Goal: Task Accomplishment & Management: Use online tool/utility

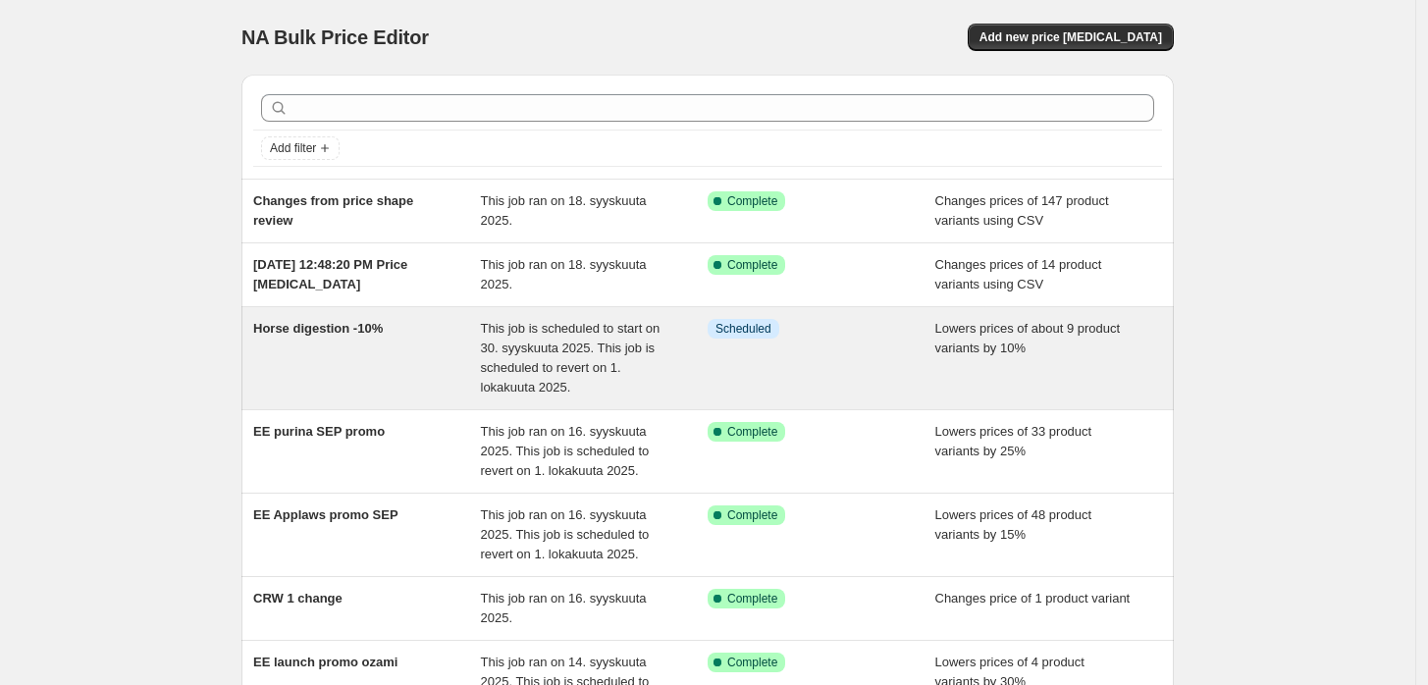
click at [373, 336] on span "Horse digestion -10%" at bounding box center [318, 328] width 130 height 15
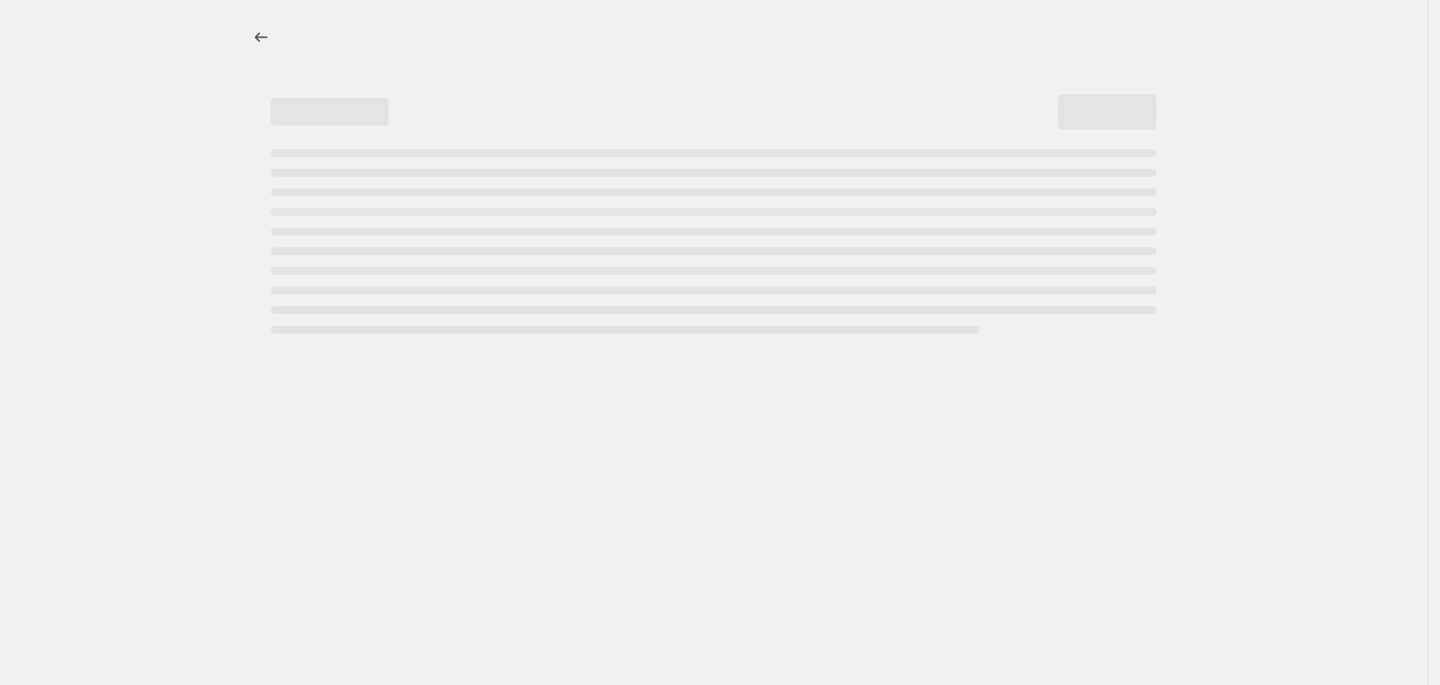
select select "percentage"
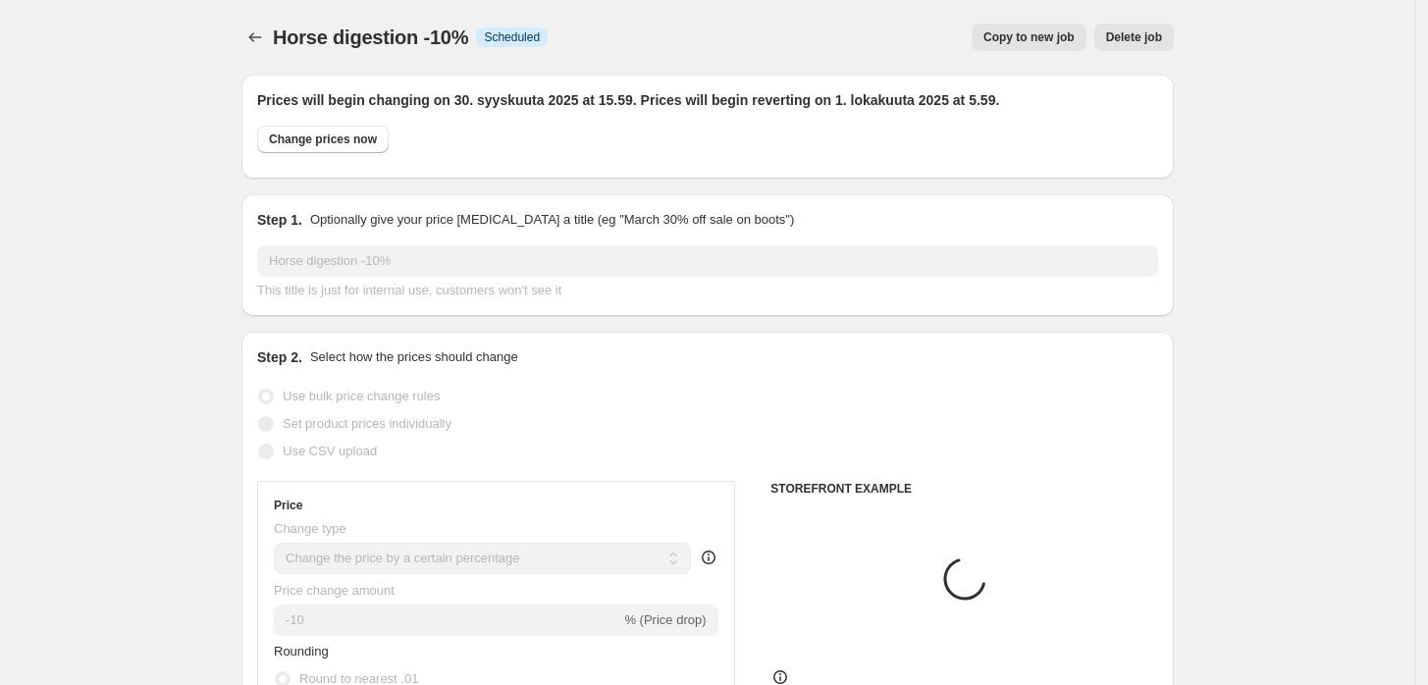
select select "collection"
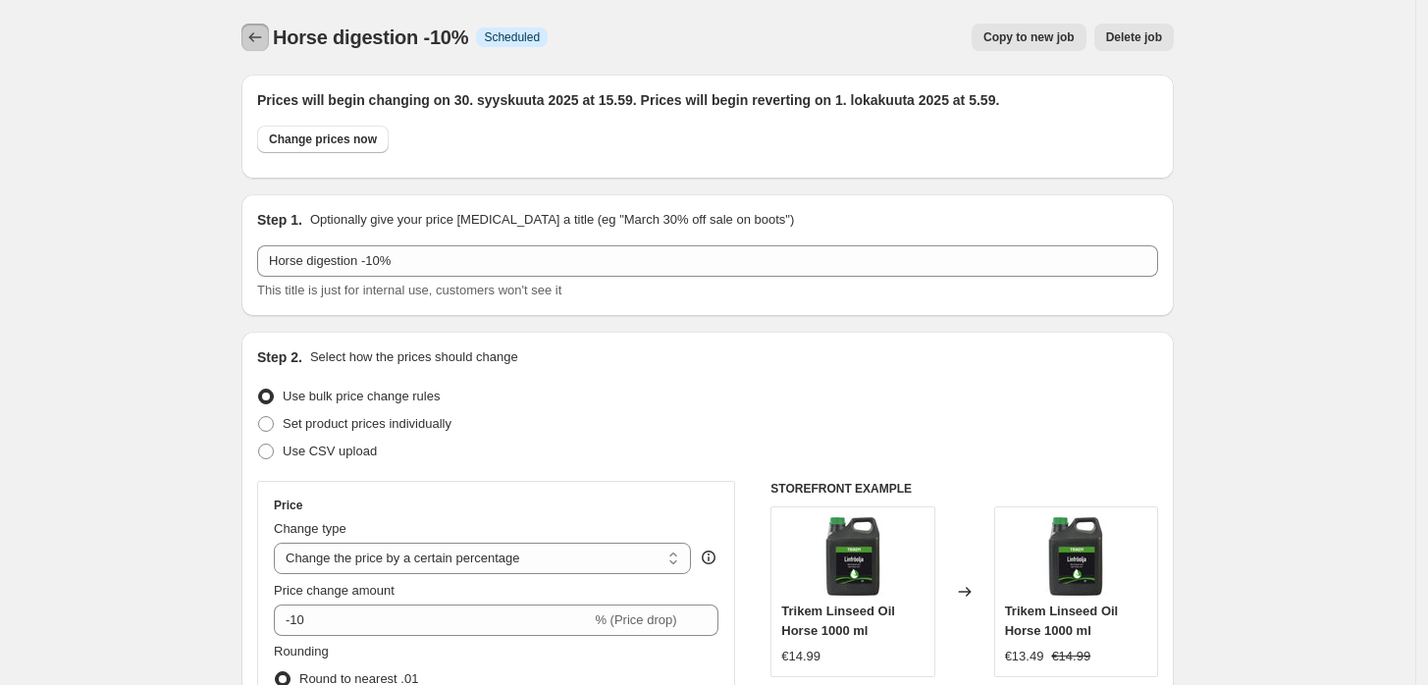
click at [255, 33] on icon "Price change jobs" at bounding box center [255, 37] width 20 height 20
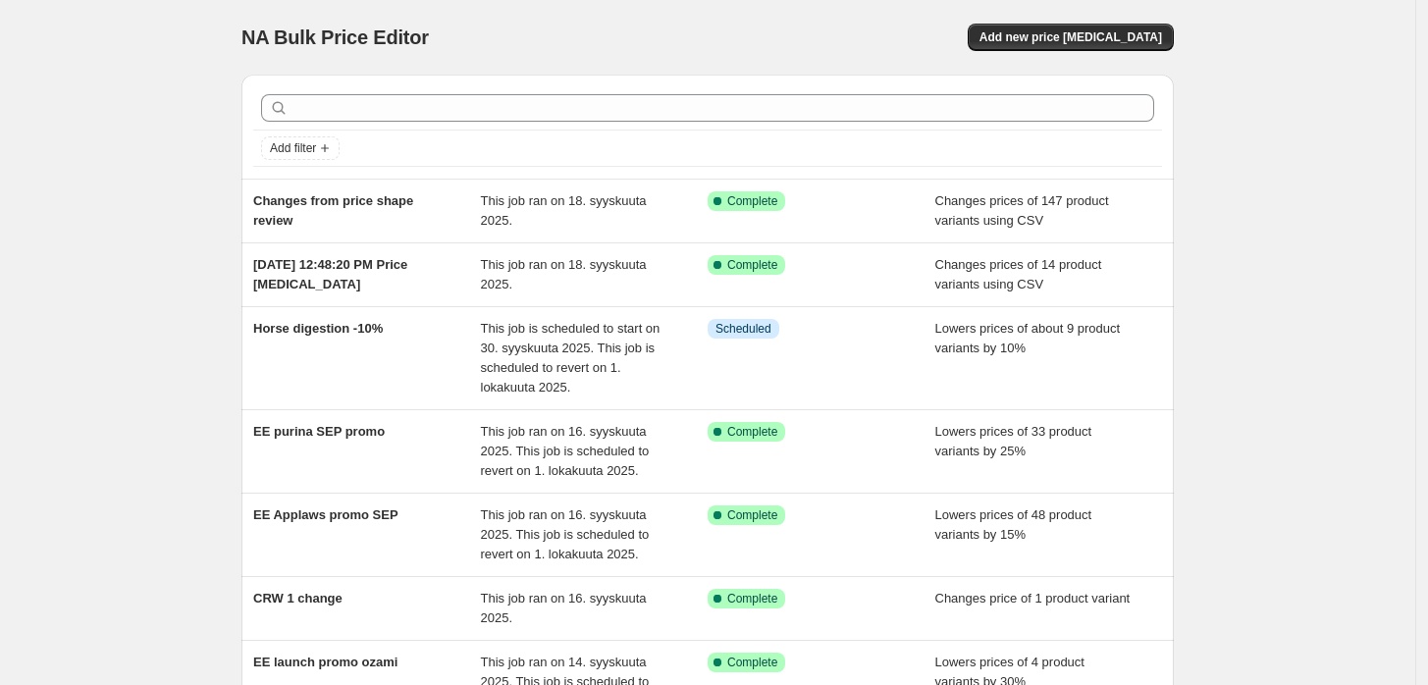
click at [1374, 411] on div "NA Bulk Price Editor. This page is ready NA Bulk Price Editor Add new price [ME…" at bounding box center [708, 584] width 1416 height 1168
click at [1362, 233] on div "NA Bulk Price Editor. This page is ready NA Bulk Price Editor Add new price [ME…" at bounding box center [708, 584] width 1416 height 1168
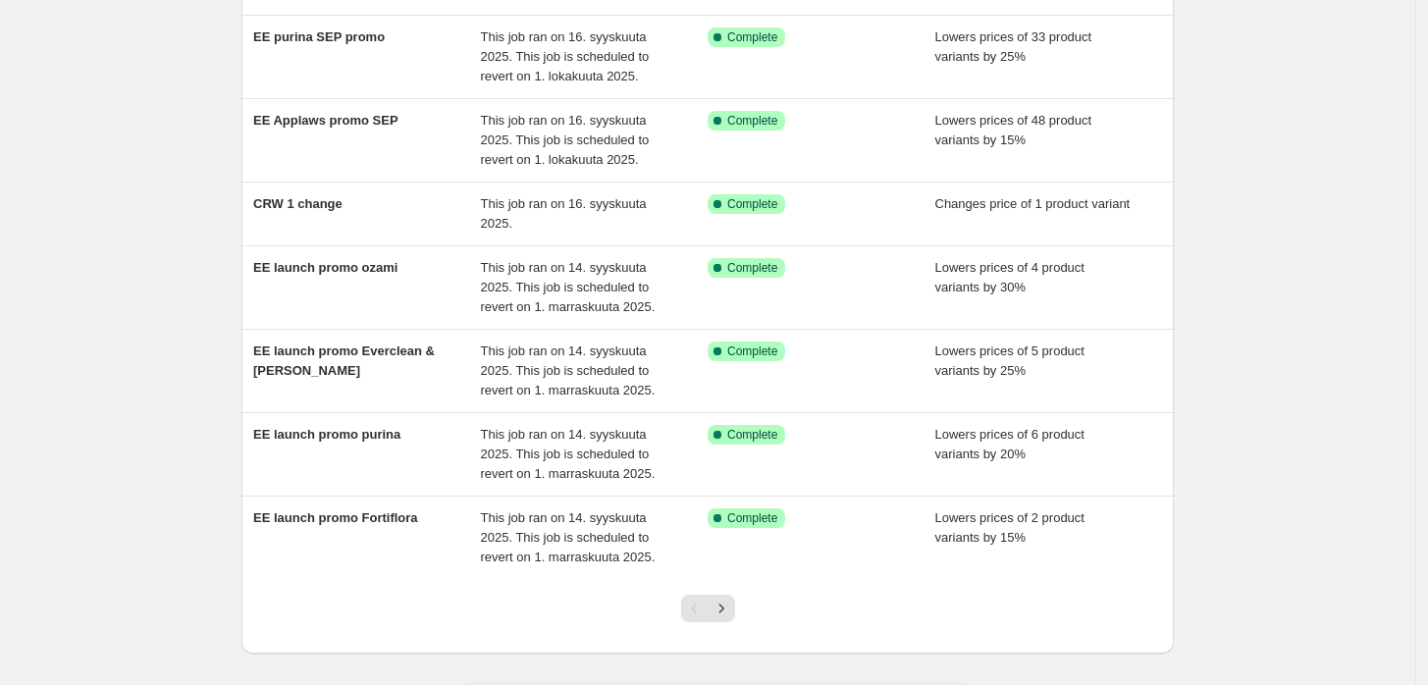
scroll to position [403, 0]
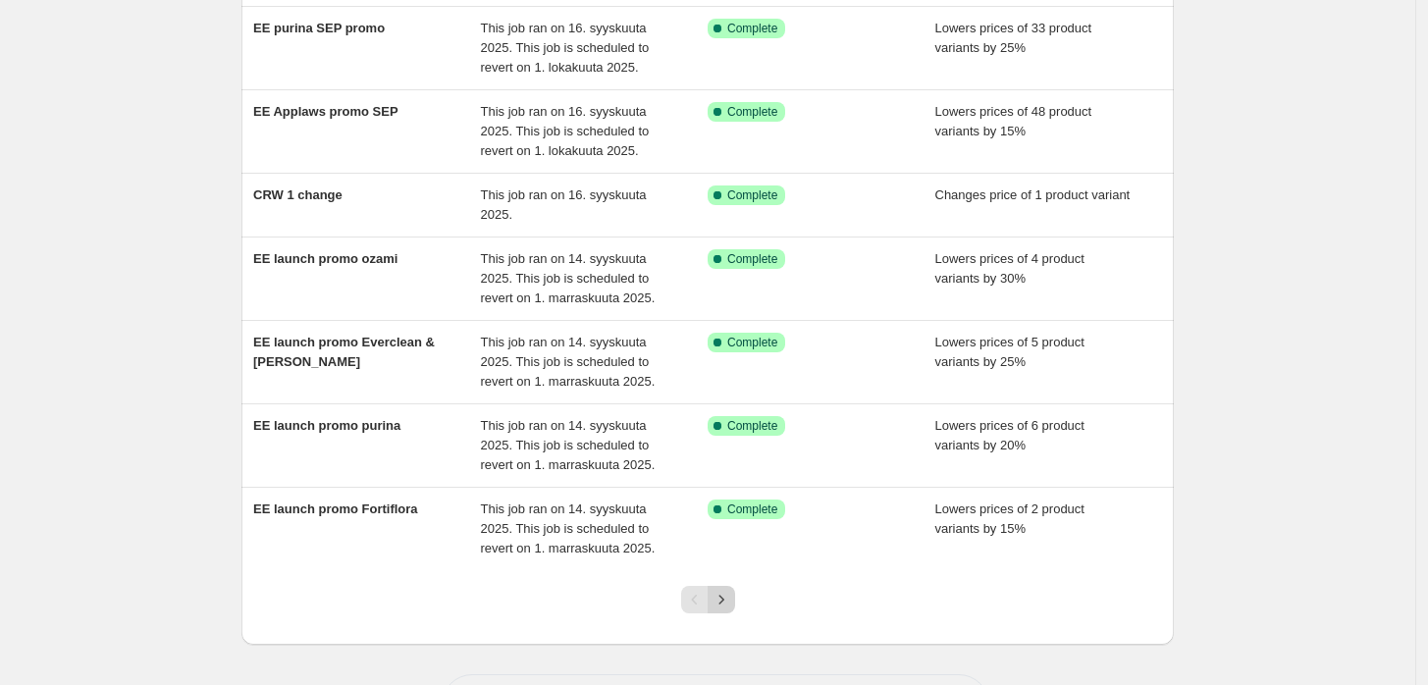
click at [728, 590] on icon "Next" at bounding box center [722, 600] width 20 height 20
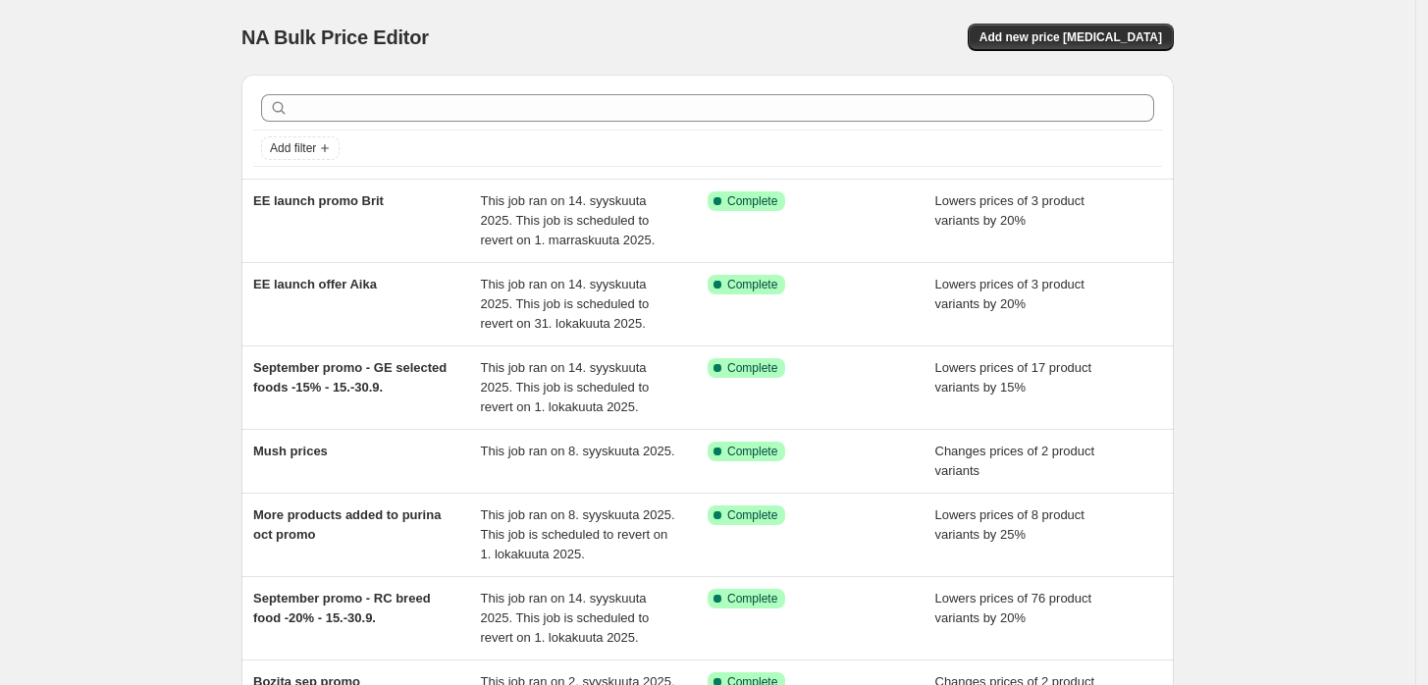
click at [1092, 52] on div "NA Bulk Price Editor. This page is ready NA Bulk Price Editor Add new price [ME…" at bounding box center [707, 37] width 933 height 75
click at [1109, 38] on span "Add new price [MEDICAL_DATA]" at bounding box center [1071, 37] width 183 height 16
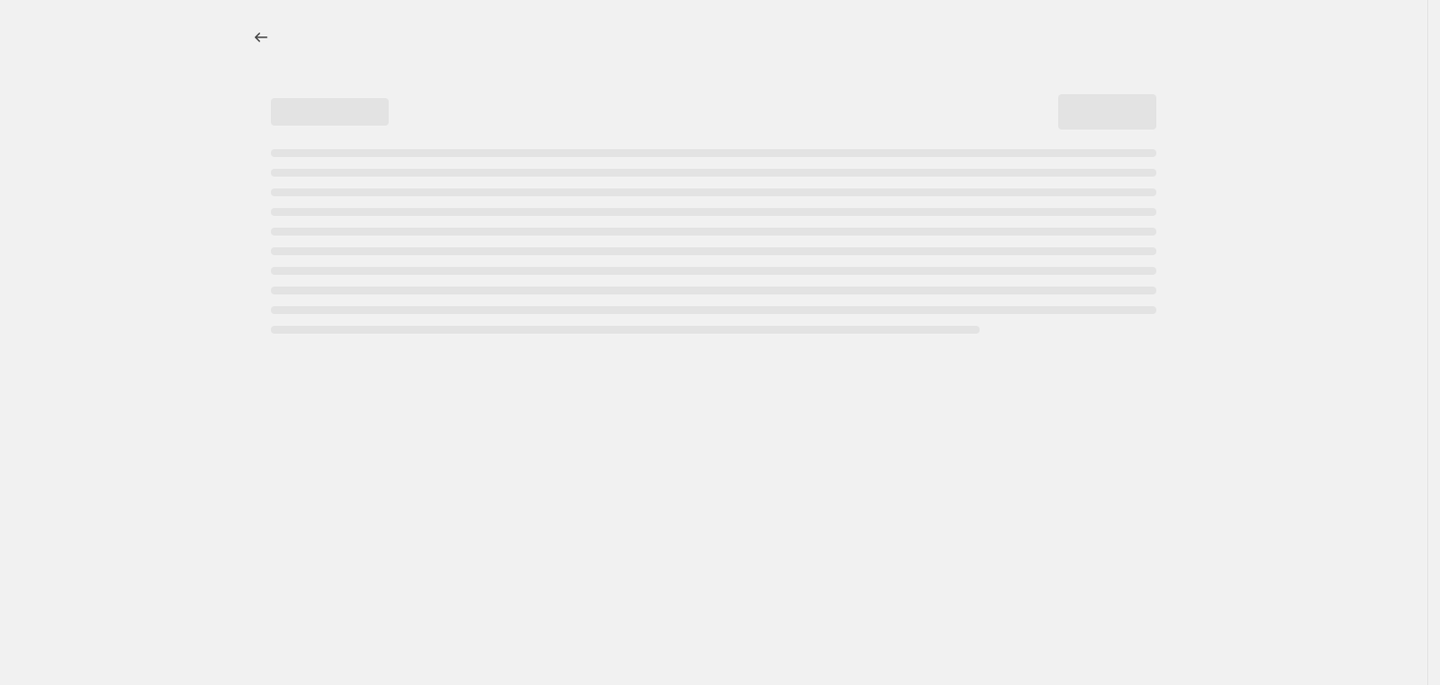
select select "percentage"
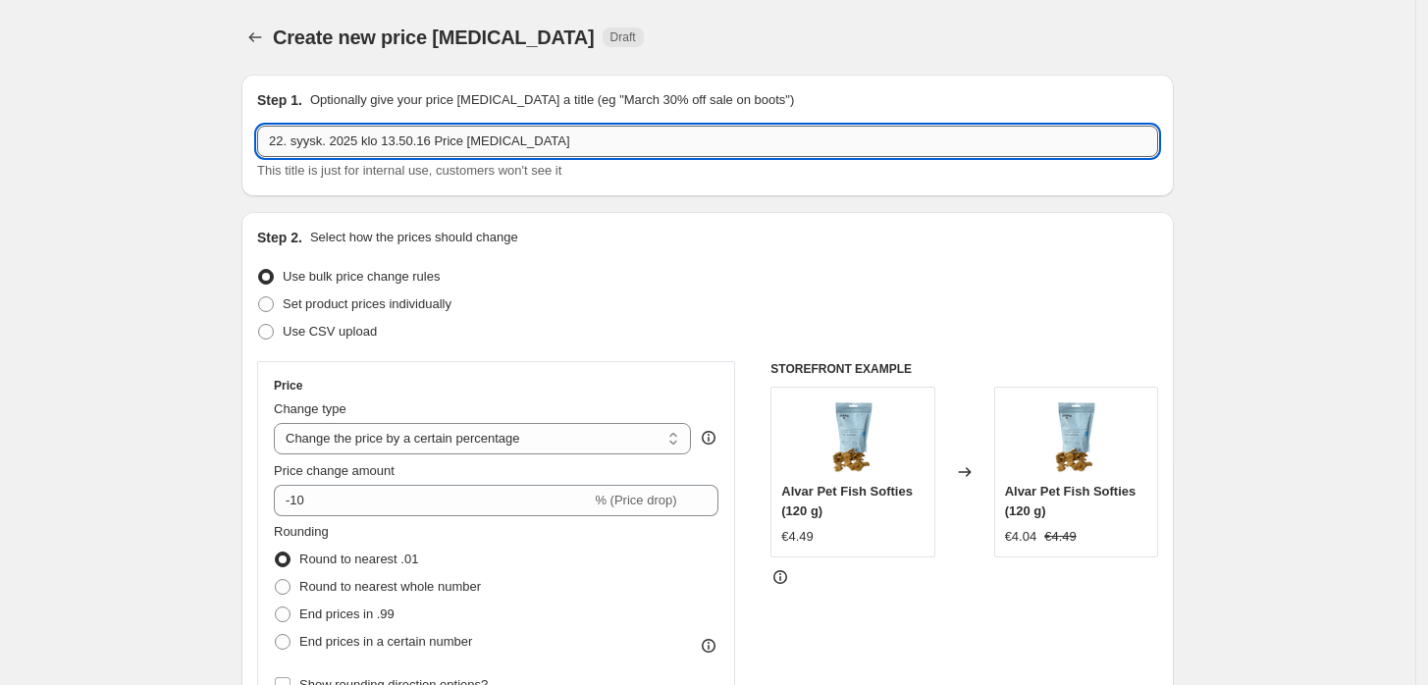
click at [614, 138] on input "22. syysk. 2025 klo 13.50.16 Price [MEDICAL_DATA]" at bounding box center [707, 141] width 901 height 31
click at [261, 41] on icon "Price change jobs" at bounding box center [255, 37] width 20 height 20
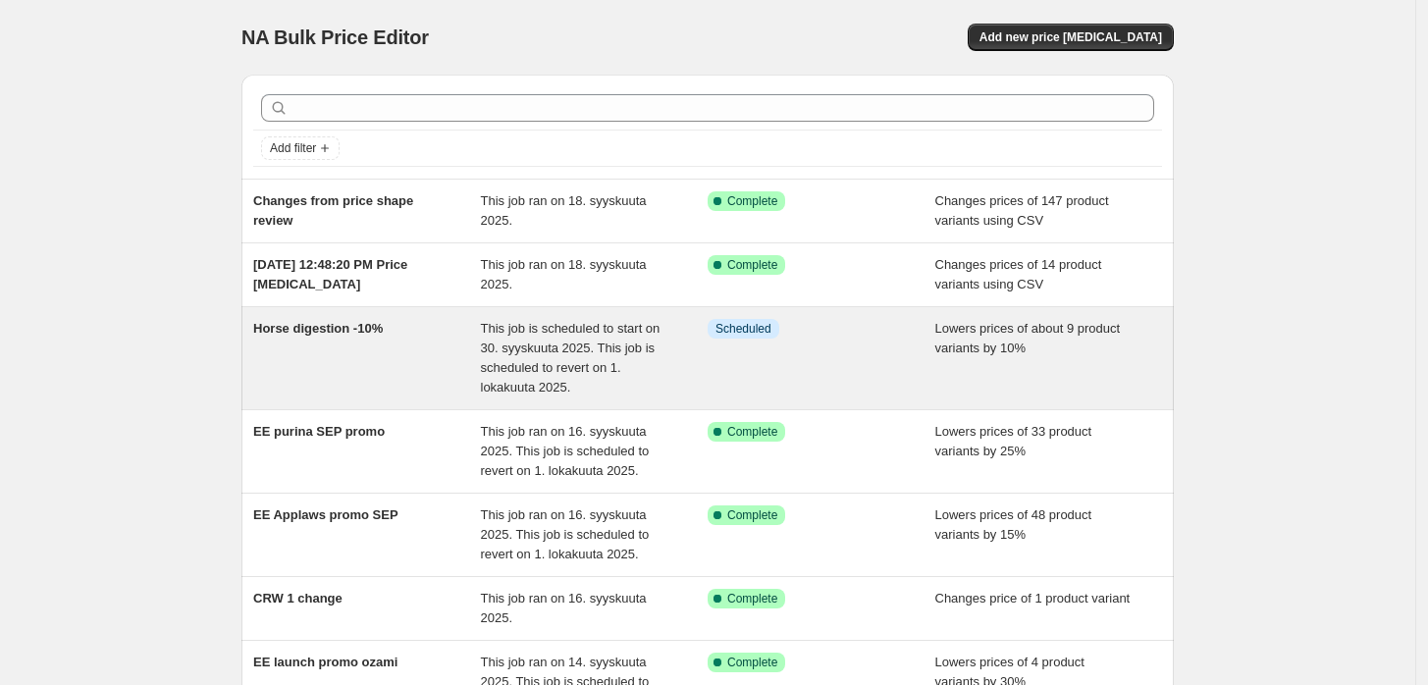
click at [512, 350] on span "This job is scheduled to start on 30. syyskuuta 2025. This job is scheduled to …" at bounding box center [571, 358] width 180 height 74
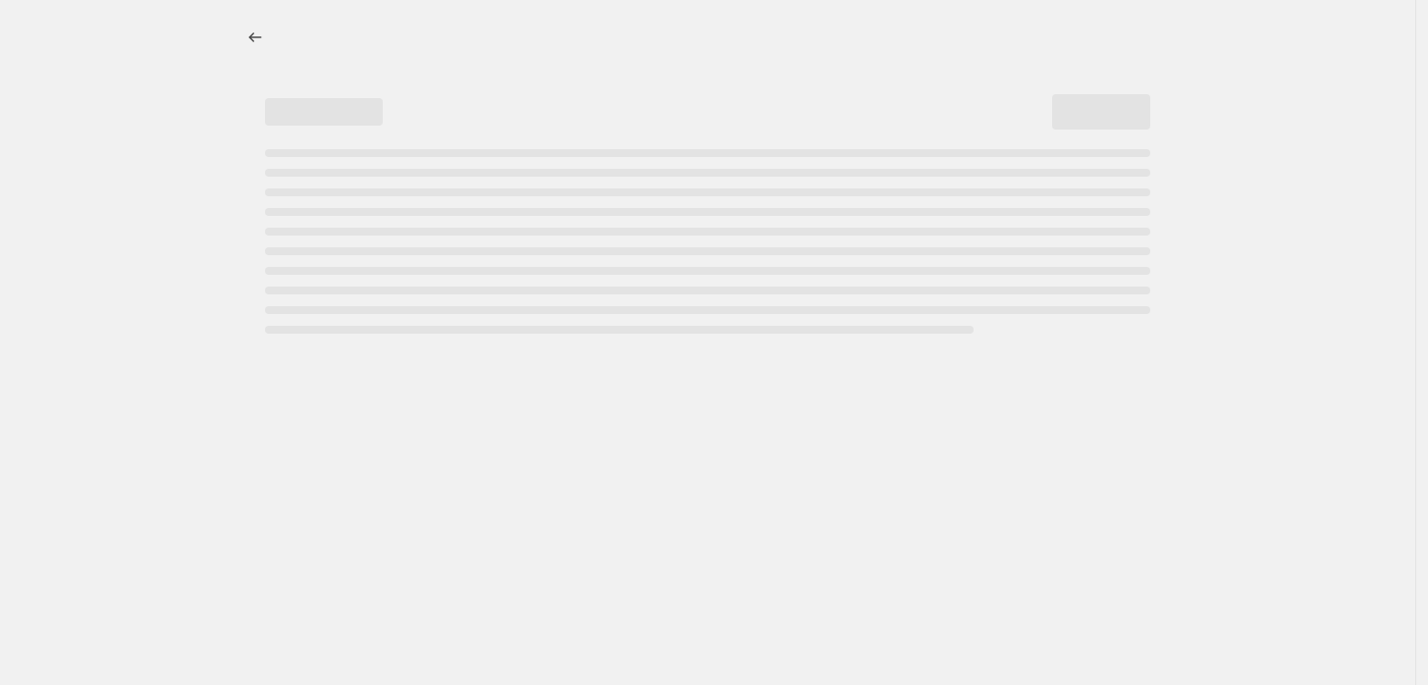
select select "percentage"
select select "collection"
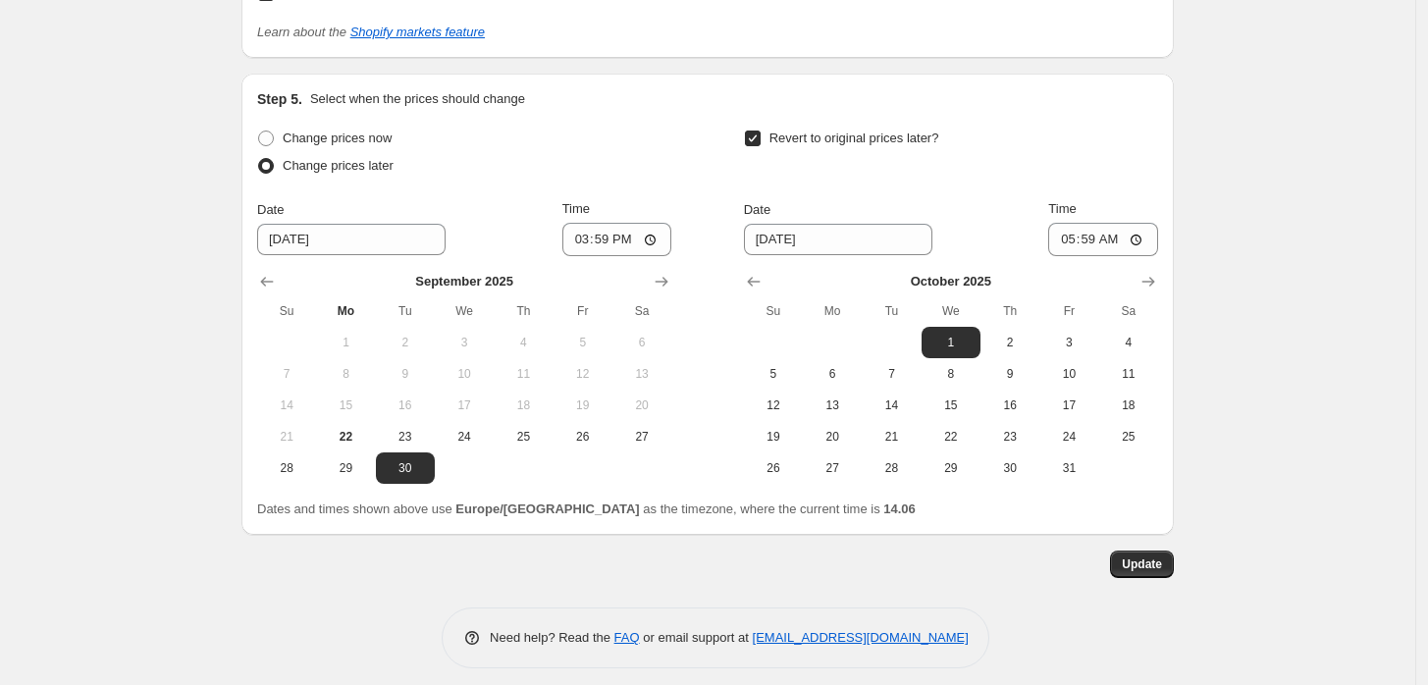
scroll to position [2305, 0]
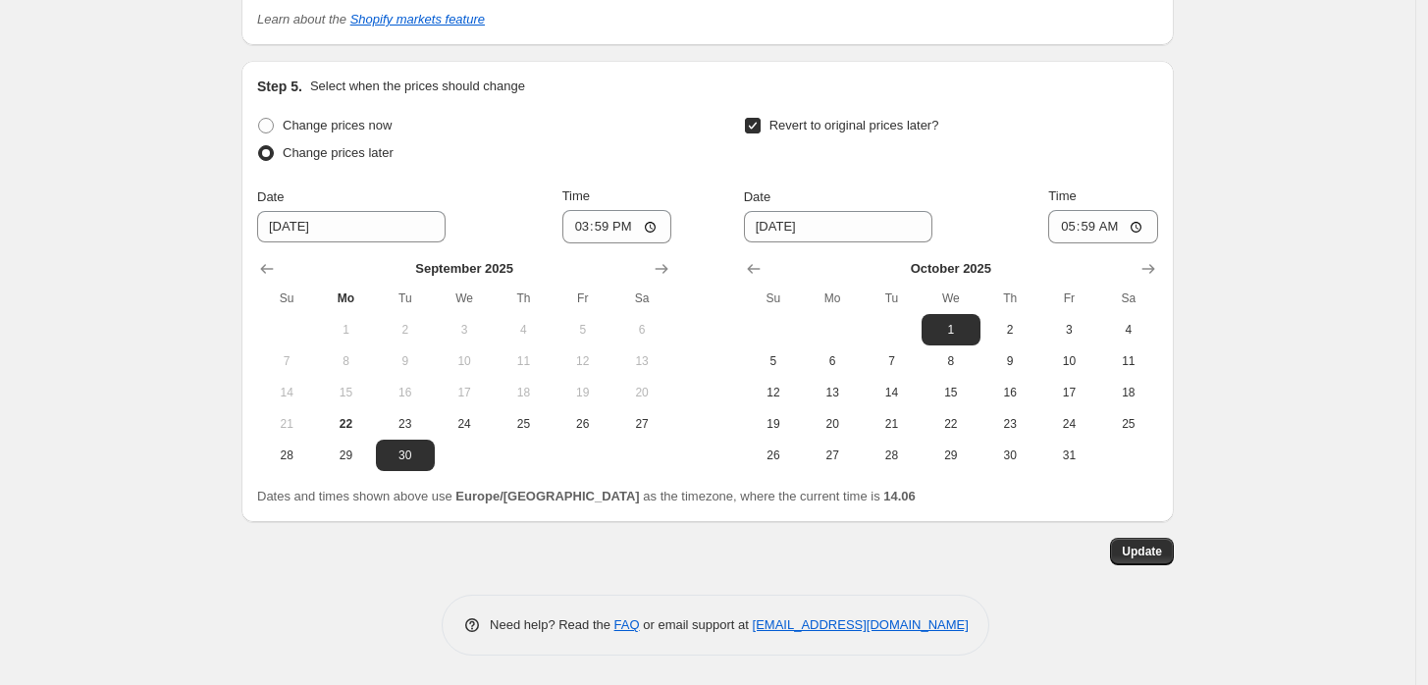
click at [358, 422] on span "22" at bounding box center [345, 424] width 43 height 16
type input "[DATE]"
click at [615, 221] on input "15:59" at bounding box center [617, 226] width 110 height 33
type input "14:06"
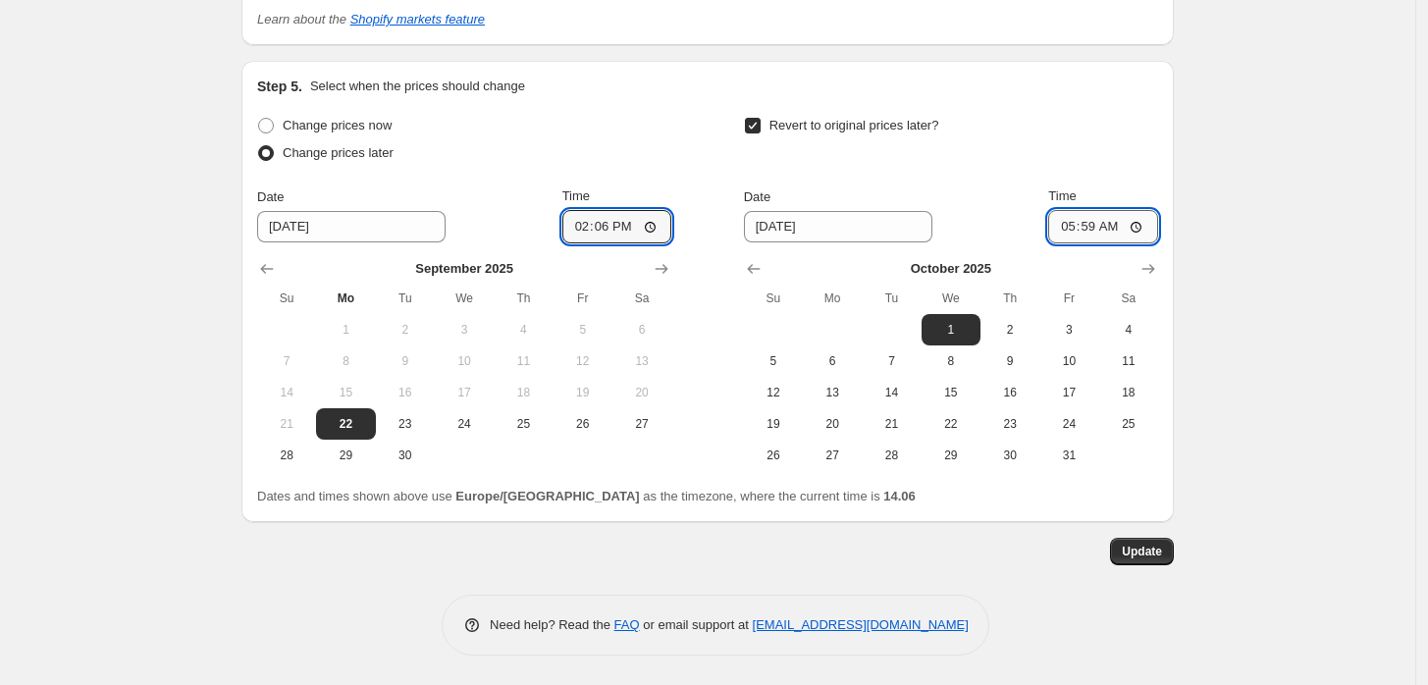
click at [1098, 228] on input "05:59" at bounding box center [1103, 226] width 110 height 33
type input "10:00"
click at [375, 128] on span "Change prices now" at bounding box center [337, 125] width 109 height 15
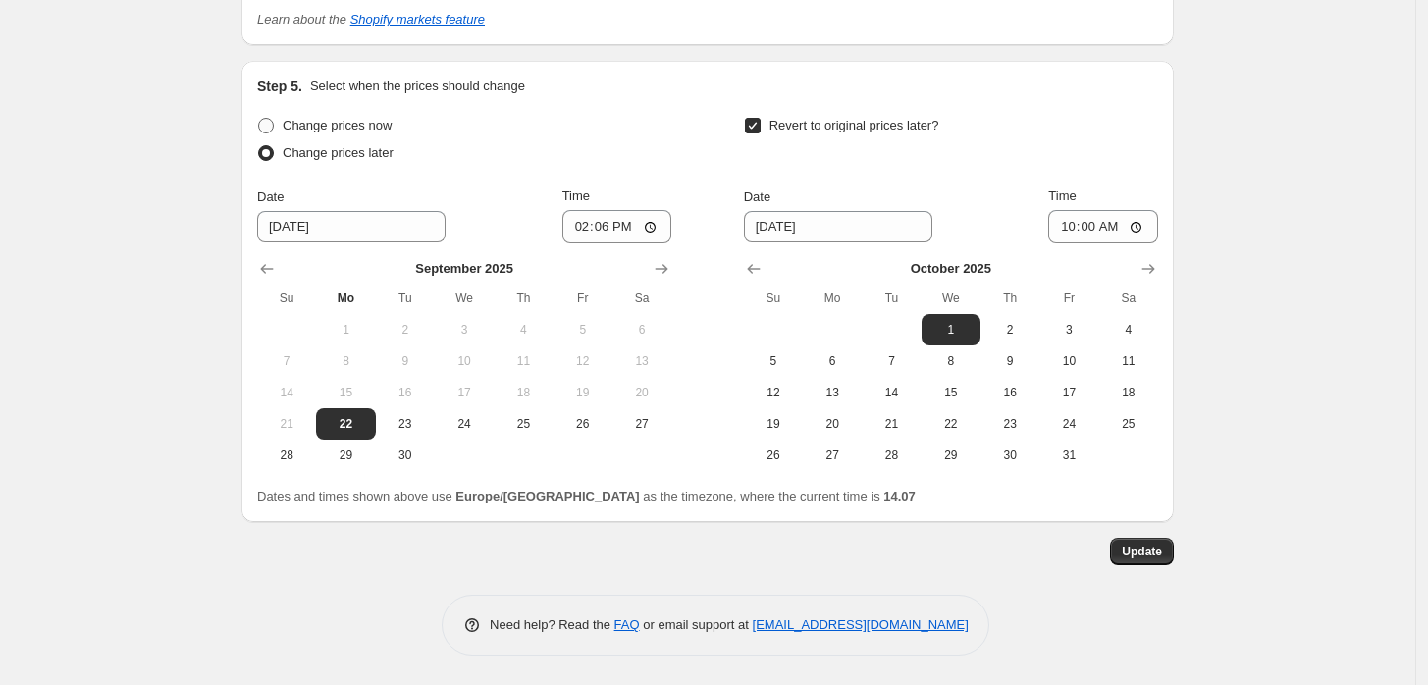
click at [259, 119] on input "Change prices now" at bounding box center [258, 118] width 1 height 1
radio input "true"
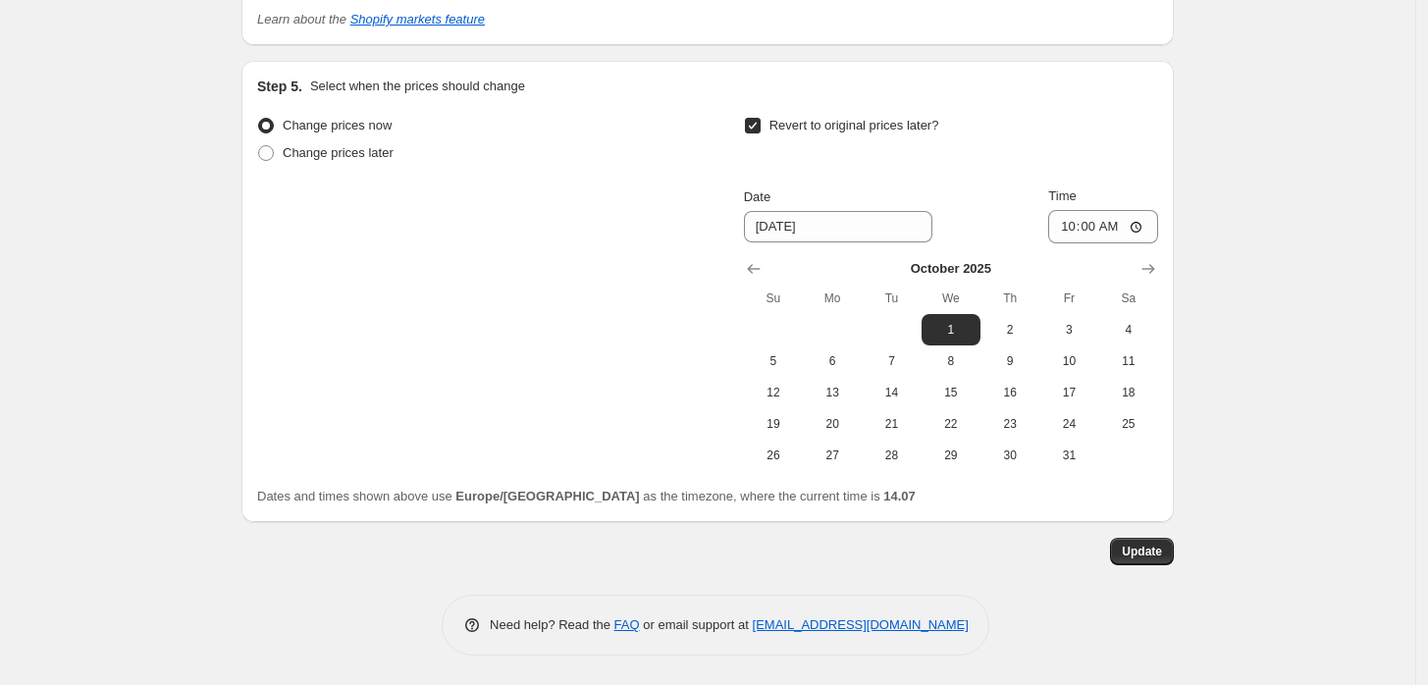
click at [1140, 563] on button "Update" at bounding box center [1142, 551] width 64 height 27
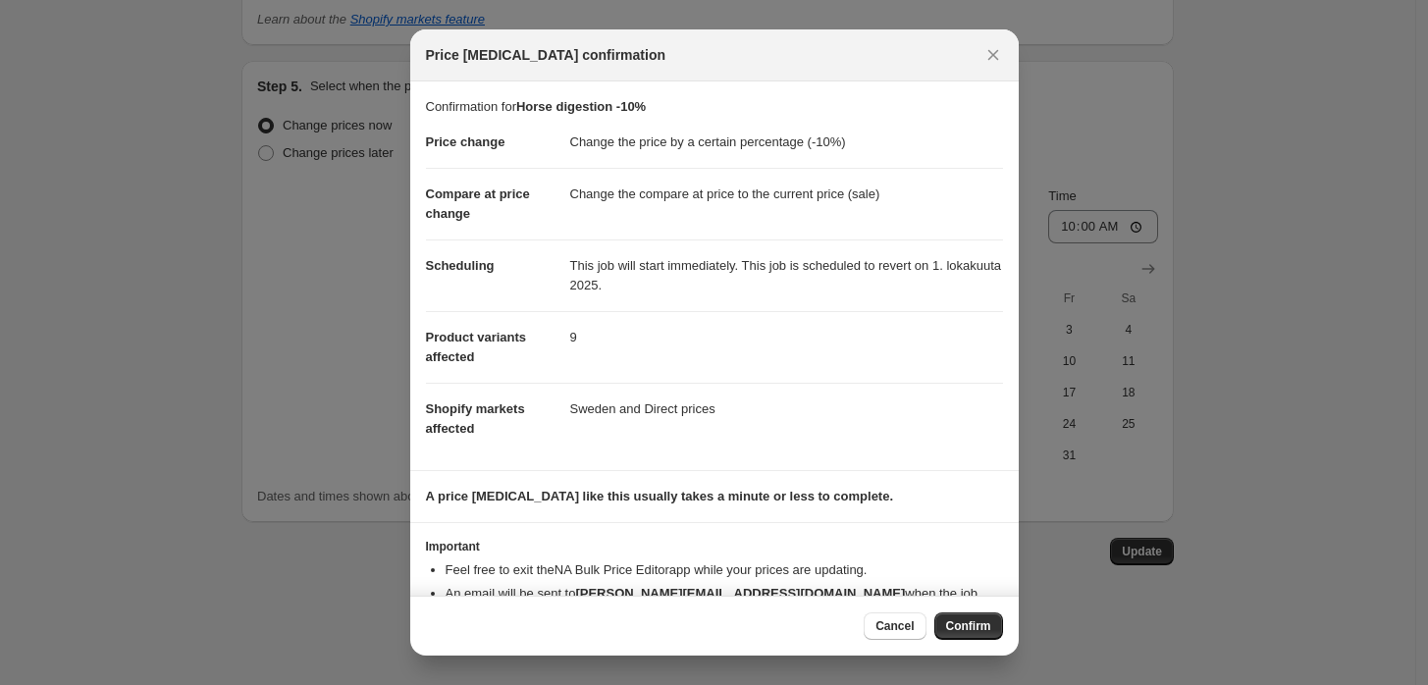
scroll to position [50, 0]
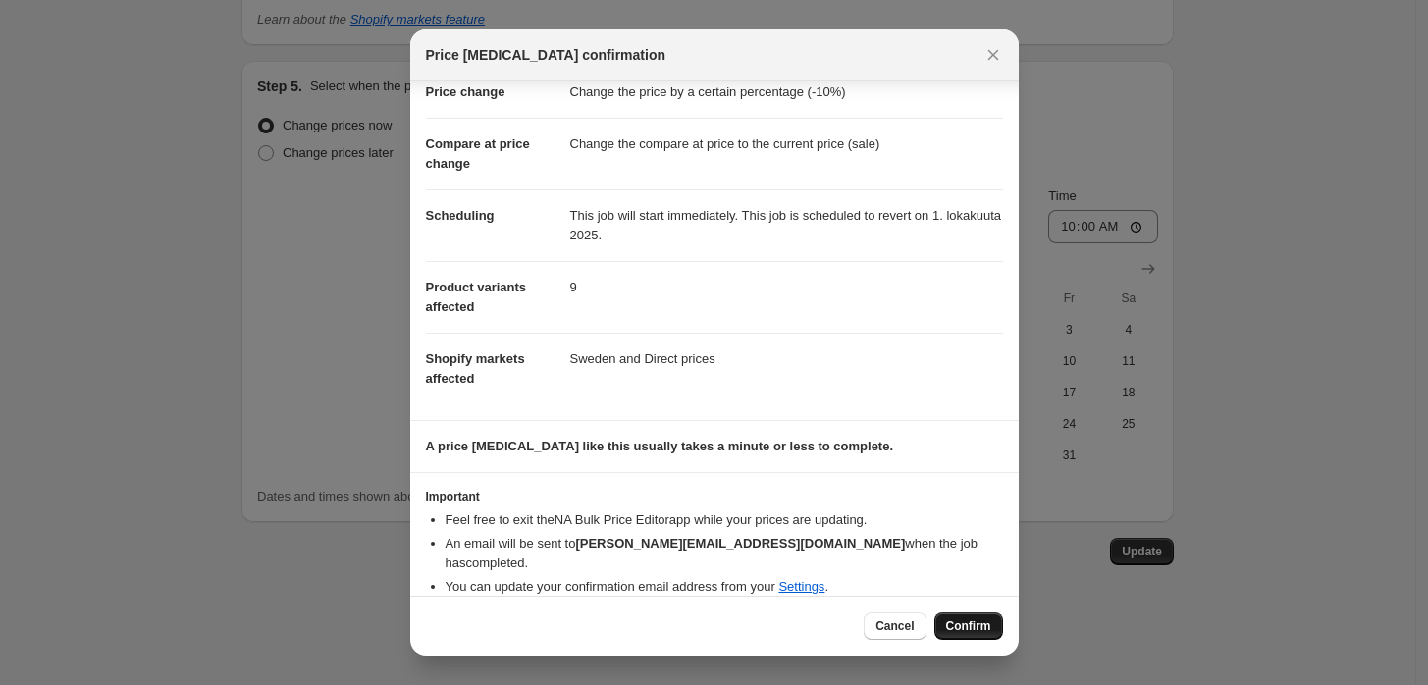
click at [954, 622] on span "Confirm" at bounding box center [968, 626] width 45 height 16
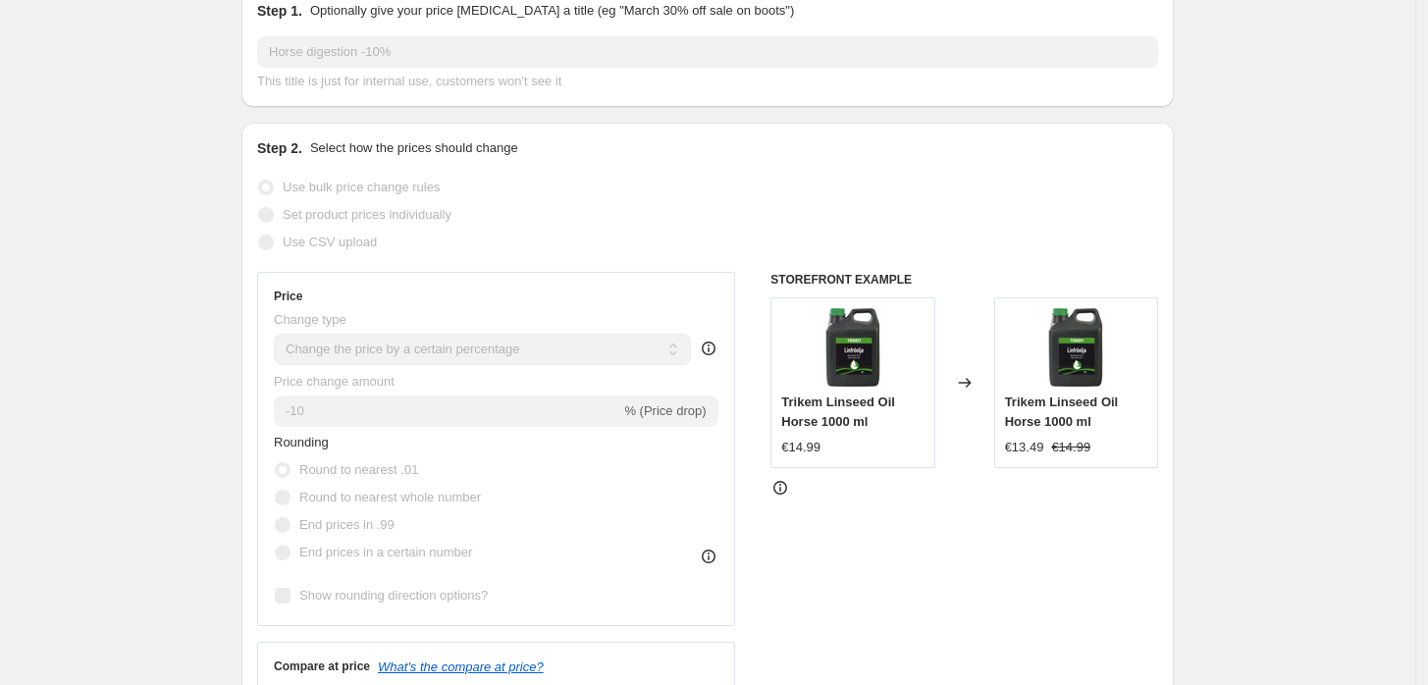
scroll to position [0, 0]
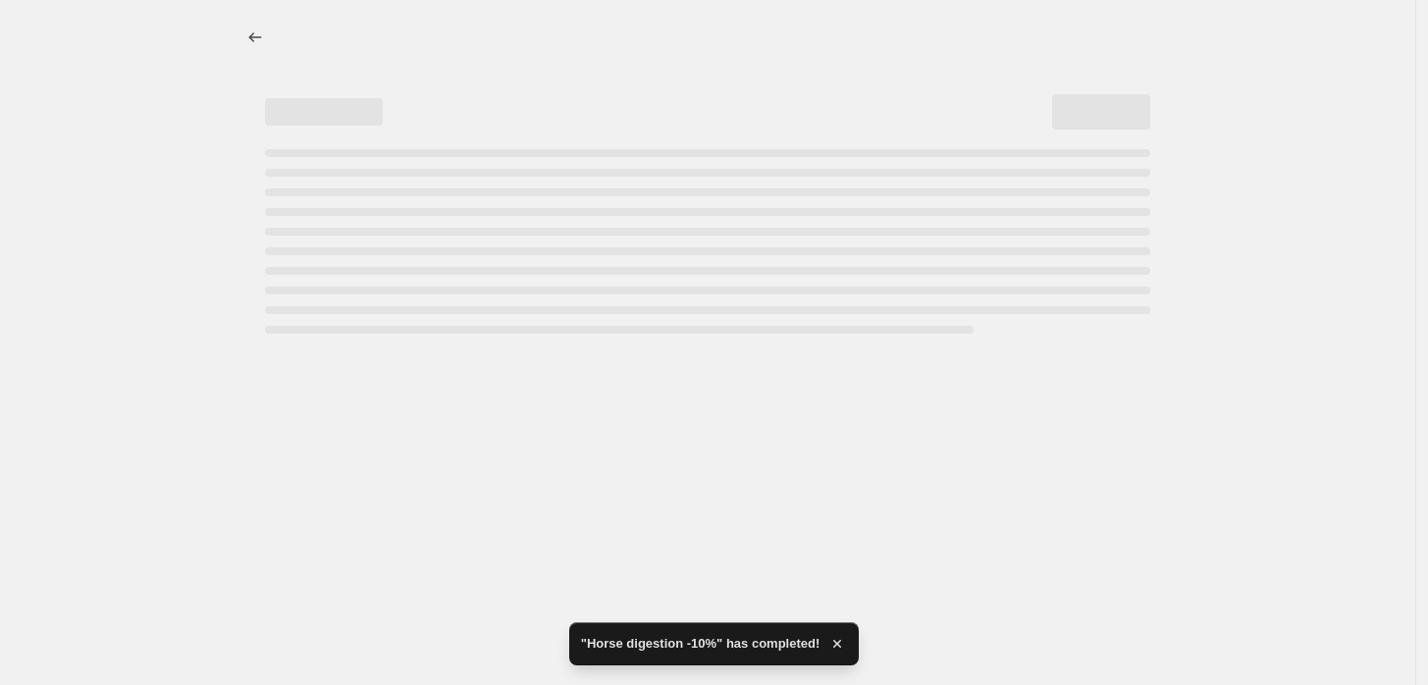
select select "percentage"
select select "collection"
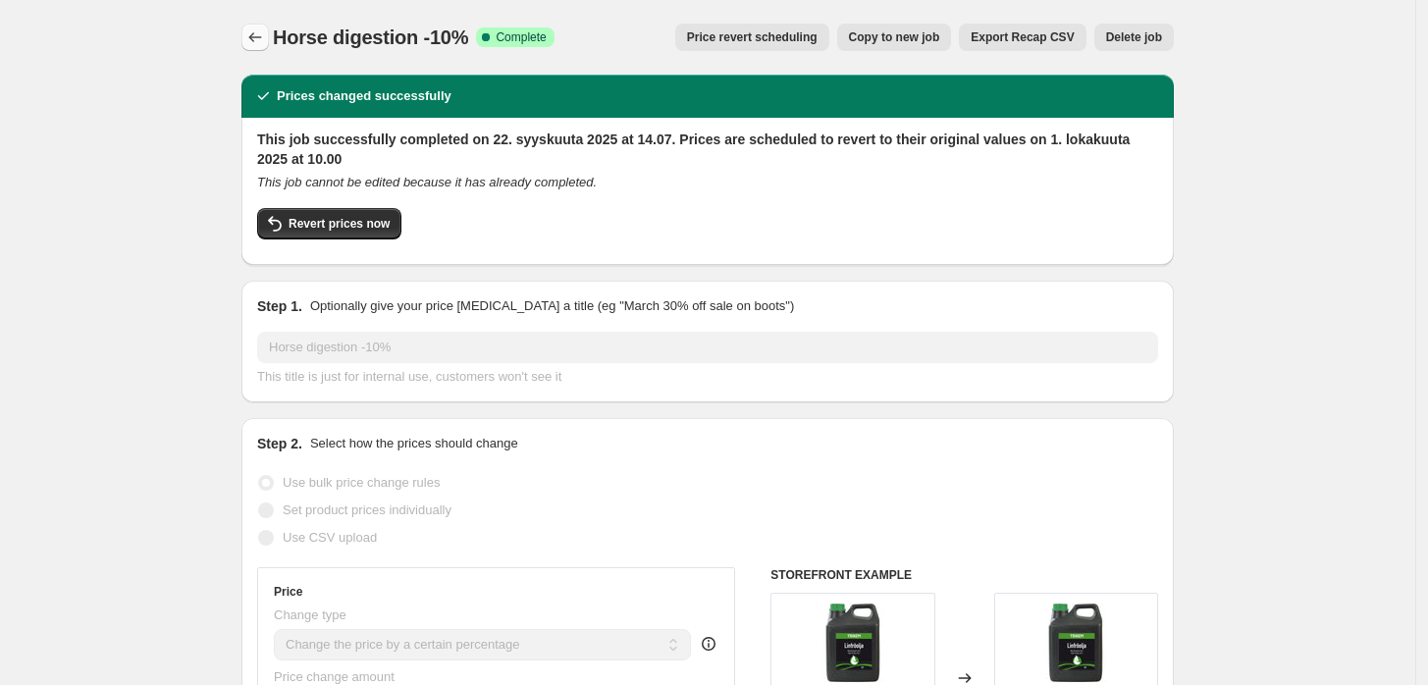
click at [262, 36] on icon "Price change jobs" at bounding box center [255, 37] width 20 height 20
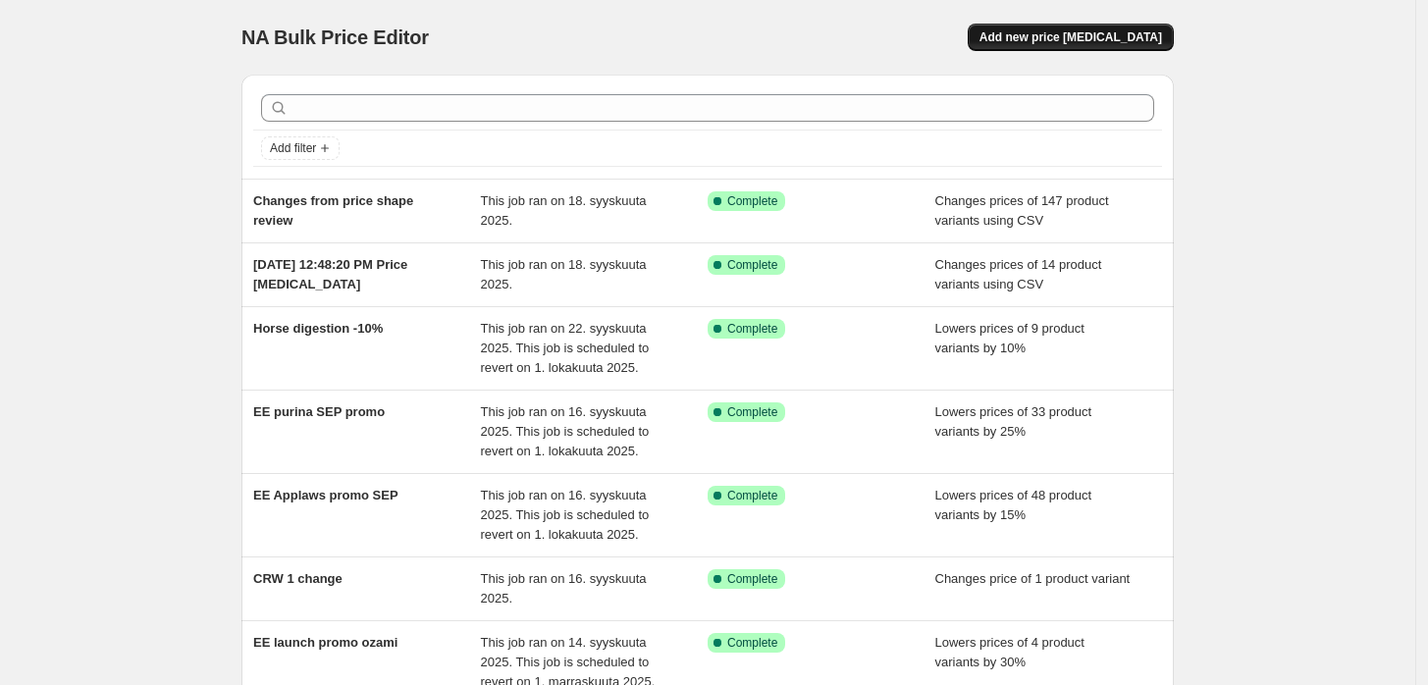
click at [1127, 28] on button "Add new price [MEDICAL_DATA]" at bounding box center [1071, 37] width 206 height 27
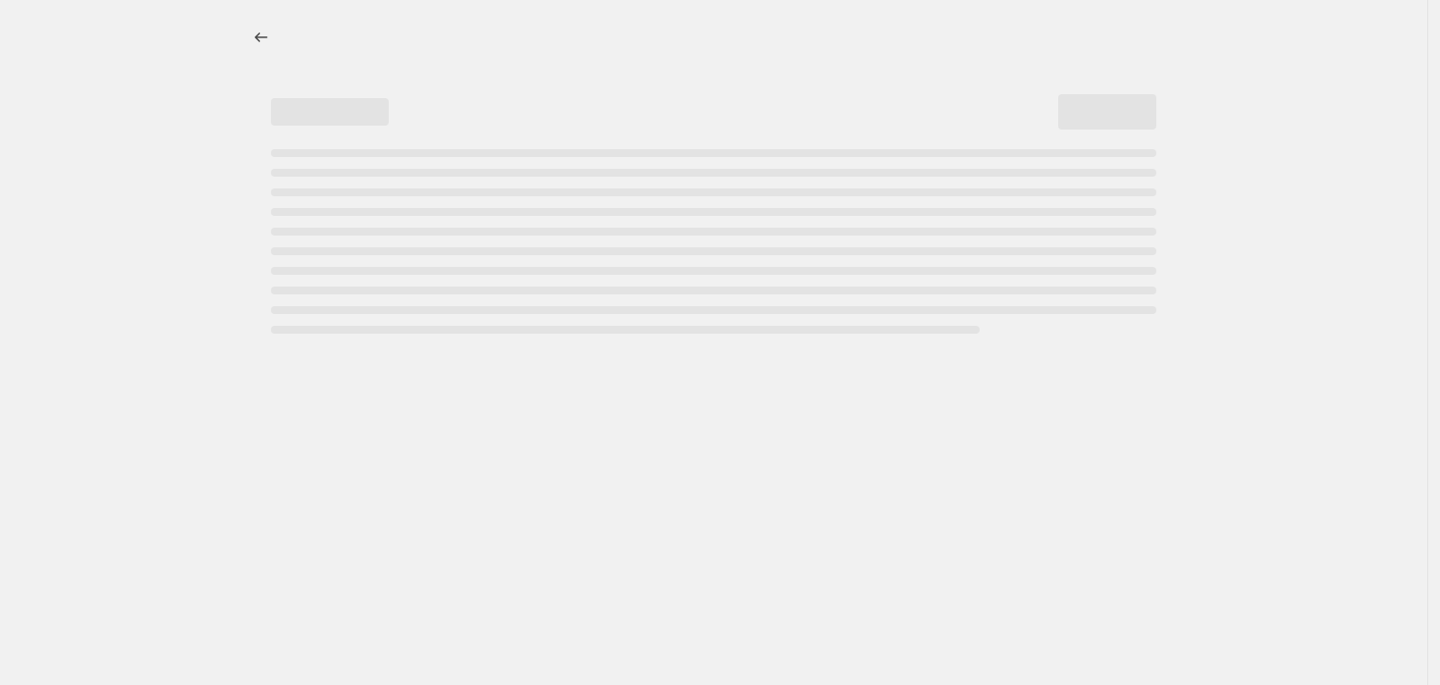
select select "percentage"
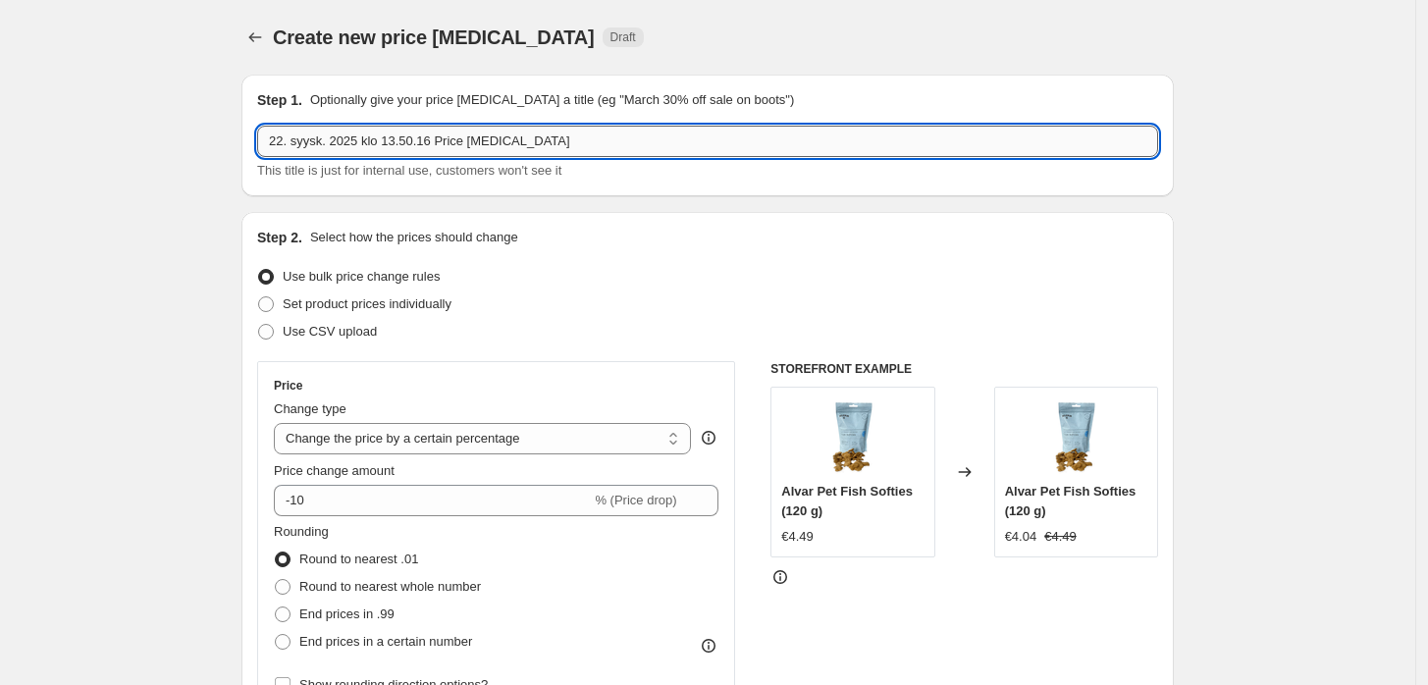
click at [668, 129] on input "22. syysk. 2025 klo 13.50.16 Price [MEDICAL_DATA]" at bounding box center [707, 141] width 901 height 31
paste input "[URL][DOMAIN_NAME][PERSON_NAME]"
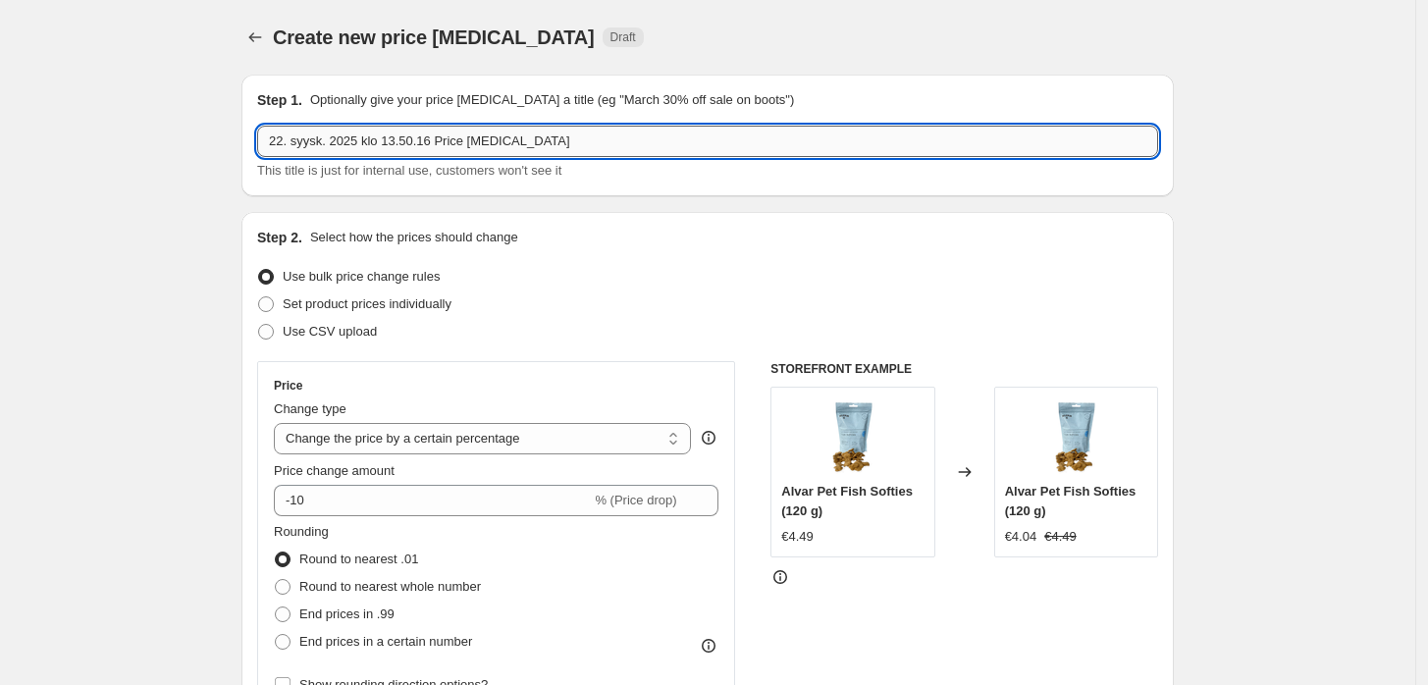
type input "[URL][DOMAIN_NAME][PERSON_NAME]"
click at [686, 142] on input "[URL][DOMAIN_NAME][PERSON_NAME]" at bounding box center [707, 141] width 901 height 31
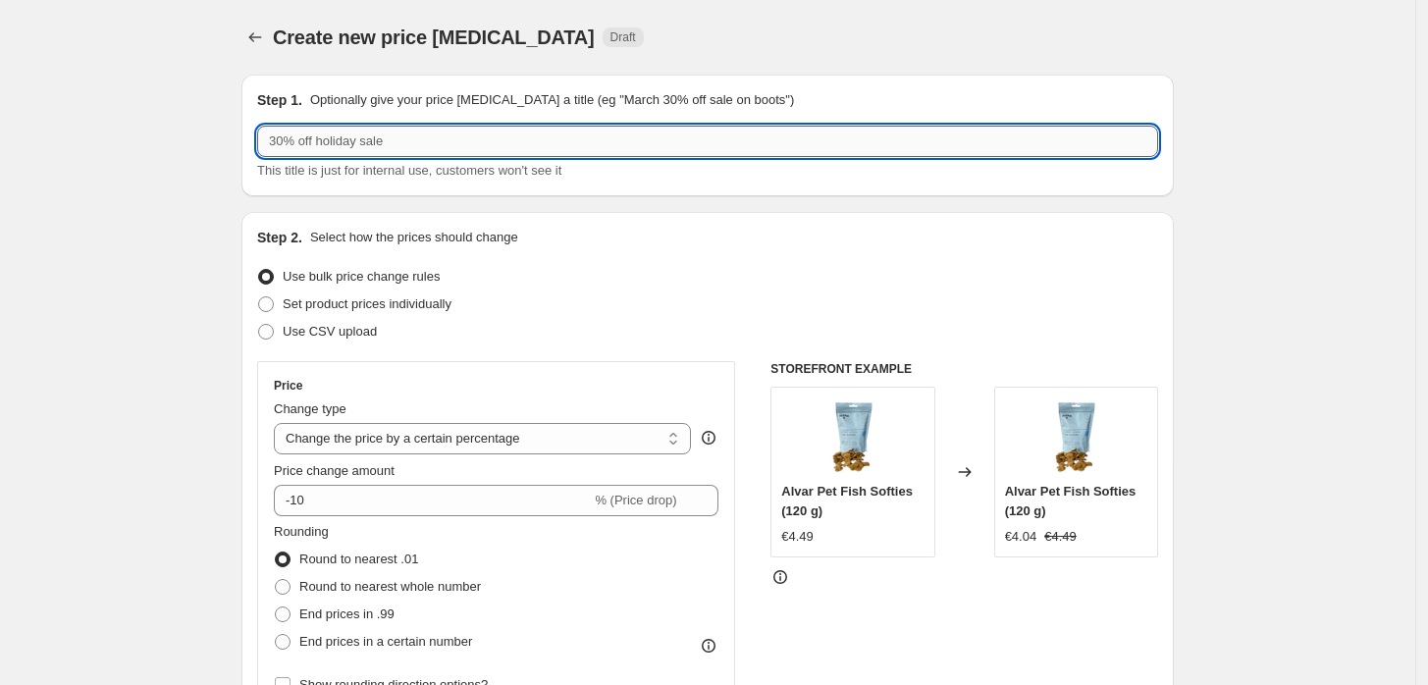
click at [573, 154] on input "text" at bounding box center [707, 141] width 901 height 31
paste input "October promo - RC ageing food -20% - 1.-31.10."
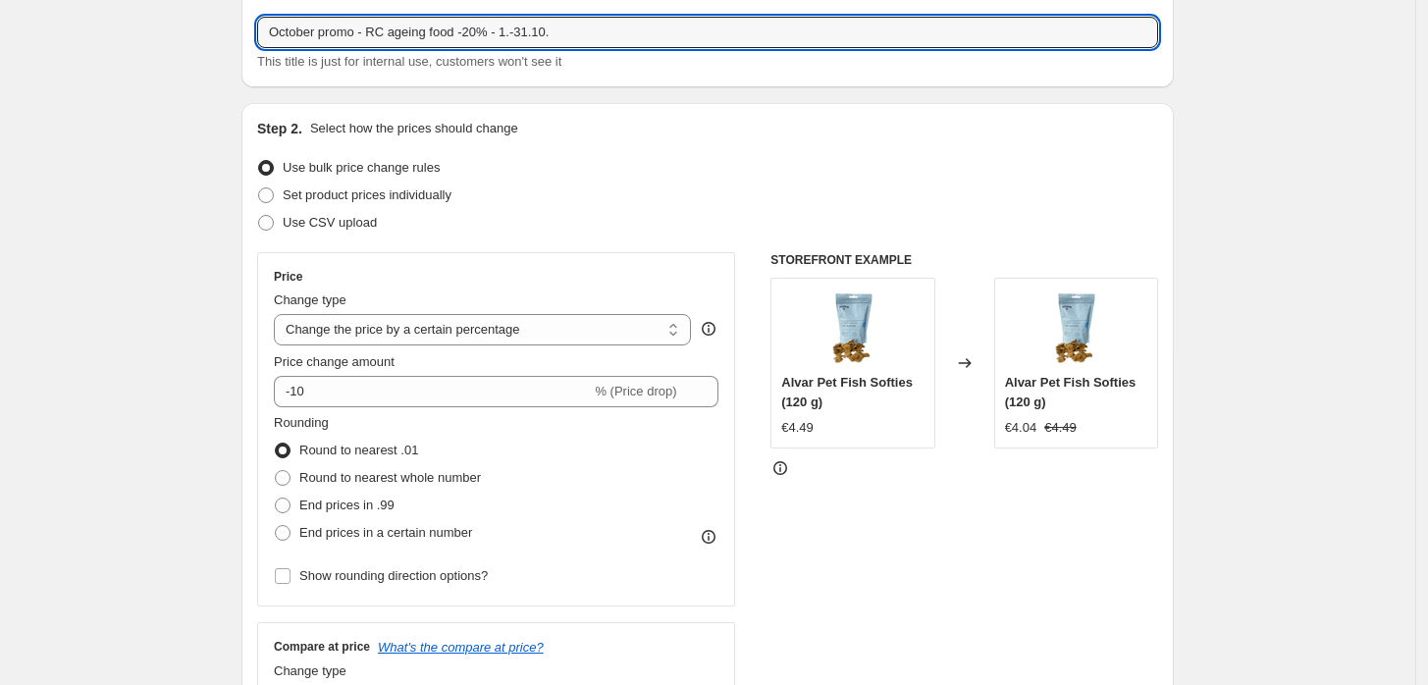
scroll to position [114, 0]
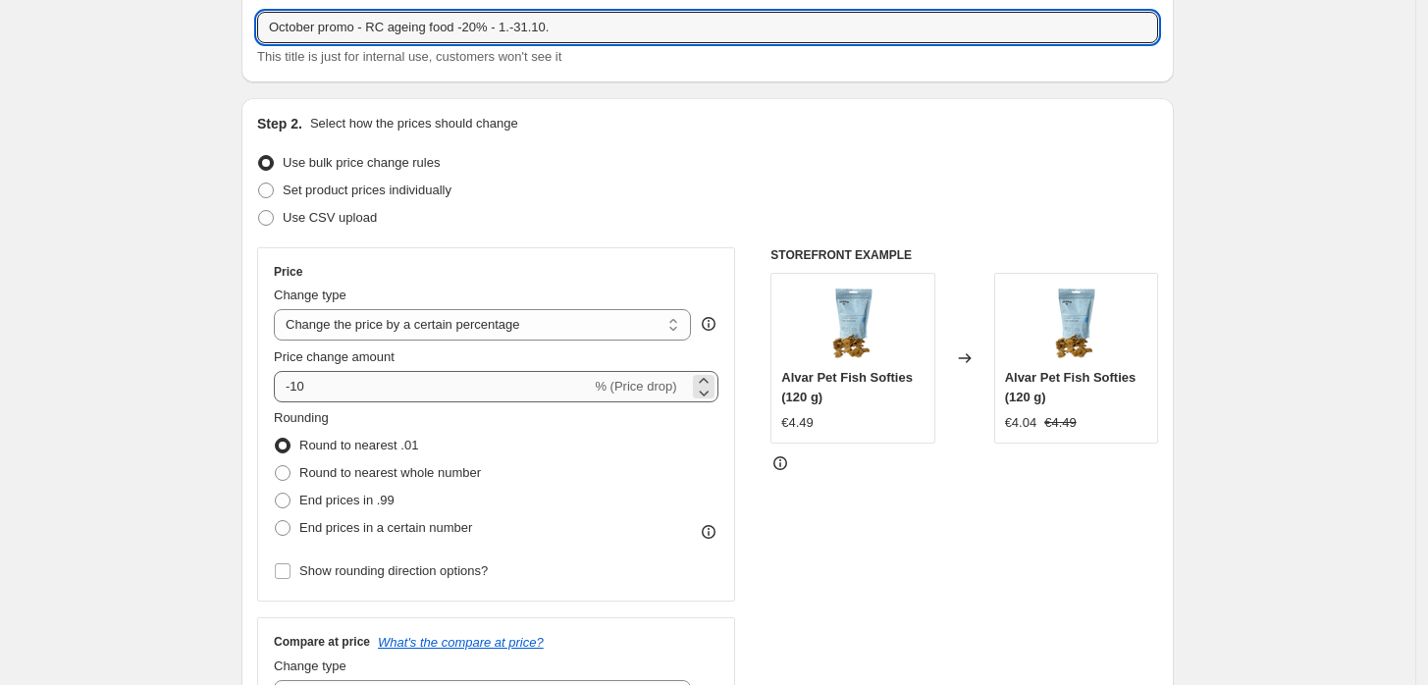
type input "October promo - RC ageing food -20% - 1.-31.10."
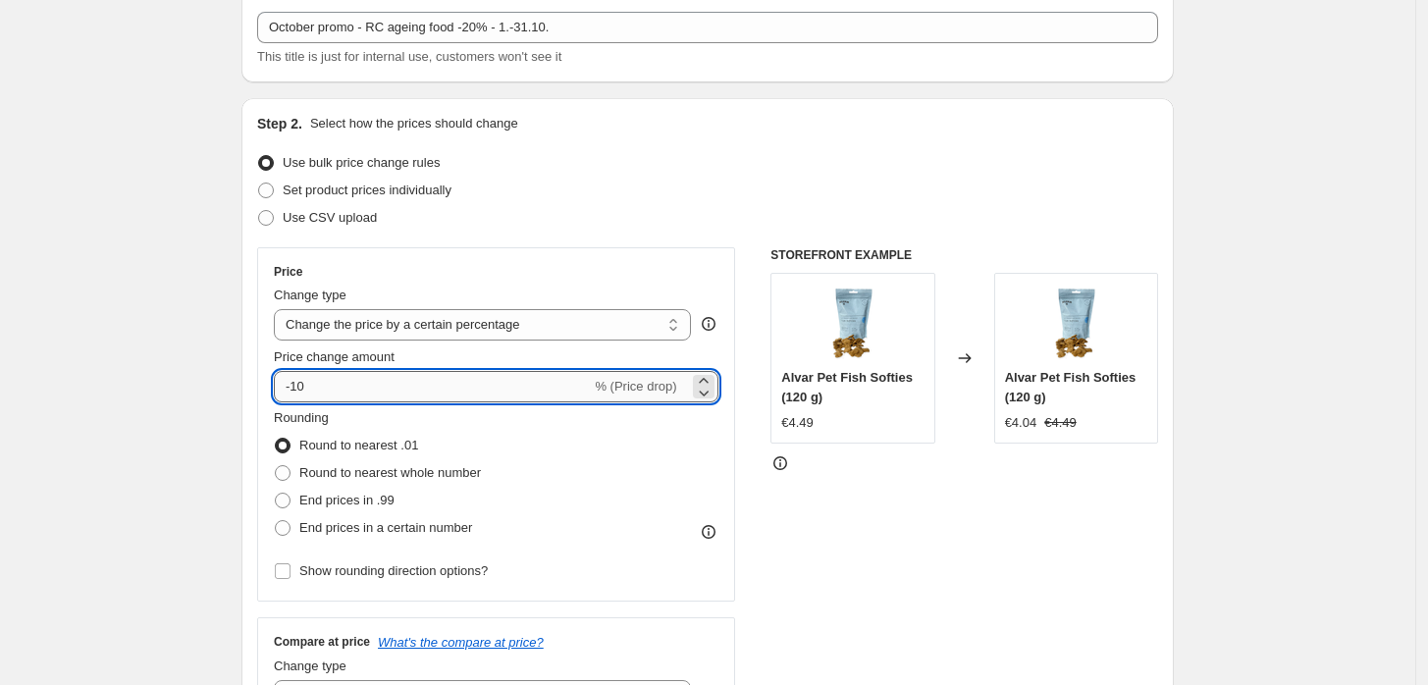
click at [356, 394] on input "-10" at bounding box center [432, 386] width 317 height 31
type input "-1"
type input "-20"
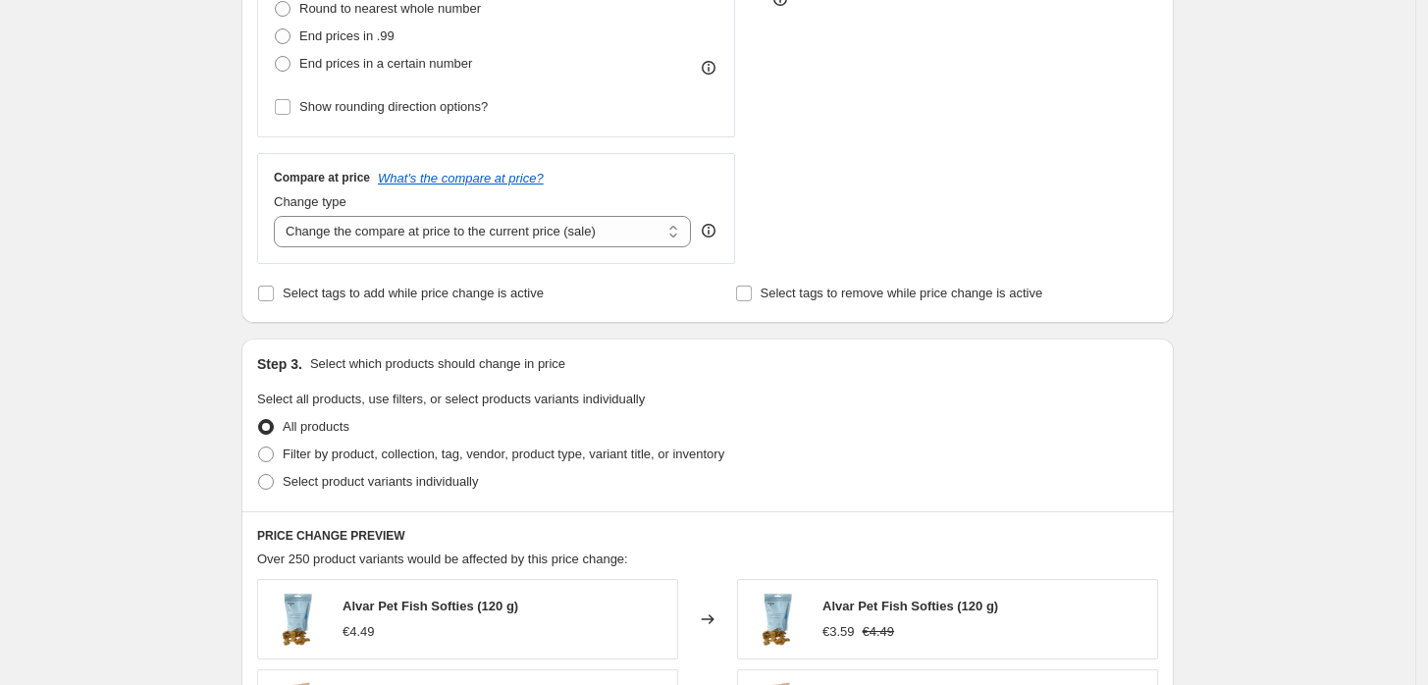
scroll to position [589, 0]
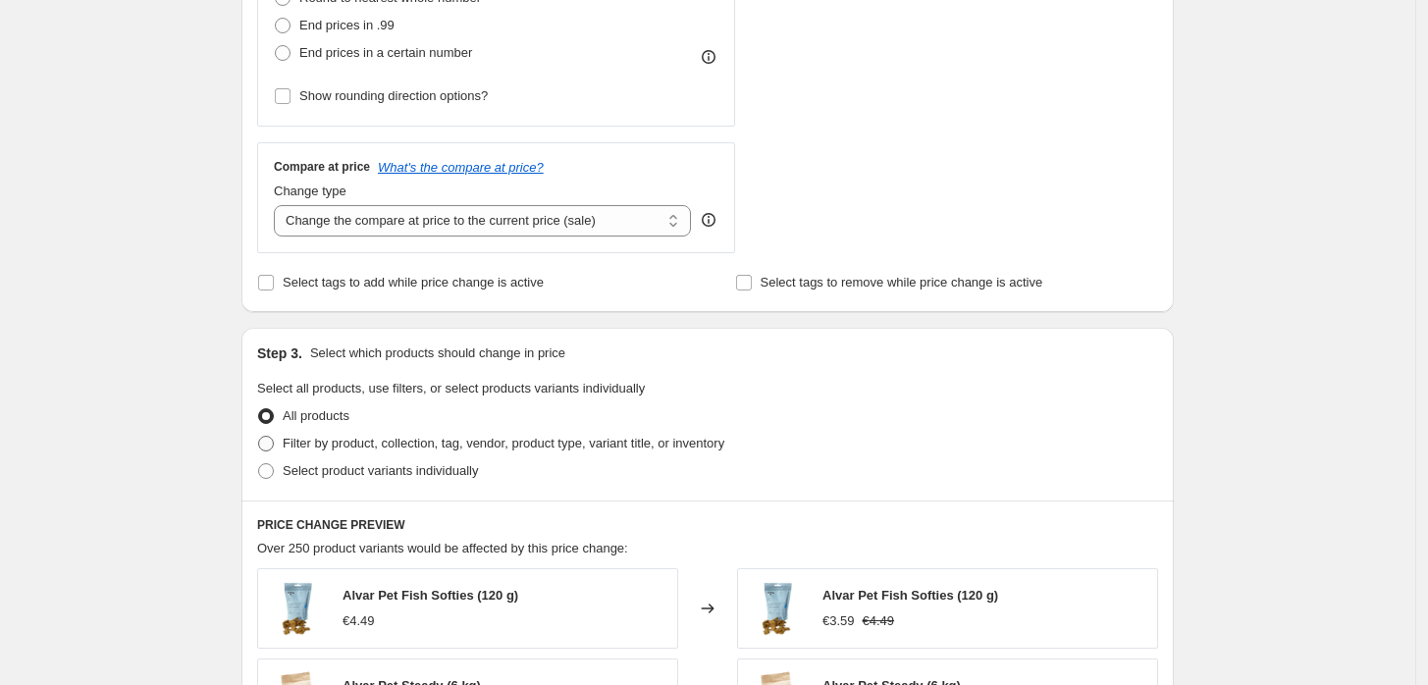
click at [459, 437] on span "Filter by product, collection, tag, vendor, product type, variant title, or inv…" at bounding box center [504, 443] width 442 height 15
click at [259, 437] on input "Filter by product, collection, tag, vendor, product type, variant title, or inv…" at bounding box center [258, 436] width 1 height 1
radio input "true"
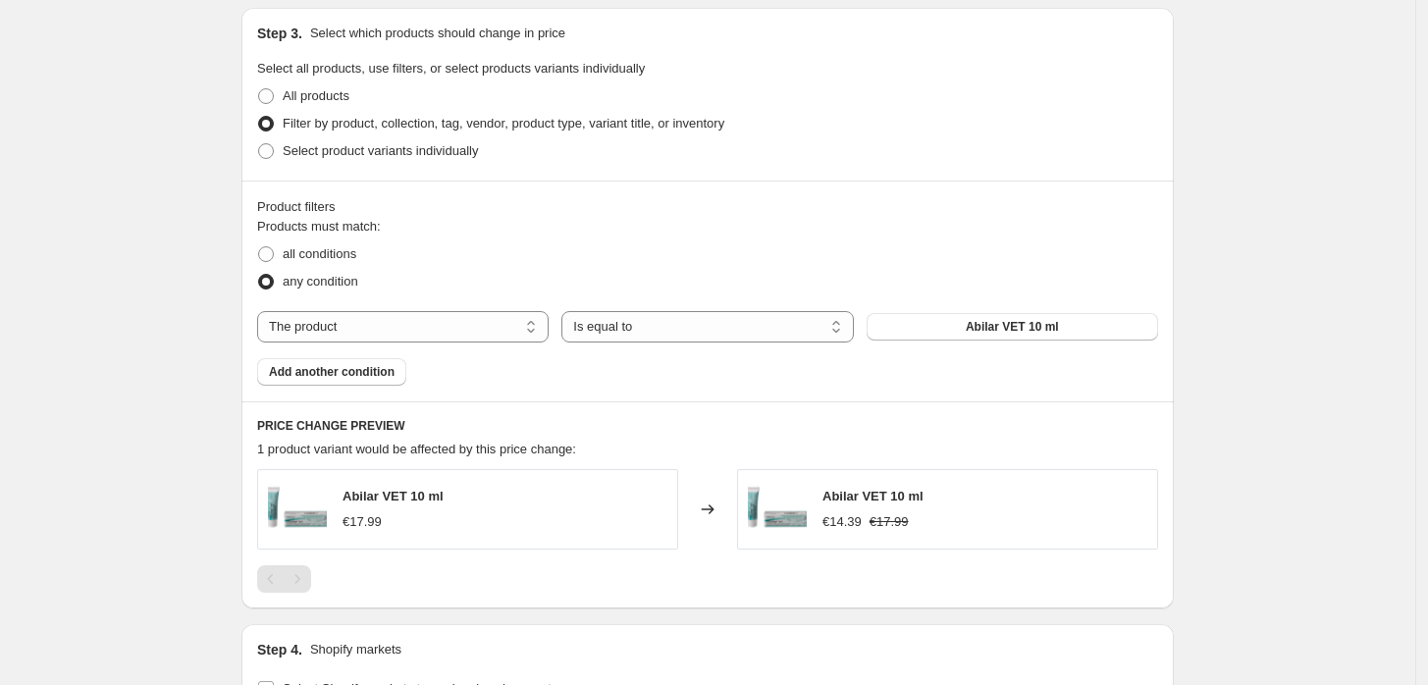
scroll to position [924, 0]
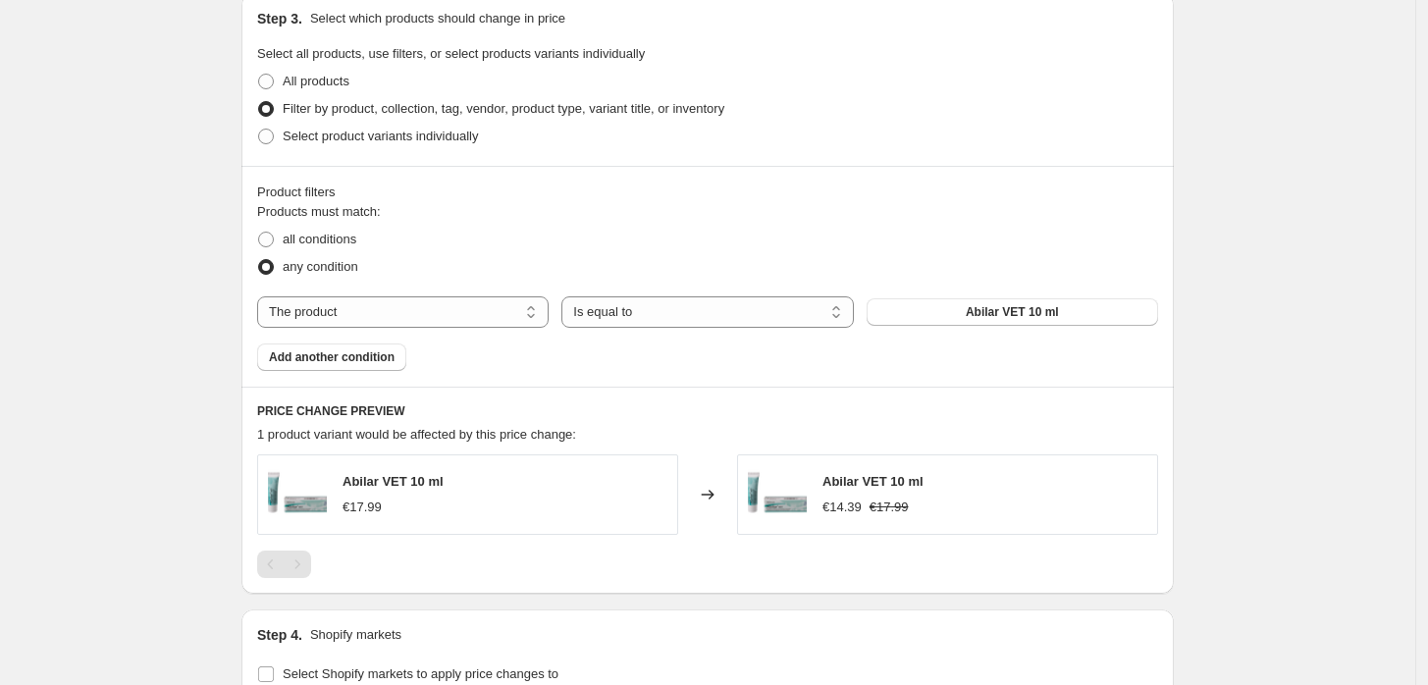
click at [444, 328] on div "Products must match: all conditions any condition The product The product's col…" at bounding box center [707, 286] width 901 height 169
click at [455, 311] on select "The product The product's collection The product's tag The product's vendor The…" at bounding box center [403, 311] width 292 height 31
select select "collection"
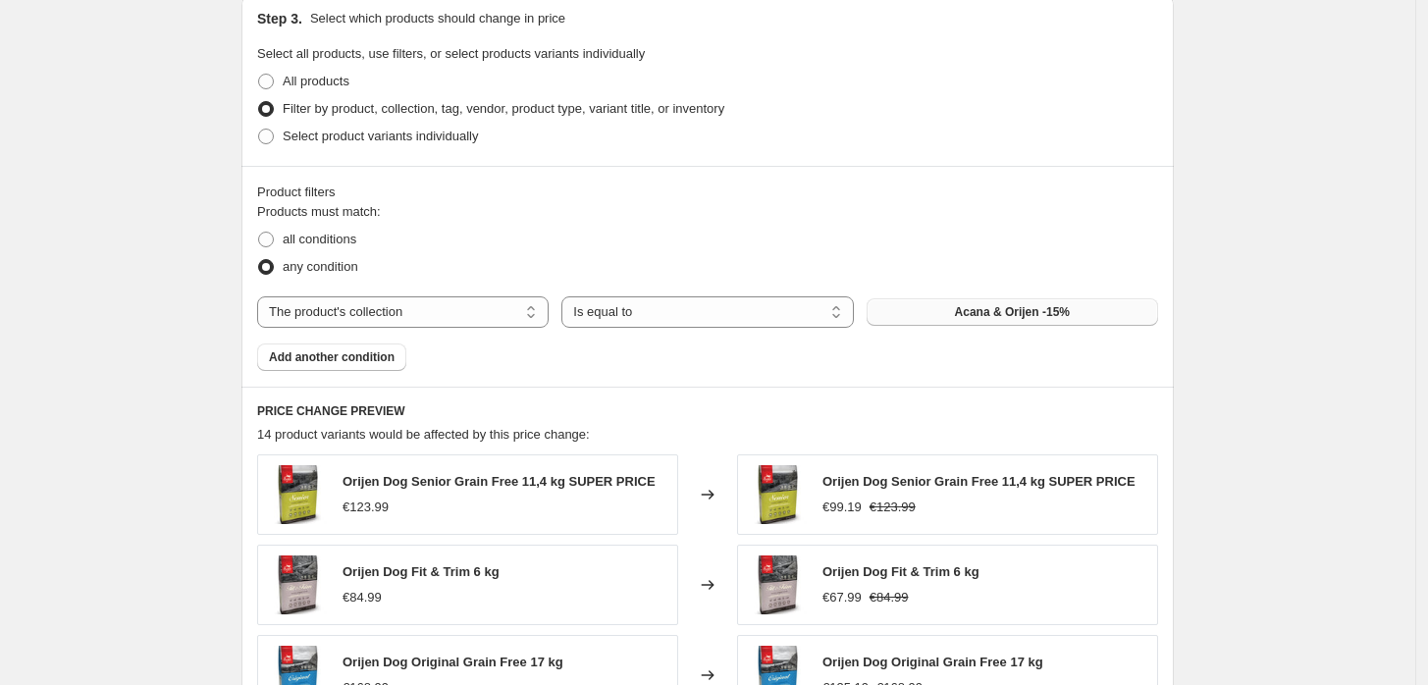
click at [1022, 320] on button "Acana & Orijen -15%" at bounding box center [1013, 311] width 292 height 27
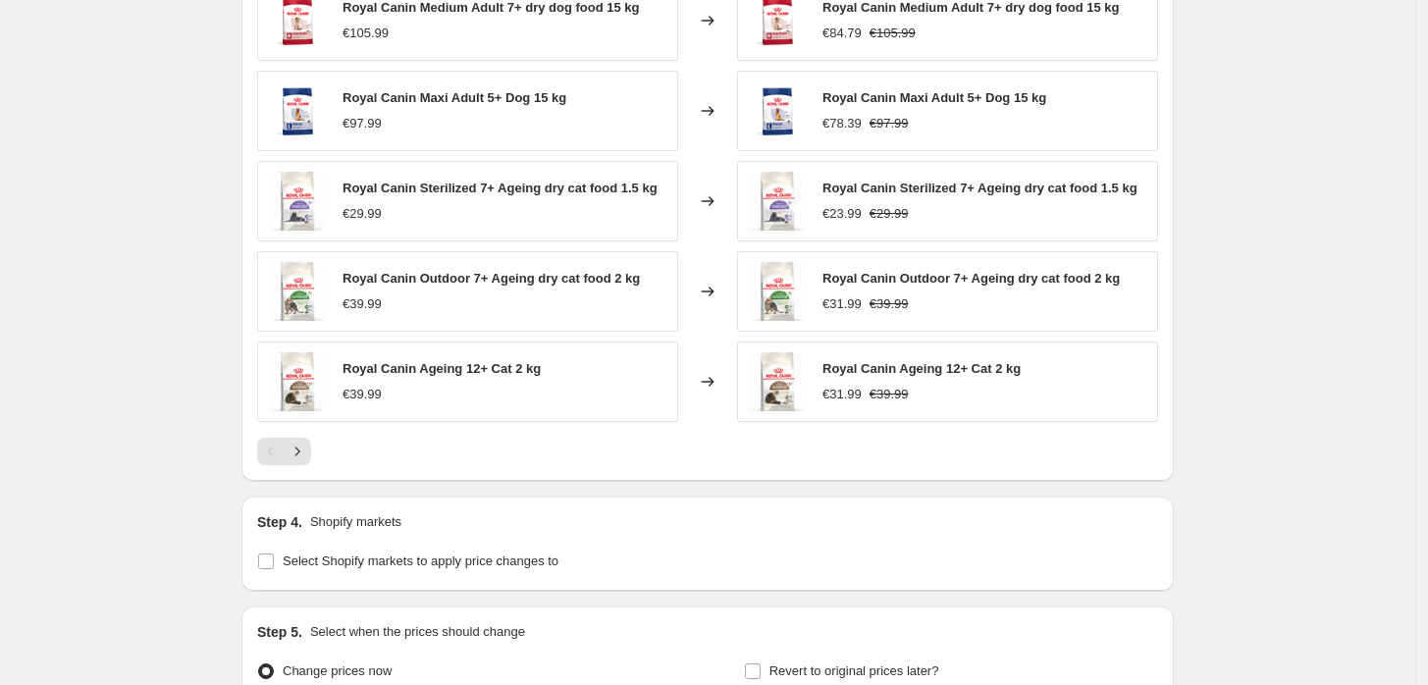
scroll to position [1523, 0]
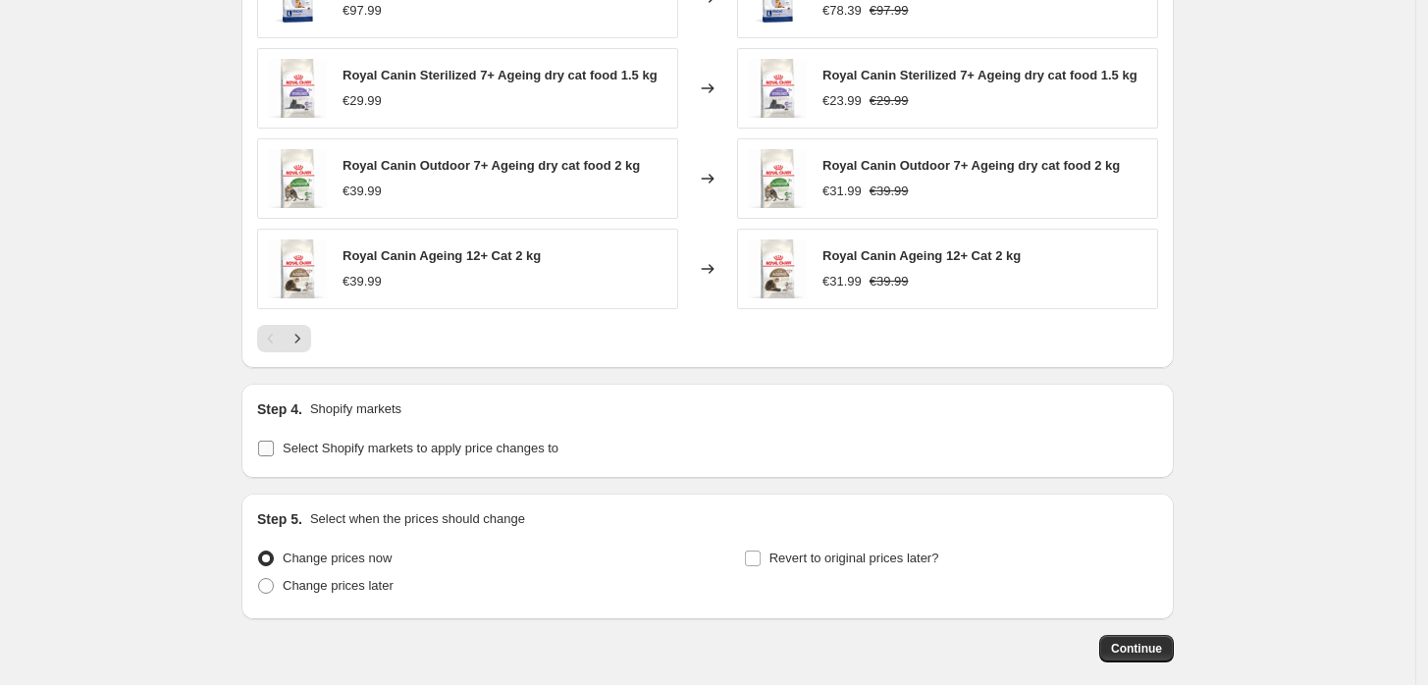
click at [476, 441] on span "Select Shopify markets to apply price changes to" at bounding box center [421, 448] width 276 height 15
click at [274, 441] on input "Select Shopify markets to apply price changes to" at bounding box center [266, 449] width 16 height 16
checkbox input "true"
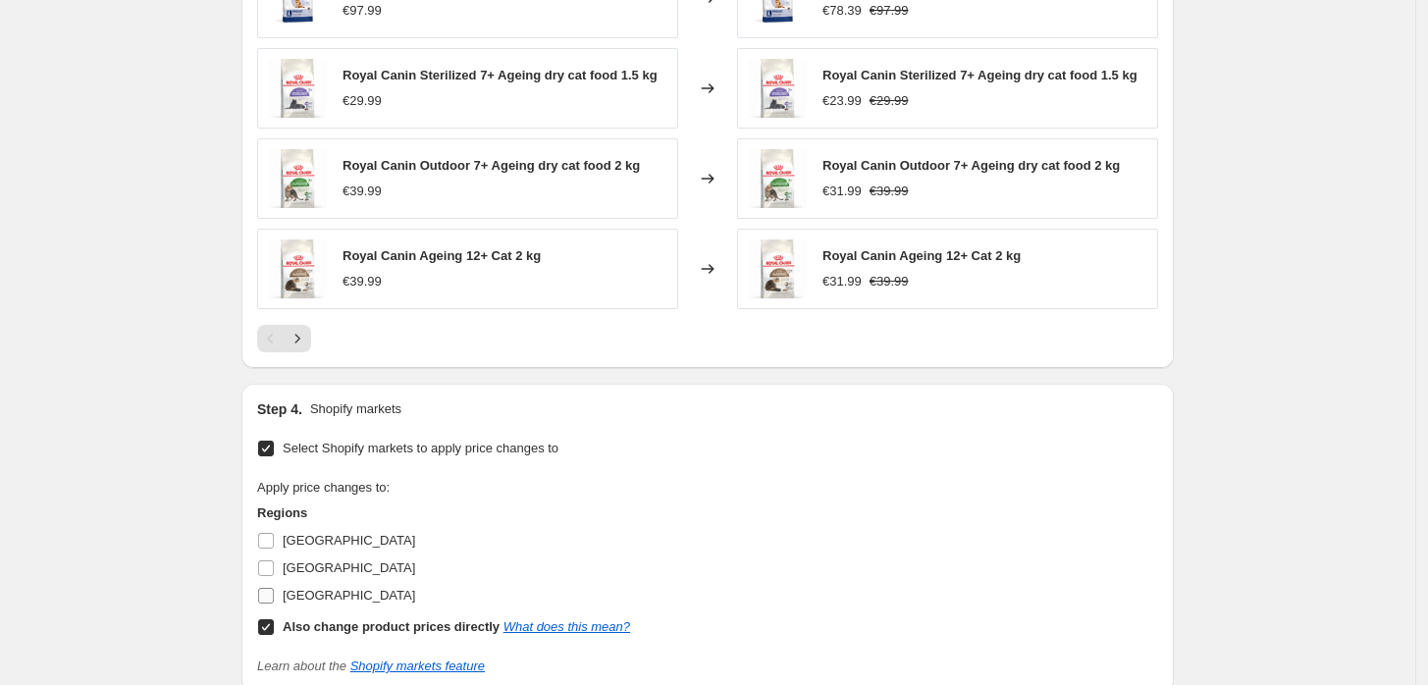
click at [322, 589] on span "[GEOGRAPHIC_DATA]" at bounding box center [349, 595] width 133 height 15
click at [274, 589] on input "[GEOGRAPHIC_DATA]" at bounding box center [266, 596] width 16 height 16
checkbox input "true"
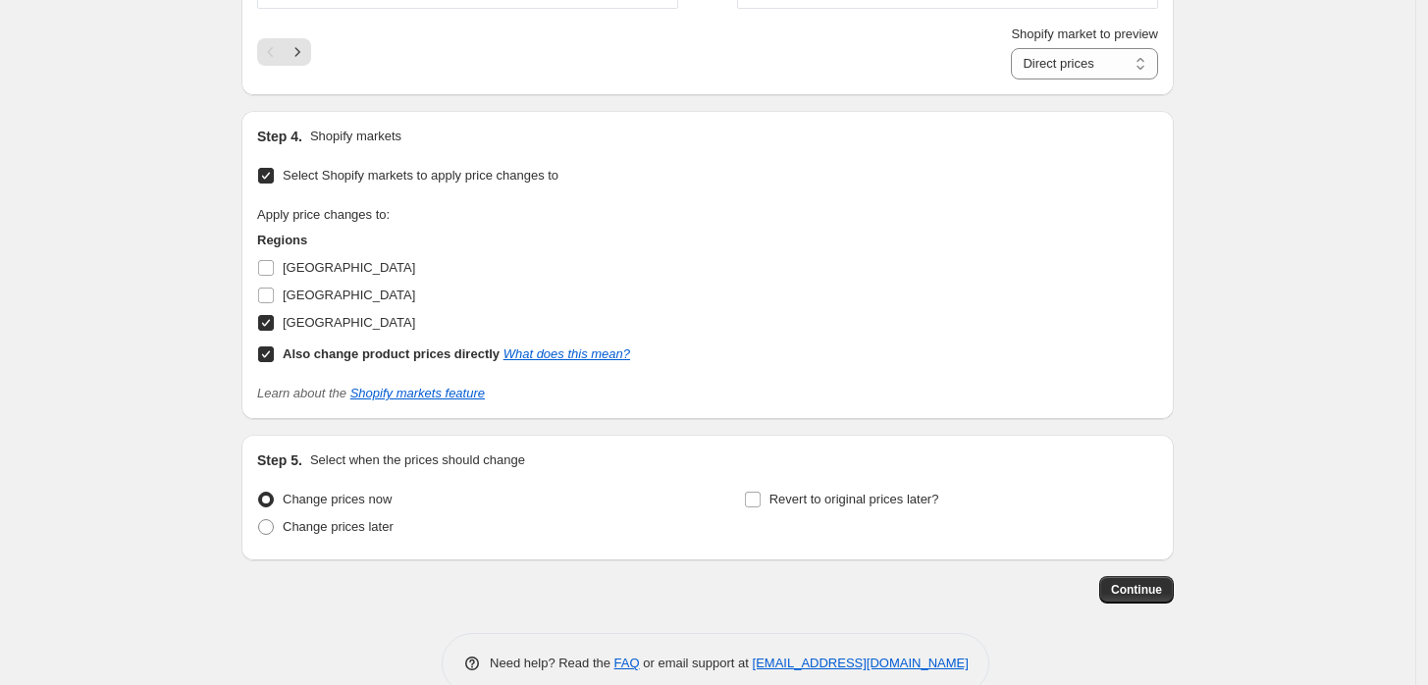
scroll to position [1849, 0]
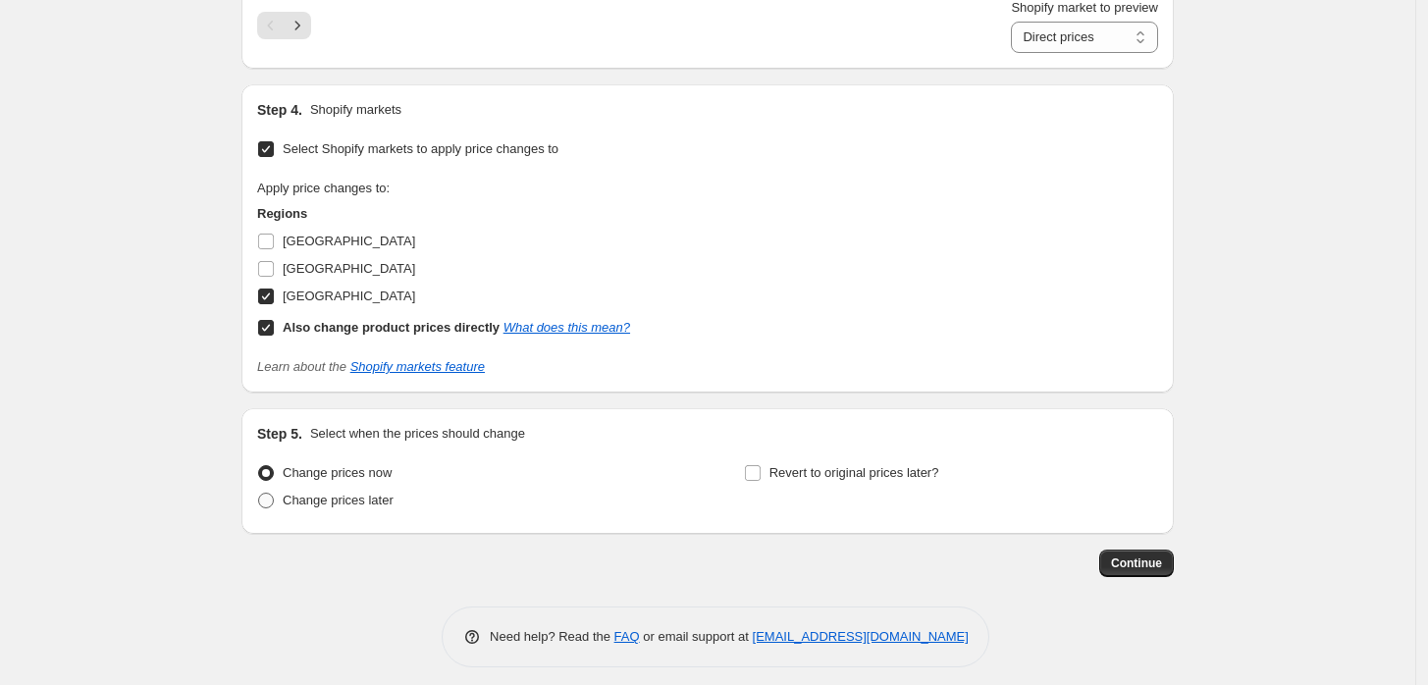
click at [357, 493] on span "Change prices later" at bounding box center [338, 500] width 111 height 15
click at [259, 493] on input "Change prices later" at bounding box center [258, 493] width 1 height 1
radio input "true"
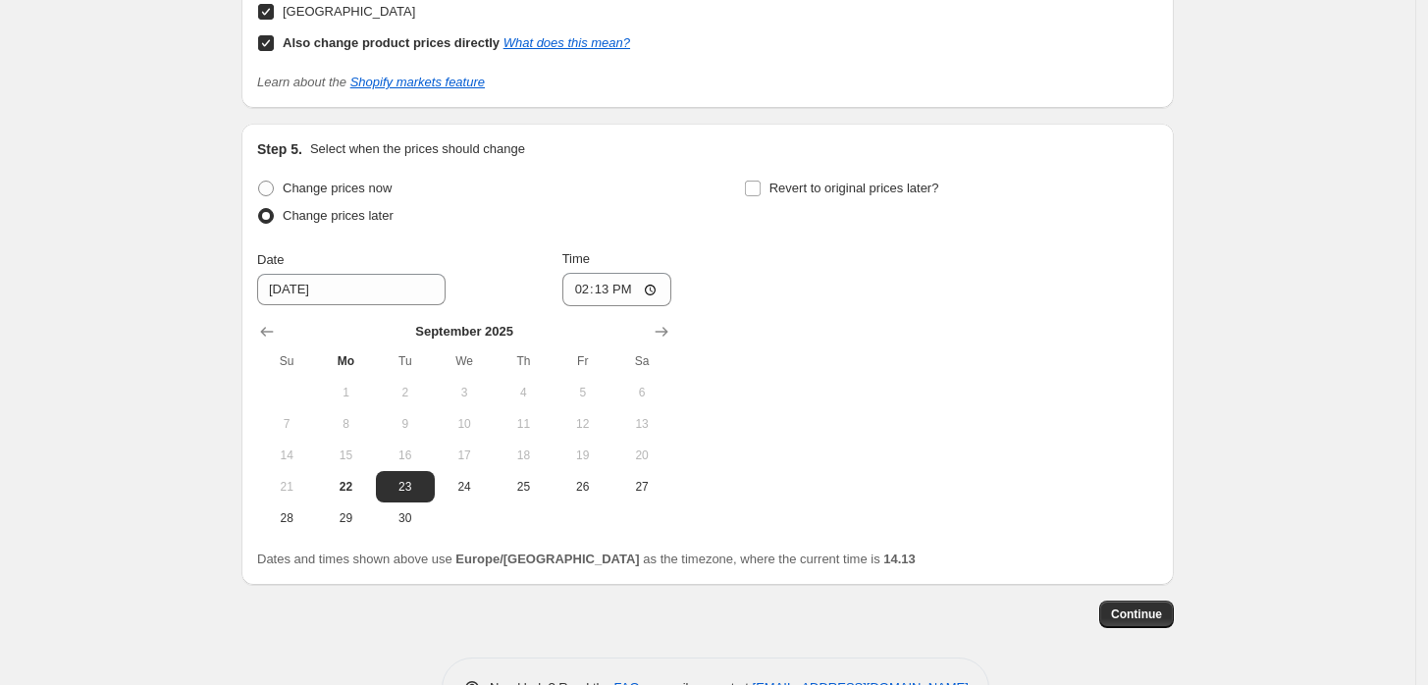
scroll to position [2185, 0]
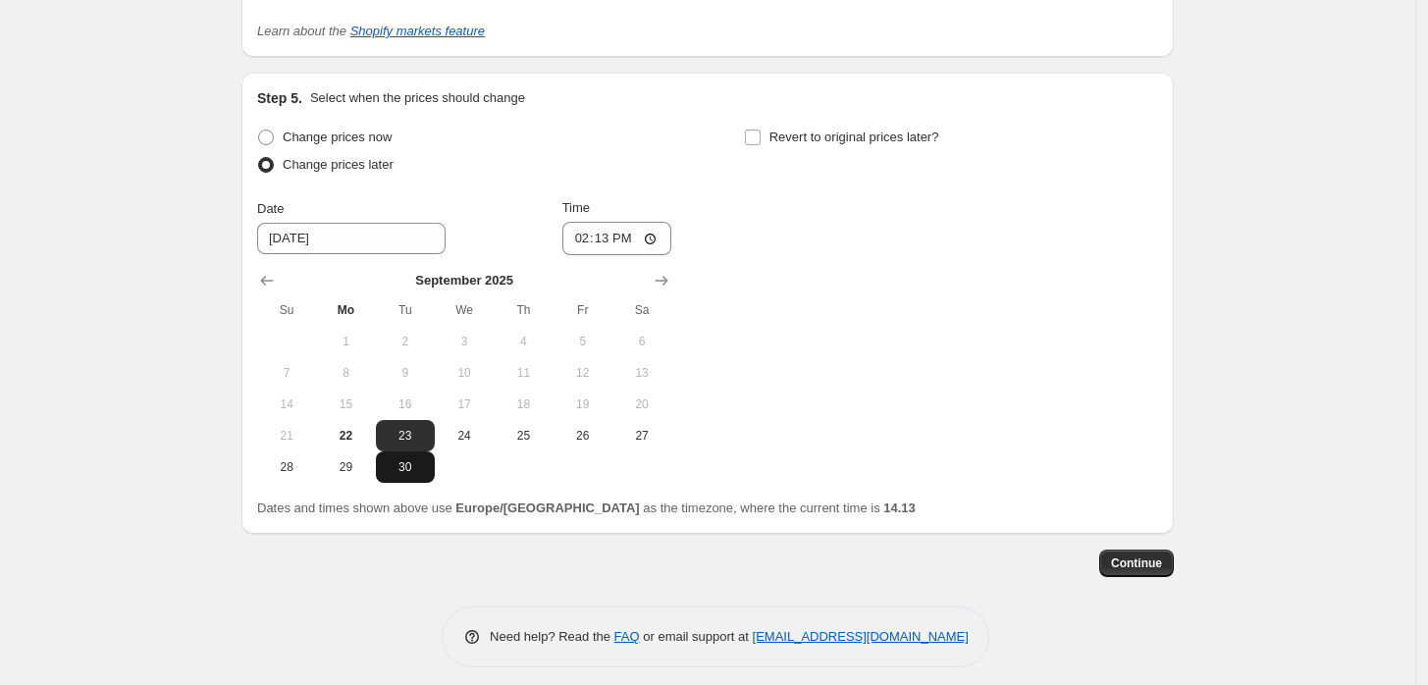
click at [419, 459] on span "30" at bounding box center [405, 467] width 43 height 16
type input "[DATE]"
click at [616, 223] on input "14:13" at bounding box center [617, 238] width 110 height 33
type input "23:59"
click at [761, 130] on input "Revert to original prices later?" at bounding box center [753, 138] width 16 height 16
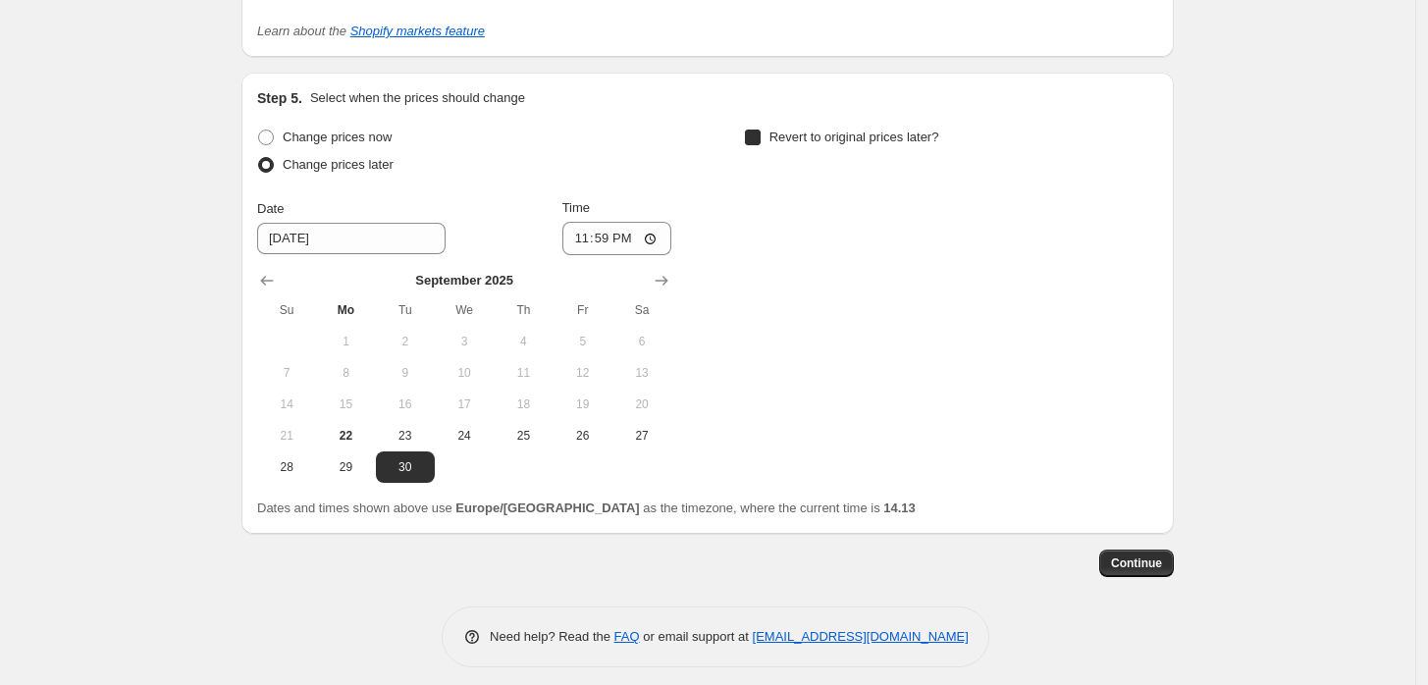
checkbox input "true"
click at [1154, 271] on icon "Show next month, October 2025" at bounding box center [1149, 281] width 20 height 20
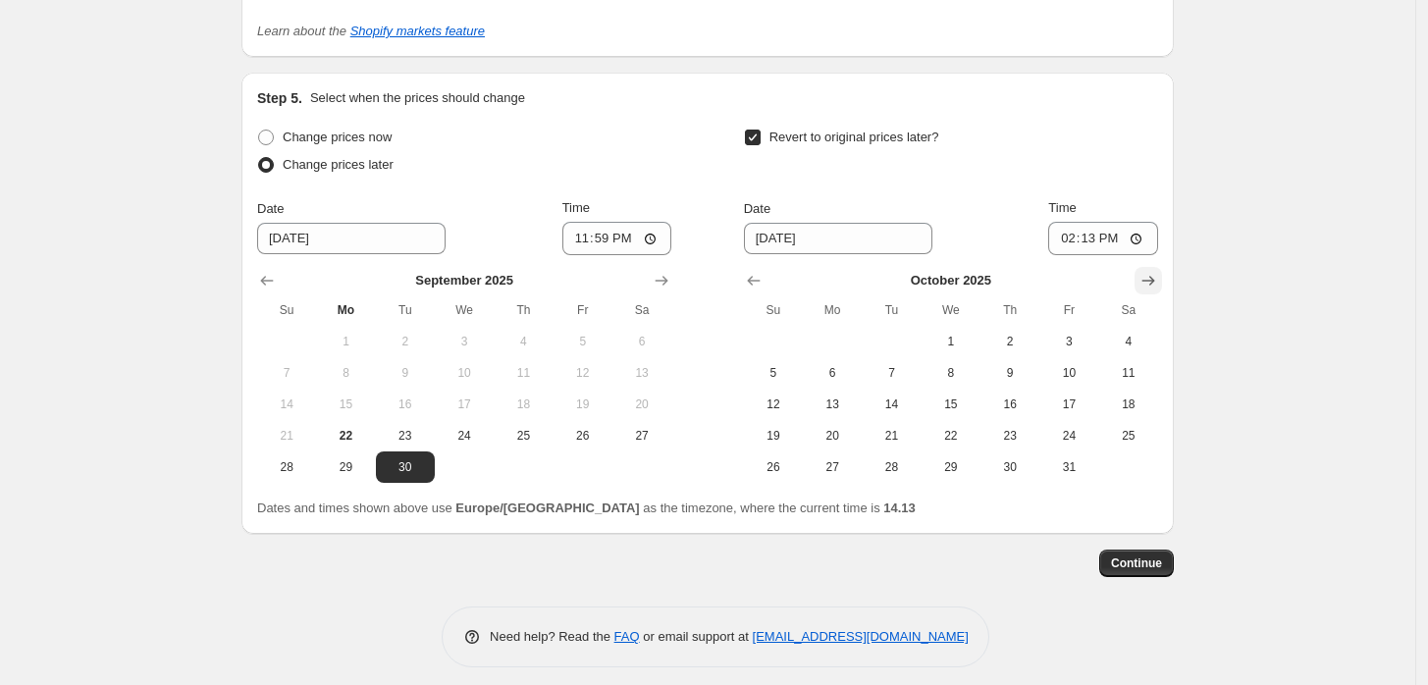
click at [1154, 271] on icon "Show next month, November 2025" at bounding box center [1149, 281] width 20 height 20
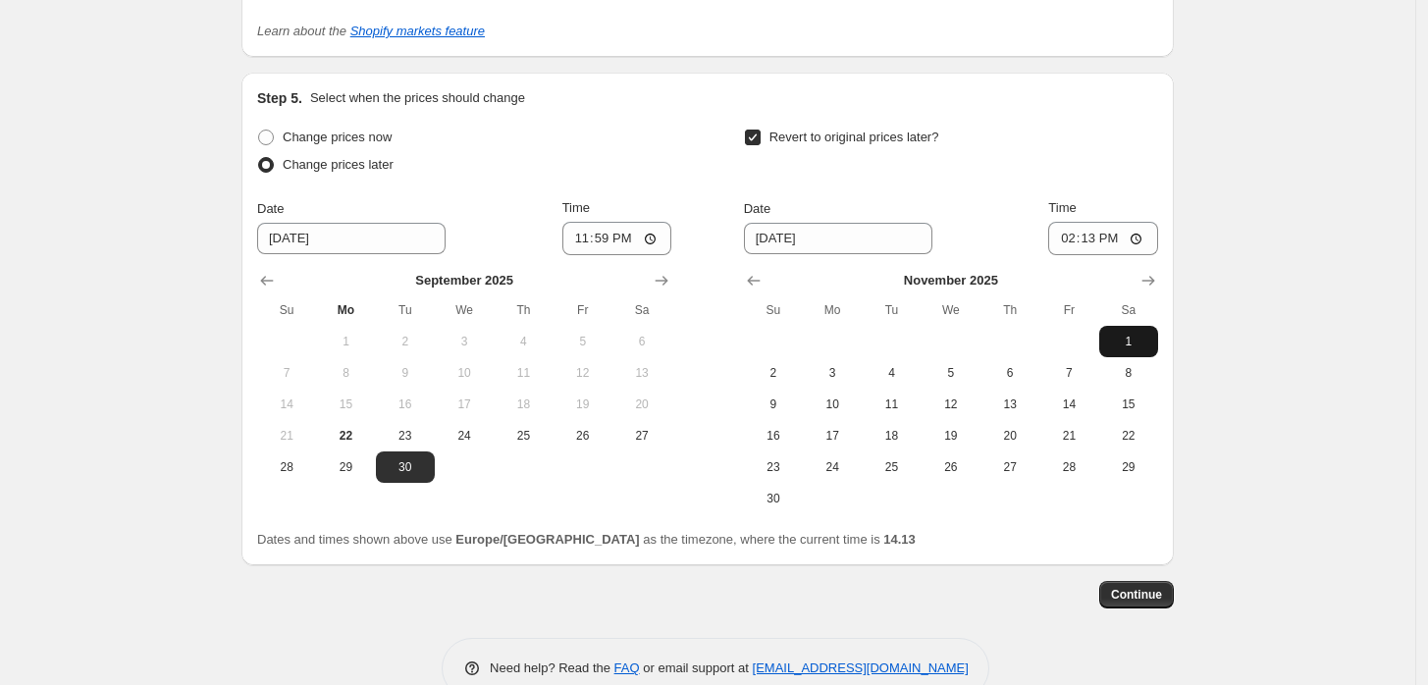
click at [1133, 337] on span "1" at bounding box center [1128, 342] width 43 height 16
type input "[DATE]"
click at [1099, 234] on input "14:13" at bounding box center [1103, 238] width 110 height 33
type input "10:00"
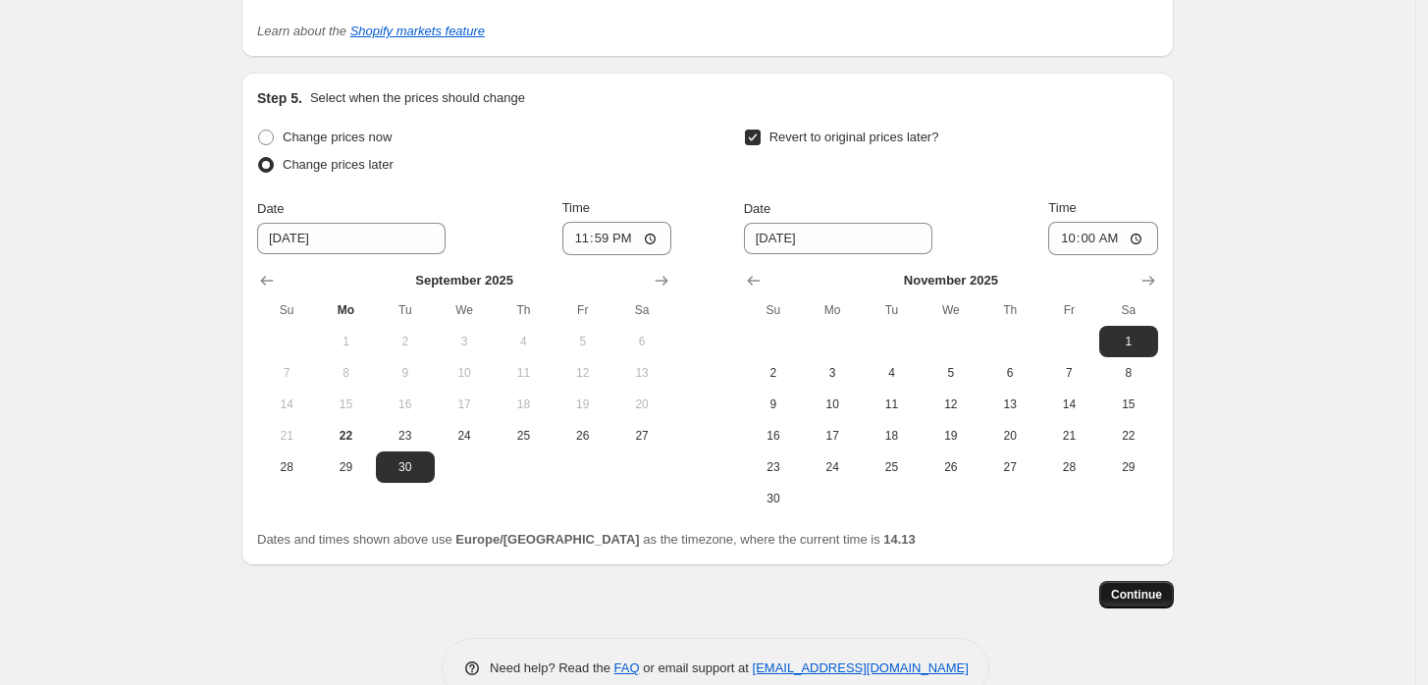
click at [1152, 587] on span "Continue" at bounding box center [1136, 595] width 51 height 16
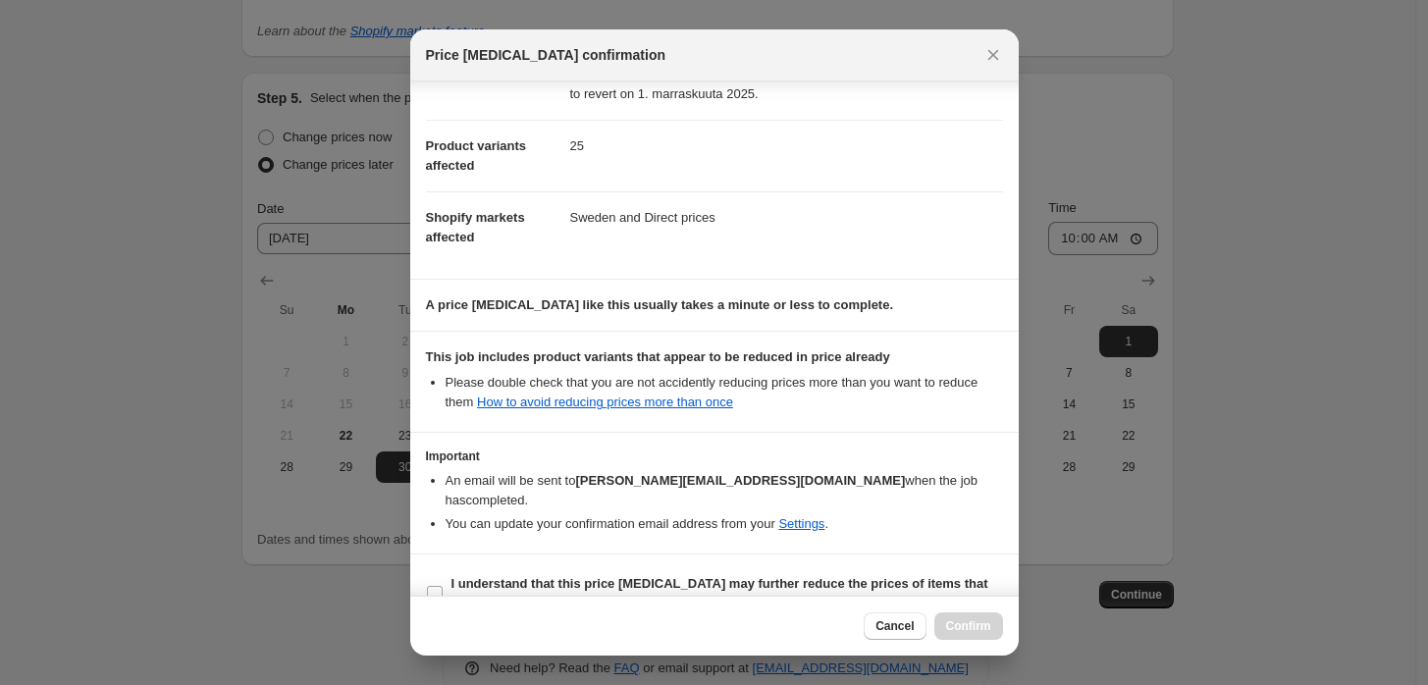
scroll to position [207, 0]
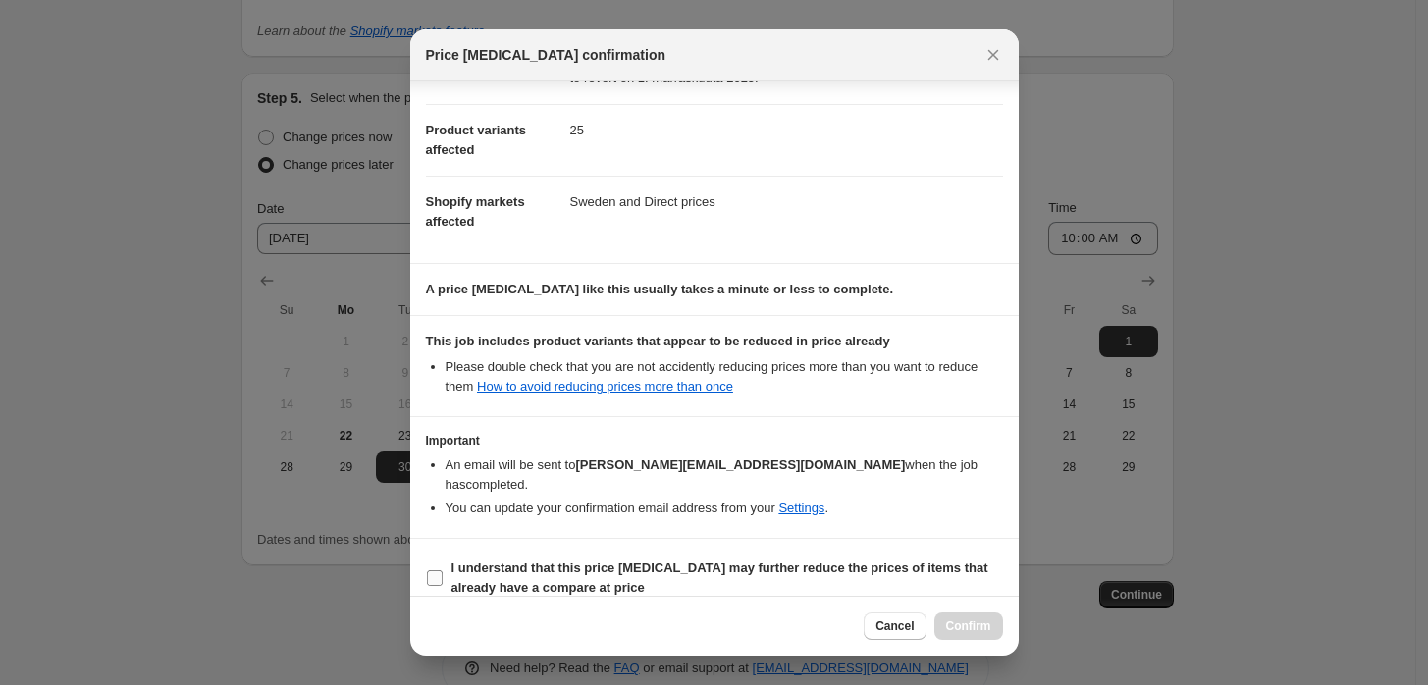
click at [658, 561] on b "I understand that this price [MEDICAL_DATA] may further reduce the prices of it…" at bounding box center [720, 578] width 537 height 34
click at [443, 570] on input "I understand that this price [MEDICAL_DATA] may further reduce the prices of it…" at bounding box center [435, 578] width 16 height 16
checkbox input "true"
click at [983, 630] on span "Confirm" at bounding box center [968, 626] width 45 height 16
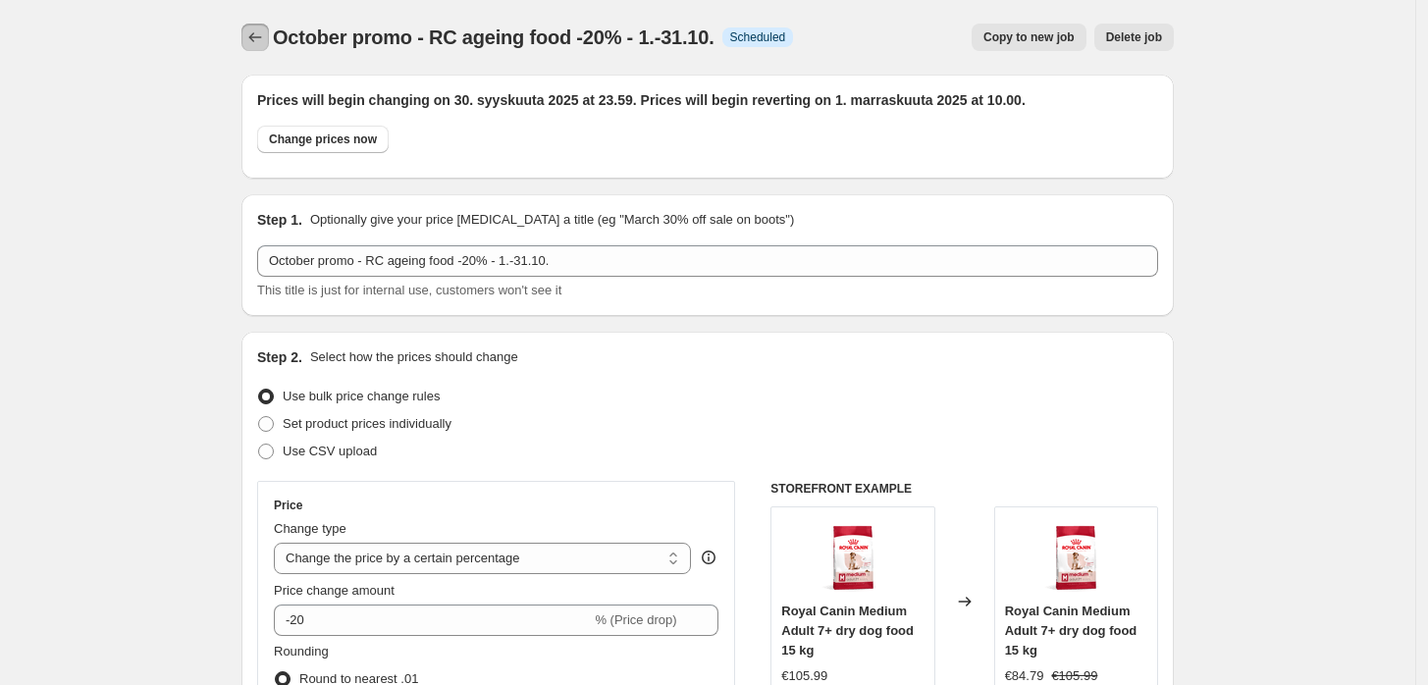
click at [250, 27] on button "Price change jobs" at bounding box center [254, 37] width 27 height 27
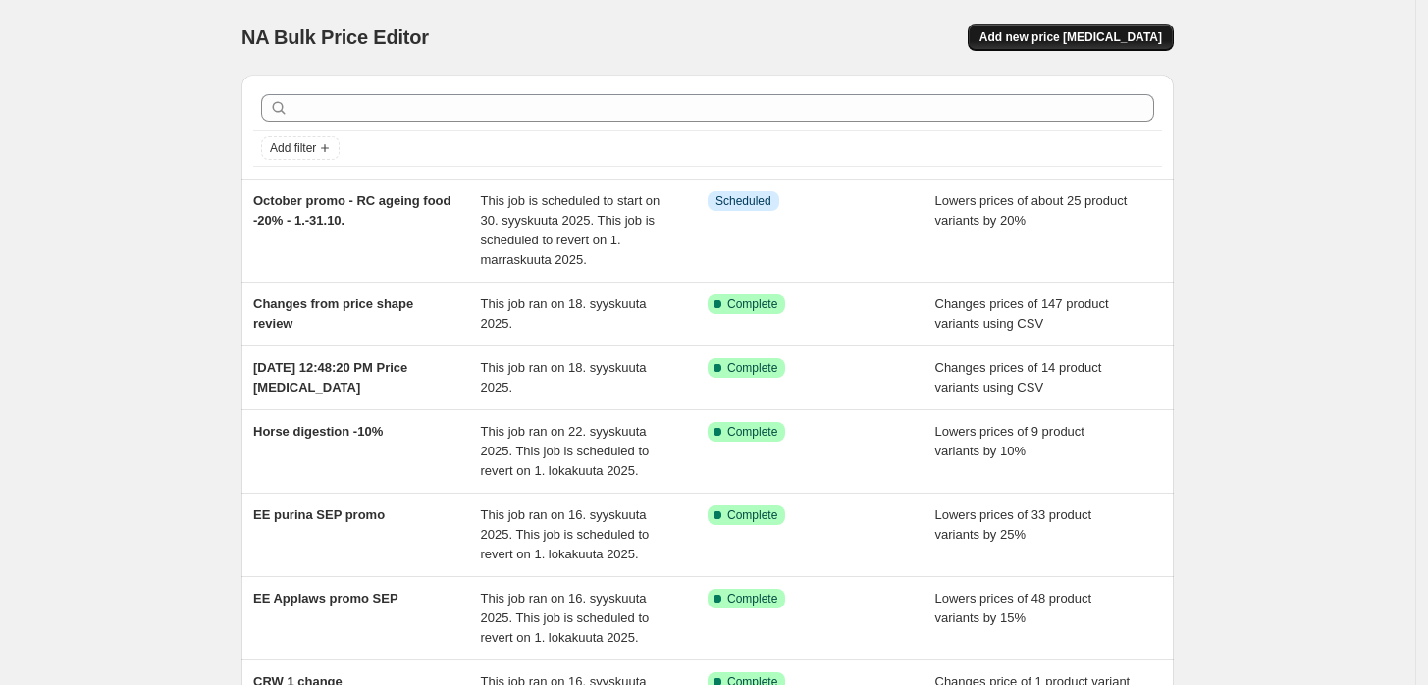
click at [1107, 27] on button "Add new price [MEDICAL_DATA]" at bounding box center [1071, 37] width 206 height 27
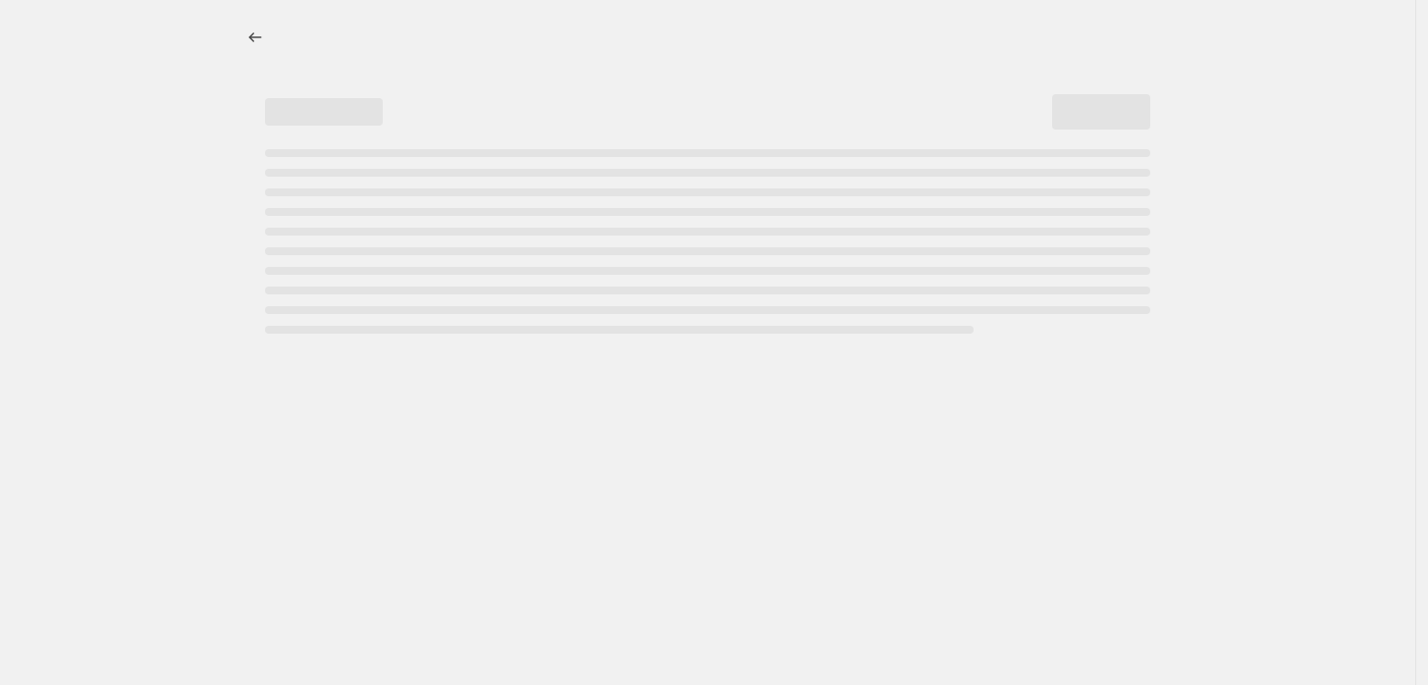
select select "percentage"
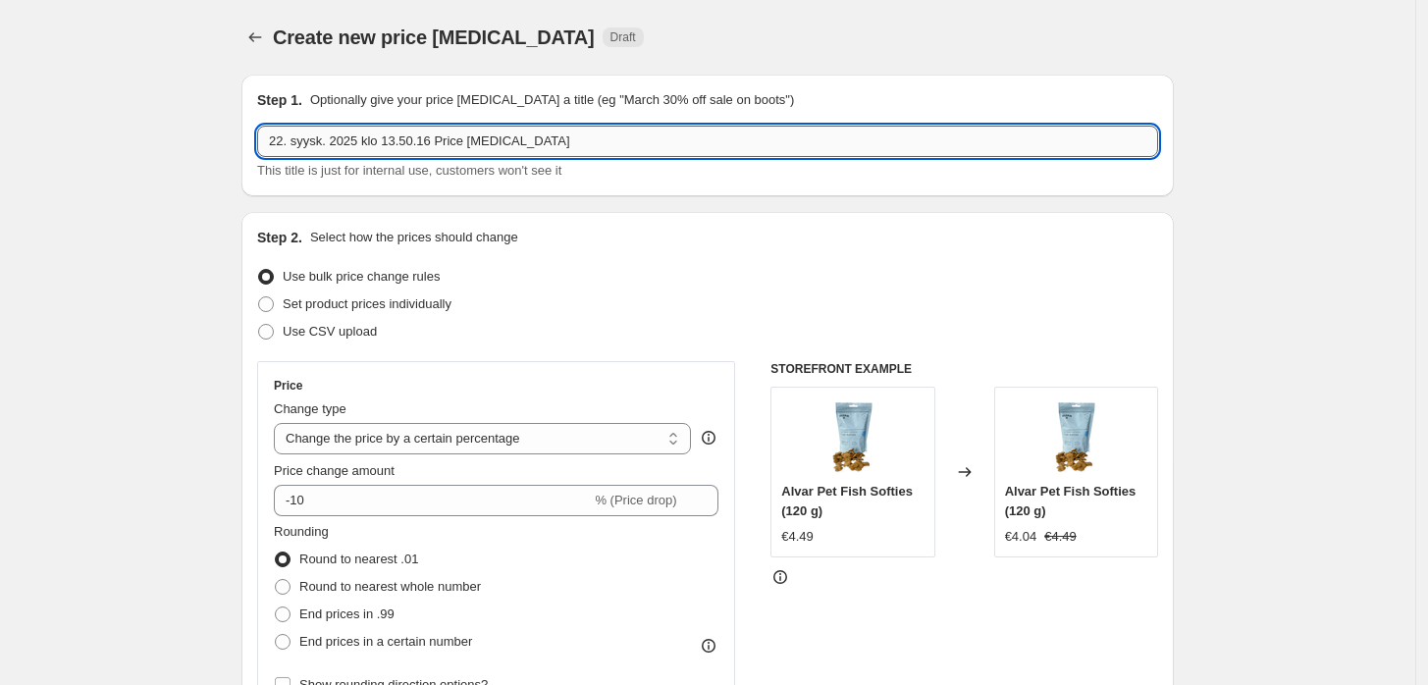
click at [512, 144] on input "22. syysk. 2025 klo 13.50.16 Price [MEDICAL_DATA]" at bounding box center [707, 141] width 901 height 31
paste input "October promo - RC ageing food -20% - 1.-31.10."
type input "October promo - RC ageing food -20% - 1.-31.10."
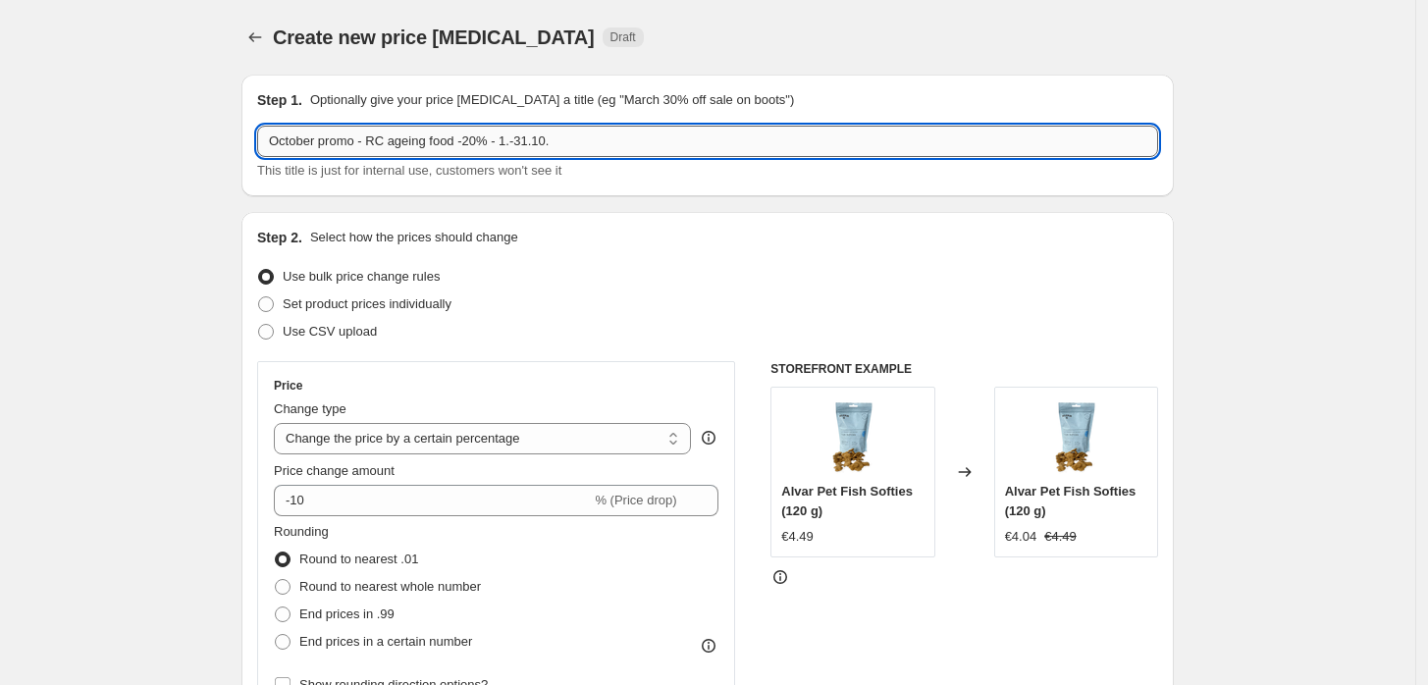
click at [662, 146] on input "October promo - RC ageing food -20% - 1.-31.10." at bounding box center [707, 141] width 901 height 31
paste input "October promo - Applaws dry foods for cats -15% - 1.-31.10."
click at [570, 147] on input "October promo - Applaws dry foods for cats -15% - 1.-31.10." at bounding box center [707, 141] width 901 height 31
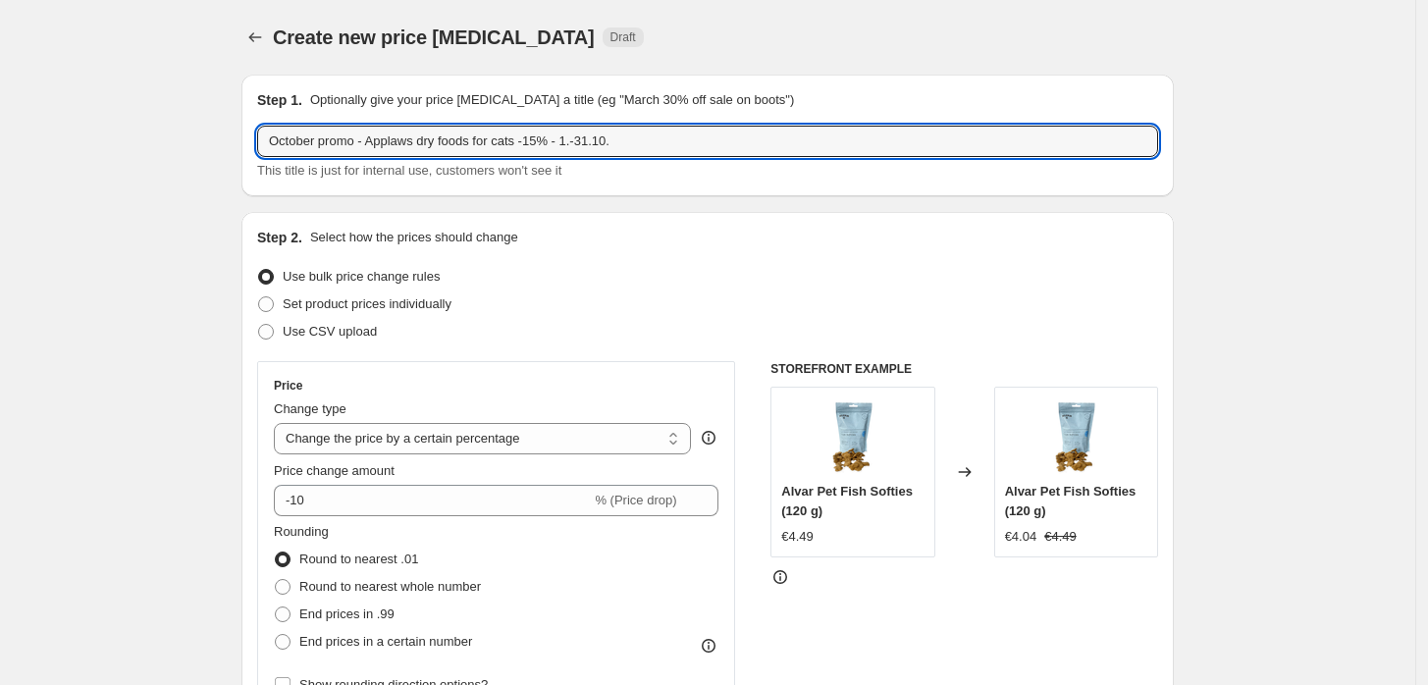
type input "October promo - Applaws dry foods for cats -15% - 1.-31.10."
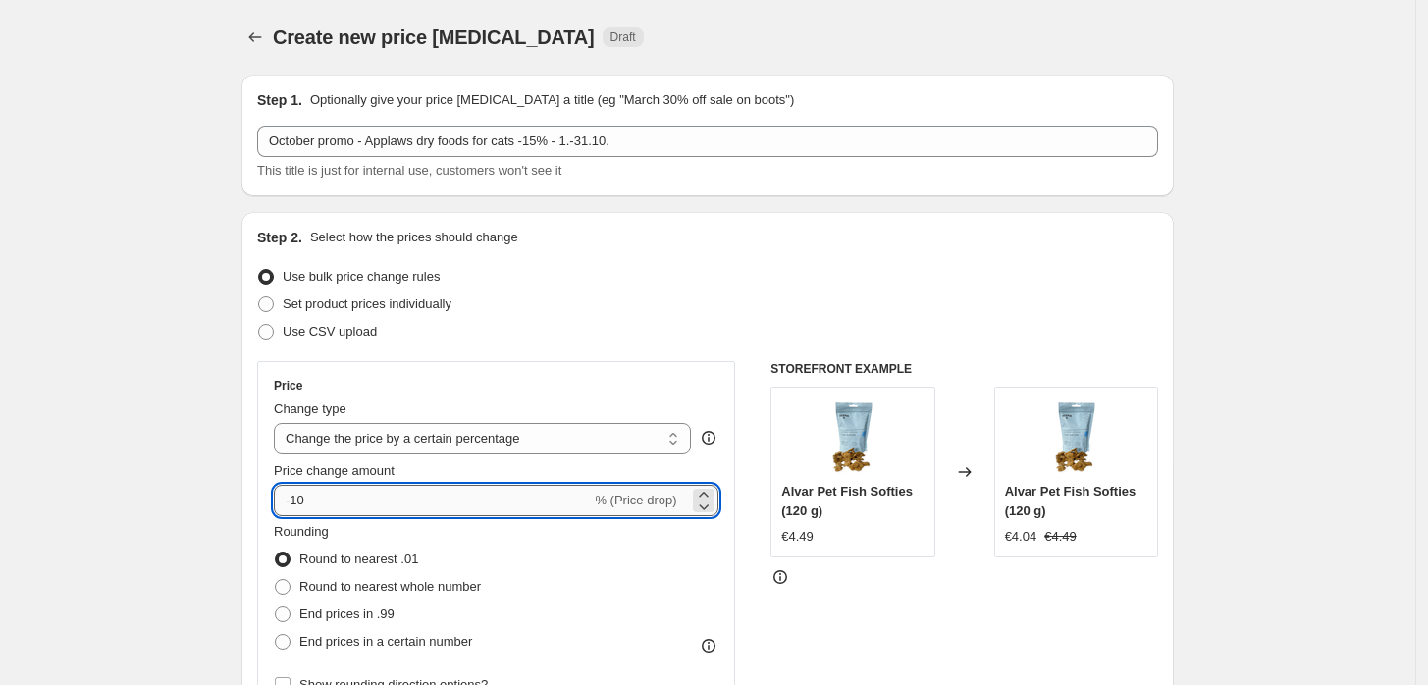
click at [550, 509] on input "-10" at bounding box center [432, 500] width 317 height 31
type input "-15"
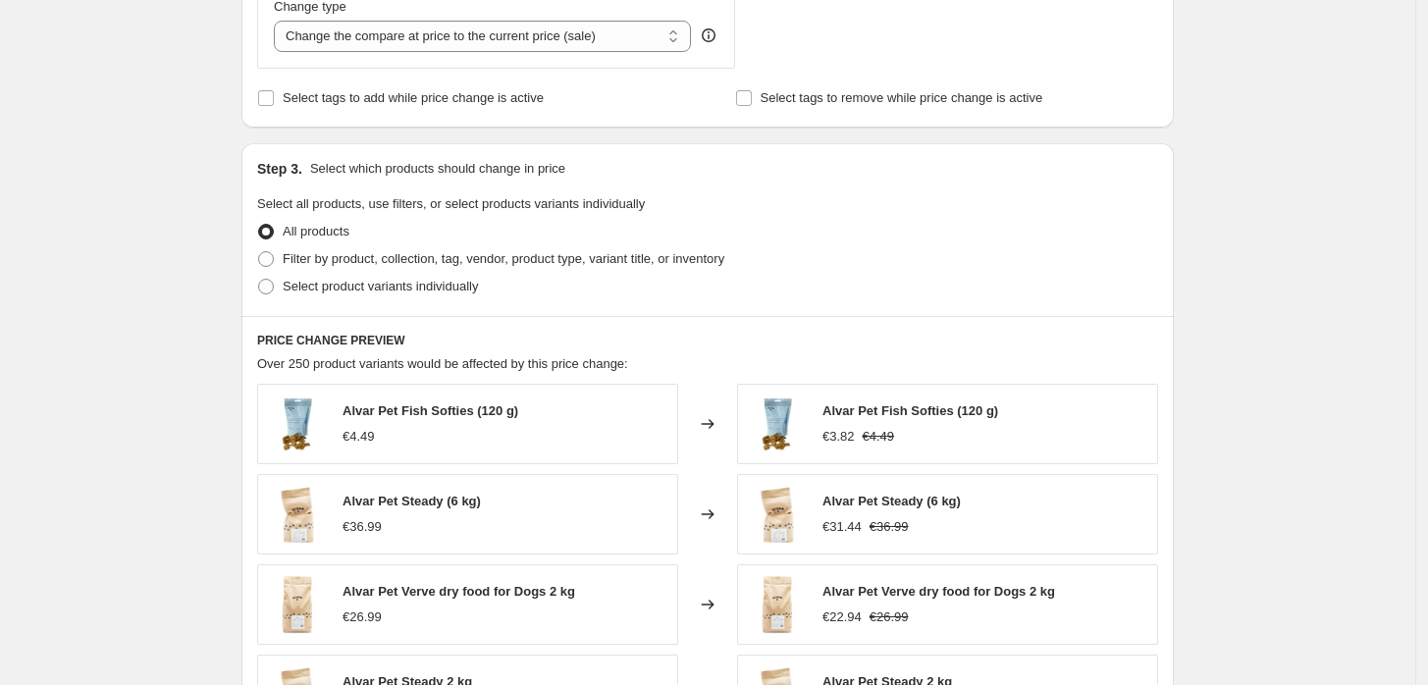
scroll to position [771, 0]
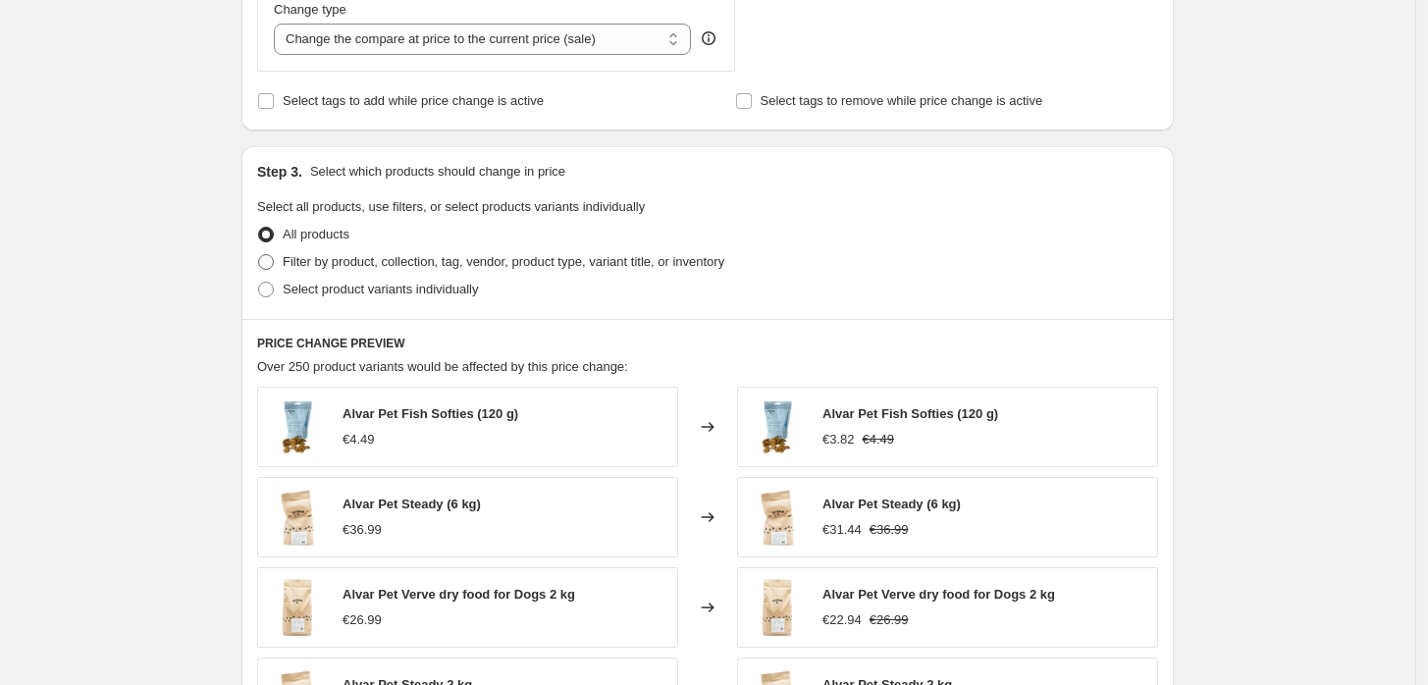
click at [393, 268] on span "Filter by product, collection, tag, vendor, product type, variant title, or inv…" at bounding box center [504, 261] width 442 height 15
click at [259, 255] on input "Filter by product, collection, tag, vendor, product type, variant title, or inv…" at bounding box center [258, 254] width 1 height 1
radio input "true"
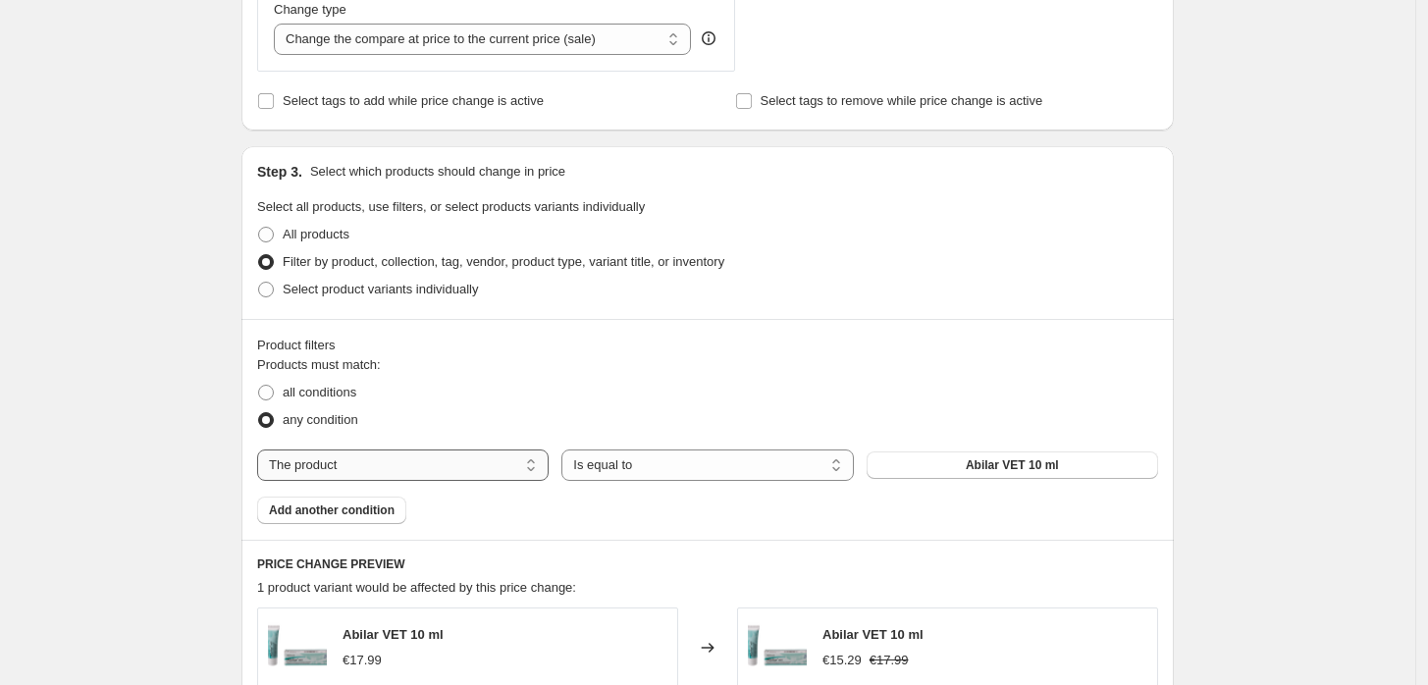
click at [473, 473] on select "The product The product's collection The product's tag The product's vendor The…" at bounding box center [403, 465] width 292 height 31
select select "collection"
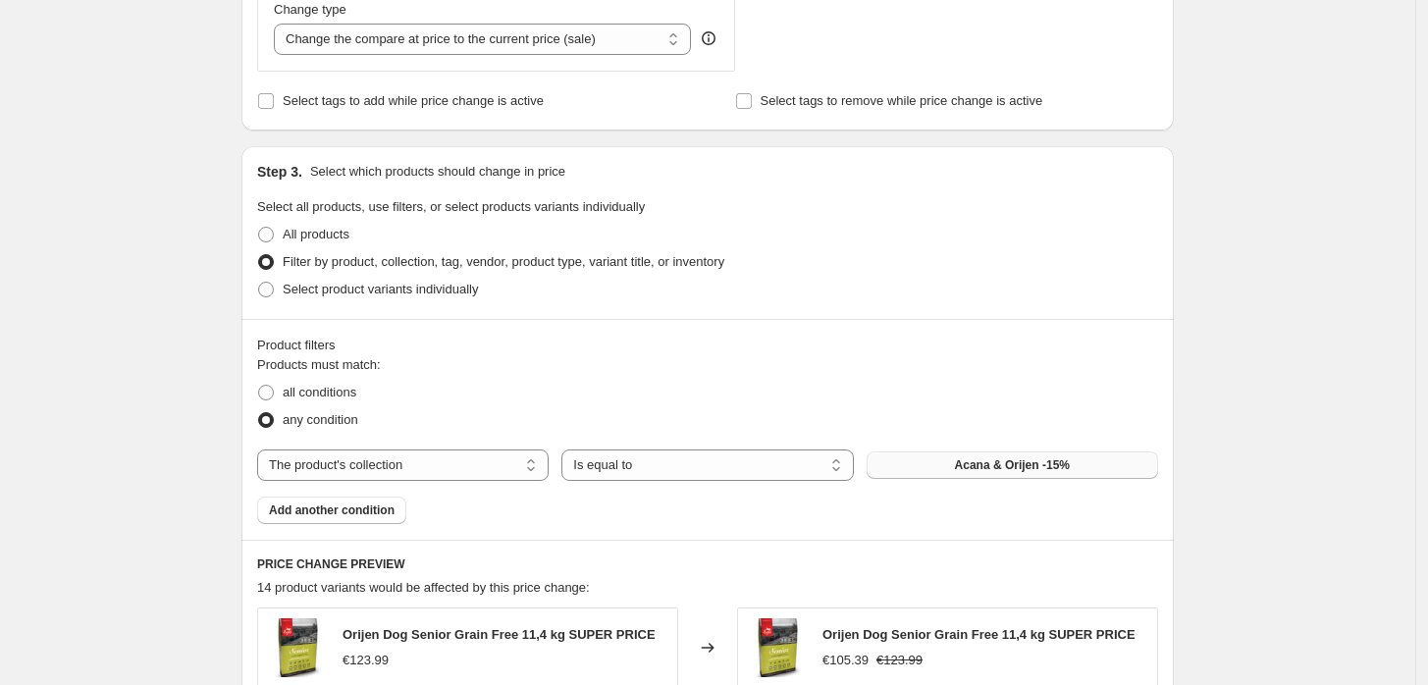
click at [1006, 463] on span "Acana & Orijen -15%" at bounding box center [1012, 465] width 115 height 16
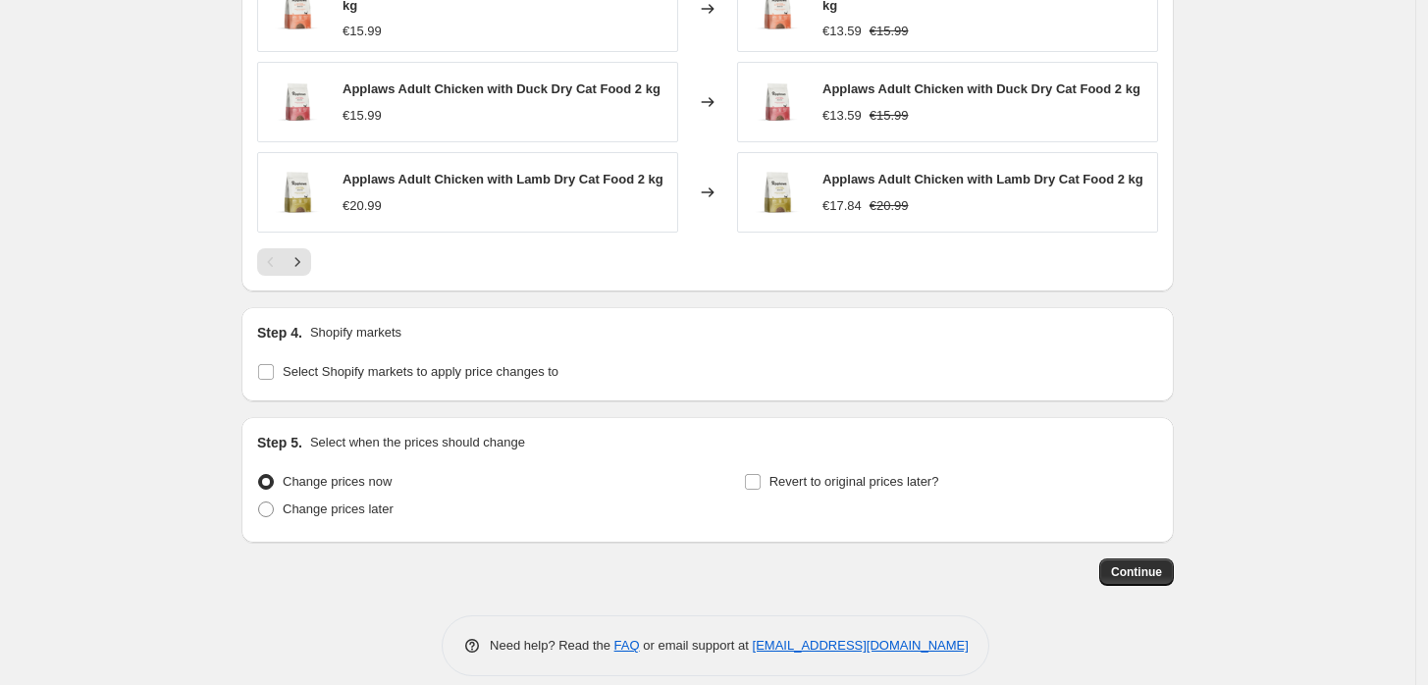
scroll to position [1602, 0]
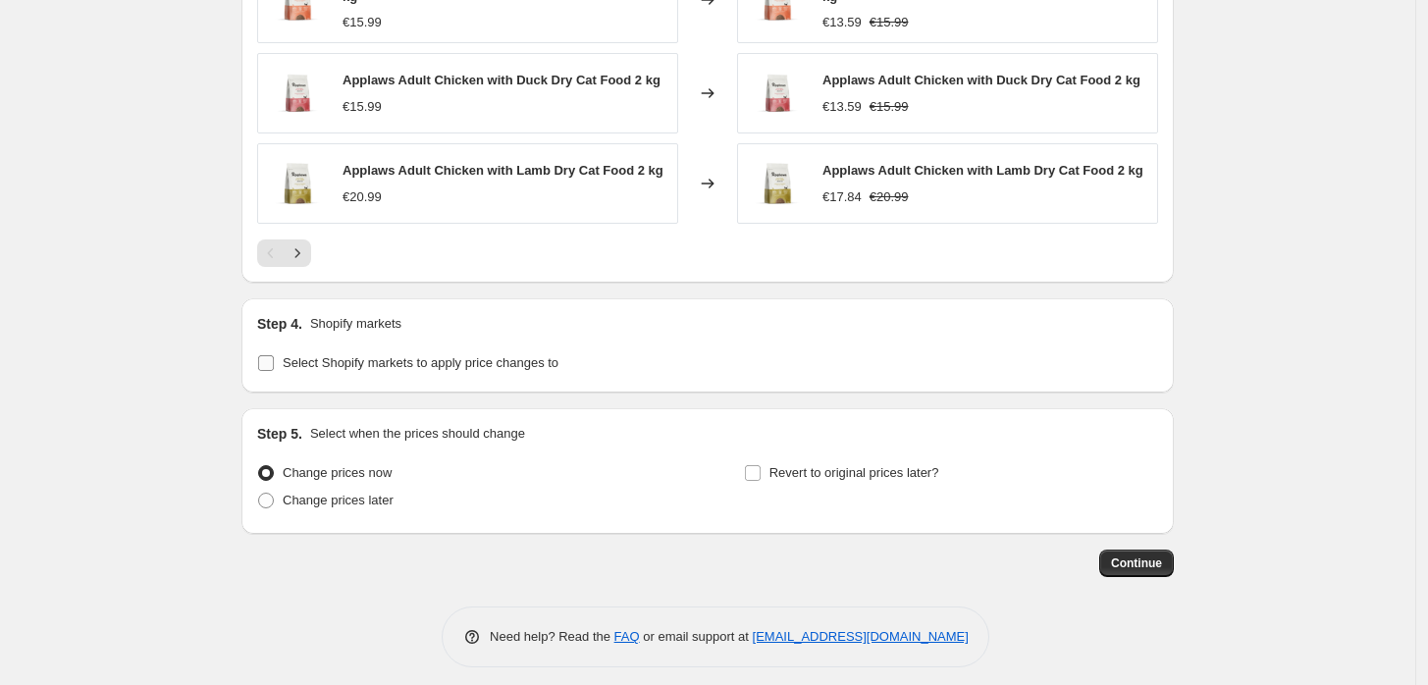
click at [483, 377] on label "Select Shopify markets to apply price changes to" at bounding box center [407, 362] width 301 height 27
click at [274, 371] on input "Select Shopify markets to apply price changes to" at bounding box center [266, 363] width 16 height 16
checkbox input "true"
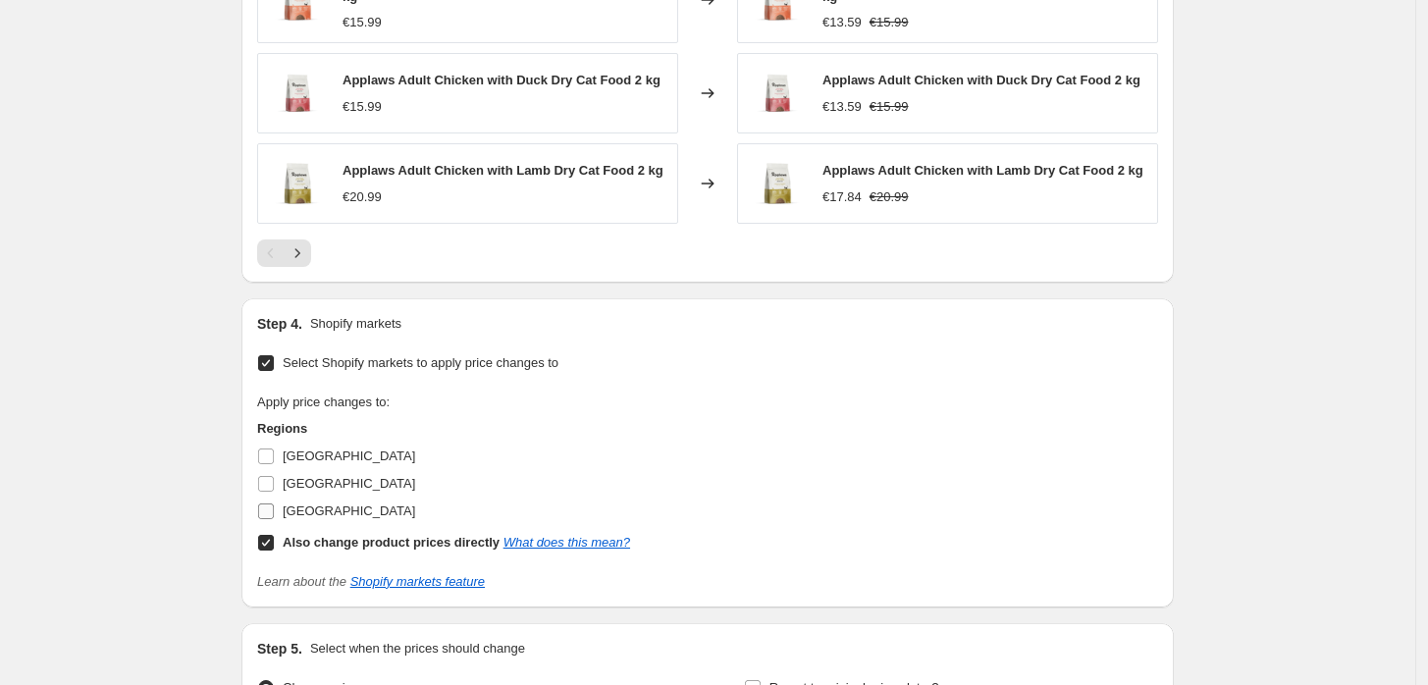
click at [311, 518] on span "[GEOGRAPHIC_DATA]" at bounding box center [349, 511] width 133 height 15
click at [274, 519] on input "[GEOGRAPHIC_DATA]" at bounding box center [266, 512] width 16 height 16
checkbox input "true"
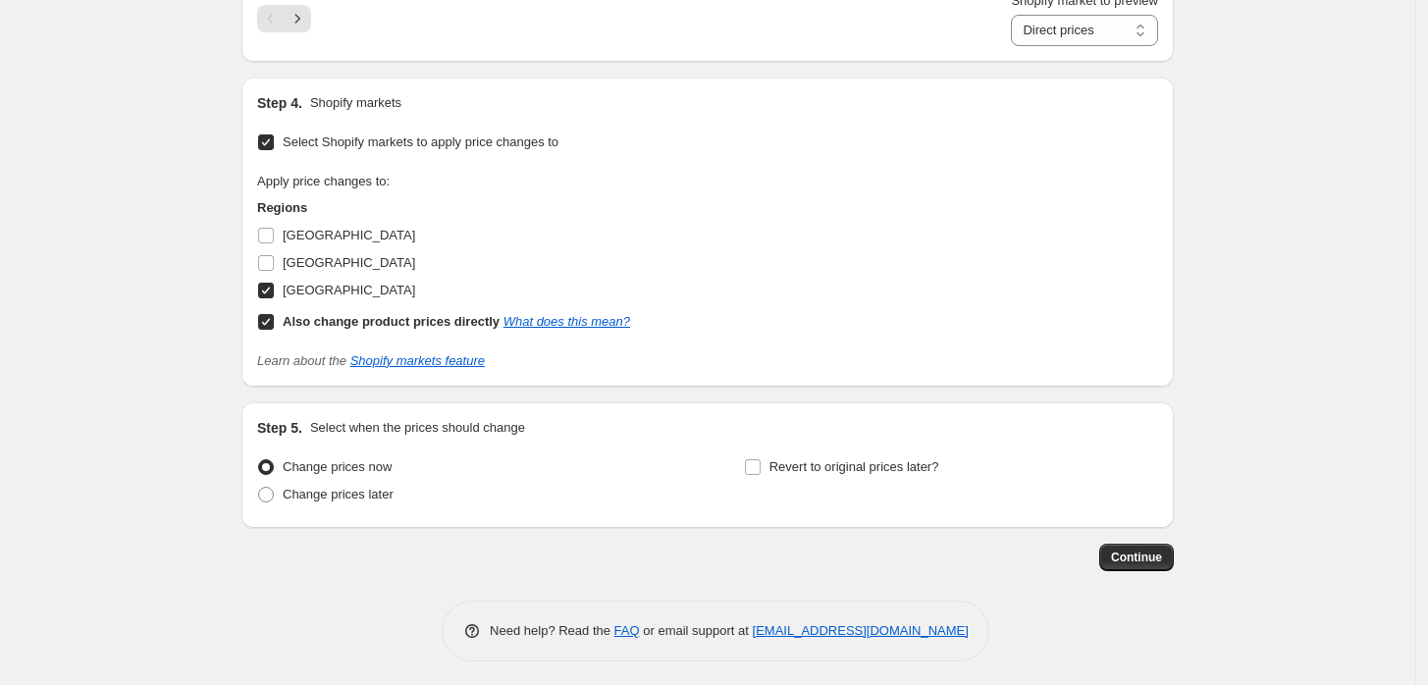
scroll to position [1855, 0]
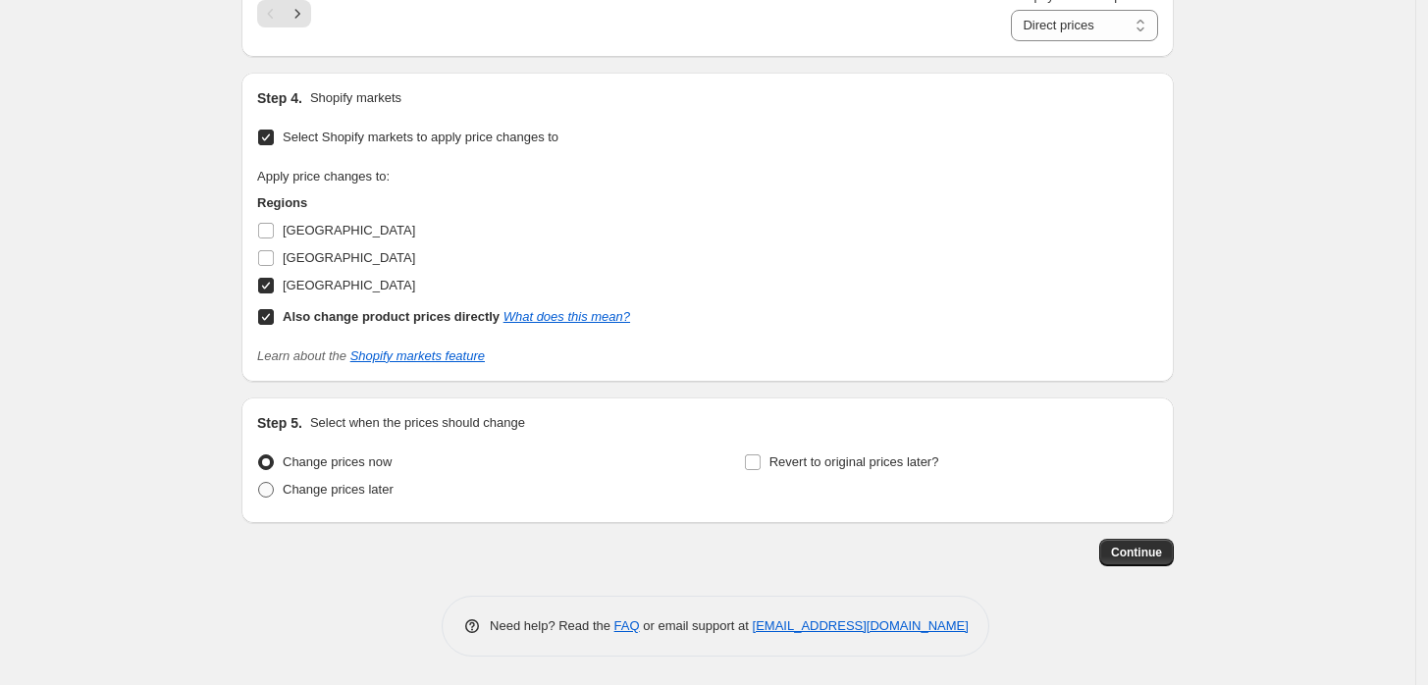
click at [369, 493] on span "Change prices later" at bounding box center [338, 489] width 111 height 15
click at [259, 483] on input "Change prices later" at bounding box center [258, 482] width 1 height 1
radio input "true"
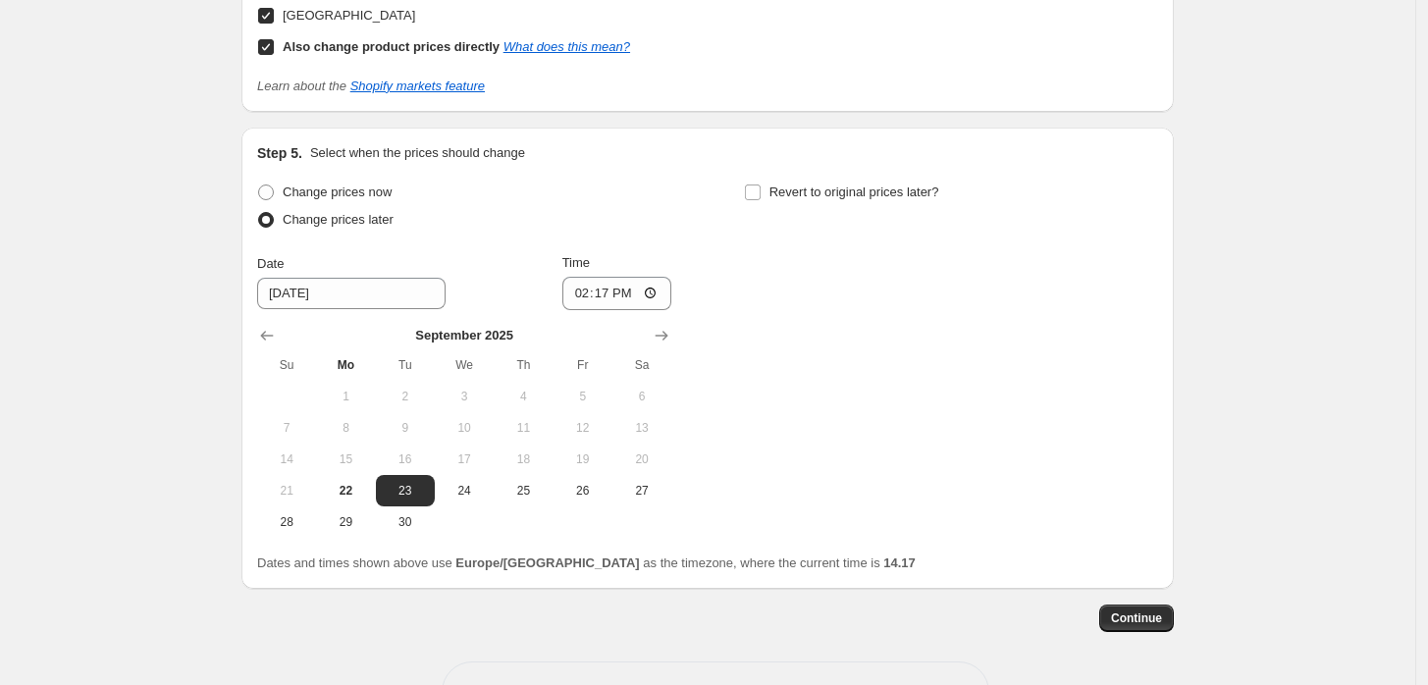
scroll to position [2121, 0]
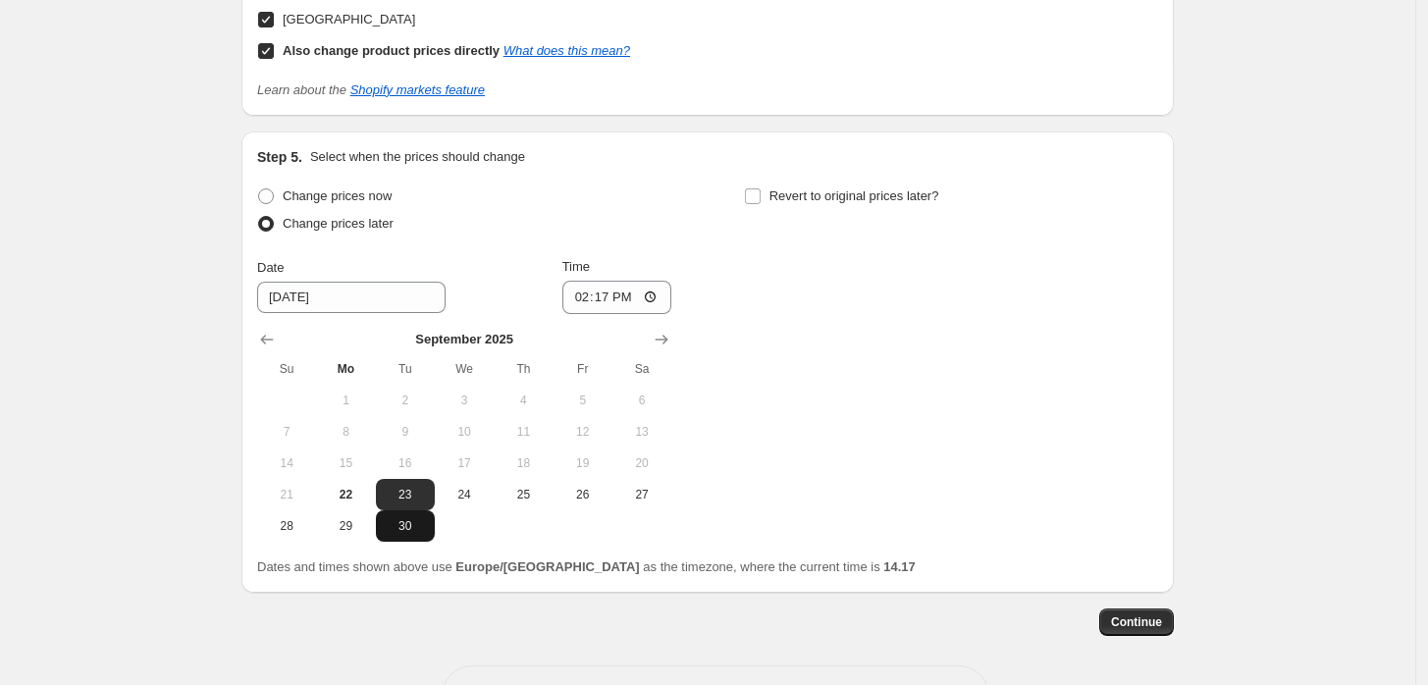
click at [403, 520] on span "30" at bounding box center [405, 526] width 43 height 16
type input "[DATE]"
click at [613, 283] on input "14:17" at bounding box center [617, 297] width 110 height 33
type input "23:59"
click at [766, 204] on label "Revert to original prices later?" at bounding box center [841, 196] width 195 height 27
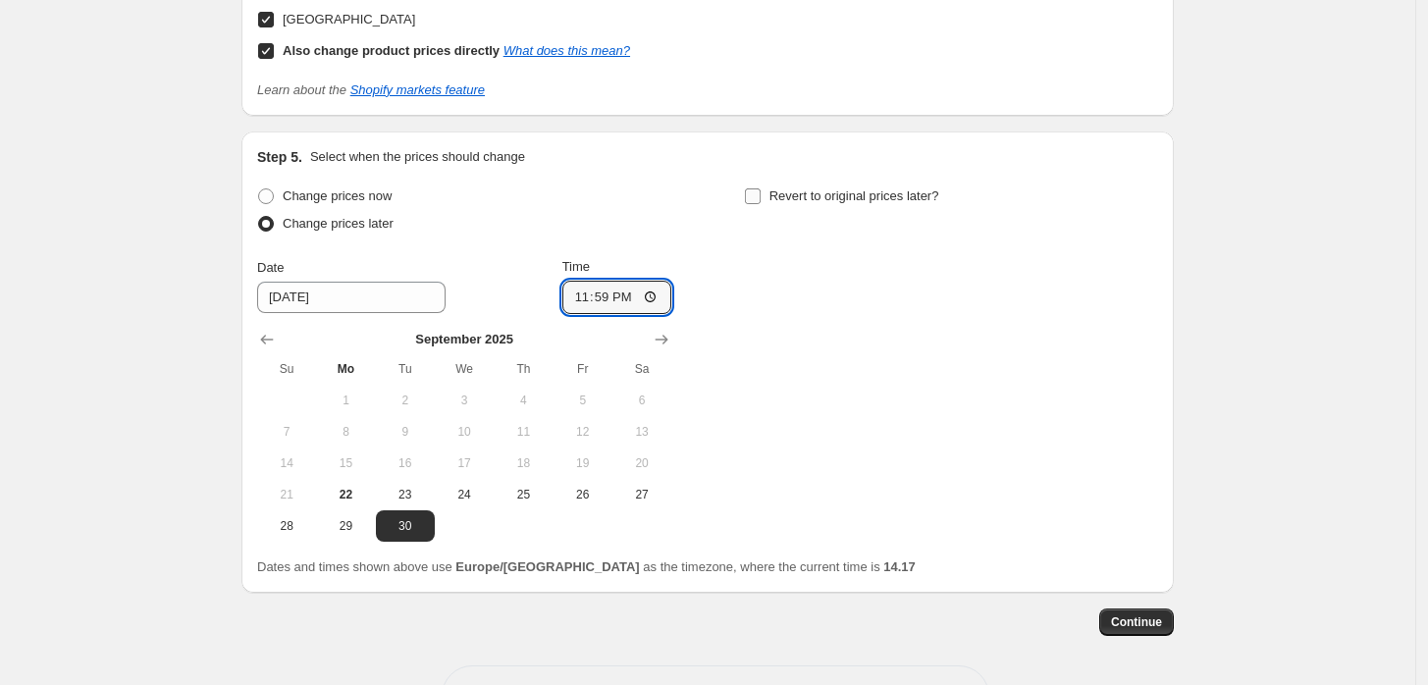
click at [761, 204] on input "Revert to original prices later?" at bounding box center [753, 196] width 16 height 16
checkbox input "true"
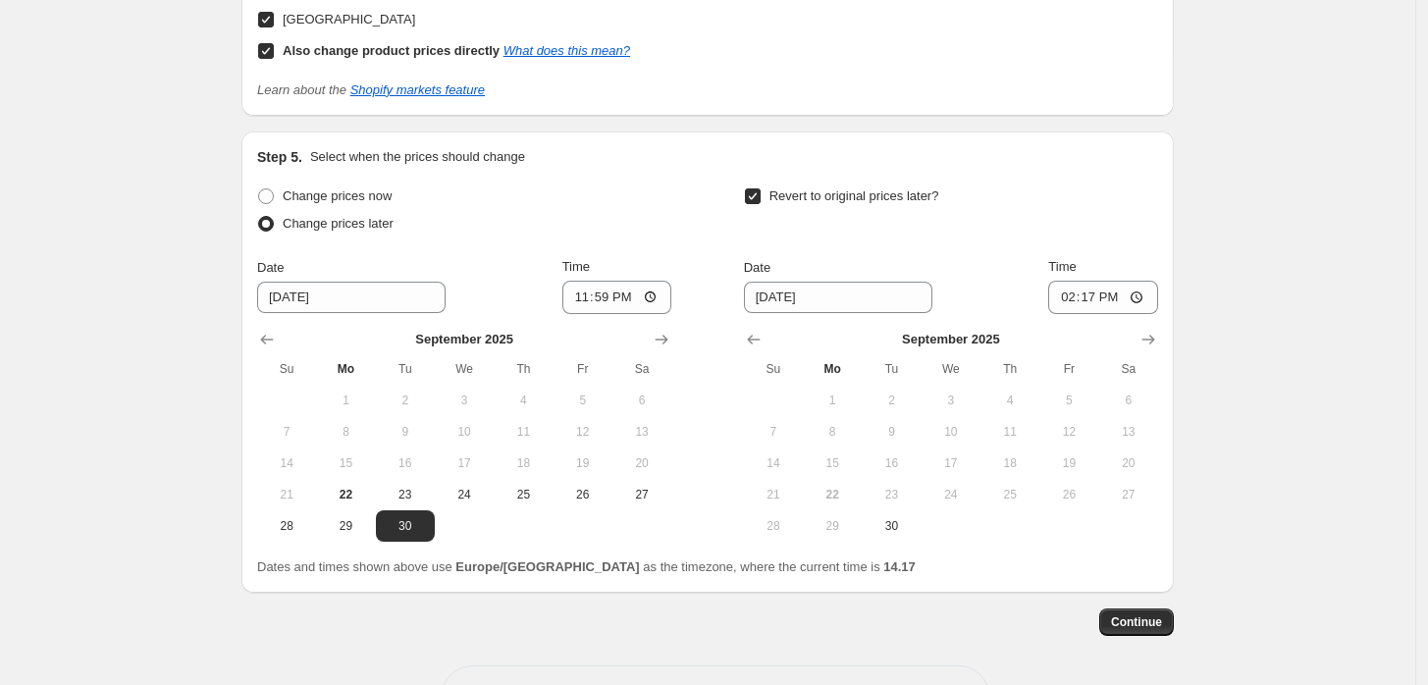
click at [1148, 353] on th "Sa" at bounding box center [1128, 368] width 59 height 31
click at [1155, 338] on icon "Show next month, October 2025" at bounding box center [1149, 340] width 13 height 10
click at [1155, 338] on icon "Show next month, November 2025" at bounding box center [1149, 340] width 13 height 10
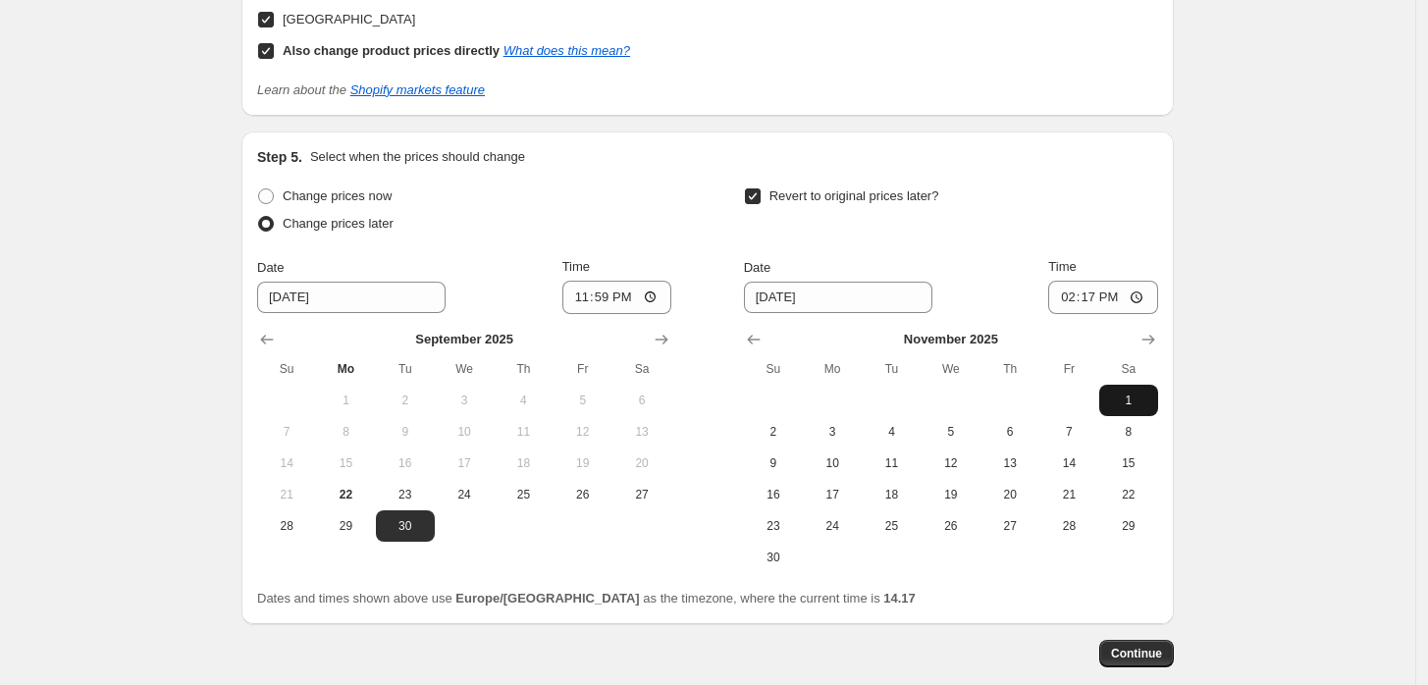
click at [1141, 400] on span "1" at bounding box center [1128, 401] width 43 height 16
type input "[DATE]"
click at [1095, 298] on input "14:17" at bounding box center [1103, 297] width 110 height 33
type input "10:00"
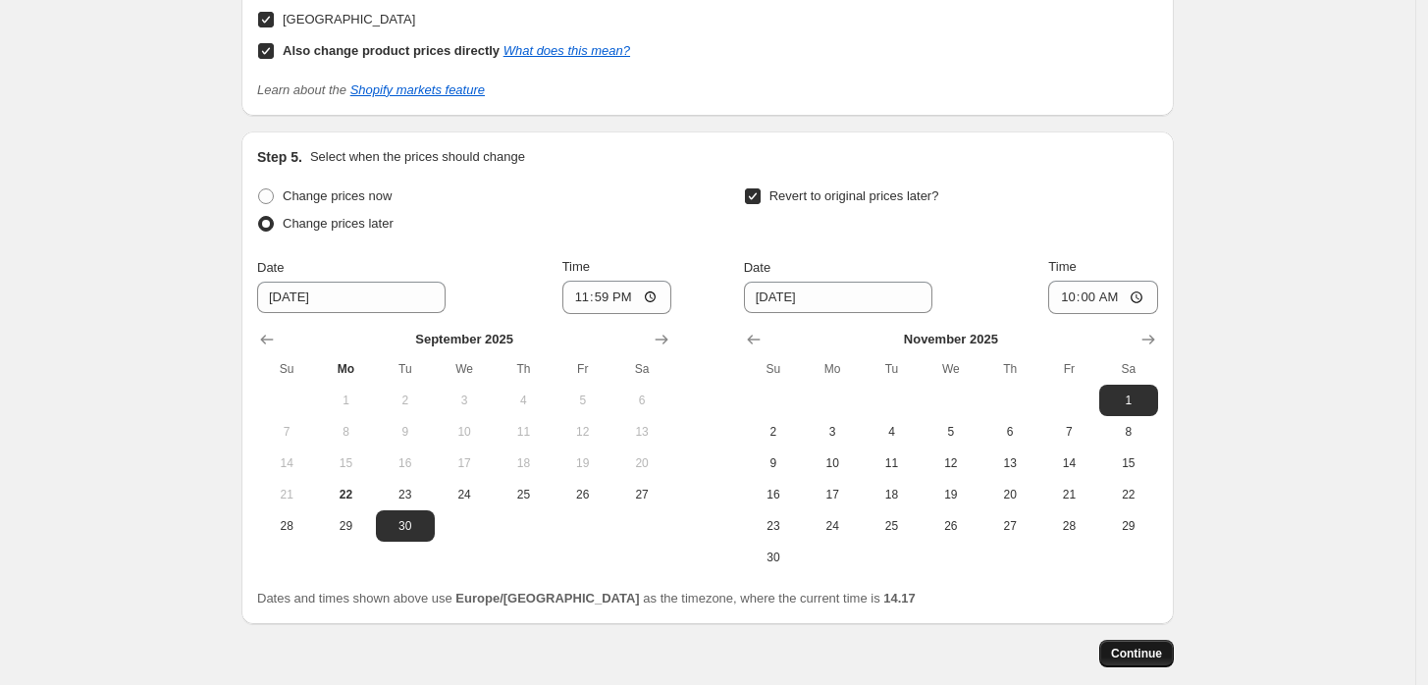
click at [1174, 653] on button "Continue" at bounding box center [1136, 653] width 75 height 27
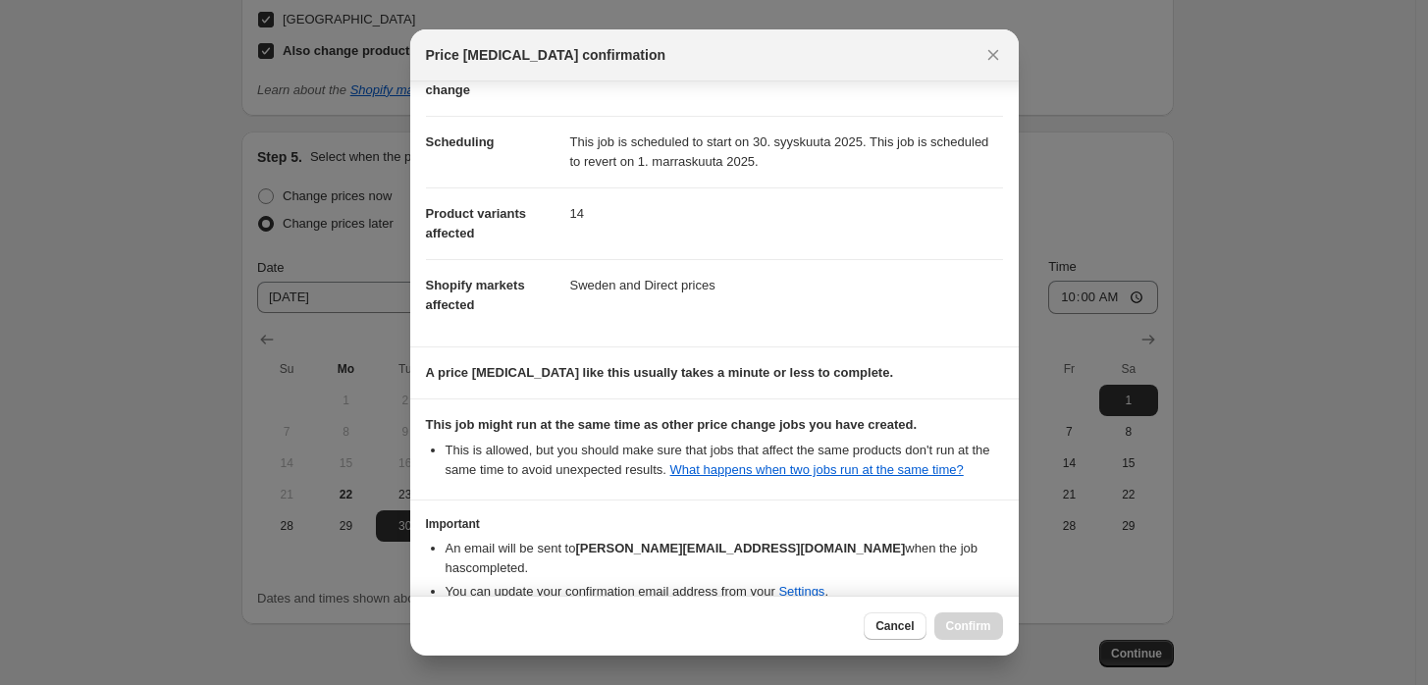
scroll to position [207, 0]
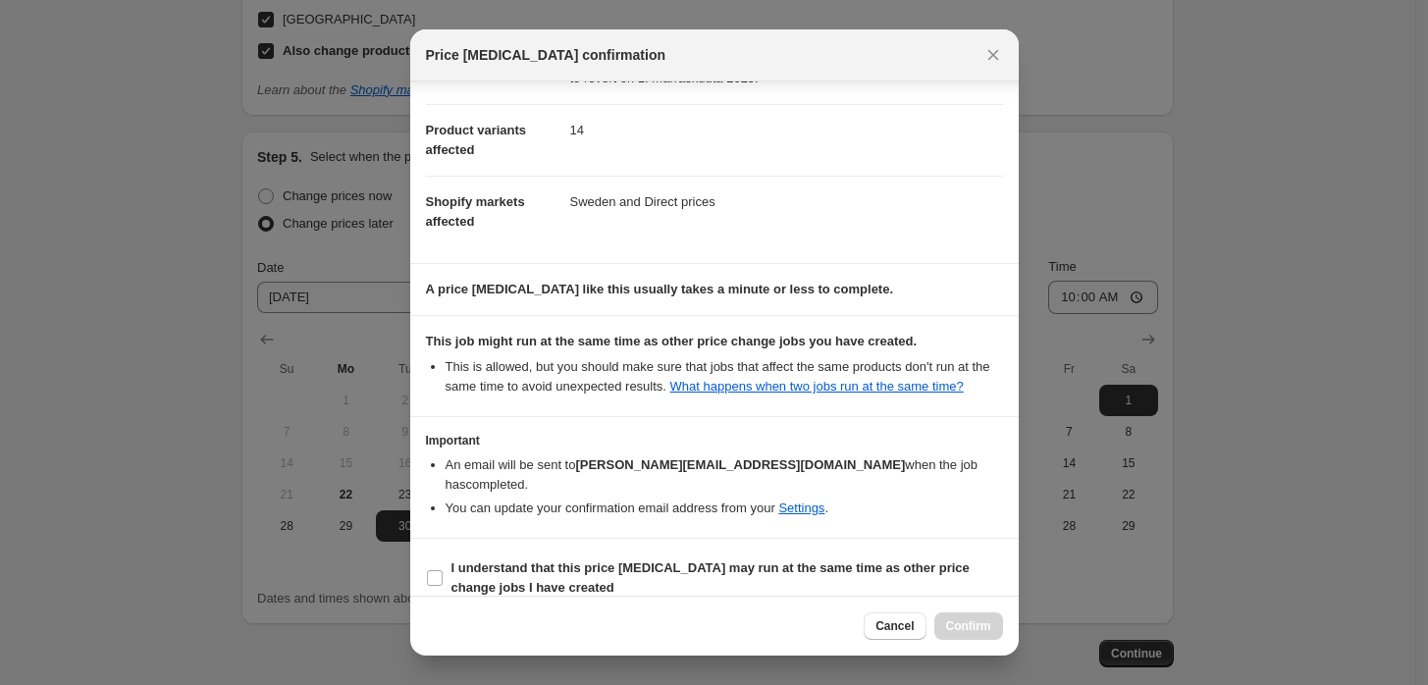
click at [616, 539] on section "I understand that this price [MEDICAL_DATA] may run at the same time as other p…" at bounding box center [714, 578] width 609 height 79
click at [624, 561] on b "I understand that this price [MEDICAL_DATA] may run at the same time as other p…" at bounding box center [711, 578] width 518 height 34
click at [443, 570] on input "I understand that this price [MEDICAL_DATA] may run at the same time as other p…" at bounding box center [435, 578] width 16 height 16
checkbox input "true"
click at [973, 625] on span "Confirm" at bounding box center [968, 626] width 45 height 16
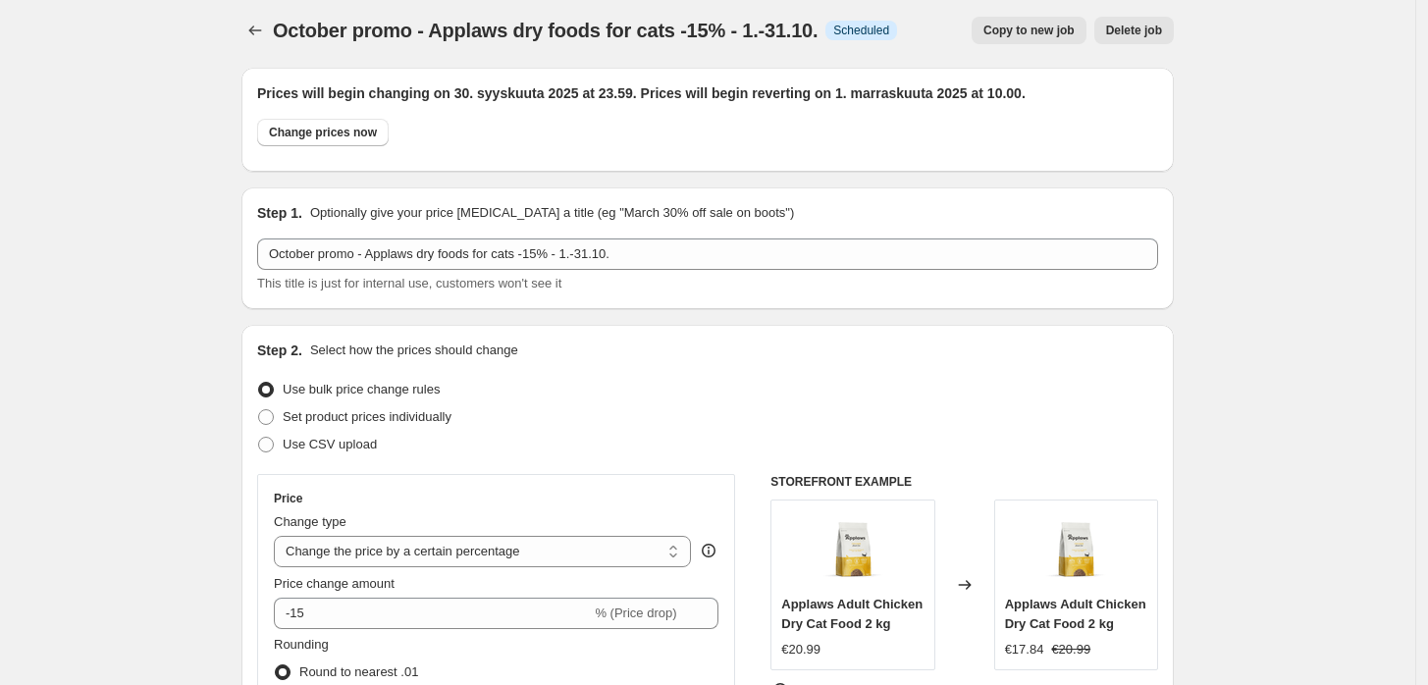
scroll to position [15, 0]
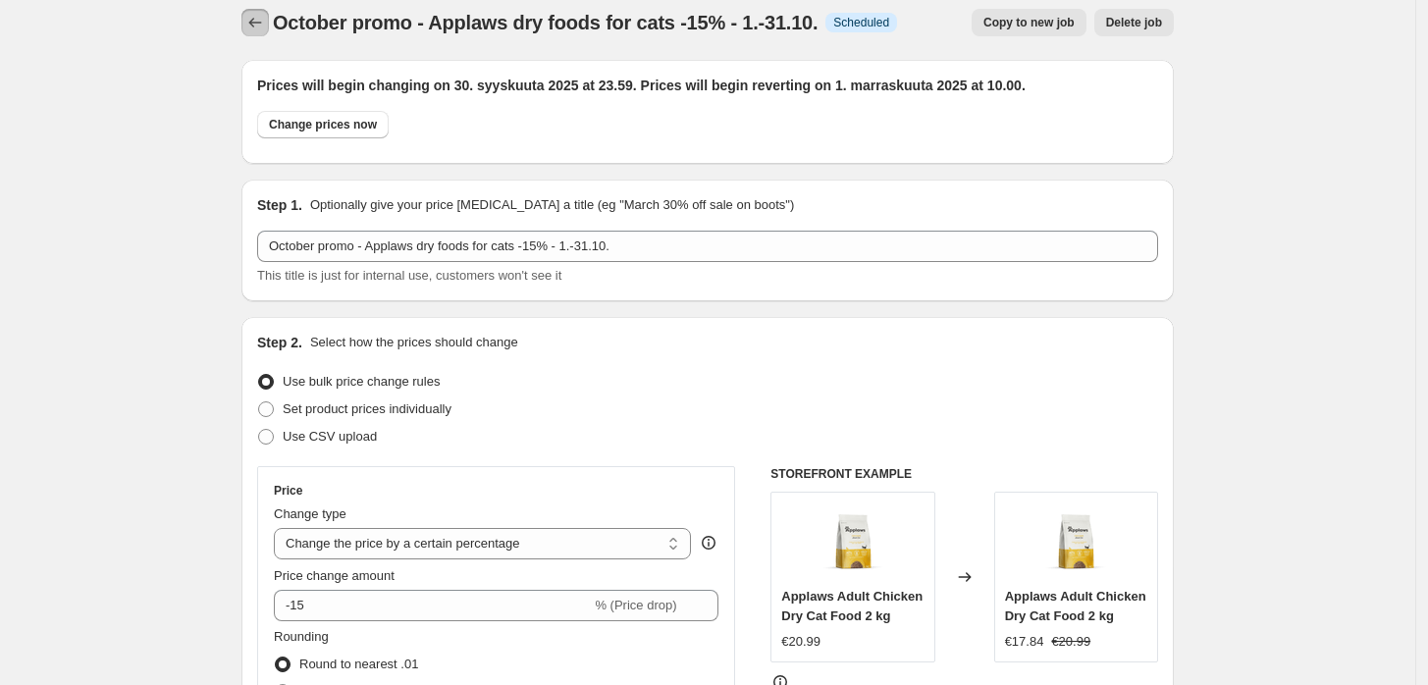
click at [248, 15] on button "Price change jobs" at bounding box center [254, 22] width 27 height 27
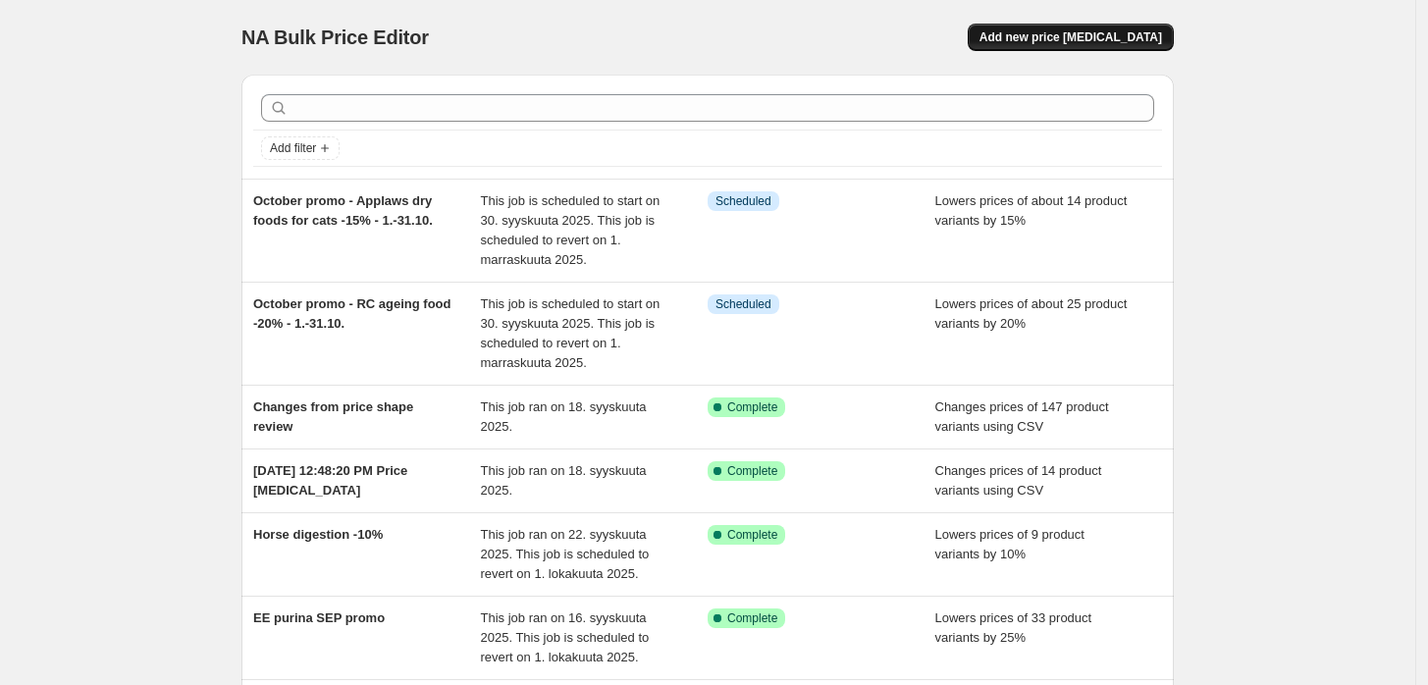
click at [1161, 35] on span "Add new price [MEDICAL_DATA]" at bounding box center [1071, 37] width 183 height 16
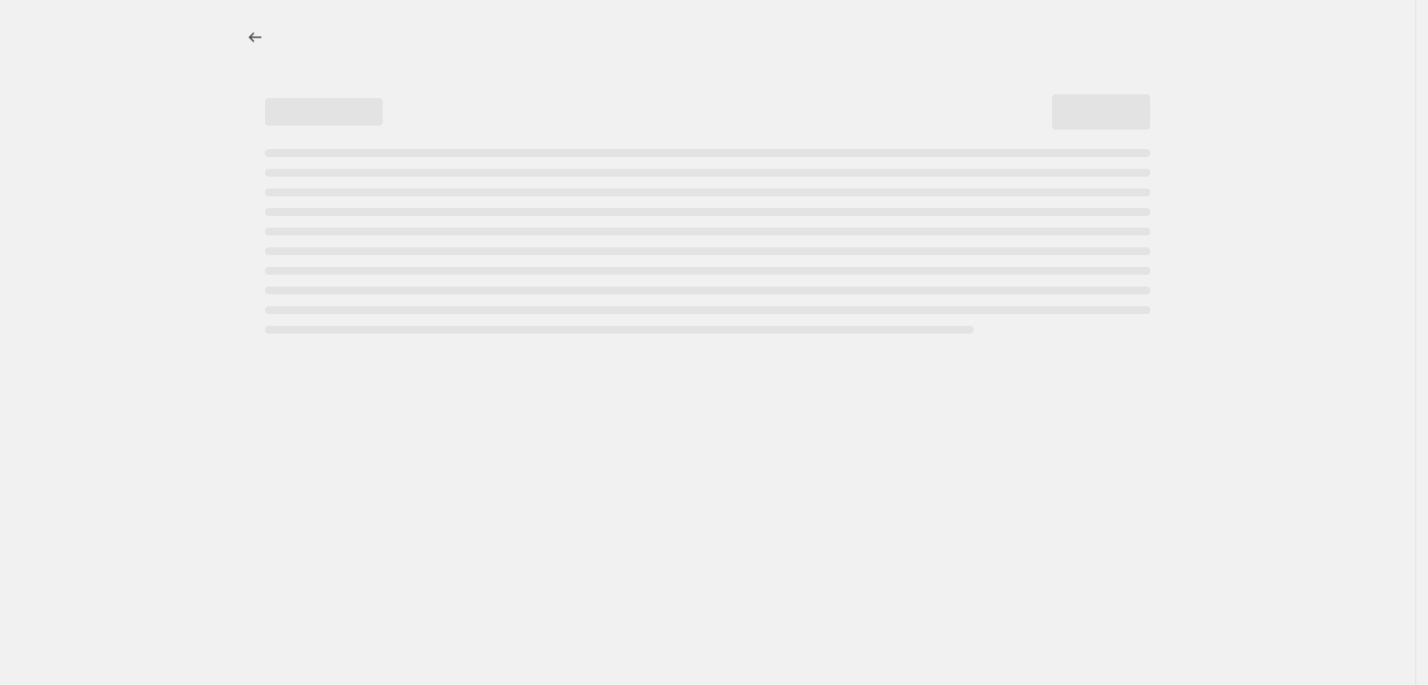
select select "percentage"
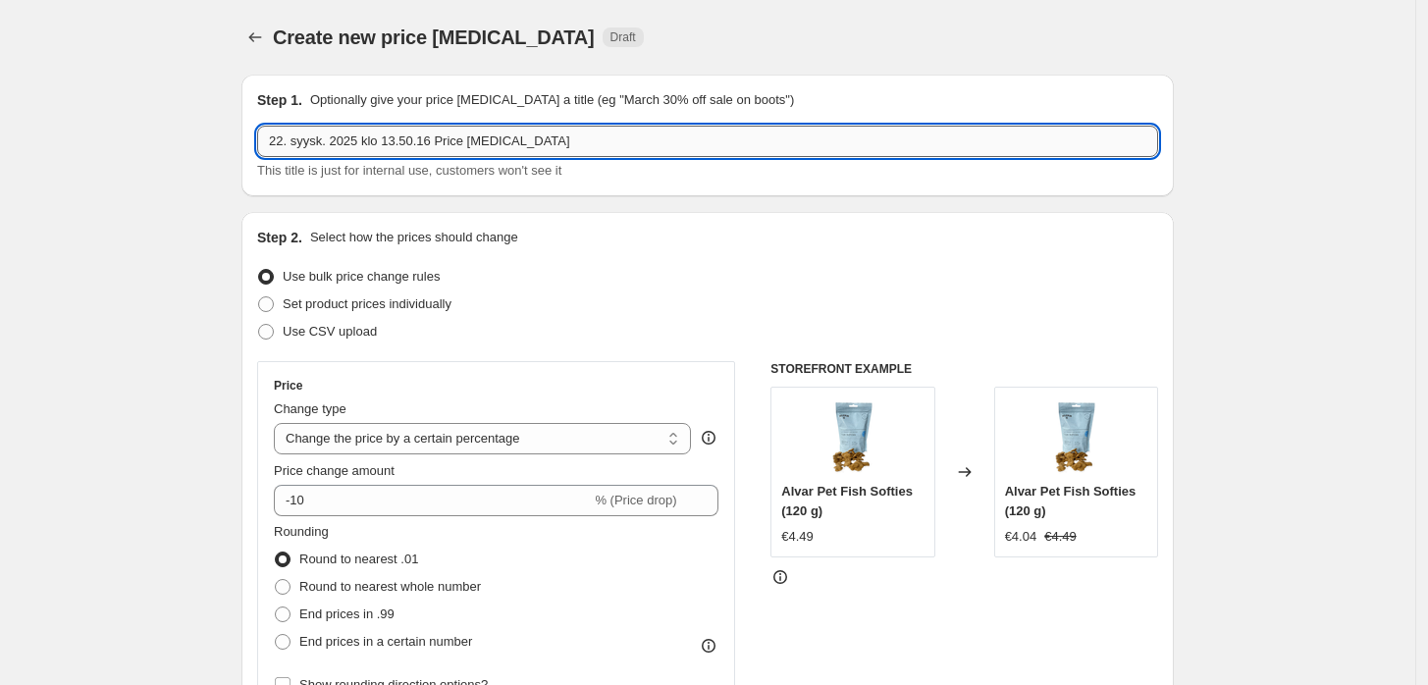
click at [540, 147] on input "22. syysk. 2025 klo 13.50.16 Price [MEDICAL_DATA]" at bounding box center [707, 141] width 901 height 31
paste input "October promo - Nature's Protection dry food for dogs -10% - 1.-31.10.2025"
type input "October promo - Nature's Protection dry food for dogs -10% - 1.-31.10.2025"
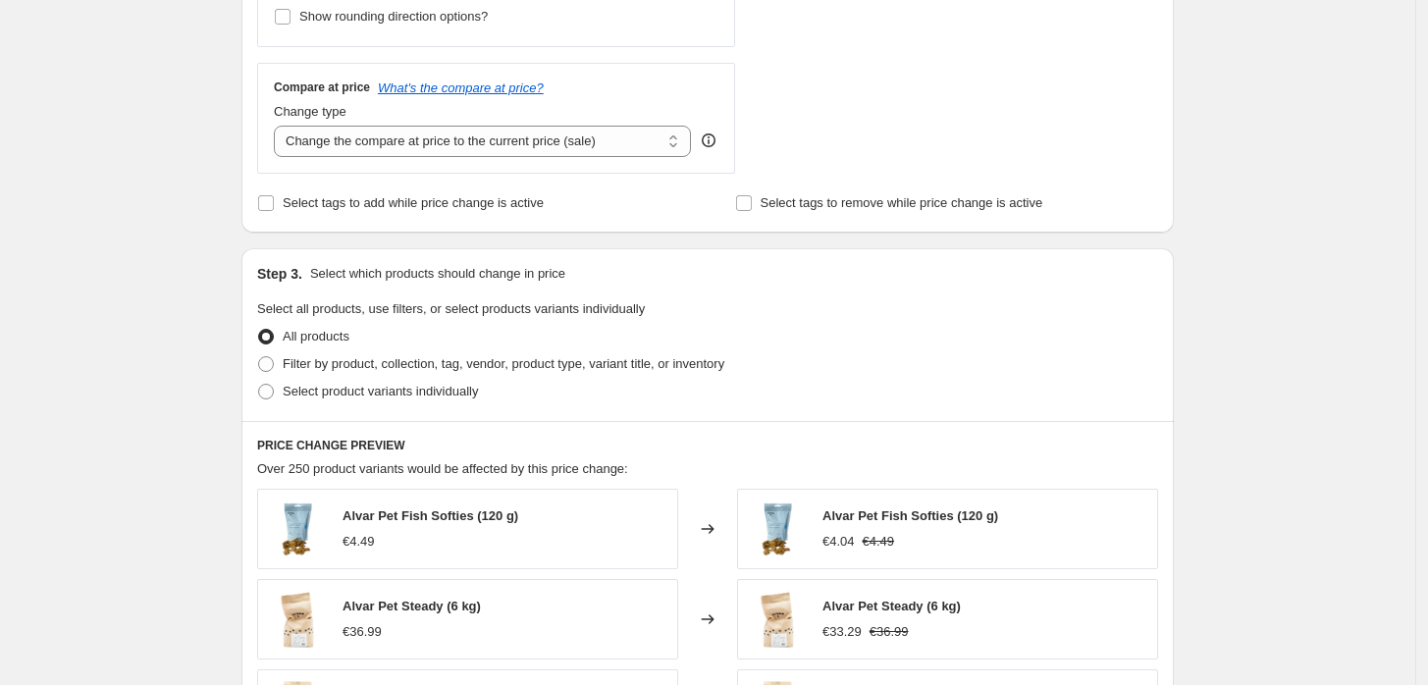
scroll to position [713, 0]
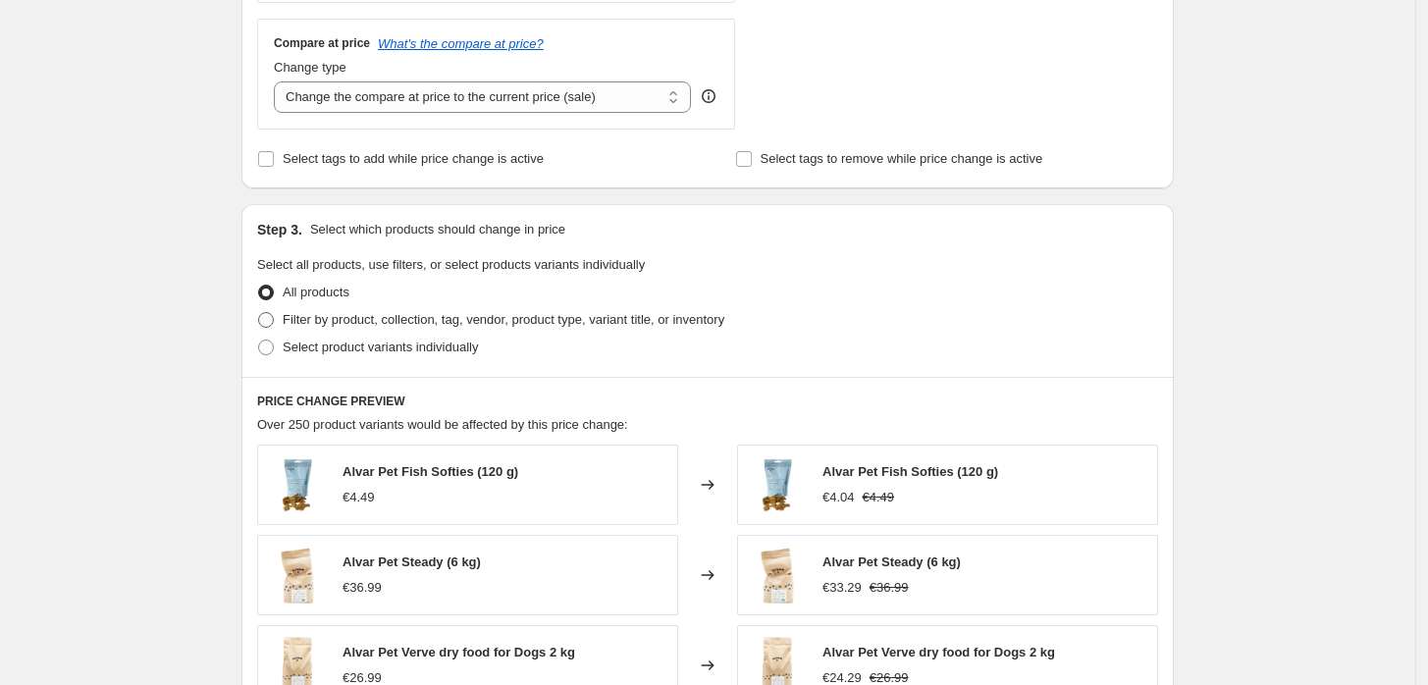
click at [589, 323] on span "Filter by product, collection, tag, vendor, product type, variant title, or inv…" at bounding box center [504, 319] width 442 height 15
click at [259, 313] on input "Filter by product, collection, tag, vendor, product type, variant title, or inv…" at bounding box center [258, 312] width 1 height 1
radio input "true"
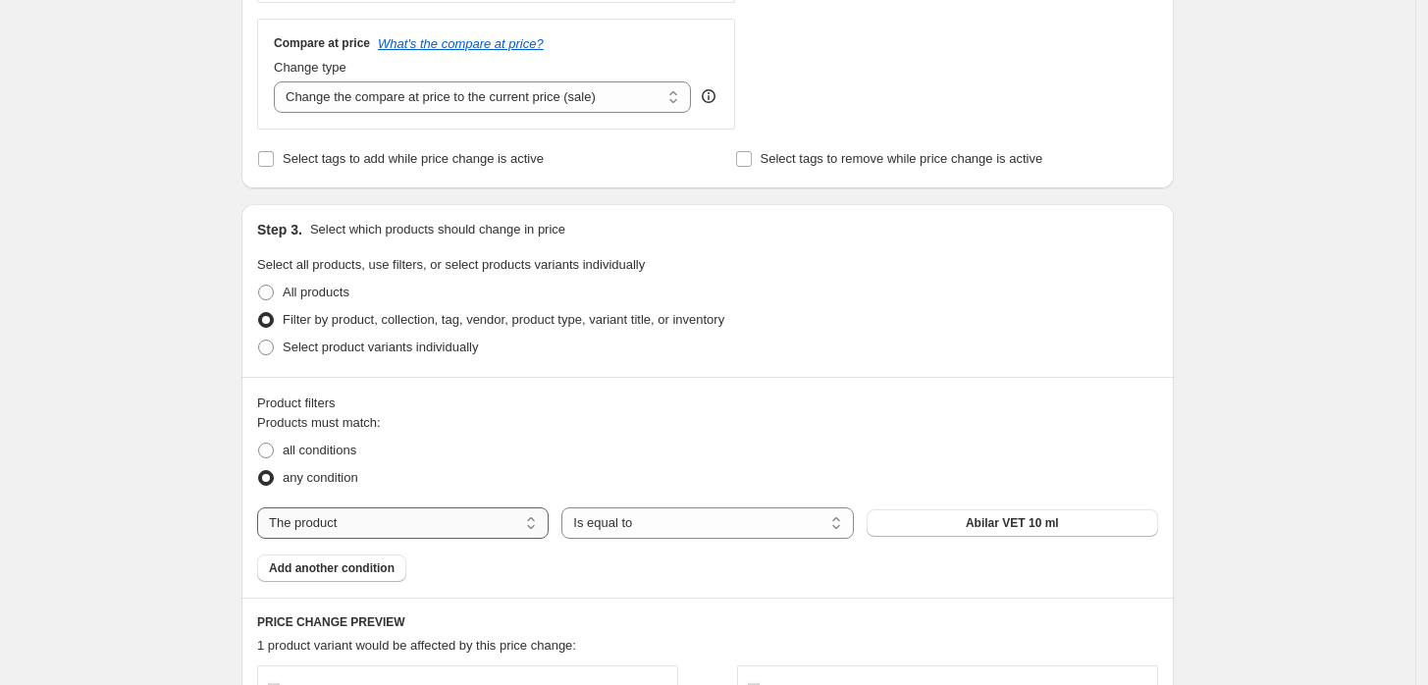
click at [463, 511] on select "The product The product's collection The product's tag The product's vendor The…" at bounding box center [403, 523] width 292 height 31
select select "collection"
click at [1021, 525] on span "Acana & Orijen -15%" at bounding box center [1012, 523] width 115 height 16
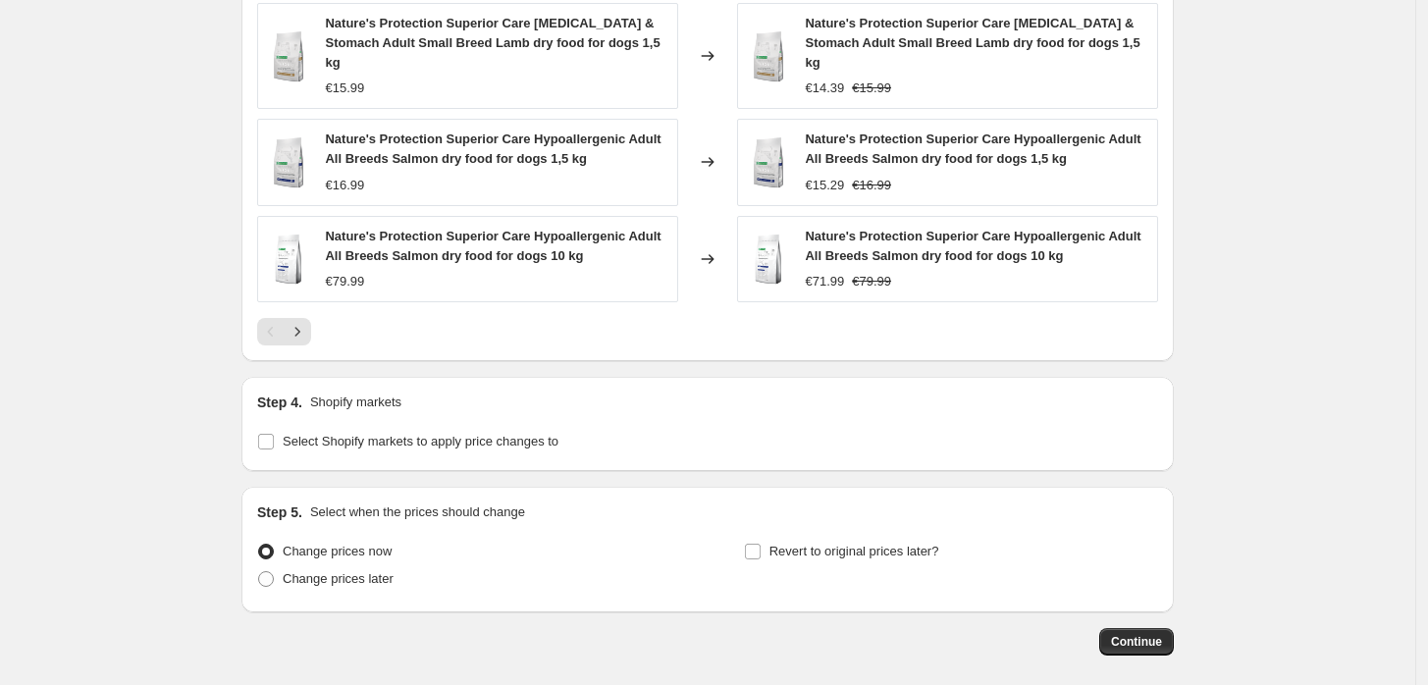
scroll to position [1679, 0]
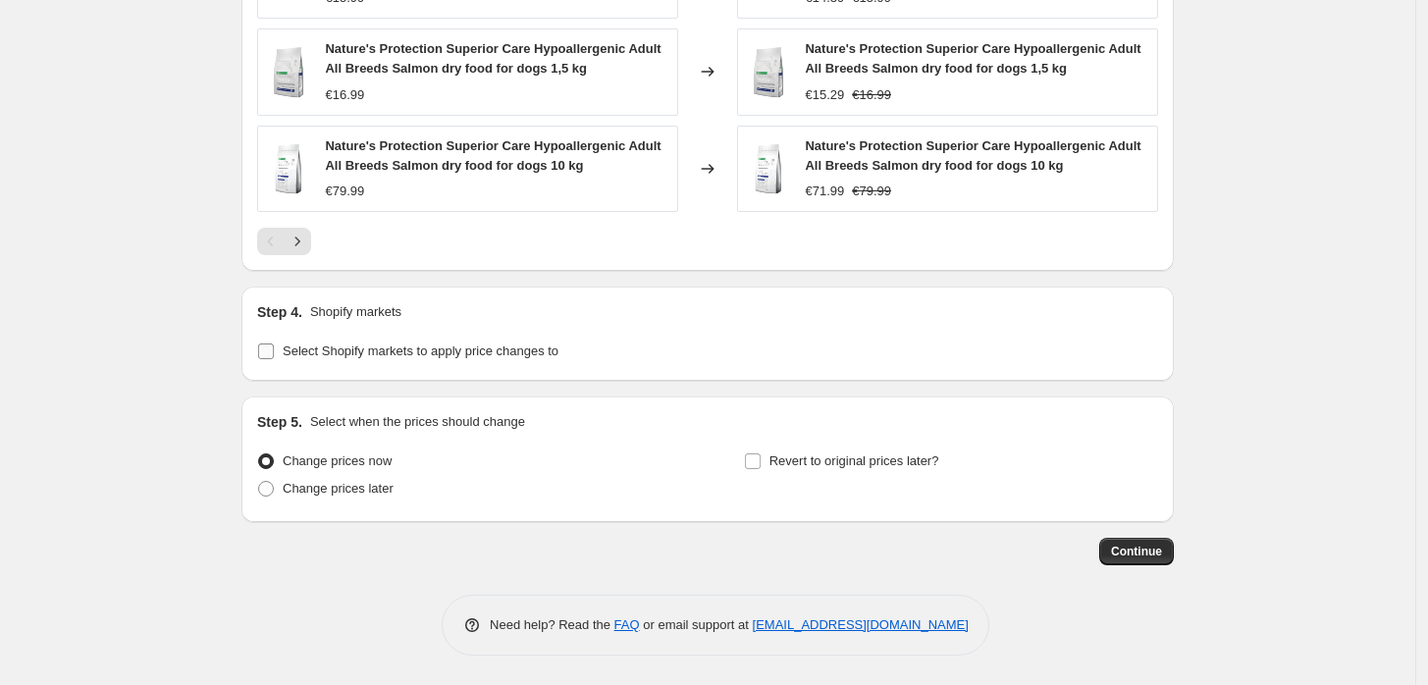
click at [557, 355] on span "Select Shopify markets to apply price changes to" at bounding box center [421, 351] width 276 height 15
click at [274, 355] on input "Select Shopify markets to apply price changes to" at bounding box center [266, 352] width 16 height 16
checkbox input "true"
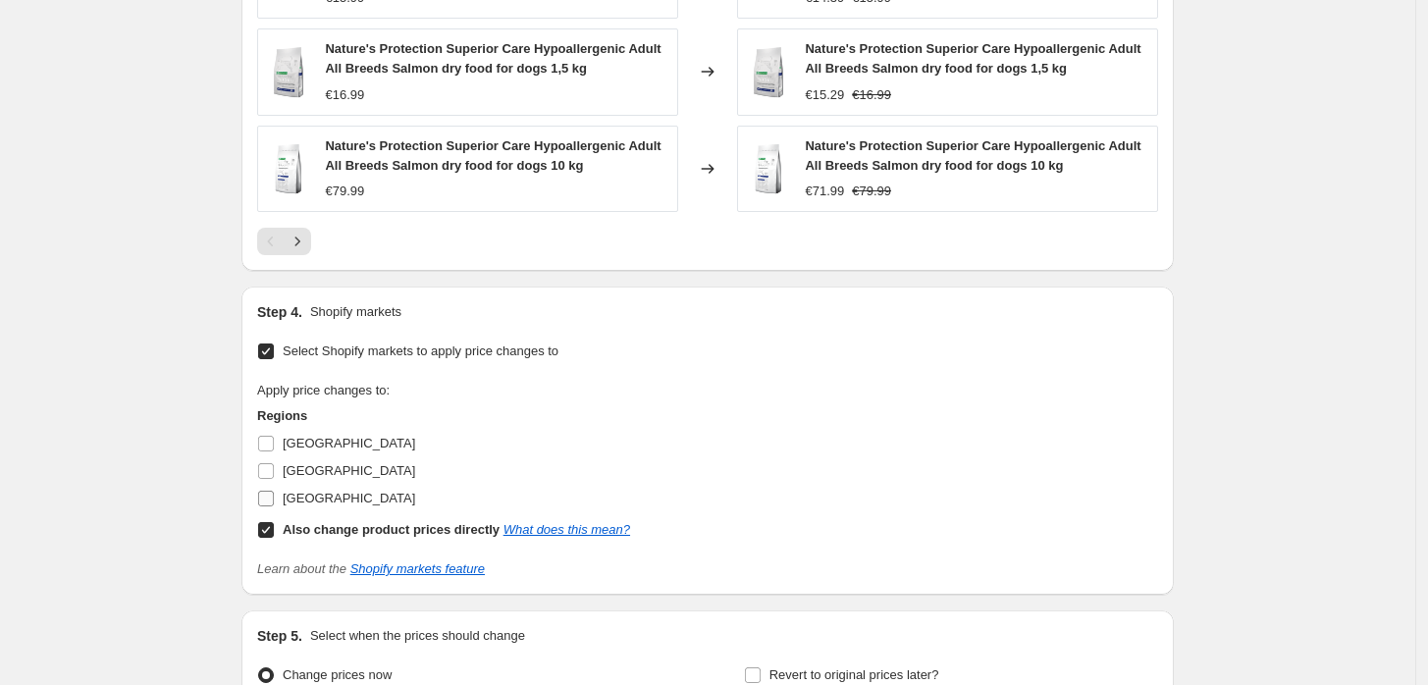
click at [317, 499] on span "[GEOGRAPHIC_DATA]" at bounding box center [349, 498] width 133 height 15
click at [274, 499] on input "[GEOGRAPHIC_DATA]" at bounding box center [266, 499] width 16 height 16
checkbox input "true"
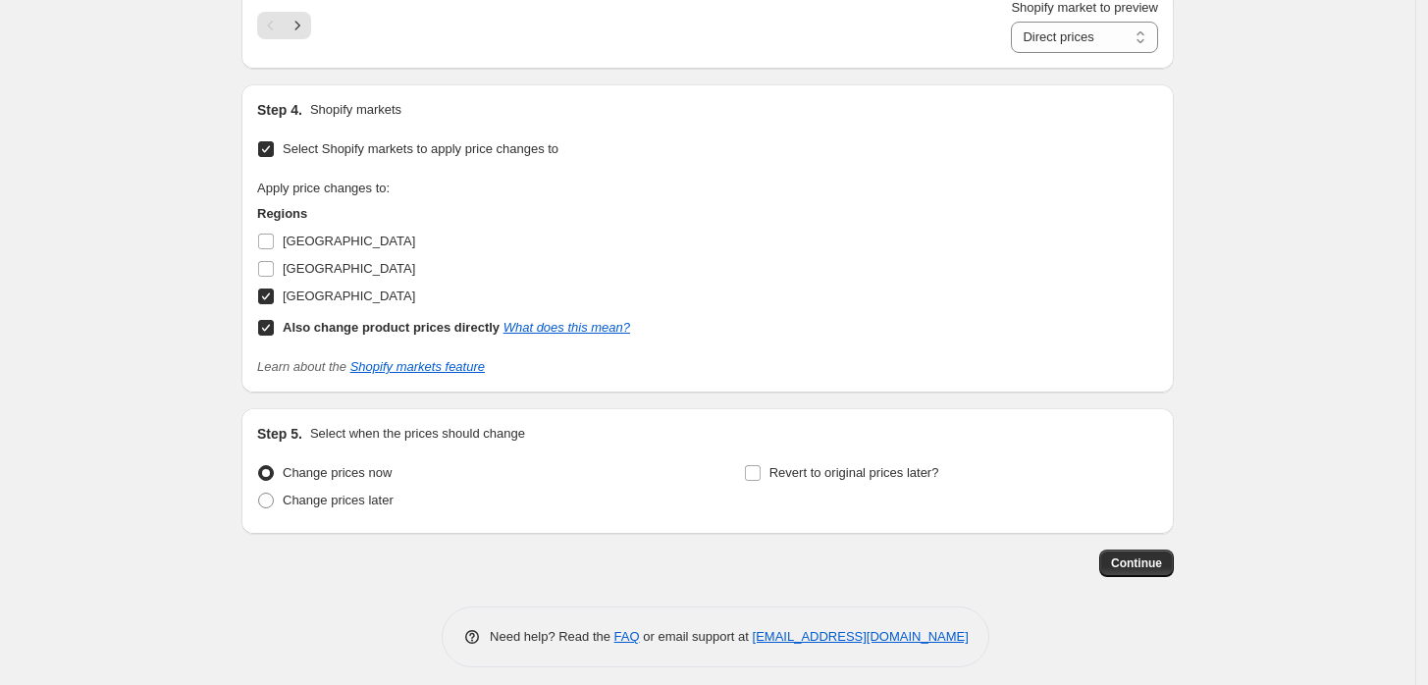
scroll to position [1920, 0]
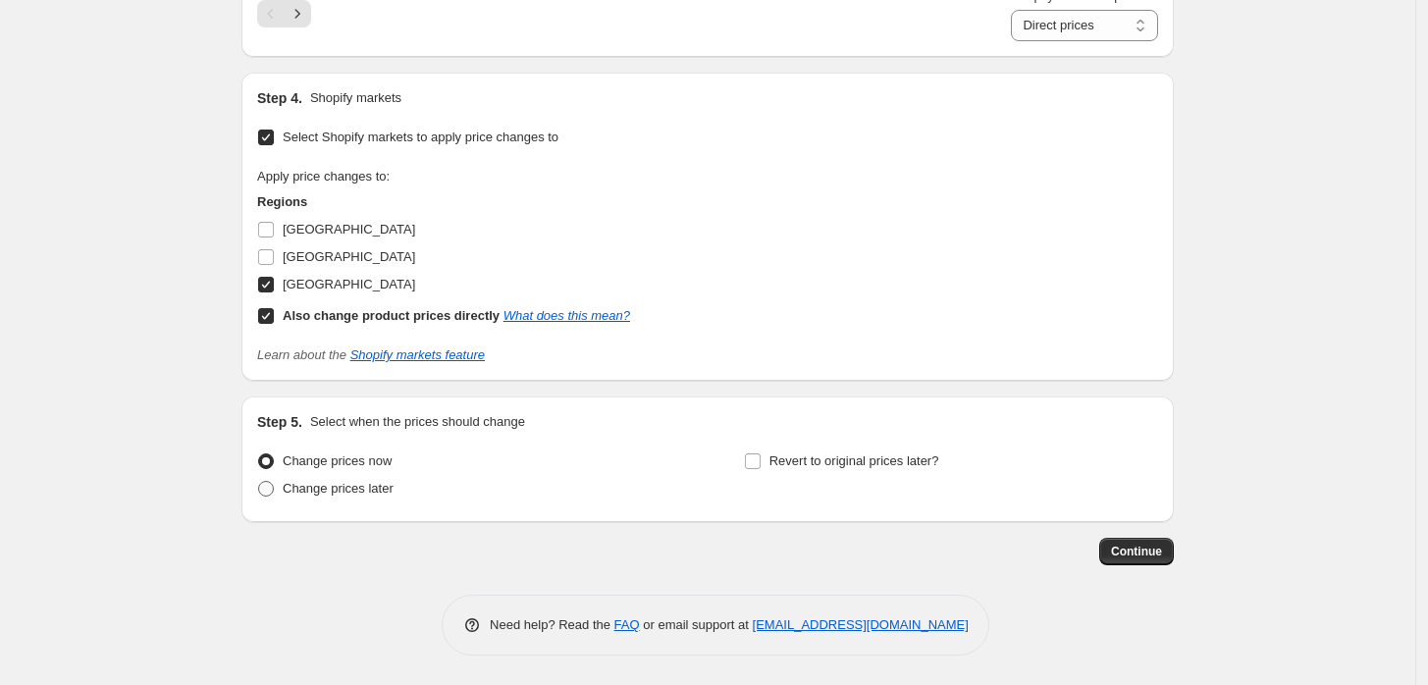
click at [353, 487] on span "Change prices later" at bounding box center [338, 488] width 111 height 15
click at [259, 482] on input "Change prices later" at bounding box center [258, 481] width 1 height 1
radio input "true"
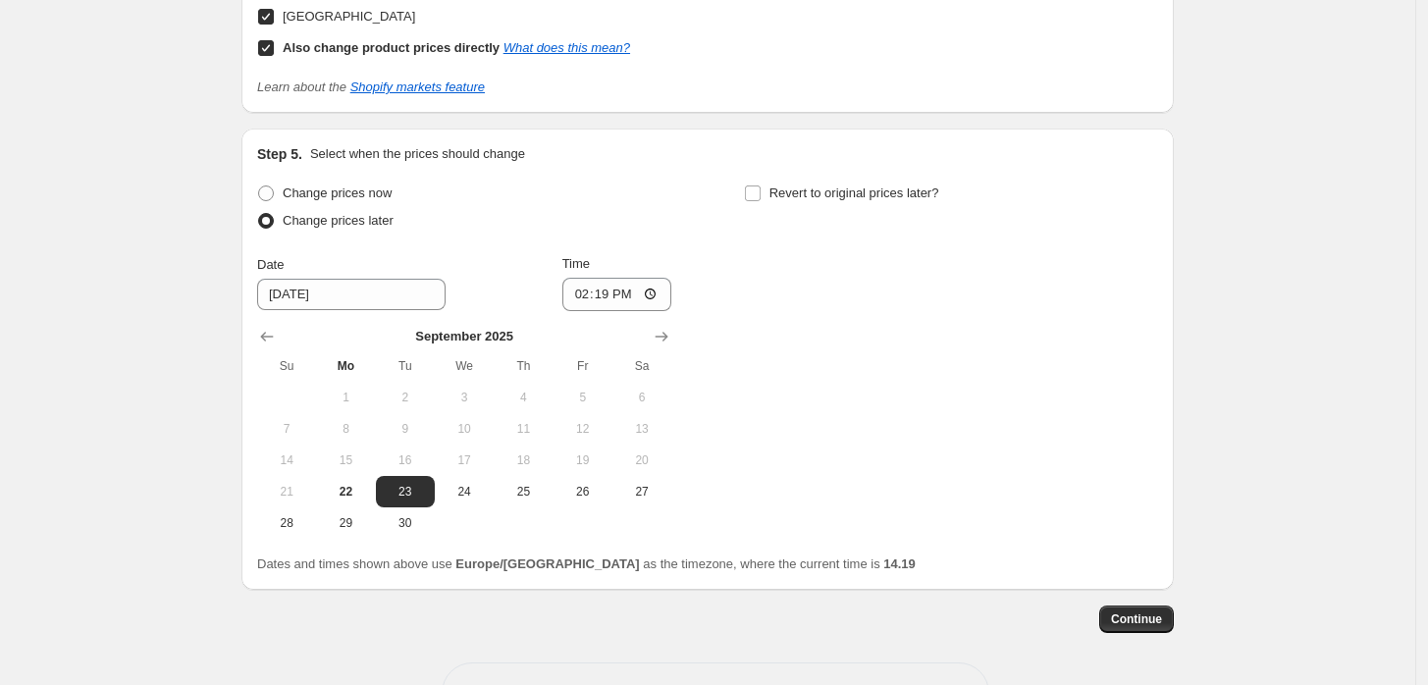
scroll to position [2256, 0]
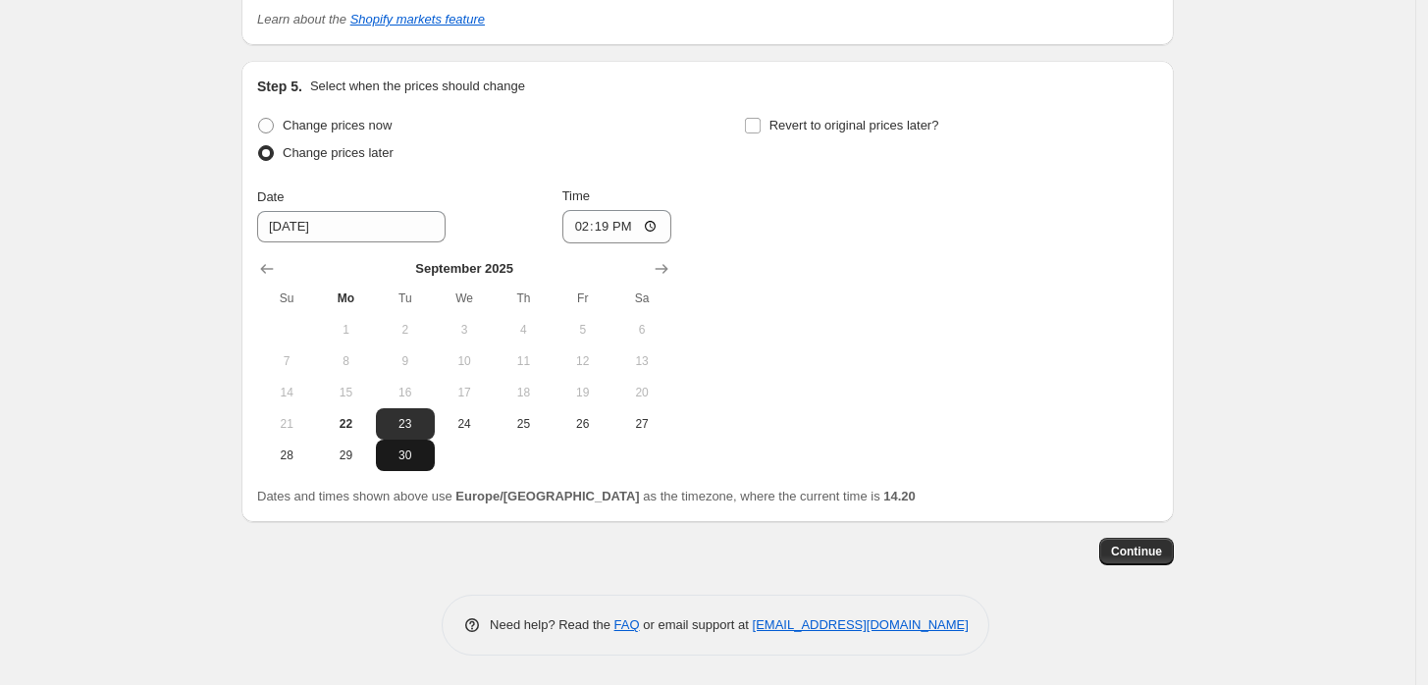
click at [427, 450] on span "30" at bounding box center [405, 456] width 43 height 16
type input "[DATE]"
click at [610, 225] on input "14:19" at bounding box center [617, 226] width 110 height 33
type input "23:59"
click at [754, 131] on input "Revert to original prices later?" at bounding box center [753, 126] width 16 height 16
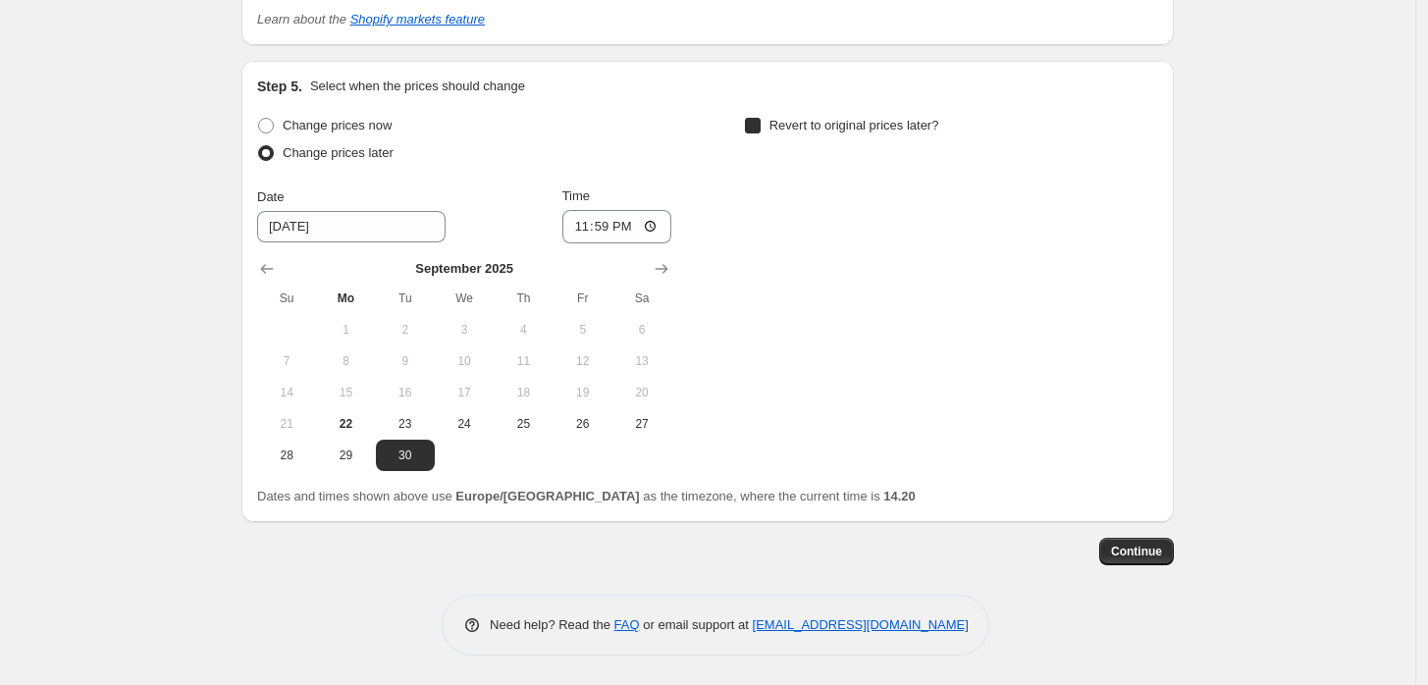
checkbox input "true"
click at [1154, 260] on icon "Show next month, October 2025" at bounding box center [1149, 269] width 20 height 20
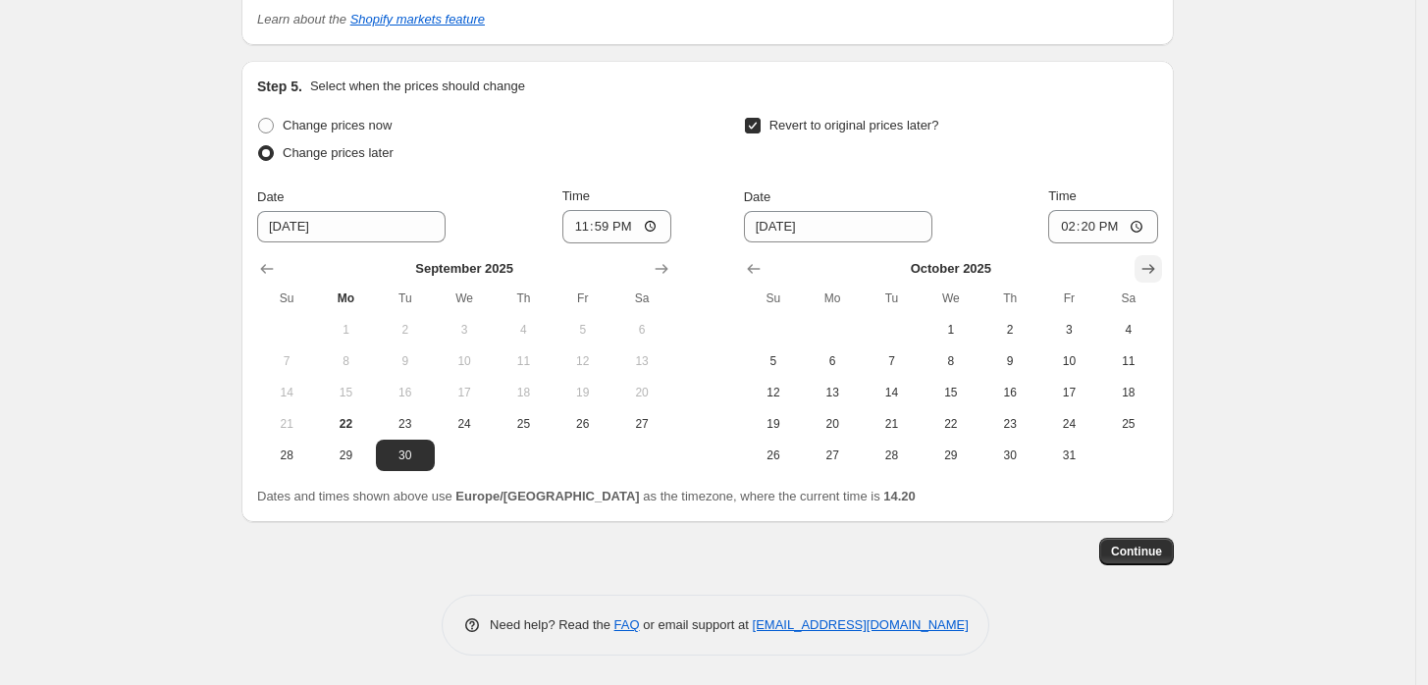
click at [1154, 260] on icon "Show next month, November 2025" at bounding box center [1149, 269] width 20 height 20
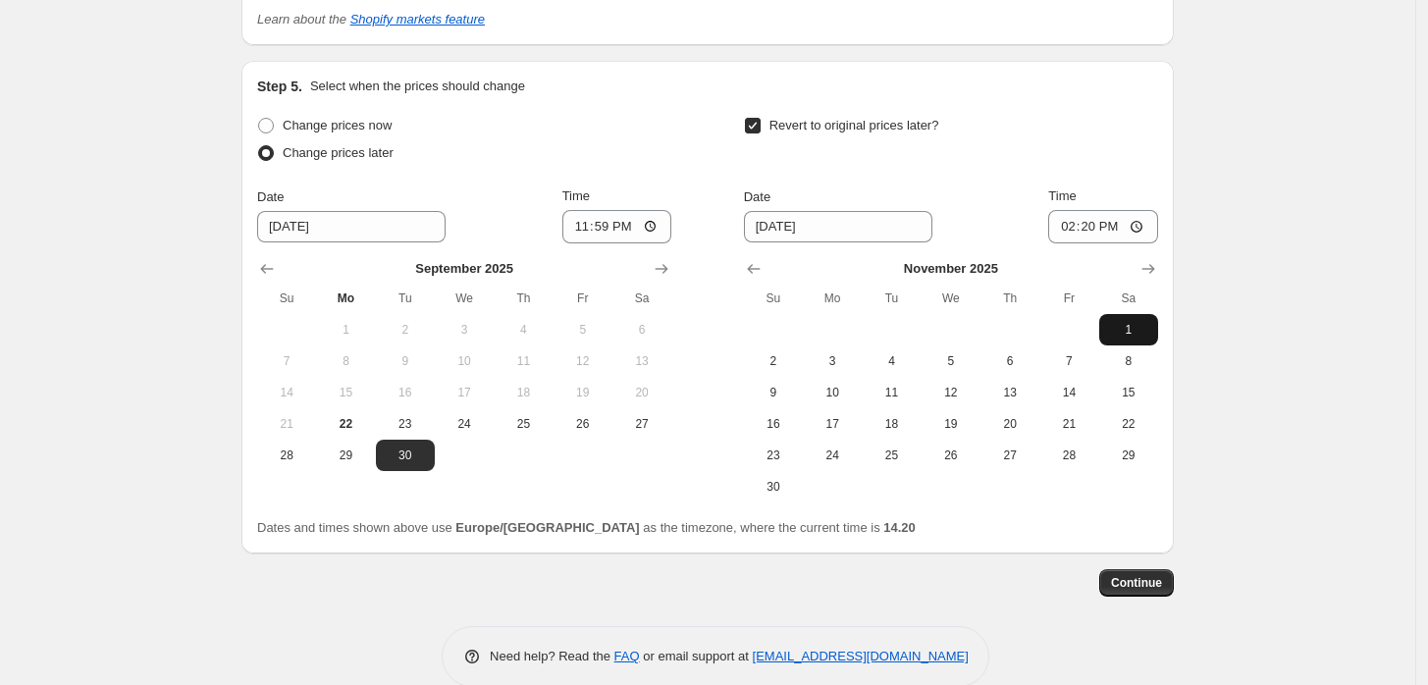
click at [1137, 332] on span "1" at bounding box center [1128, 330] width 43 height 16
type input "[DATE]"
click at [1104, 229] on input "14:20" at bounding box center [1103, 226] width 110 height 33
type input "10:00"
click at [1162, 590] on span "Continue" at bounding box center [1136, 583] width 51 height 16
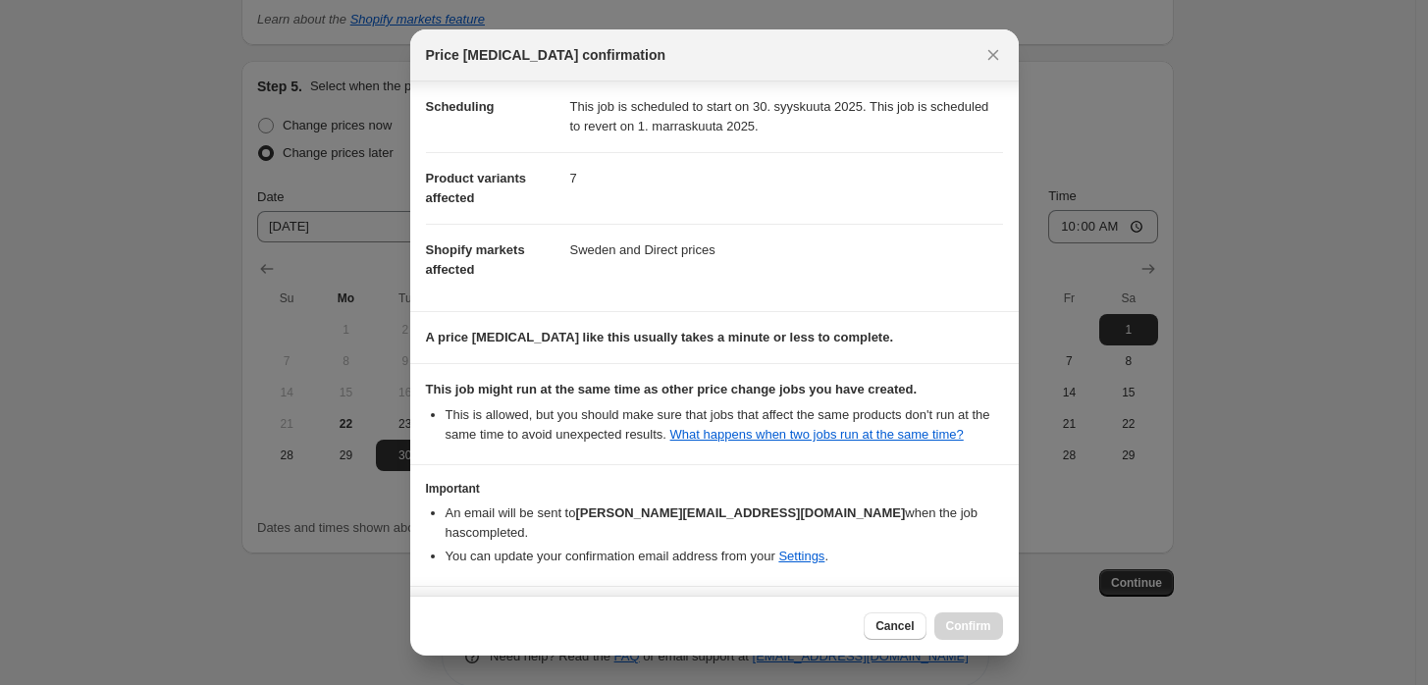
scroll to position [207, 0]
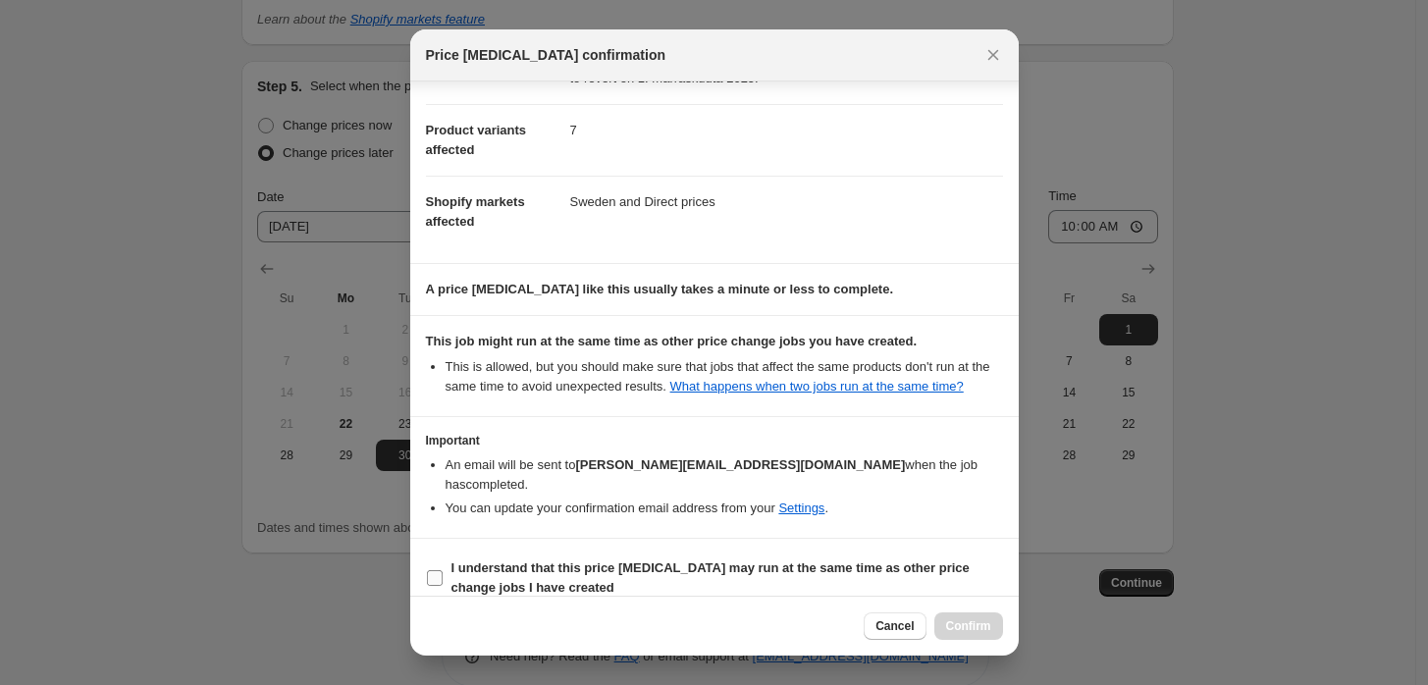
click at [855, 561] on b "I understand that this price [MEDICAL_DATA] may run at the same time as other p…" at bounding box center [711, 578] width 518 height 34
click at [443, 570] on input "I understand that this price [MEDICAL_DATA] may run at the same time as other p…" at bounding box center [435, 578] width 16 height 16
checkbox input "true"
click at [968, 622] on span "Confirm" at bounding box center [968, 626] width 45 height 16
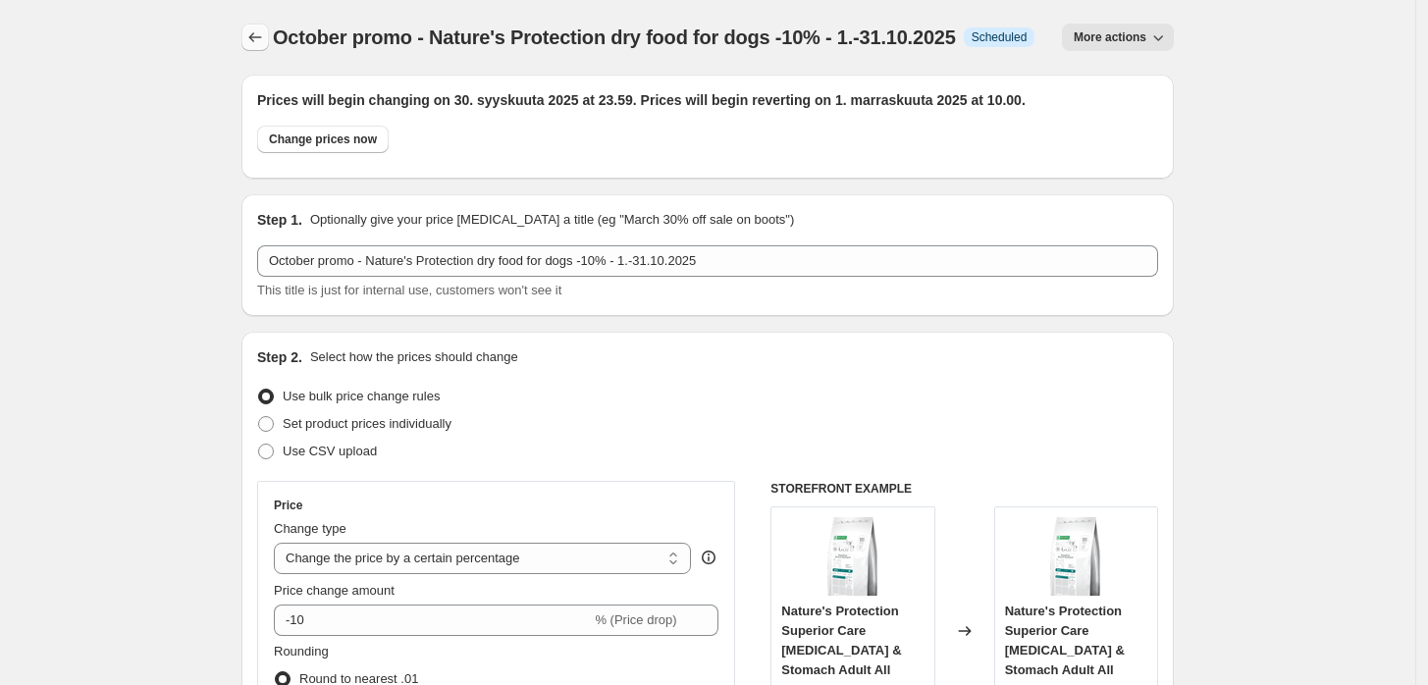
click at [269, 33] on button "Price change jobs" at bounding box center [254, 37] width 27 height 27
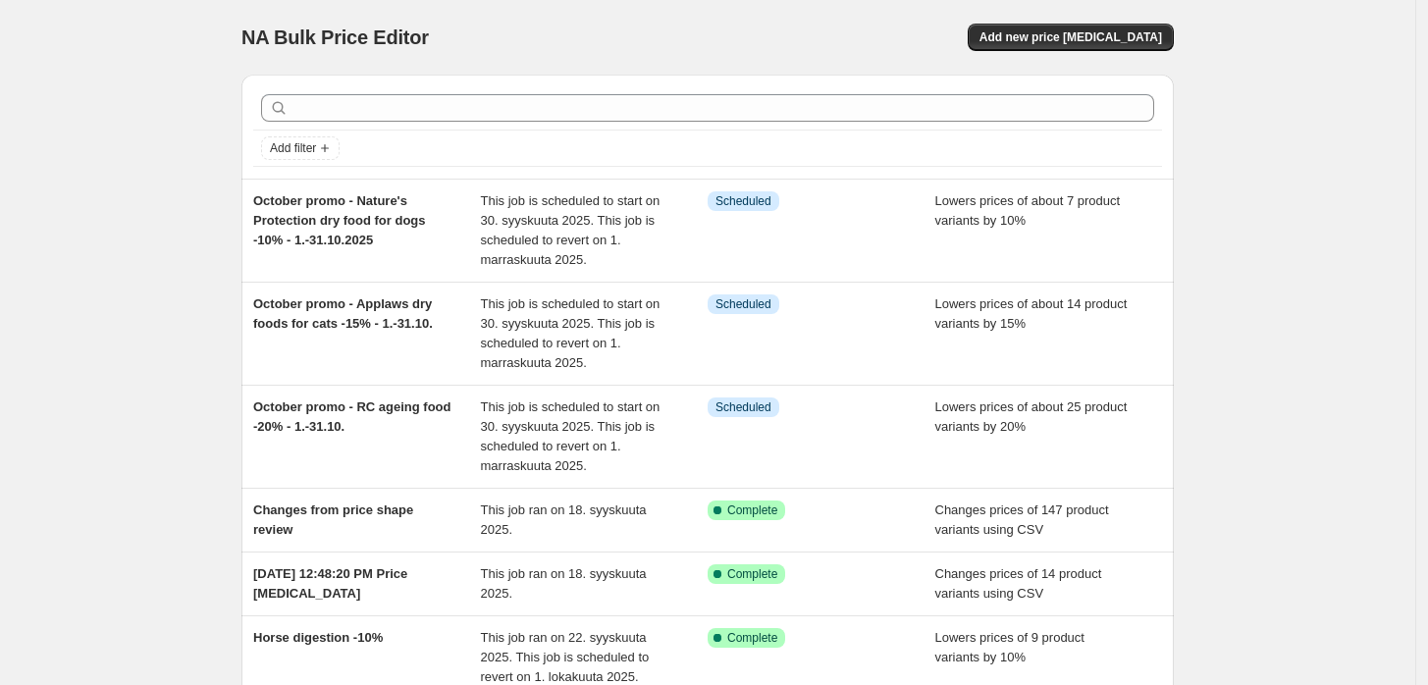
click at [1145, 51] on div "NA Bulk Price Editor. This page is ready NA Bulk Price Editor Add new price [ME…" at bounding box center [707, 37] width 933 height 75
click at [1150, 35] on span "Add new price [MEDICAL_DATA]" at bounding box center [1071, 37] width 183 height 16
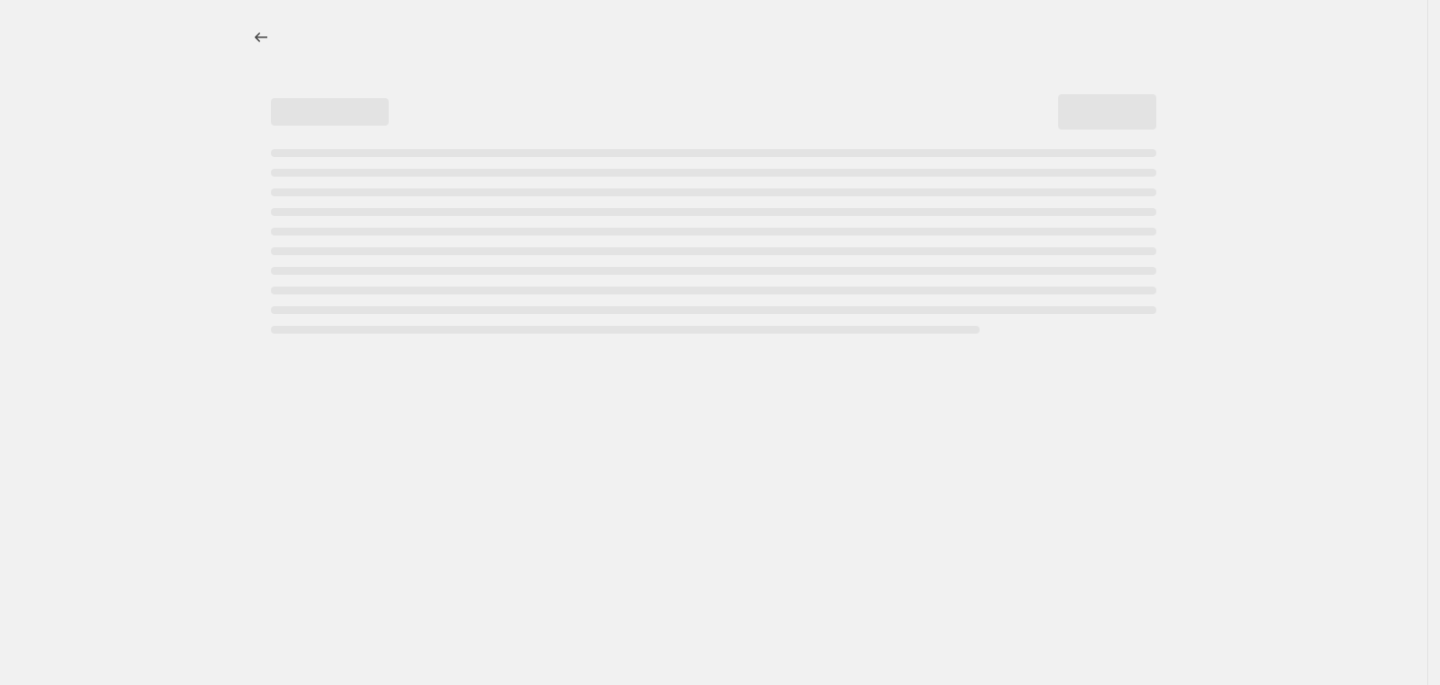
select select "percentage"
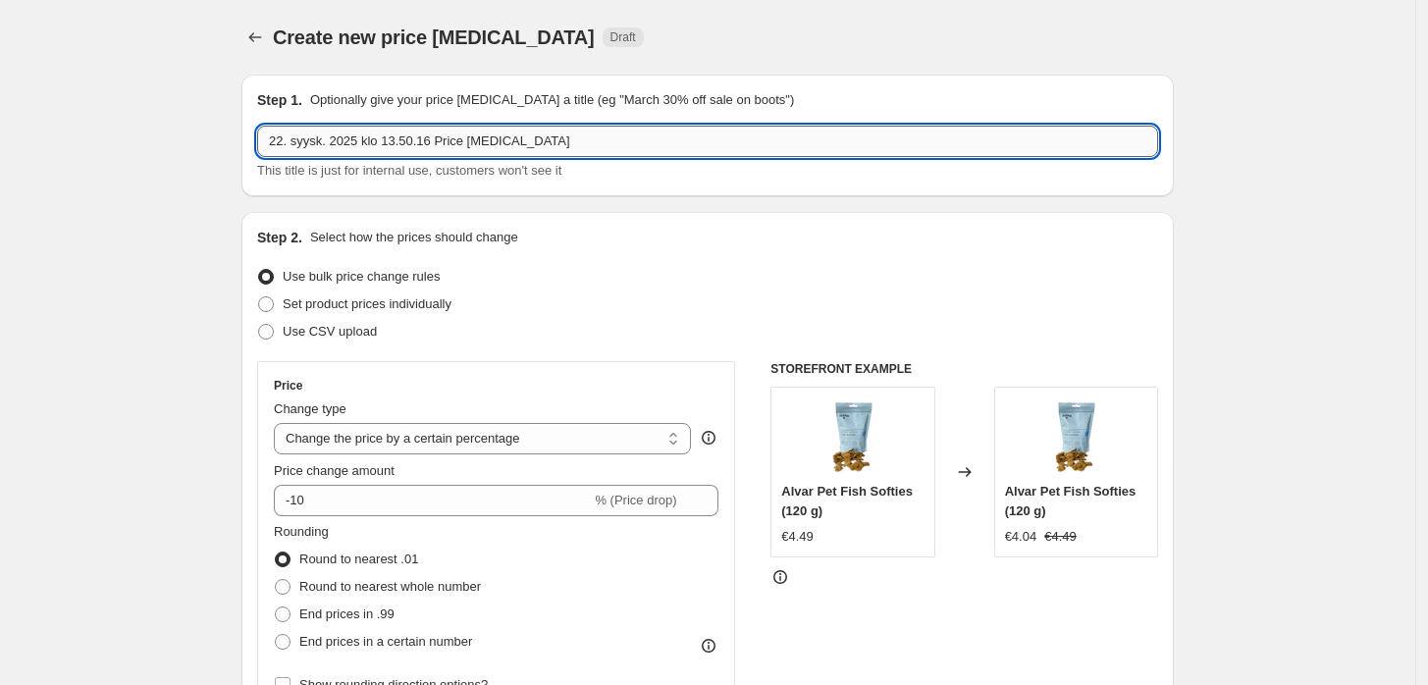
click at [601, 132] on input "22. syysk. 2025 klo 13.50.16 Price [MEDICAL_DATA]" at bounding box center [707, 141] width 901 height 31
paste input "October promo - All Nature's Protection cat foods -10% - 1.-31.10.2025"
type input "October promo - All Nature's Protection cat foods -10% - 1.-31.10.2025"
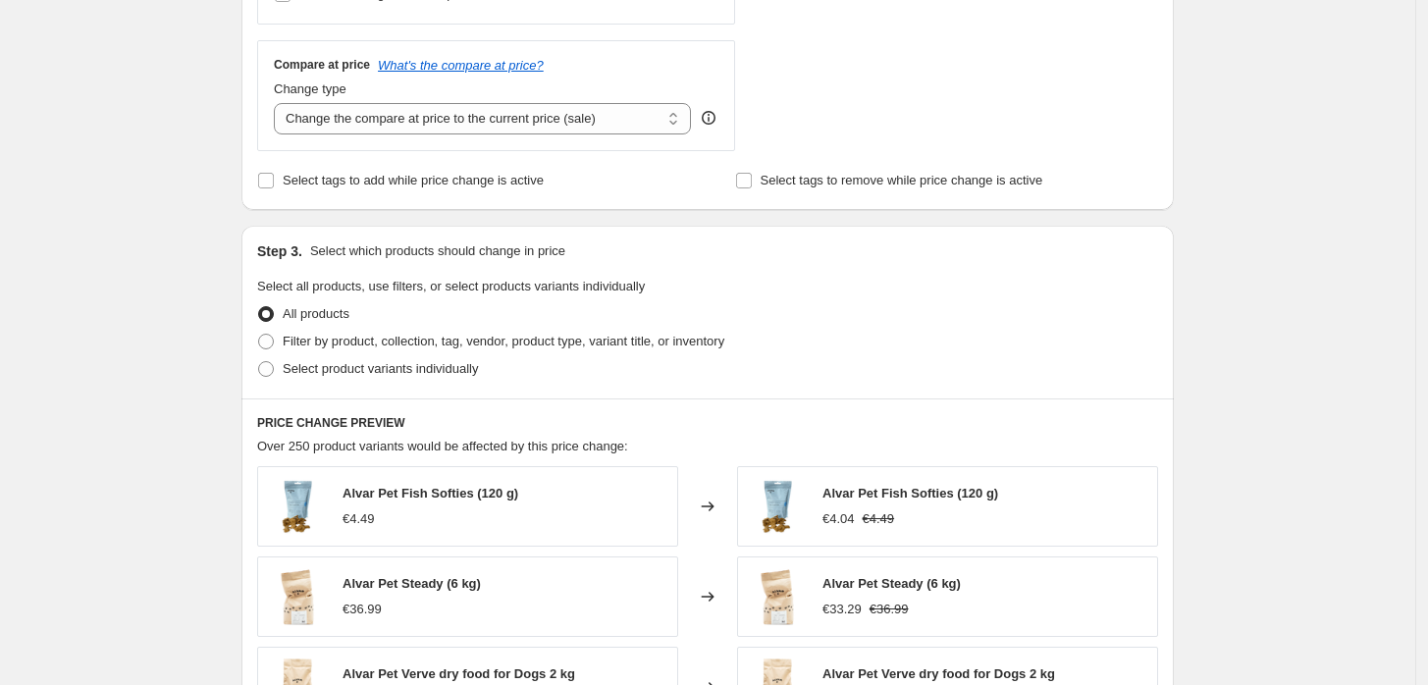
scroll to position [694, 0]
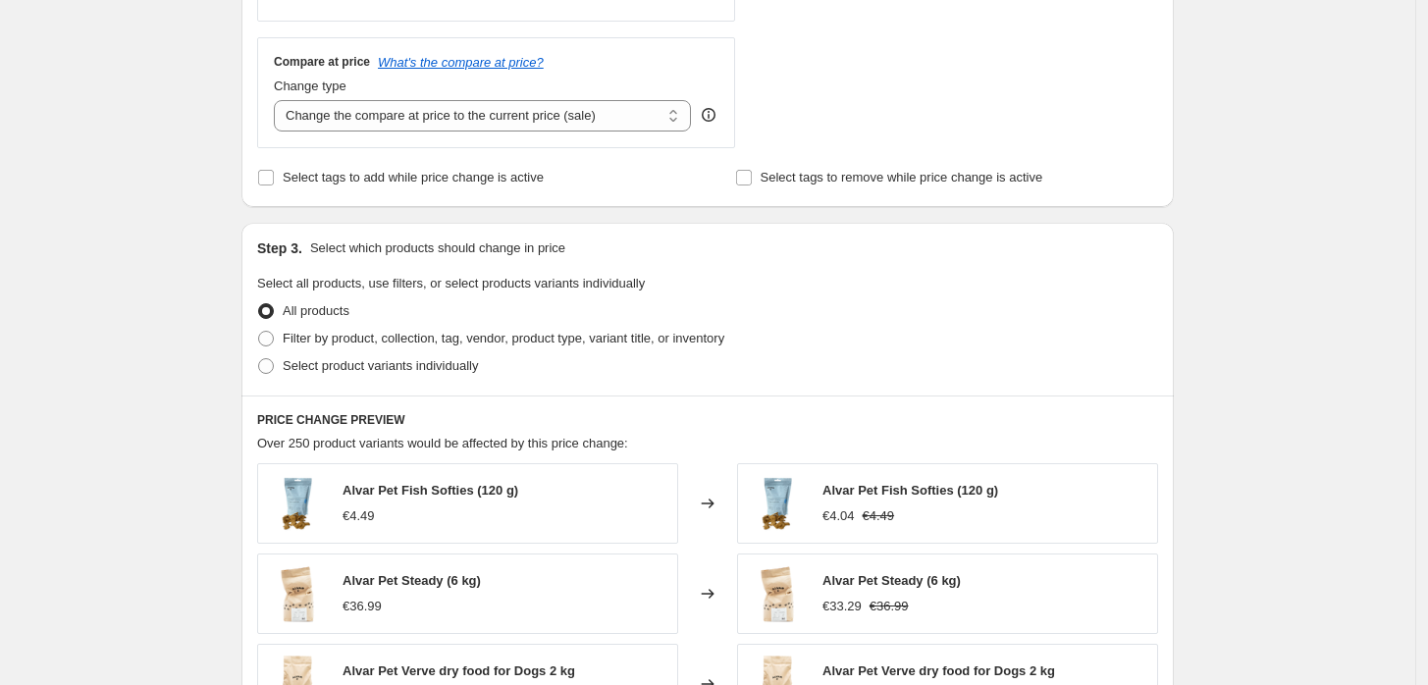
click at [612, 353] on div "Select product variants individually" at bounding box center [707, 365] width 901 height 27
click at [616, 345] on span "Filter by product, collection, tag, vendor, product type, variant title, or inv…" at bounding box center [504, 338] width 442 height 15
click at [259, 332] on input "Filter by product, collection, tag, vendor, product type, variant title, or inv…" at bounding box center [258, 331] width 1 height 1
radio input "true"
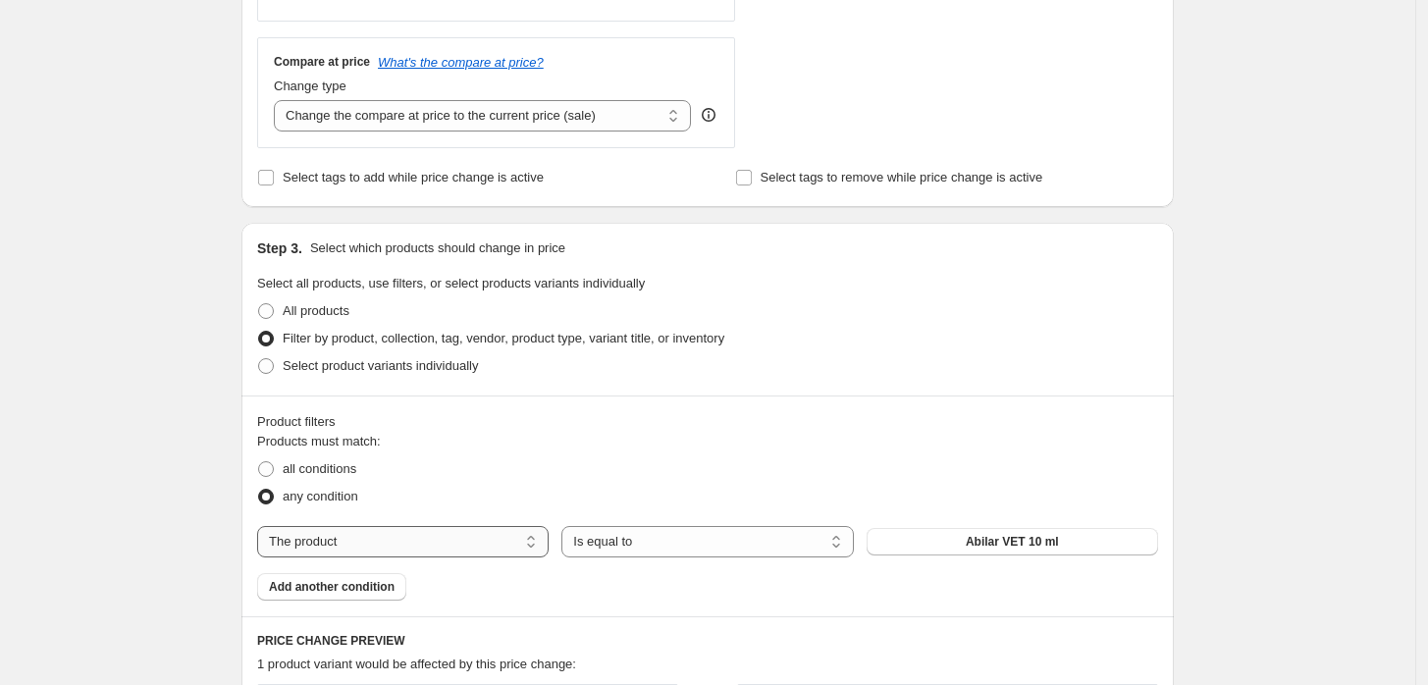
click at [517, 549] on select "The product The product's collection The product's tag The product's vendor The…" at bounding box center [403, 541] width 292 height 31
click at [502, 538] on select "The product The product's collection The product's tag The product's vendor The…" at bounding box center [403, 541] width 292 height 31
select select "collection"
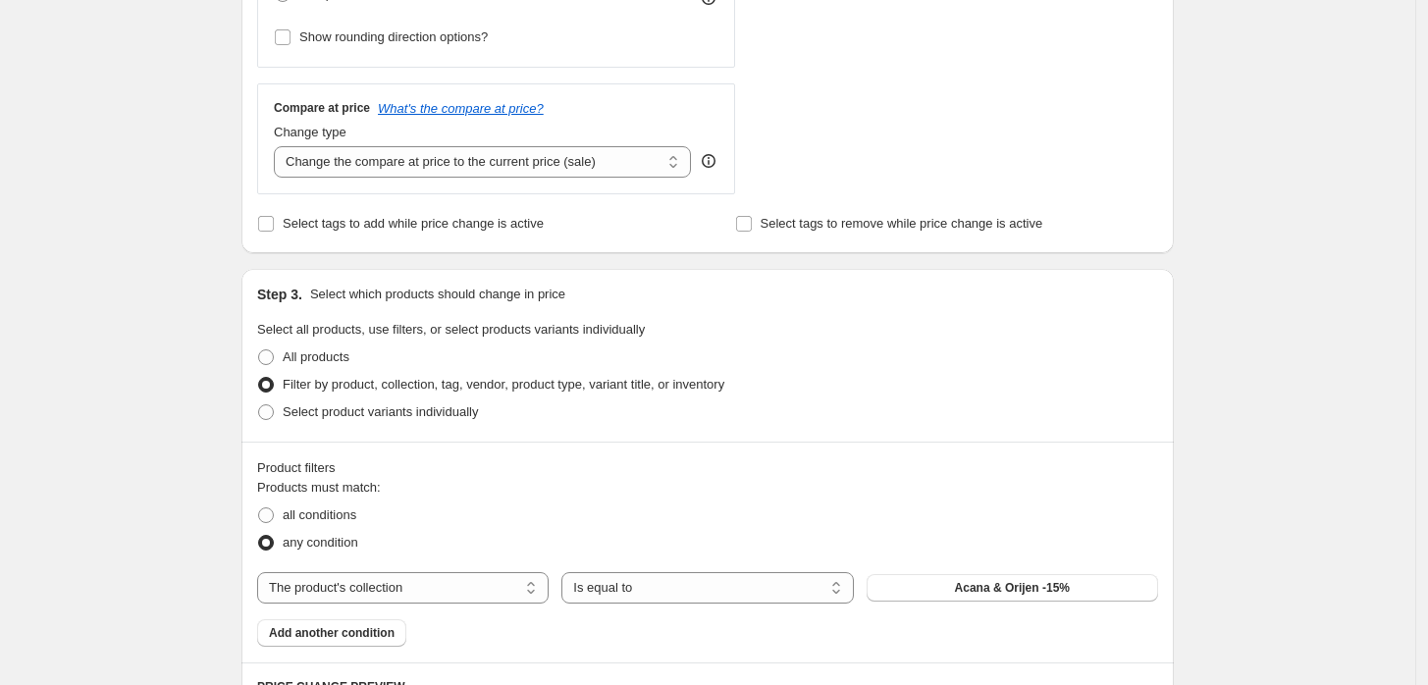
scroll to position [638, 0]
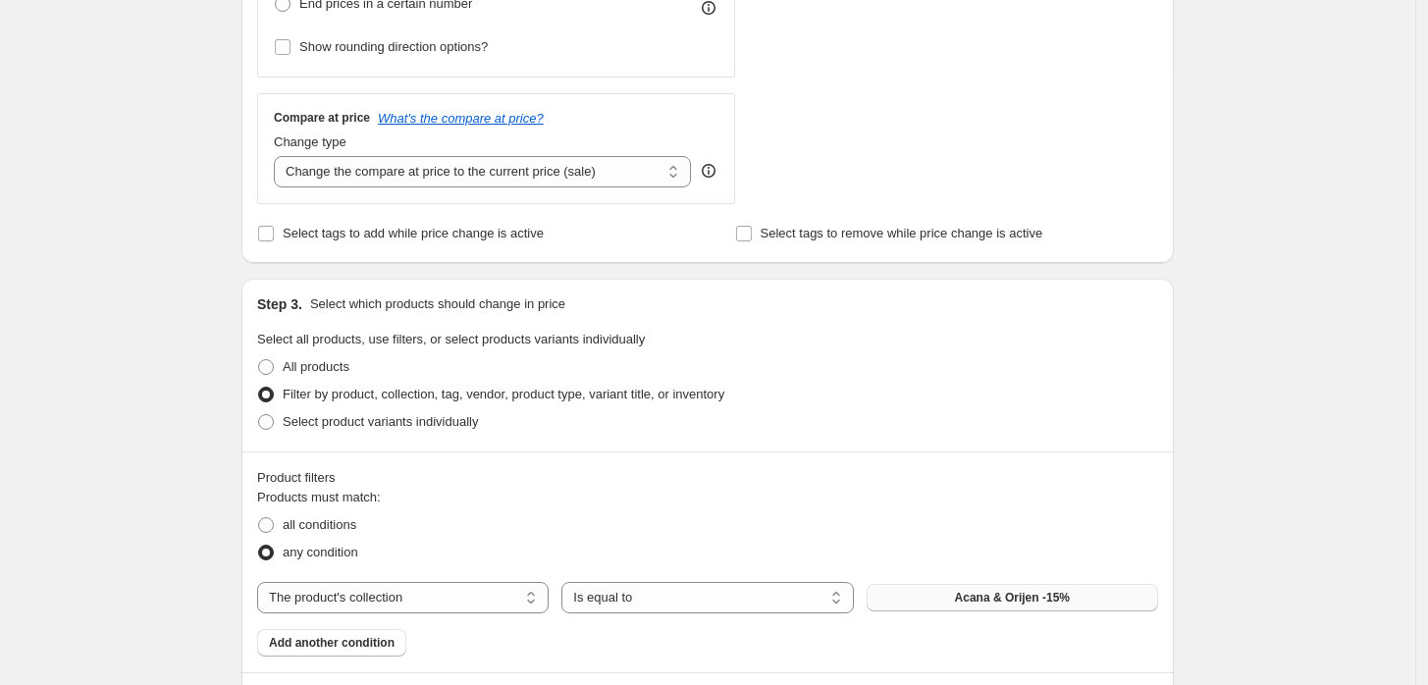
click at [1048, 598] on span "Acana & Orijen -15%" at bounding box center [1012, 598] width 115 height 16
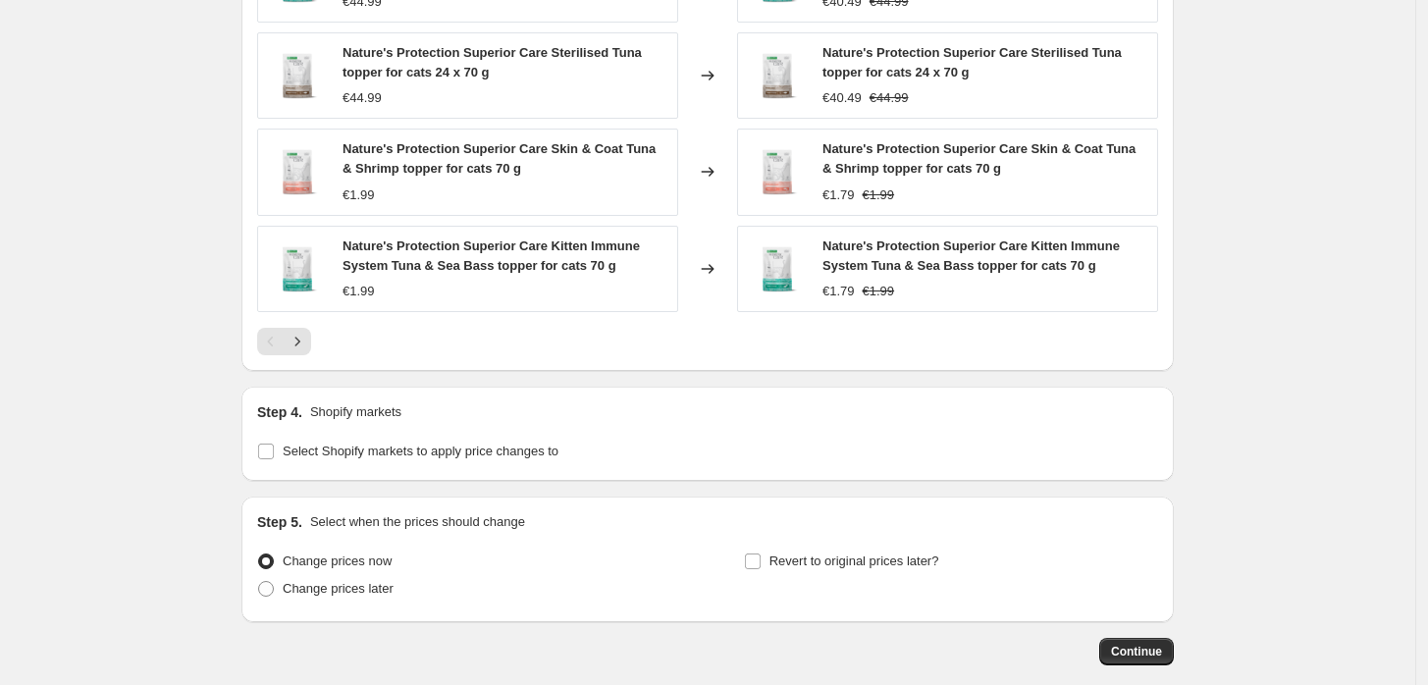
scroll to position [1539, 0]
click at [559, 457] on span "Select Shopify markets to apply price changes to" at bounding box center [421, 451] width 276 height 15
click at [274, 457] on input "Select Shopify markets to apply price changes to" at bounding box center [266, 452] width 16 height 16
checkbox input "true"
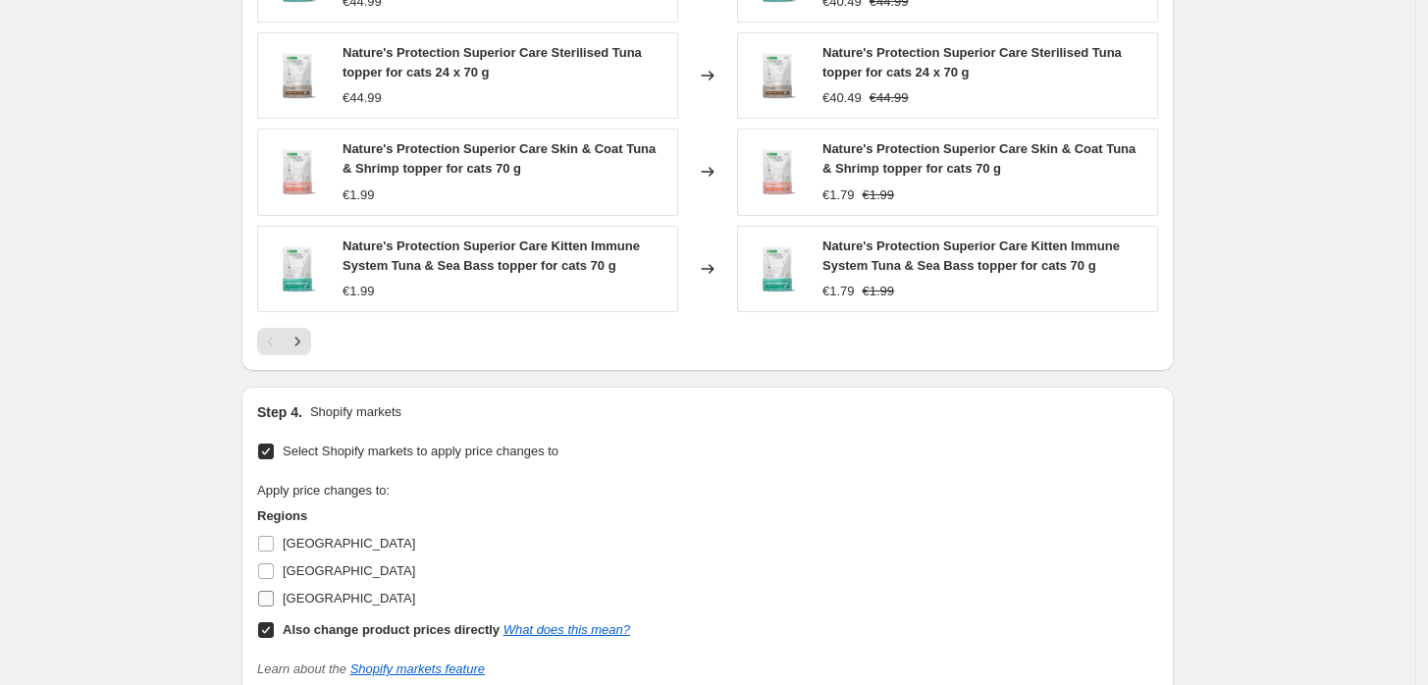
click at [298, 605] on span "[GEOGRAPHIC_DATA]" at bounding box center [349, 598] width 133 height 15
click at [274, 605] on input "[GEOGRAPHIC_DATA]" at bounding box center [266, 599] width 16 height 16
checkbox input "true"
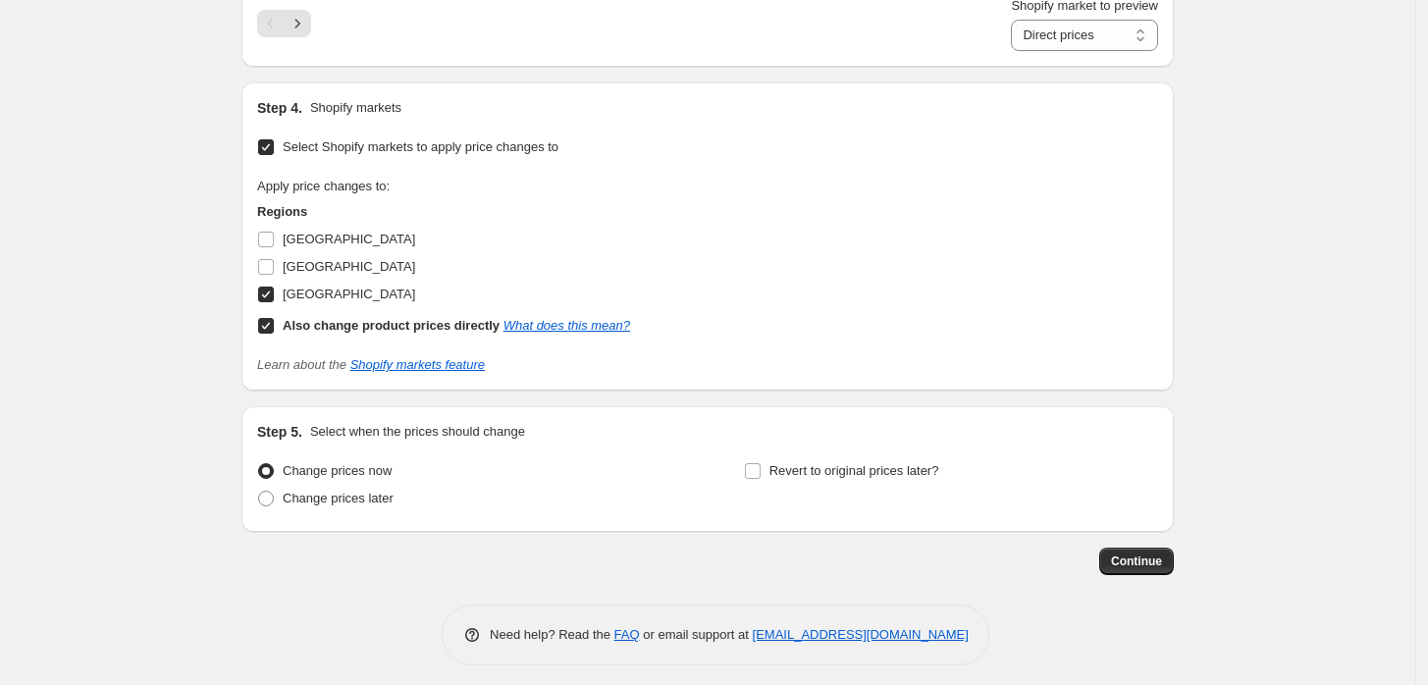
scroll to position [1881, 0]
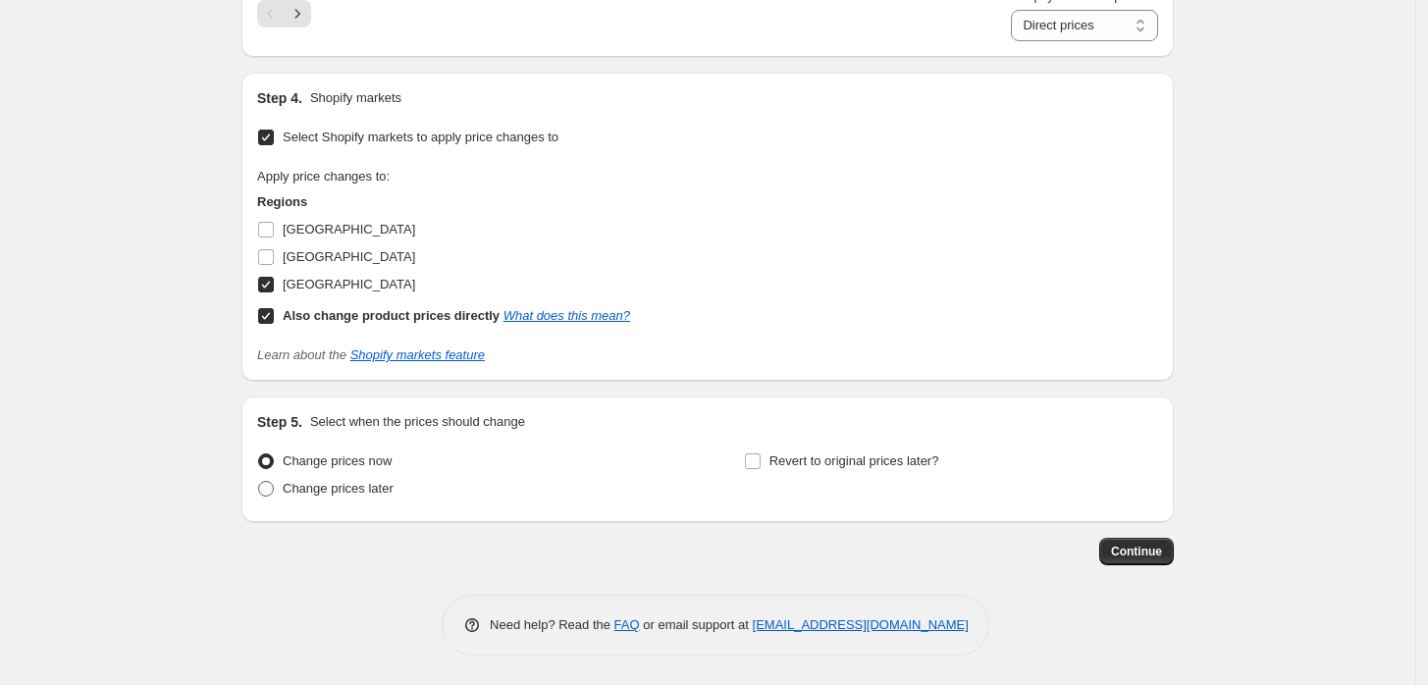
click at [352, 485] on span "Change prices later" at bounding box center [338, 488] width 111 height 15
click at [259, 482] on input "Change prices later" at bounding box center [258, 481] width 1 height 1
radio input "true"
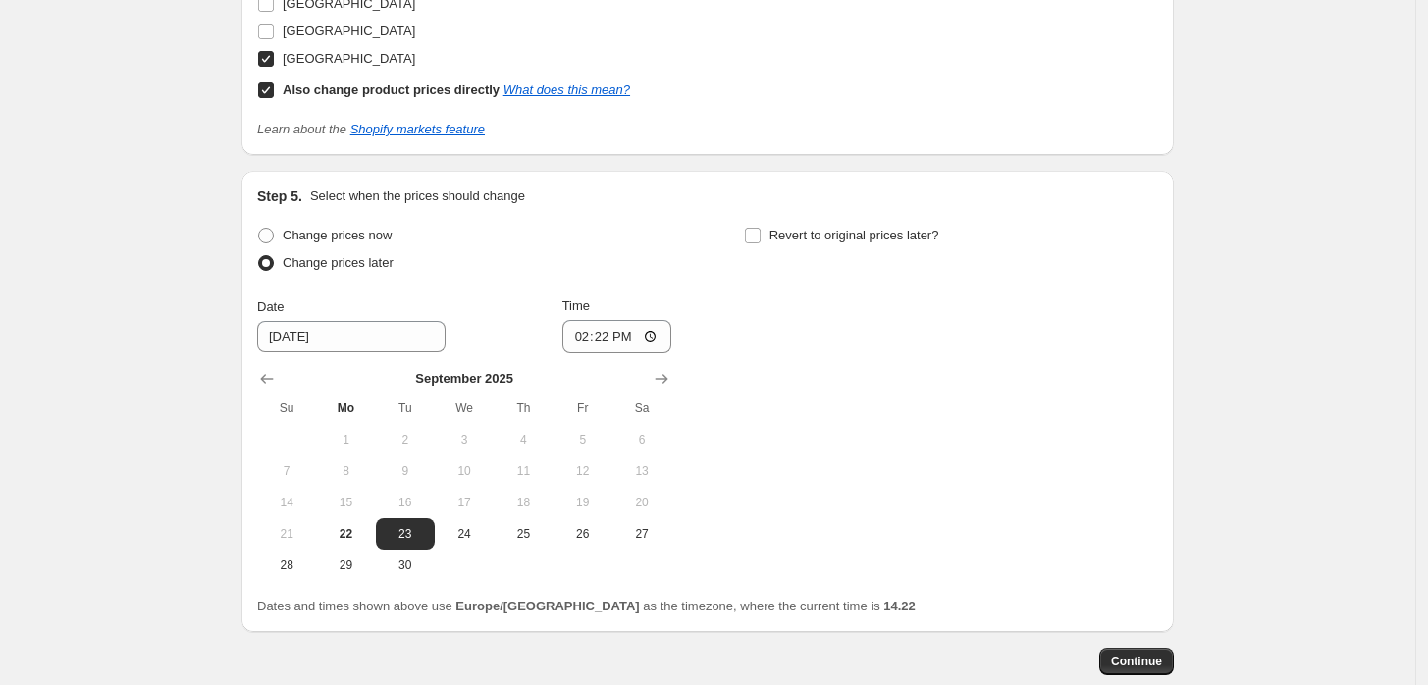
scroll to position [2129, 0]
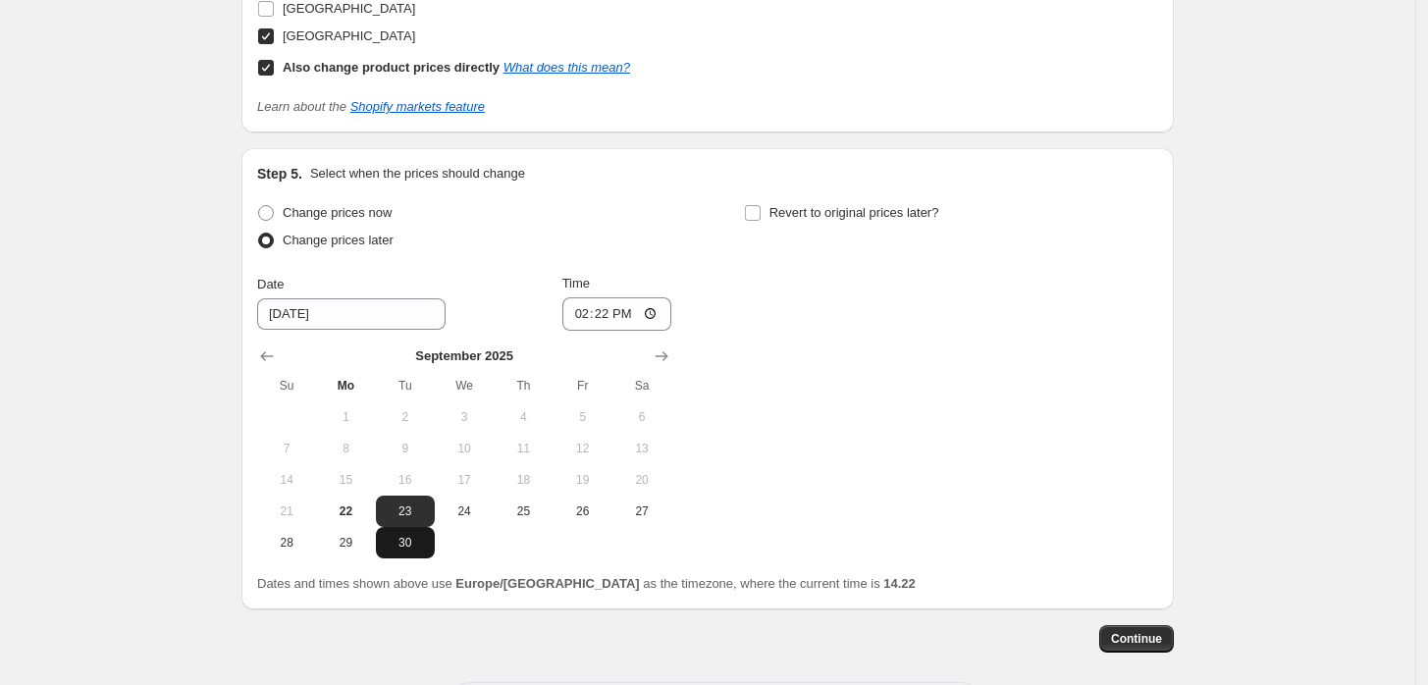
click at [427, 544] on span "30" at bounding box center [405, 543] width 43 height 16
type input "[DATE]"
click at [621, 303] on input "14:22" at bounding box center [617, 313] width 110 height 33
click at [614, 311] on input "14:22" at bounding box center [617, 313] width 110 height 33
type input "23:59"
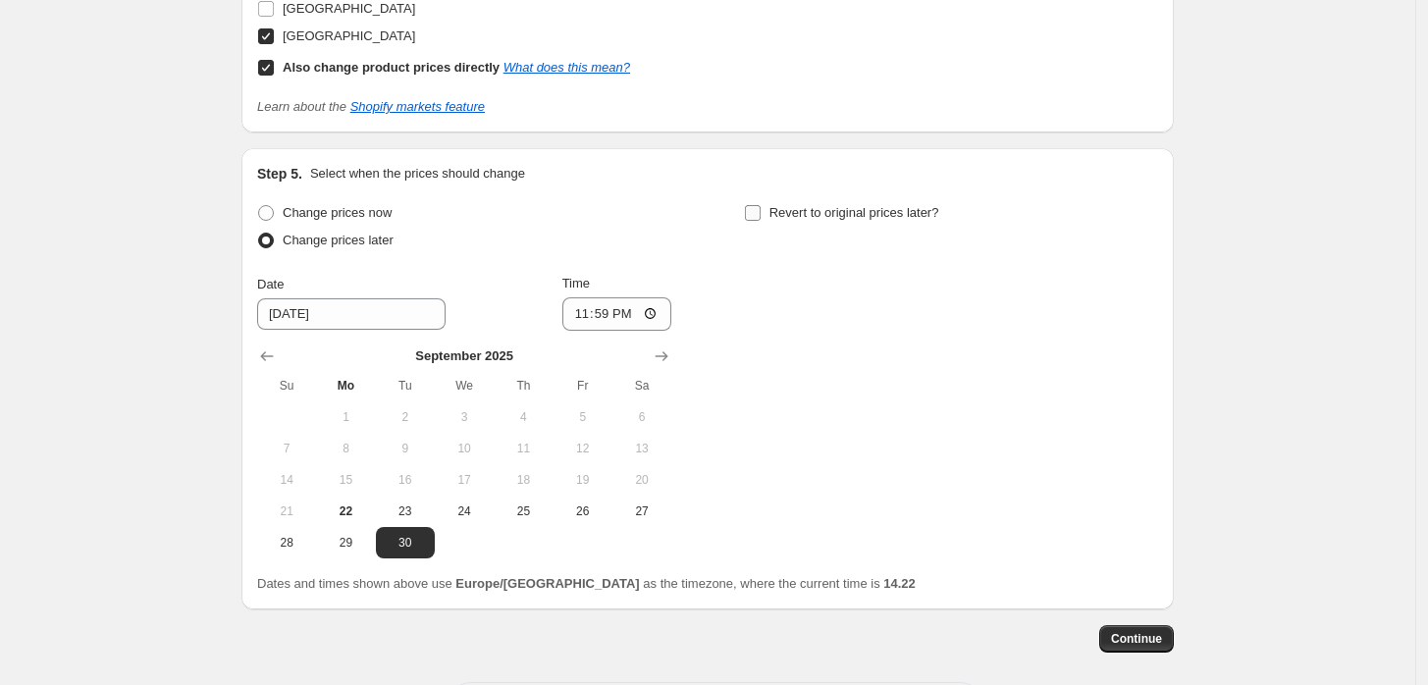
click at [769, 226] on label "Revert to original prices later?" at bounding box center [841, 212] width 195 height 27
click at [761, 221] on input "Revert to original prices later?" at bounding box center [753, 213] width 16 height 16
checkbox input "true"
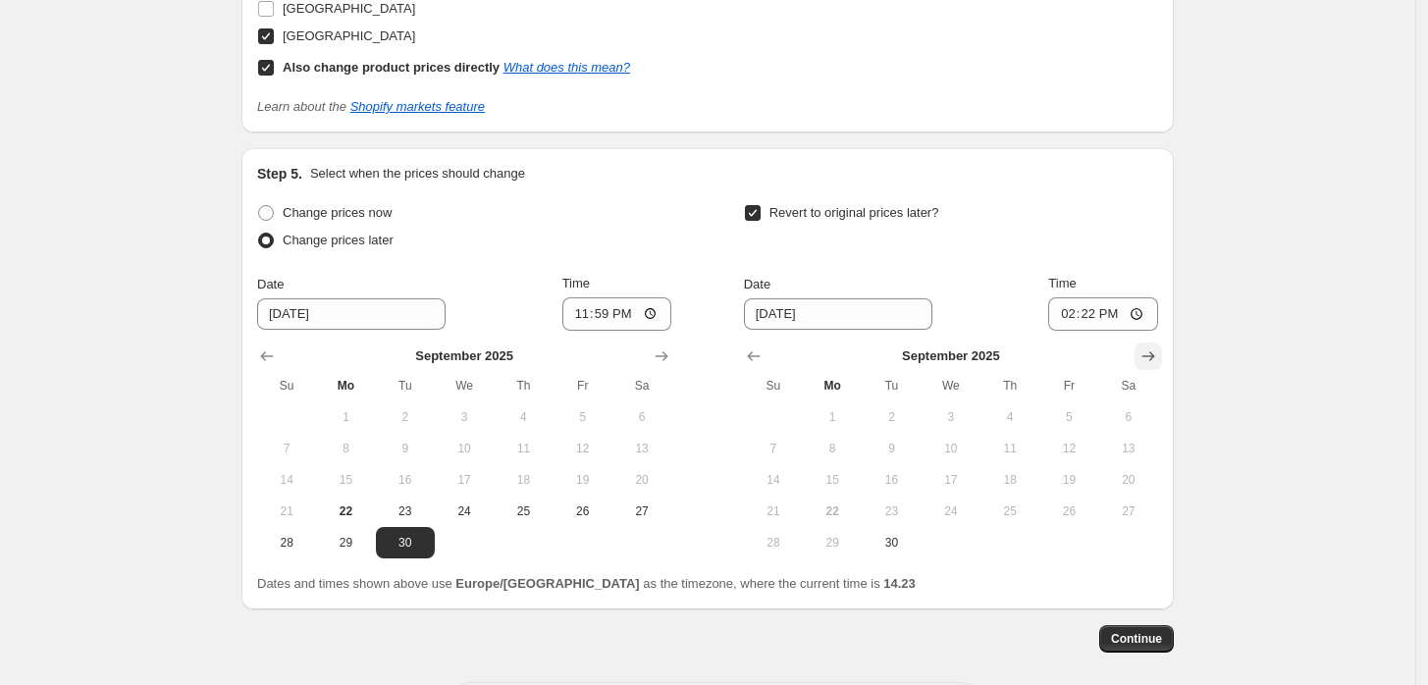
click at [1155, 359] on icon "Show next month, October 2025" at bounding box center [1149, 357] width 13 height 10
click at [1139, 358] on div at bounding box center [951, 357] width 414 height 20
click at [1155, 358] on icon "Show next month, November 2025" at bounding box center [1149, 357] width 13 height 10
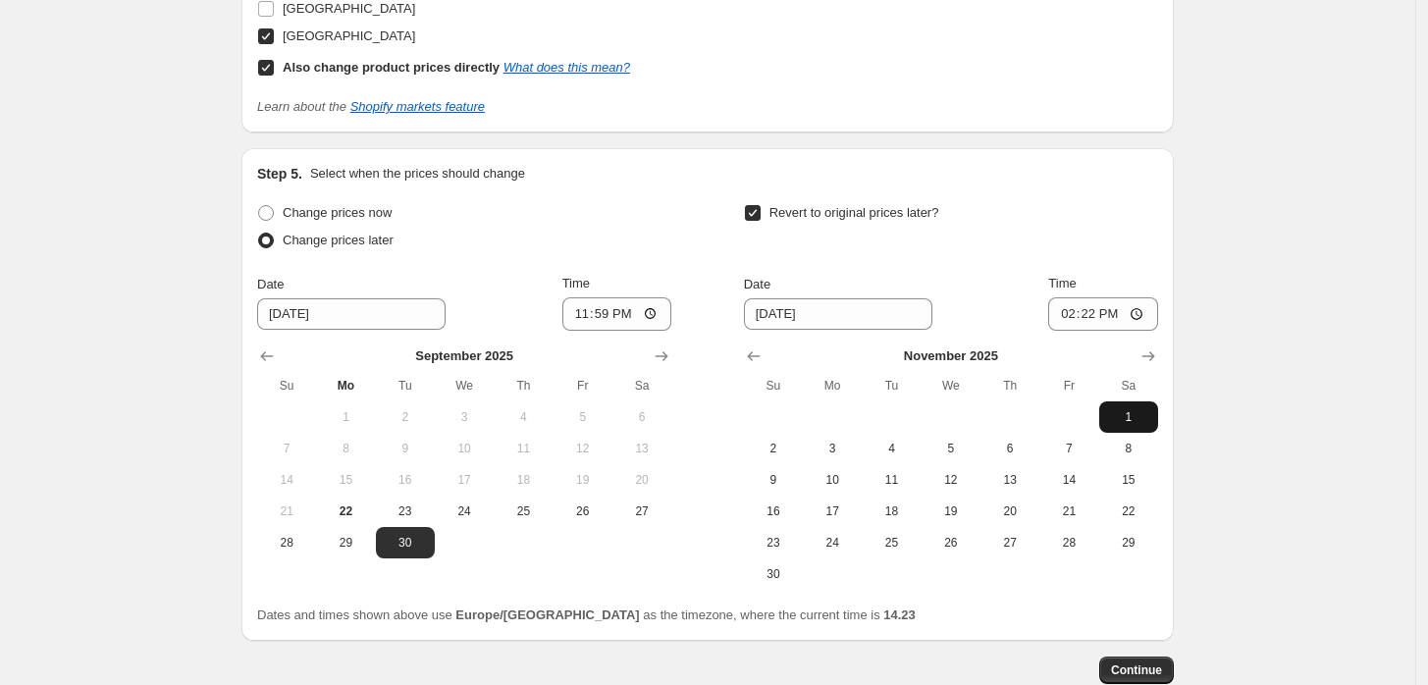
click at [1139, 415] on span "1" at bounding box center [1128, 417] width 43 height 16
type input "[DATE]"
click at [1095, 310] on input "14:22" at bounding box center [1103, 313] width 110 height 33
type input "10:00"
click at [1143, 668] on span "Continue" at bounding box center [1136, 671] width 51 height 16
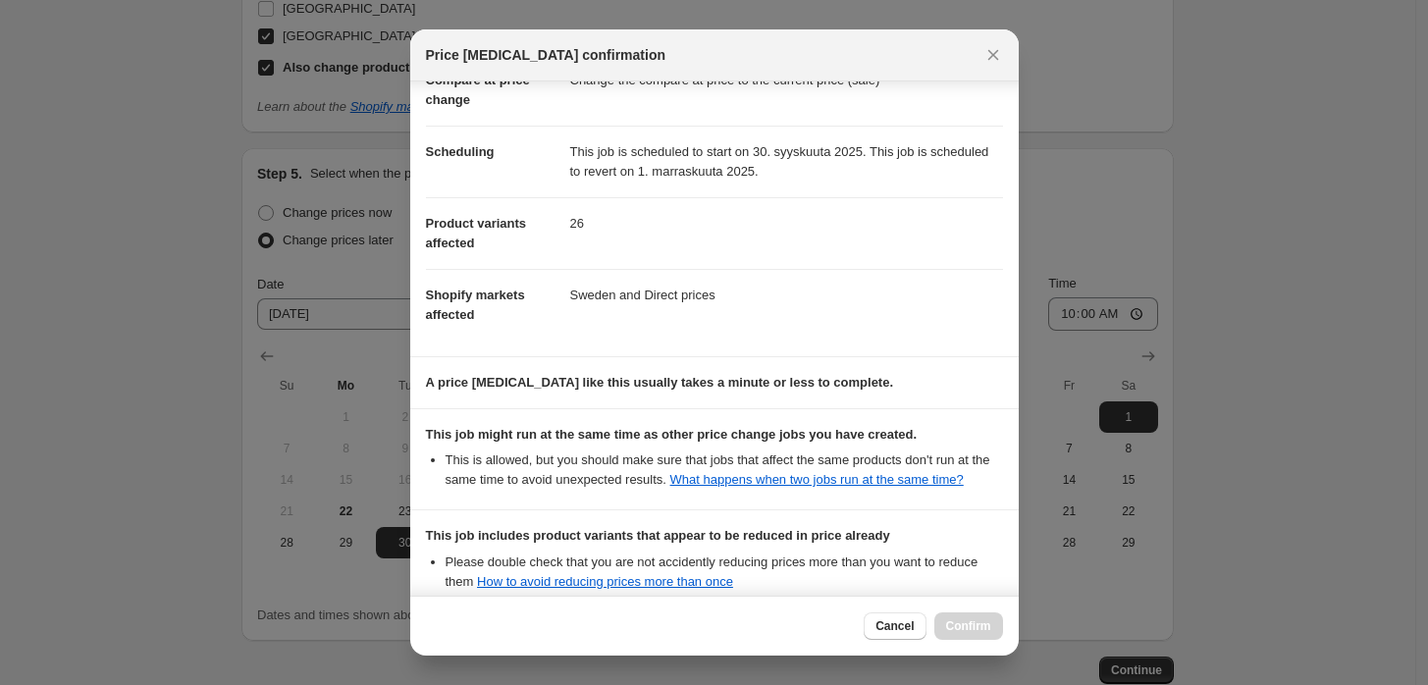
scroll to position [329, 0]
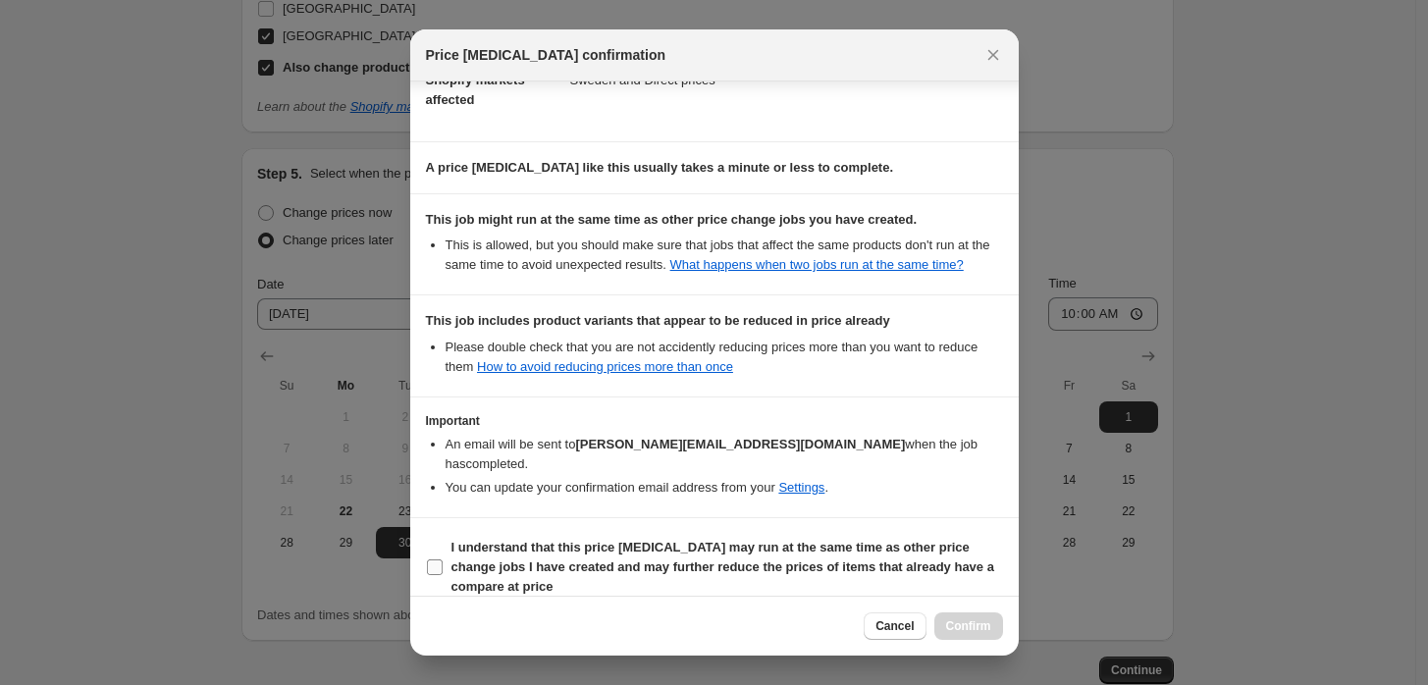
click at [527, 534] on label "I understand that this price [MEDICAL_DATA] may run at the same time as other p…" at bounding box center [714, 567] width 577 height 67
click at [443, 560] on input "I understand that this price [MEDICAL_DATA] may run at the same time as other p…" at bounding box center [435, 568] width 16 height 16
checkbox input "true"
click at [980, 622] on span "Confirm" at bounding box center [968, 626] width 45 height 16
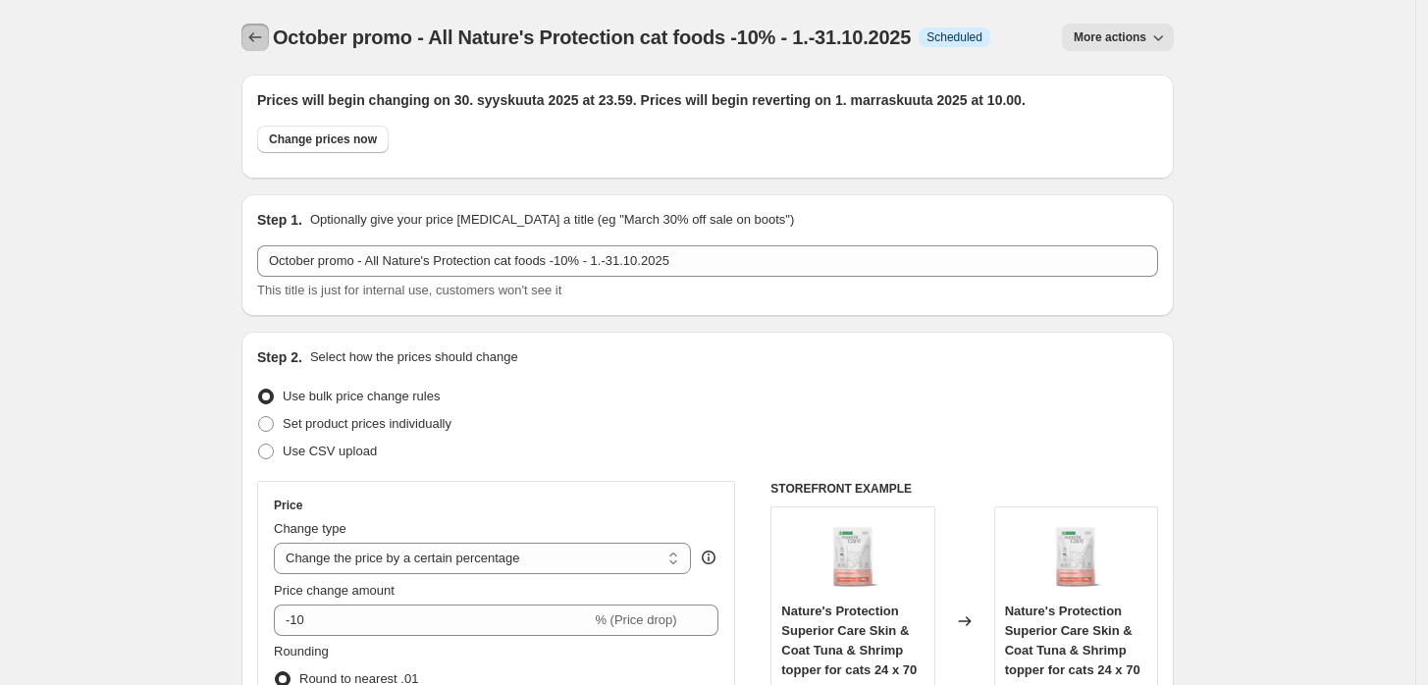
click at [265, 38] on icon "Price change jobs" at bounding box center [255, 37] width 20 height 20
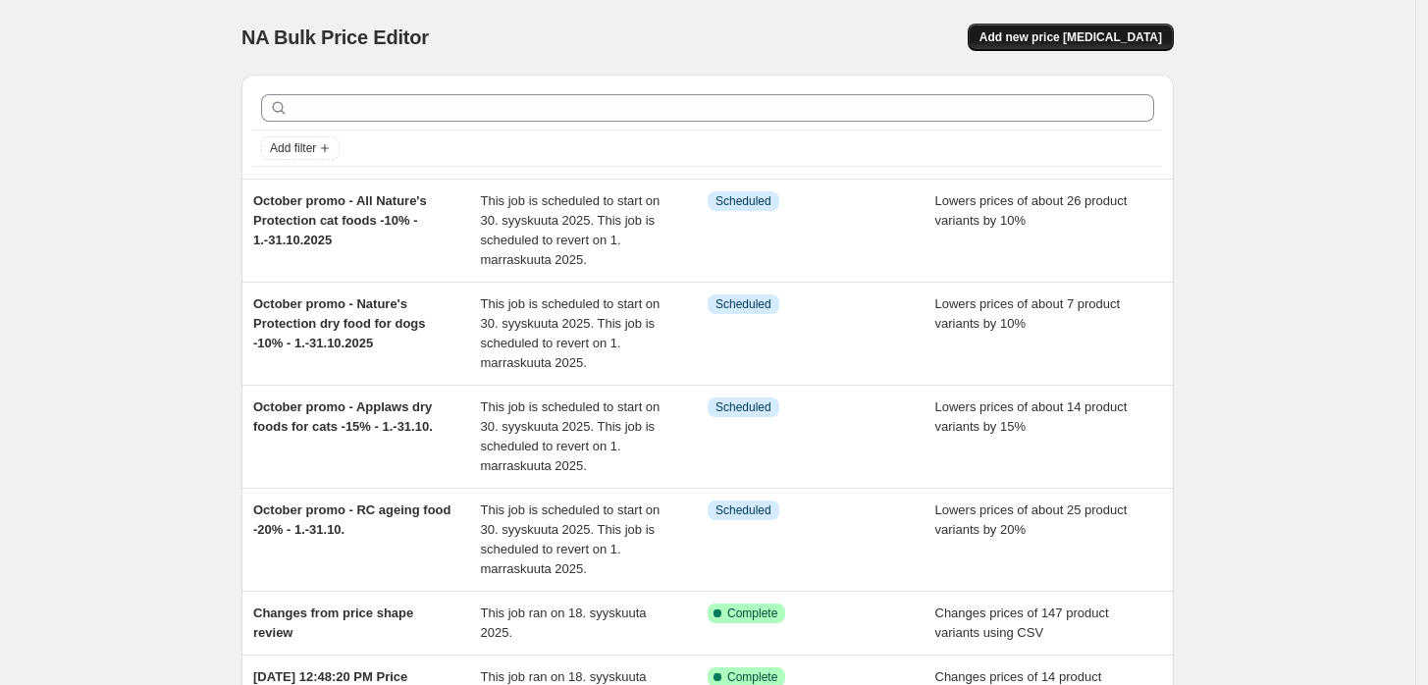
click at [1133, 39] on span "Add new price [MEDICAL_DATA]" at bounding box center [1071, 37] width 183 height 16
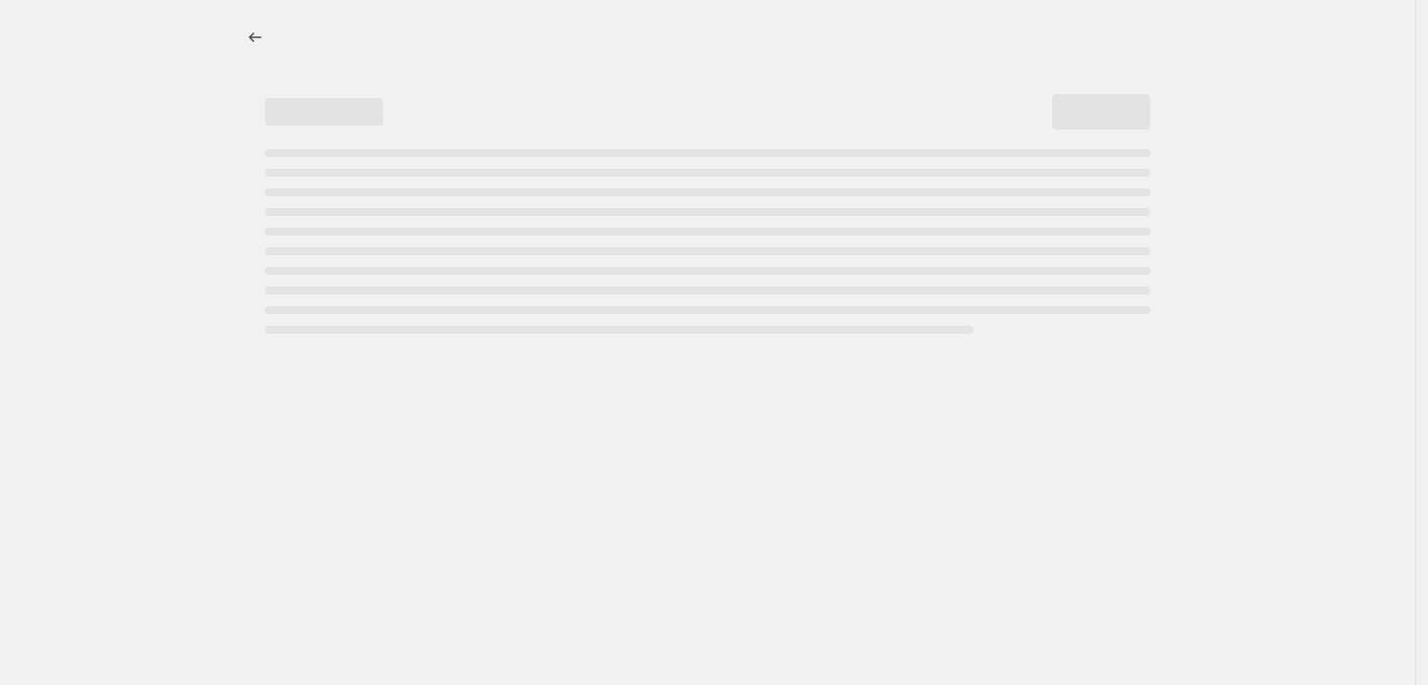
select select "percentage"
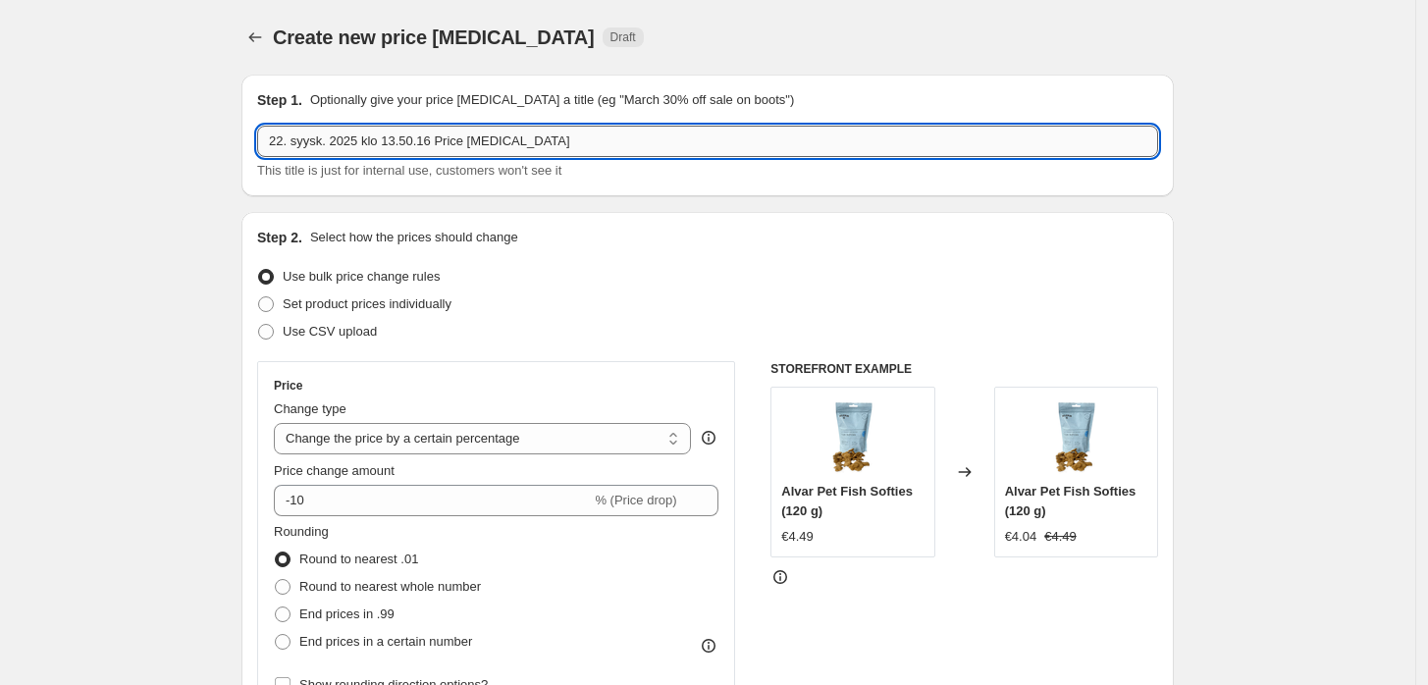
click at [606, 128] on input "22. syysk. 2025 klo 13.50.16 Price [MEDICAL_DATA]" at bounding box center [707, 141] width 901 height 31
paste input "October promo - [PERSON_NAME] Filets 100 g -15% - 1.-31.10.2025"
click at [606, 128] on input "October promo - [PERSON_NAME] Filets 100 g -15% - 1.-31.10.2025" at bounding box center [707, 141] width 901 height 31
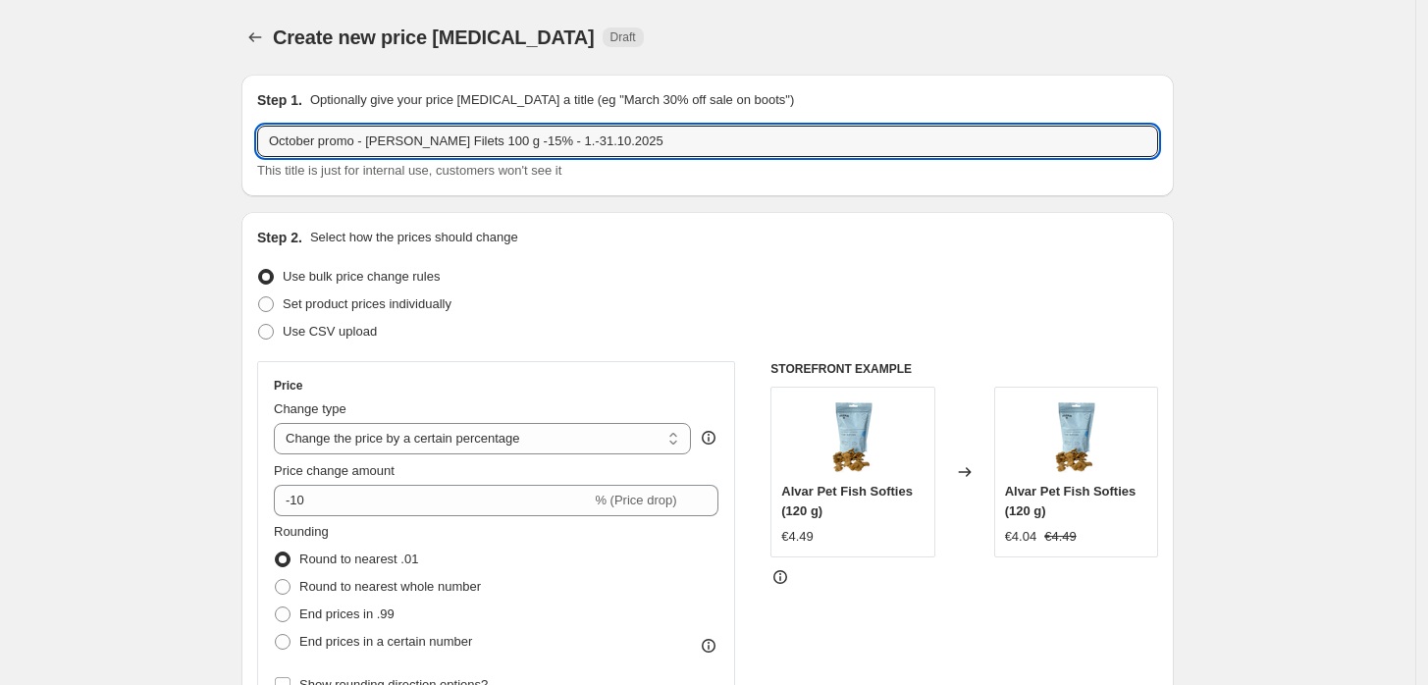
type input "October promo - [PERSON_NAME] Filets 100 g -15% - 1.-31.10.2025"
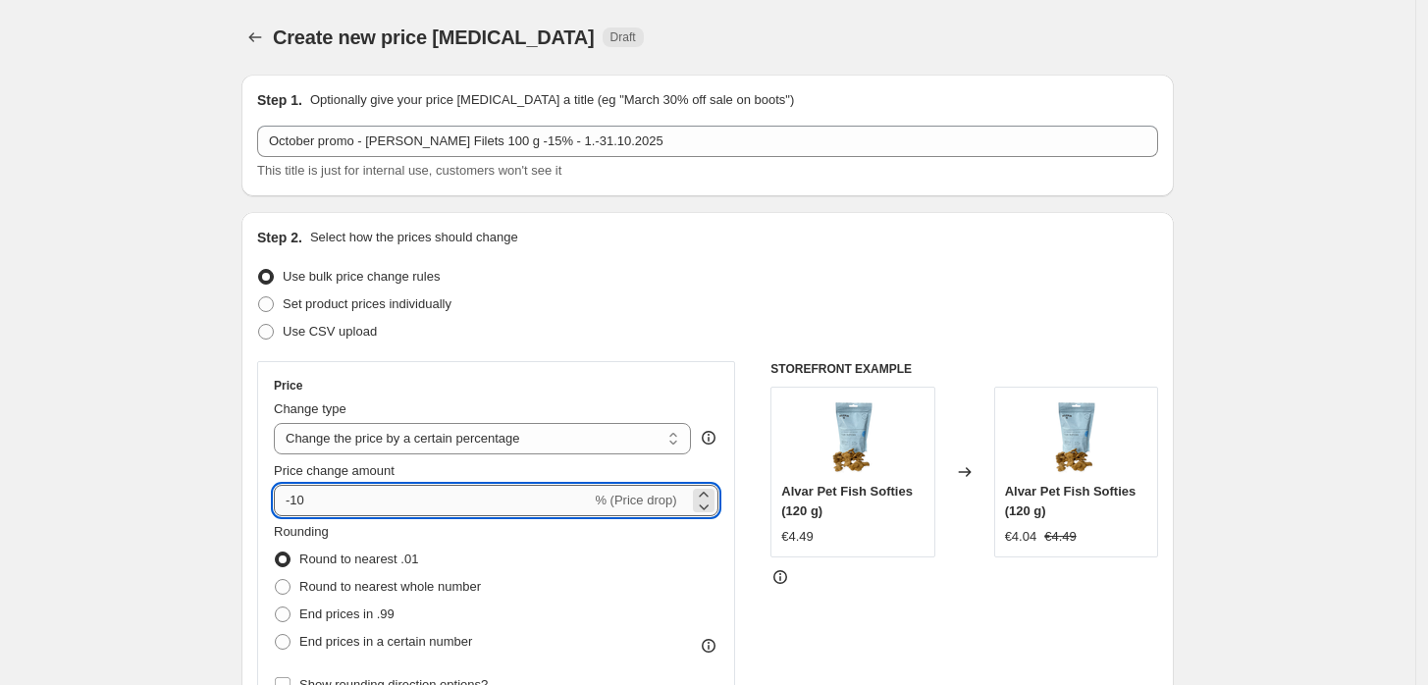
click at [556, 505] on input "-10" at bounding box center [432, 500] width 317 height 31
type input "-15"
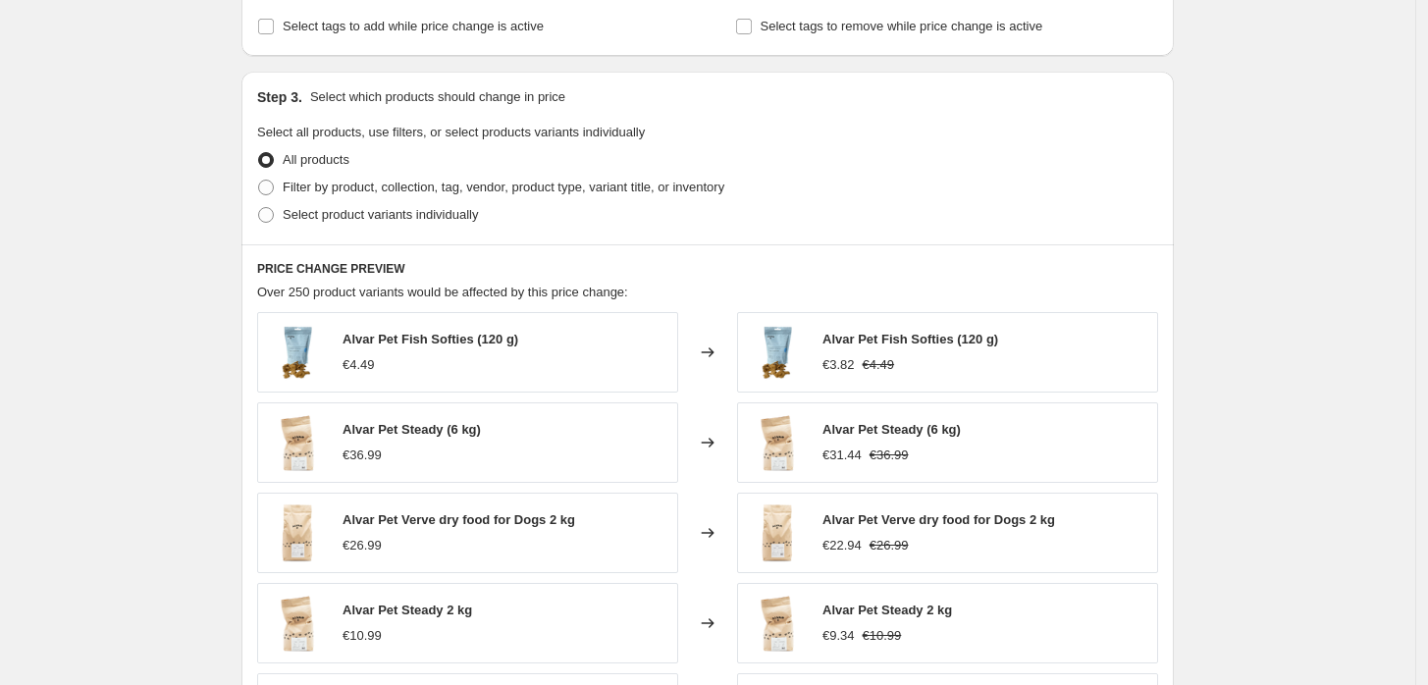
scroll to position [850, 0]
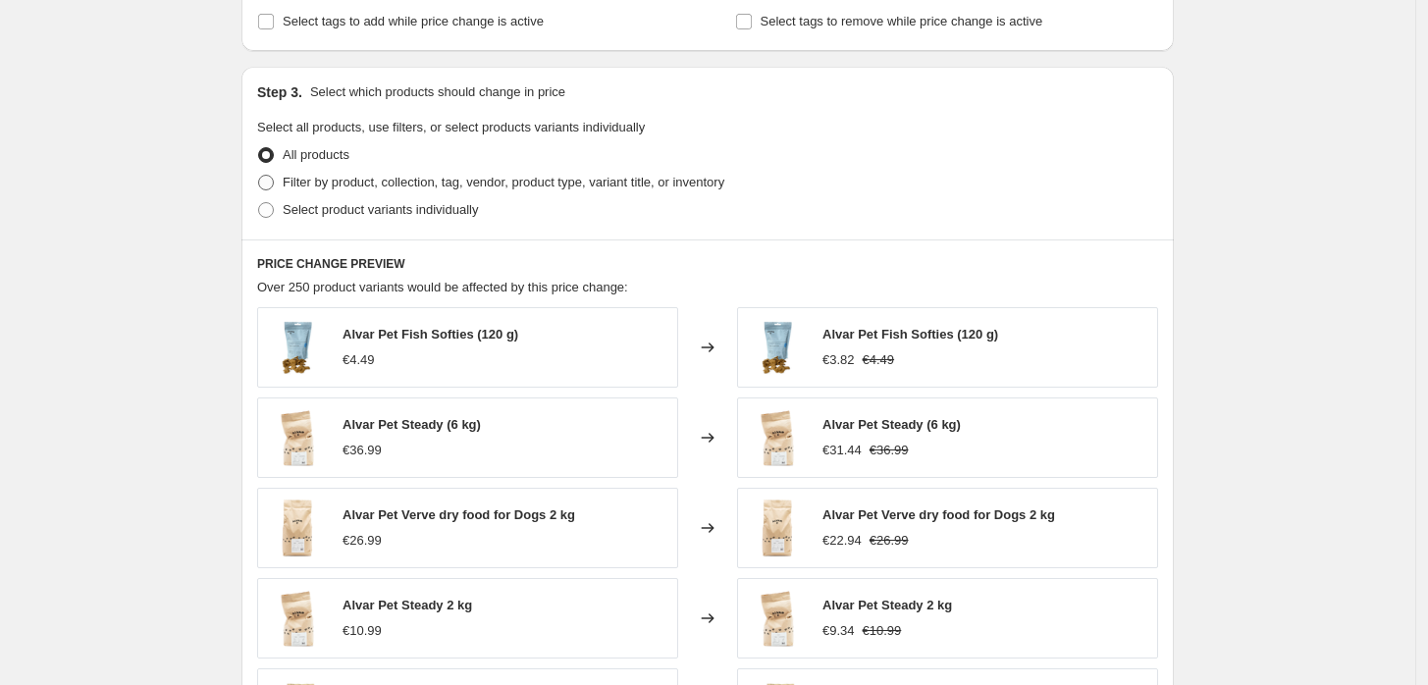
click at [635, 193] on label "Filter by product, collection, tag, vendor, product type, variant title, or inv…" at bounding box center [490, 182] width 467 height 27
click at [259, 176] on input "Filter by product, collection, tag, vendor, product type, variant title, or inv…" at bounding box center [258, 175] width 1 height 1
radio input "true"
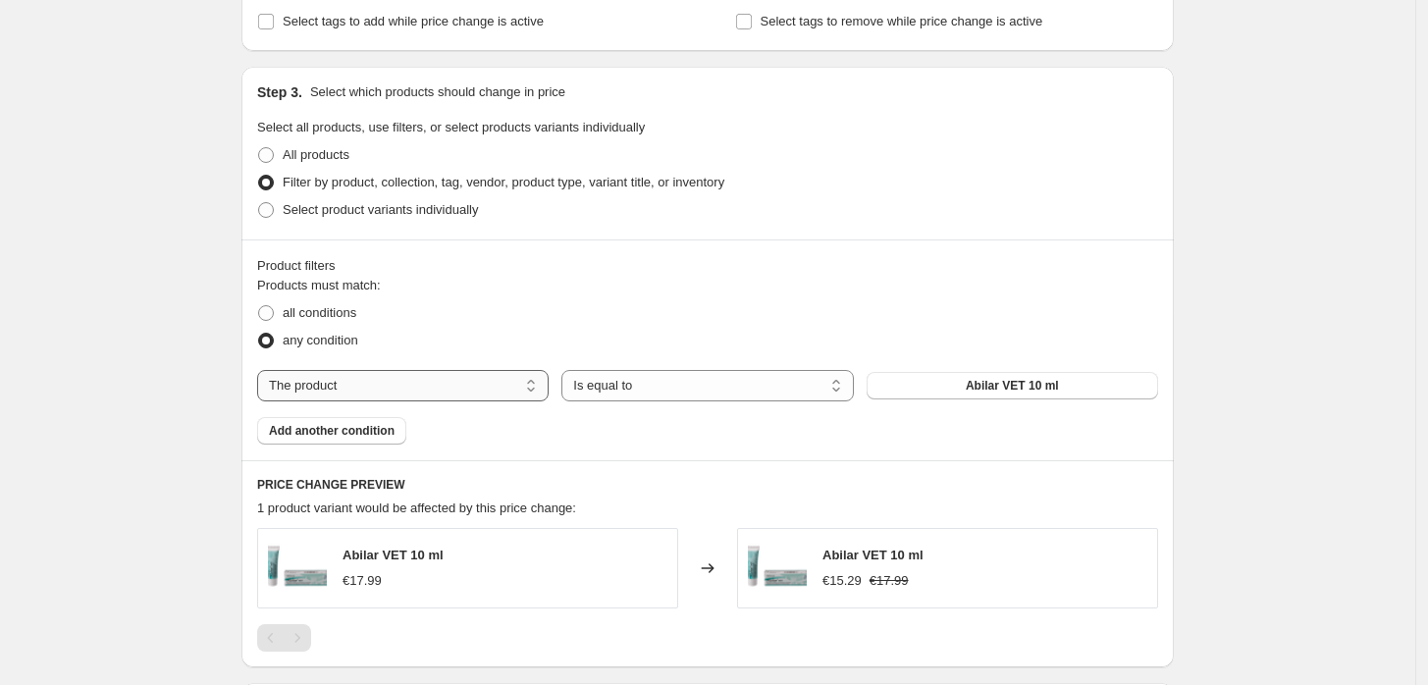
click at [525, 389] on select "The product The product's collection The product's tag The product's vendor The…" at bounding box center [403, 385] width 292 height 31
select select "collection"
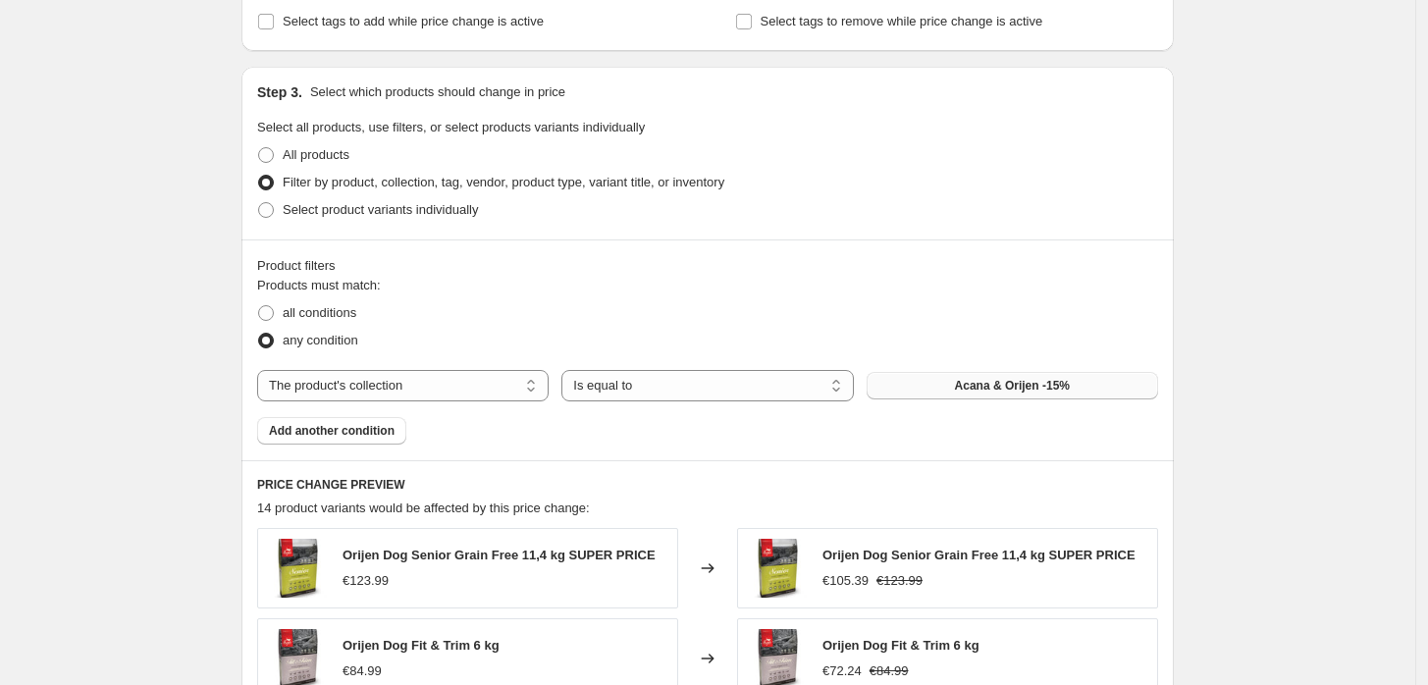
click at [1009, 391] on span "Acana & Orijen -15%" at bounding box center [1012, 386] width 115 height 16
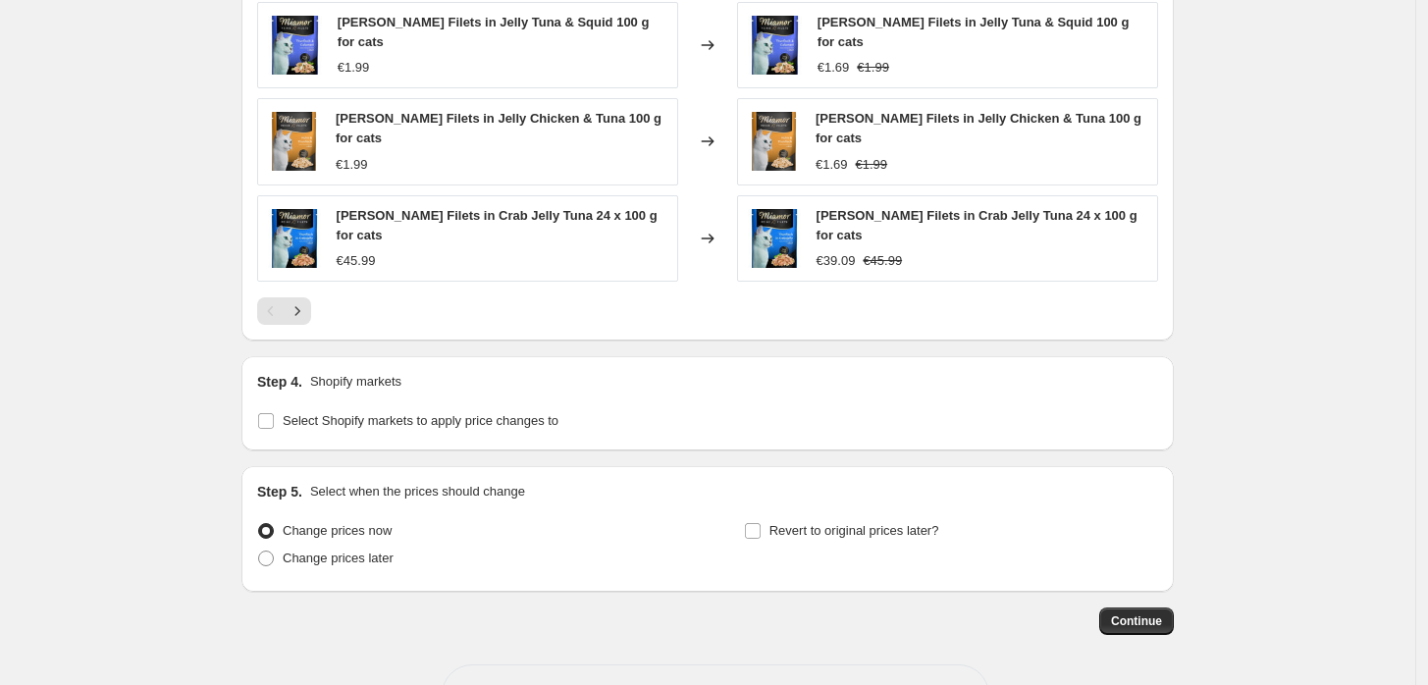
scroll to position [1626, 0]
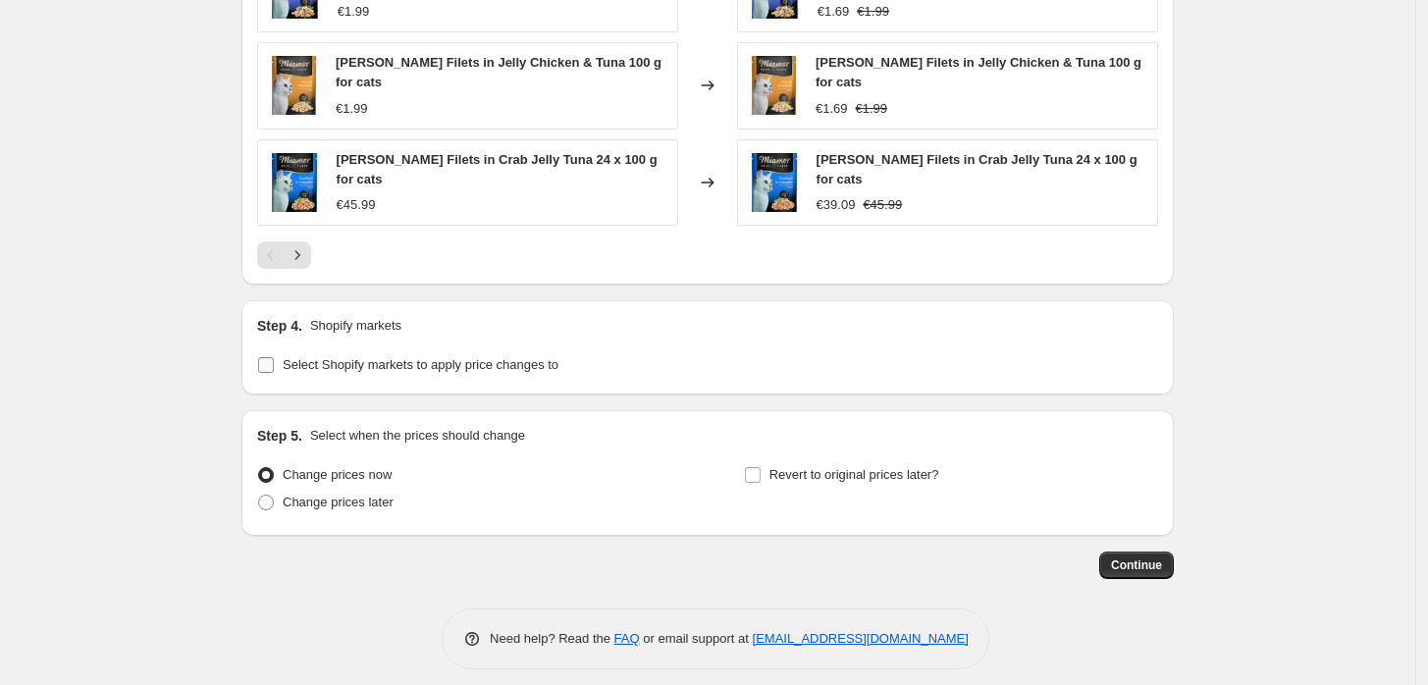
click at [510, 368] on span "Select Shopify markets to apply price changes to" at bounding box center [421, 364] width 276 height 15
click at [274, 368] on input "Select Shopify markets to apply price changes to" at bounding box center [266, 365] width 16 height 16
checkbox input "true"
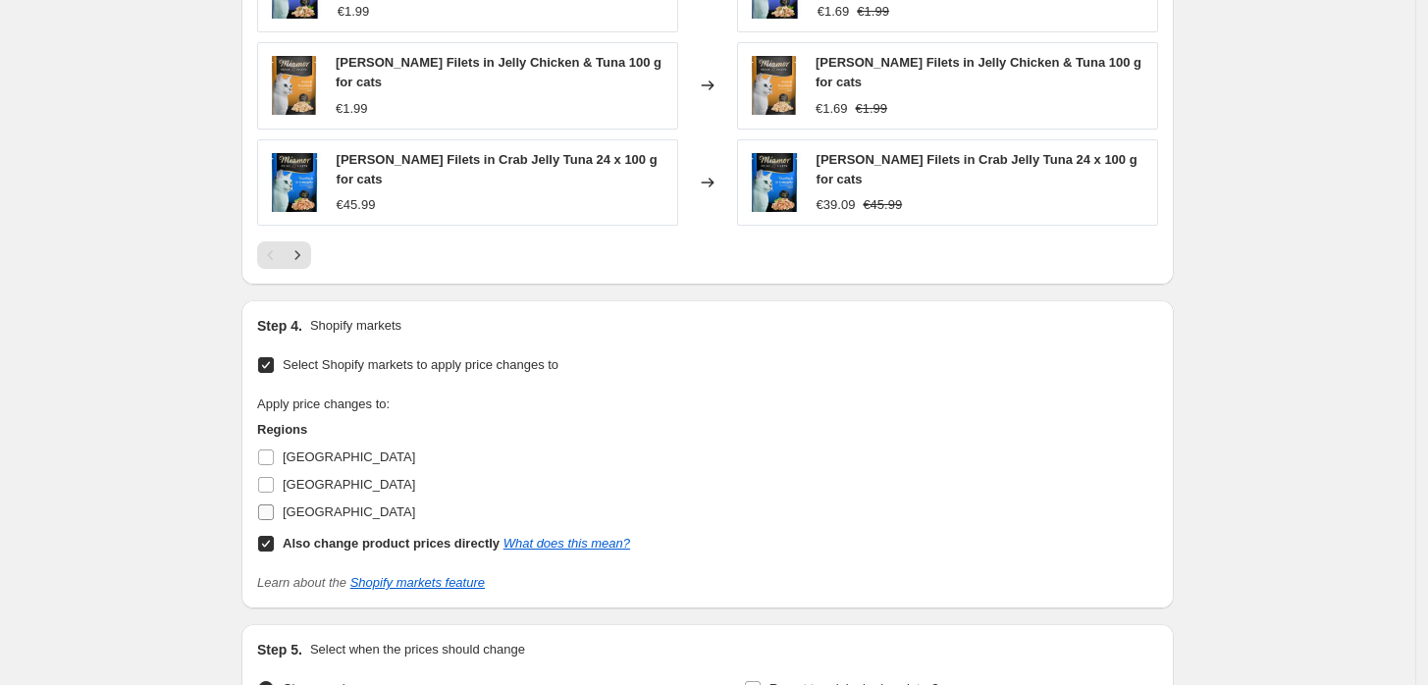
click at [318, 513] on span "[GEOGRAPHIC_DATA]" at bounding box center [349, 512] width 133 height 15
click at [274, 513] on input "[GEOGRAPHIC_DATA]" at bounding box center [266, 513] width 16 height 16
checkbox input "true"
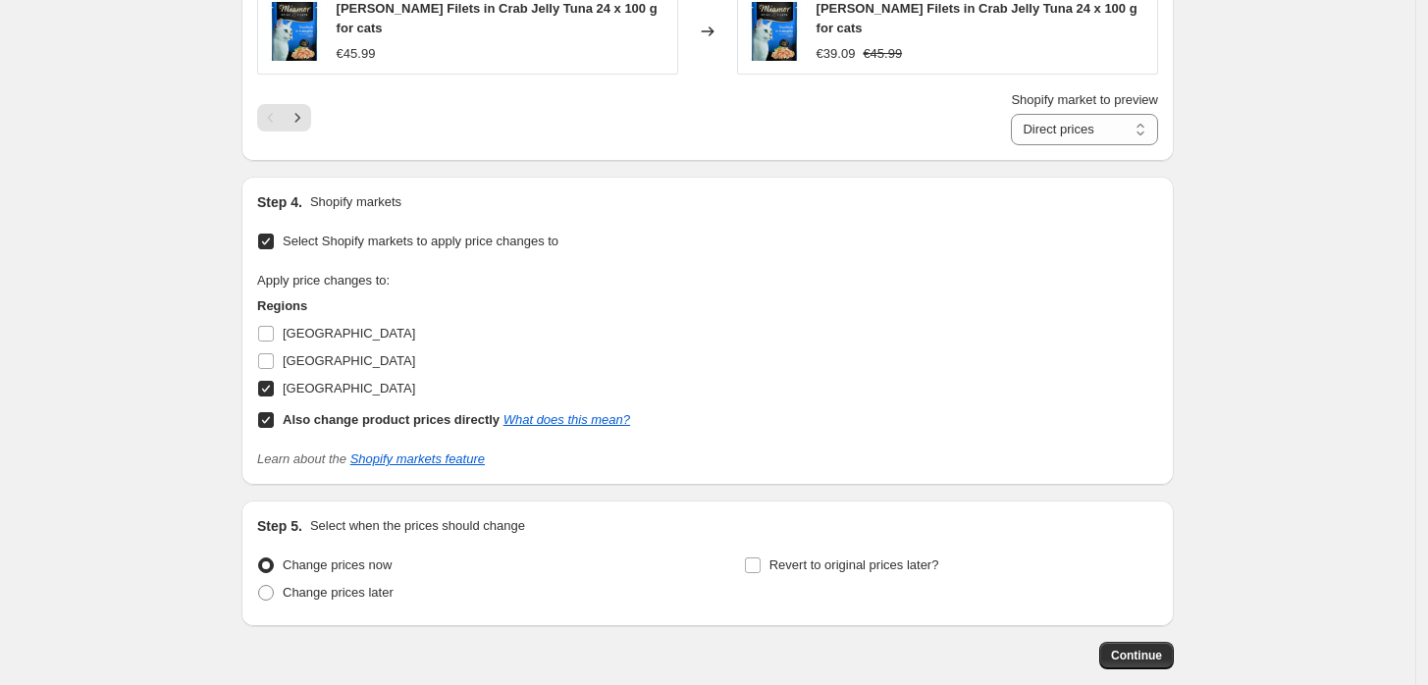
scroll to position [1881, 0]
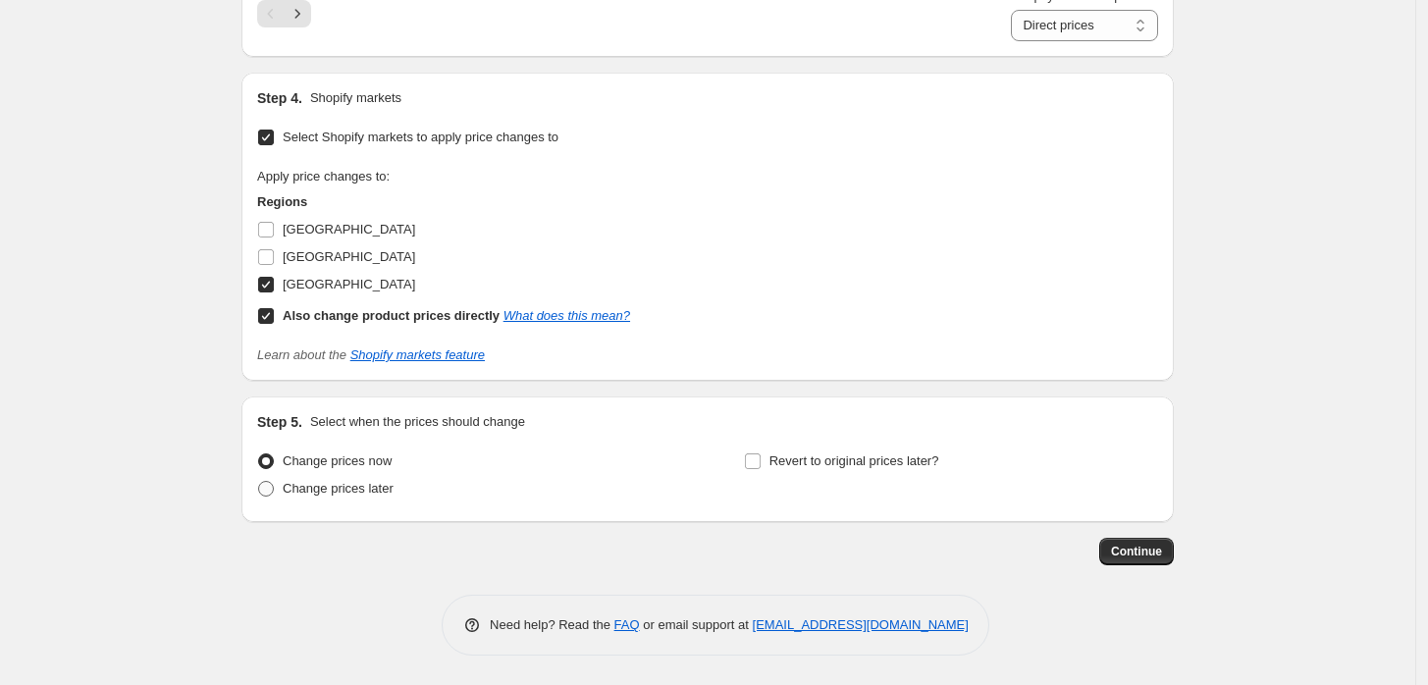
click at [361, 490] on span "Change prices later" at bounding box center [338, 488] width 111 height 15
click at [259, 482] on input "Change prices later" at bounding box center [258, 481] width 1 height 1
radio input "true"
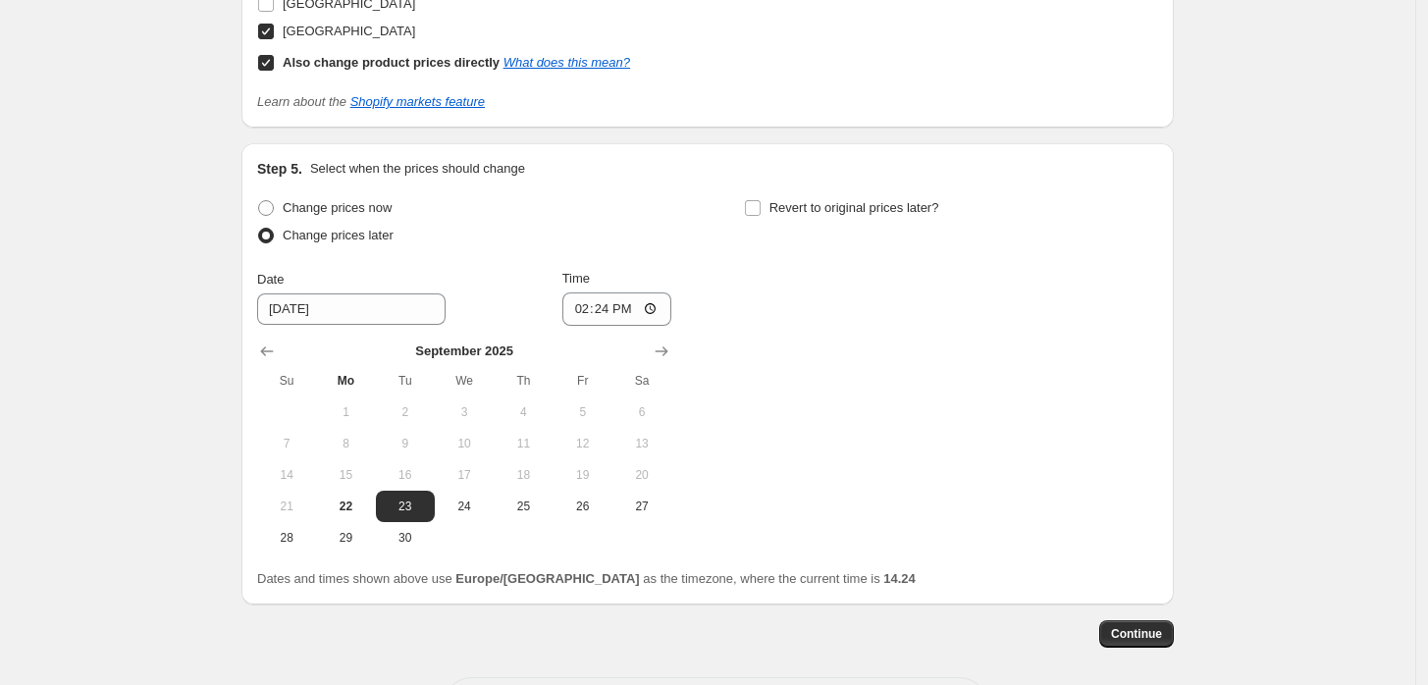
scroll to position [2203, 0]
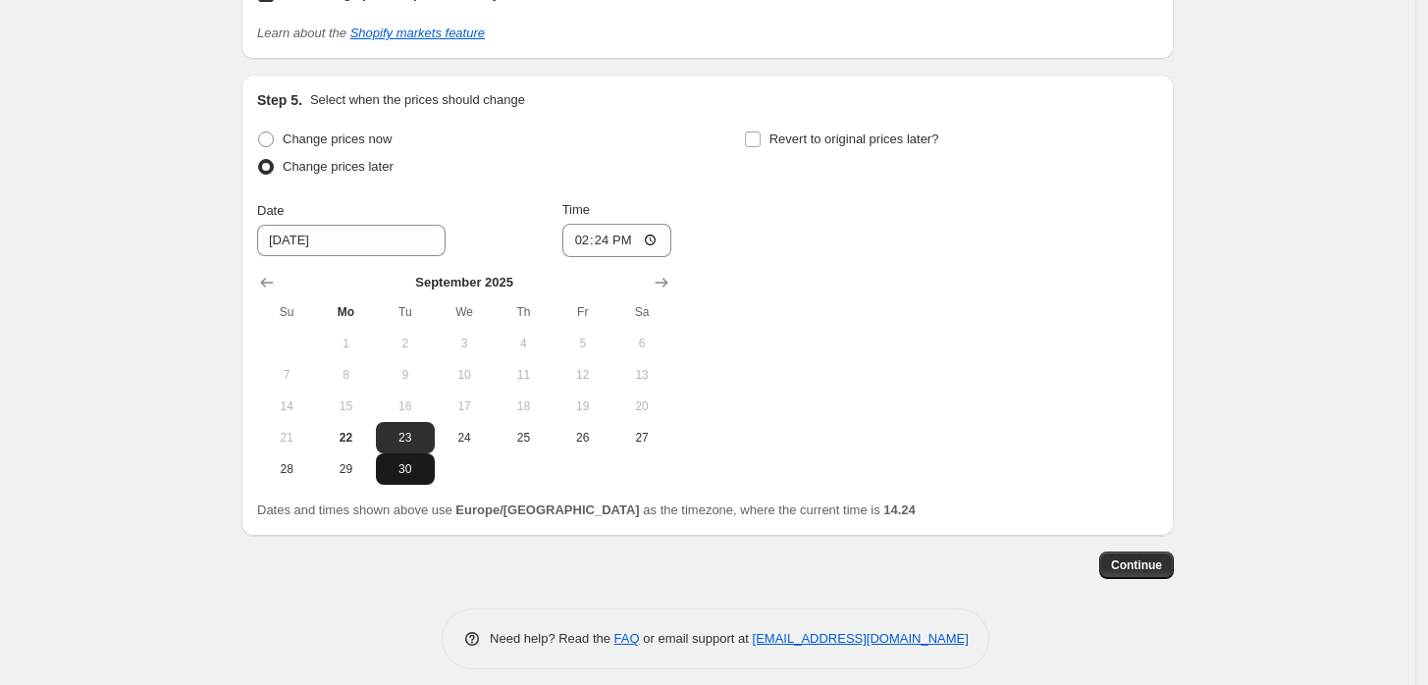
click at [402, 475] on span "30" at bounding box center [405, 469] width 43 height 16
type input "[DATE]"
click at [609, 240] on input "14:24" at bounding box center [617, 240] width 110 height 33
type input "23:04"
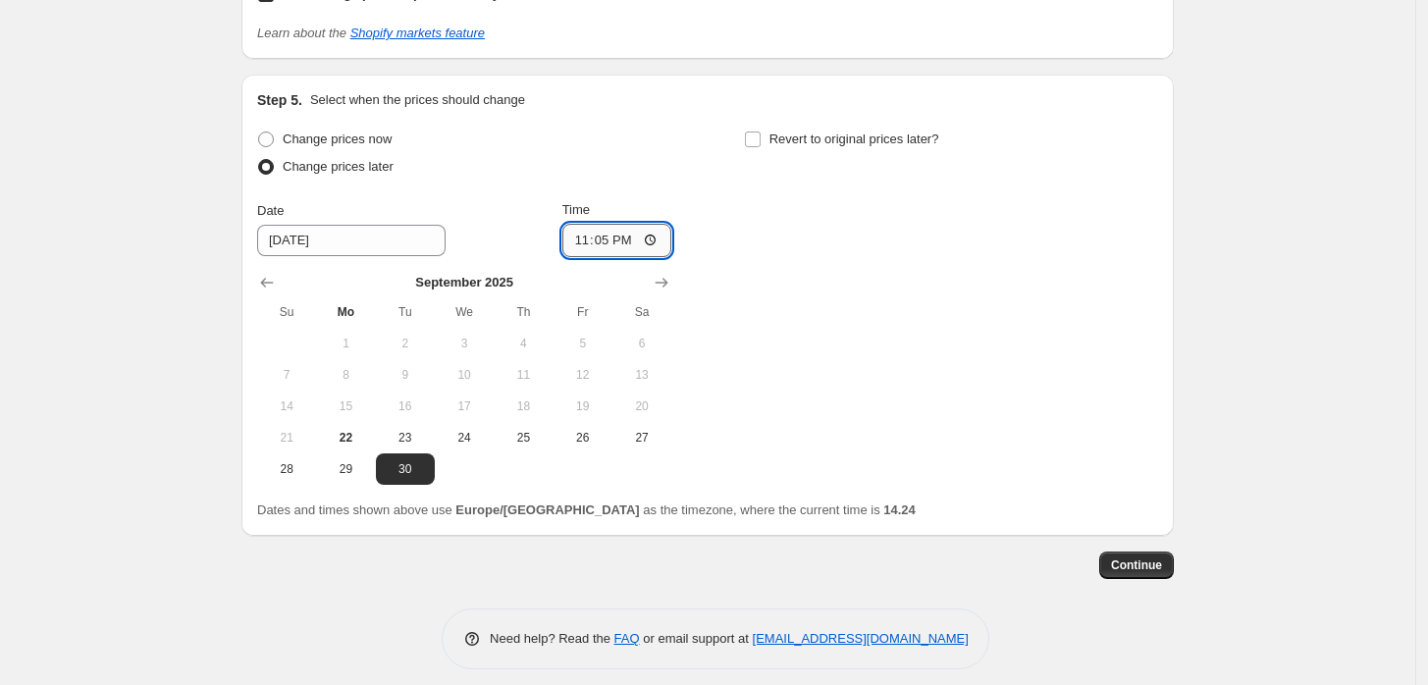
type input "23:59"
click at [849, 133] on span "Revert to original prices later?" at bounding box center [855, 139] width 170 height 15
click at [761, 133] on input "Revert to original prices later?" at bounding box center [753, 140] width 16 height 16
checkbox input "true"
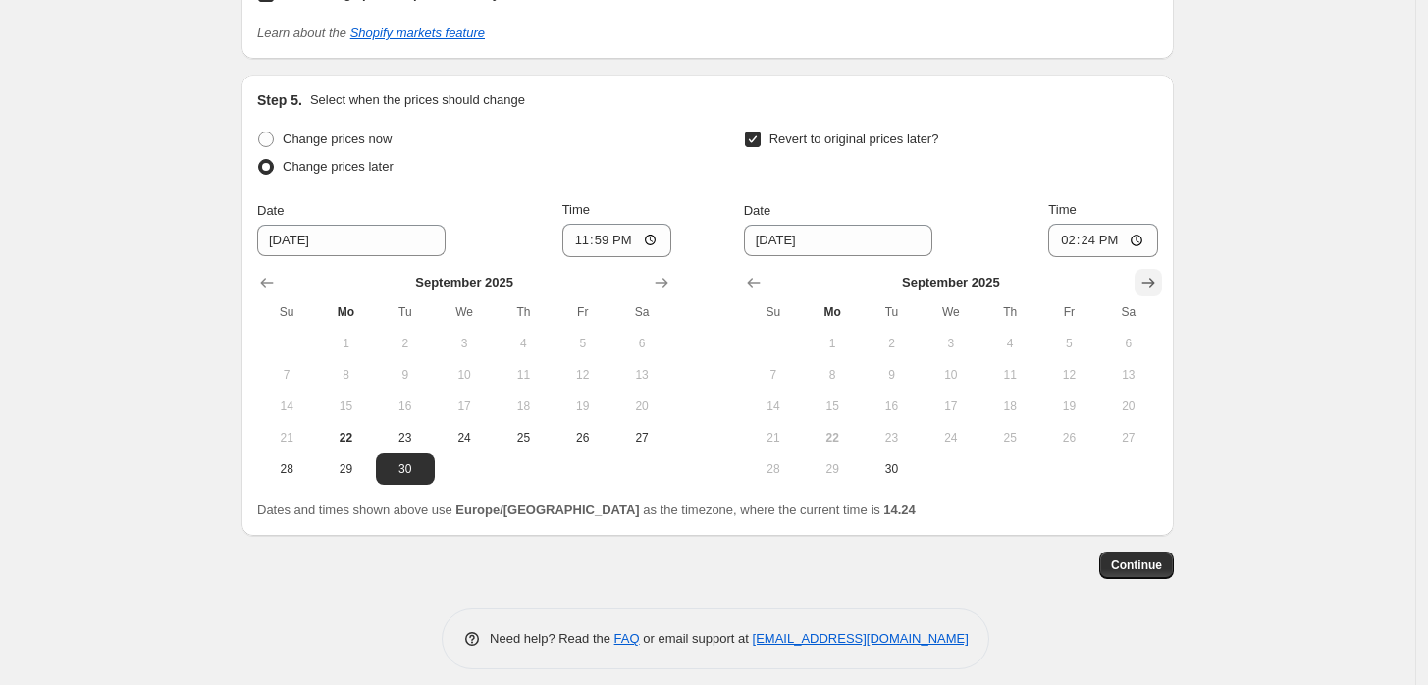
click at [1162, 289] on button "Show next month, October 2025" at bounding box center [1148, 282] width 27 height 27
click at [1162, 289] on button "Show next month, November 2025" at bounding box center [1148, 282] width 27 height 27
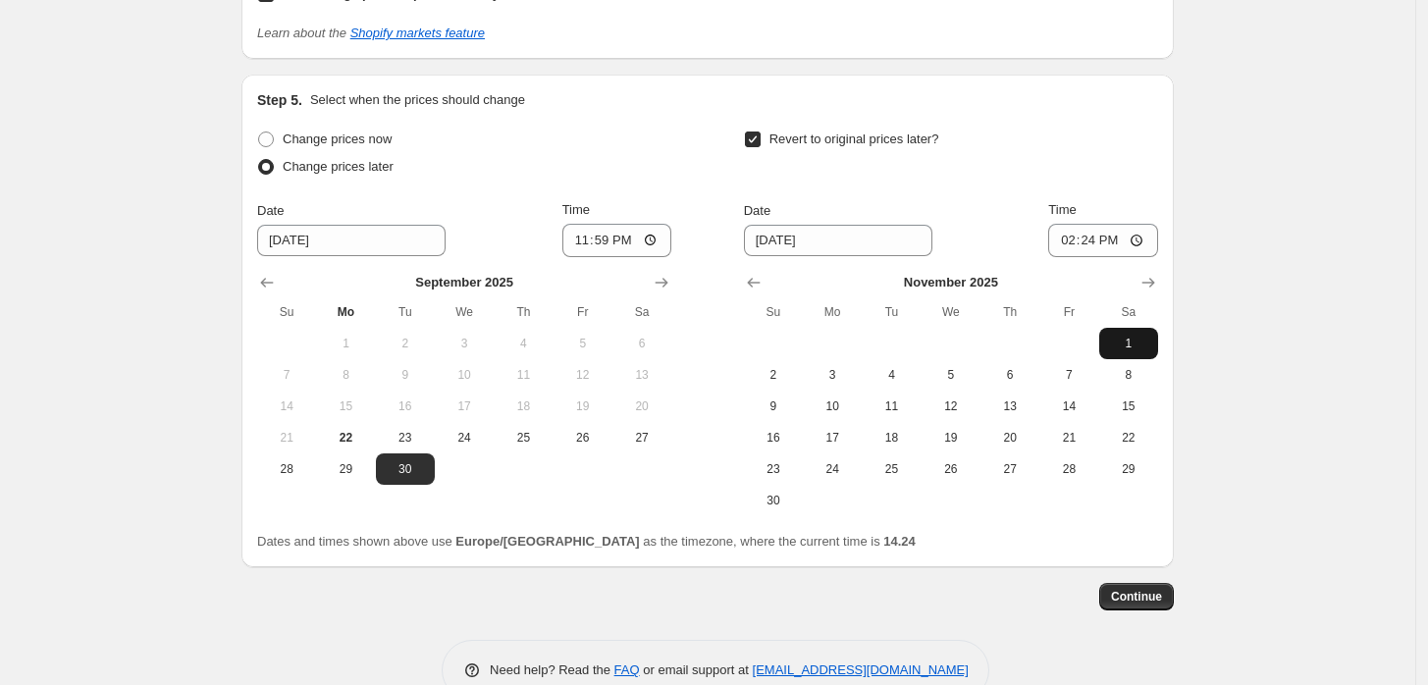
click at [1123, 341] on span "1" at bounding box center [1128, 344] width 43 height 16
type input "[DATE]"
click at [1094, 230] on input "14:24" at bounding box center [1103, 240] width 110 height 33
type input "10:00"
click at [1139, 267] on div "[DATE] Su Mo Tu We Th Fr Sa 1 2 3 4 5 6 7 8 9 10 11 12 13 14 15 16 17 18 19 20 …" at bounding box center [943, 386] width 430 height 259
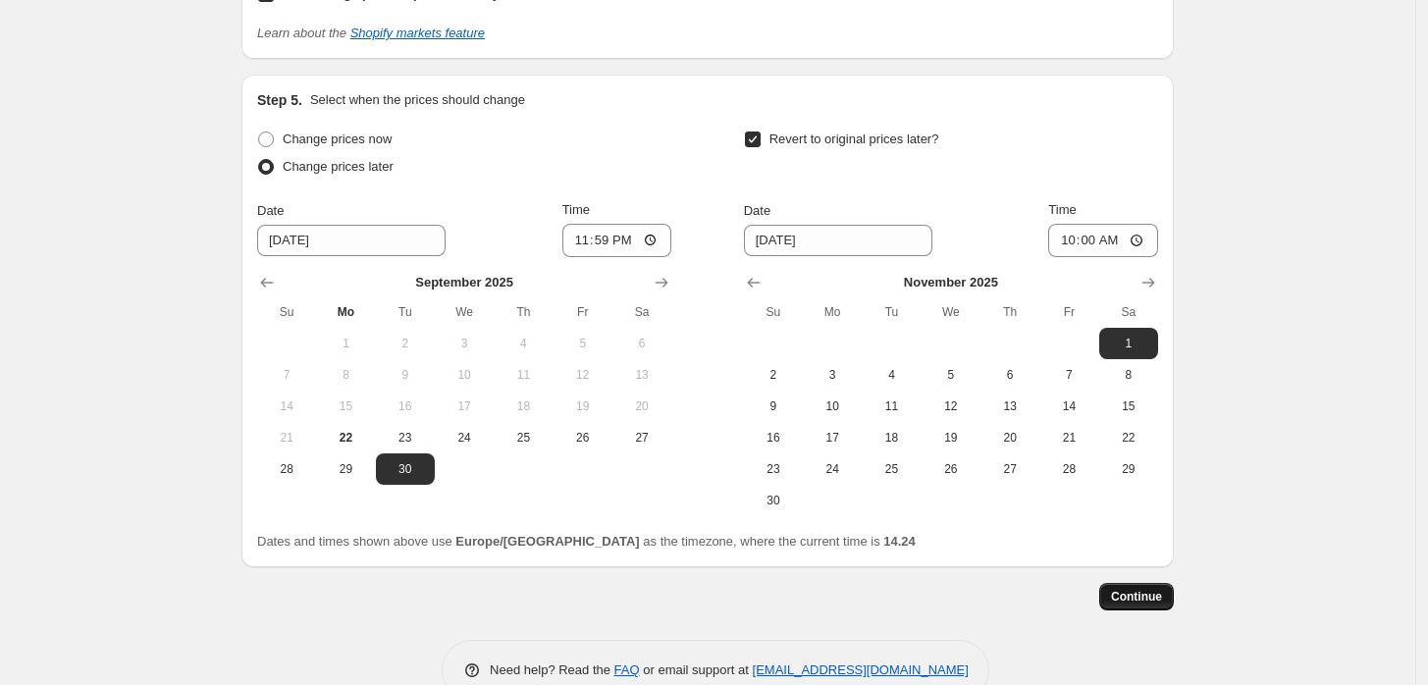
click at [1162, 592] on span "Continue" at bounding box center [1136, 597] width 51 height 16
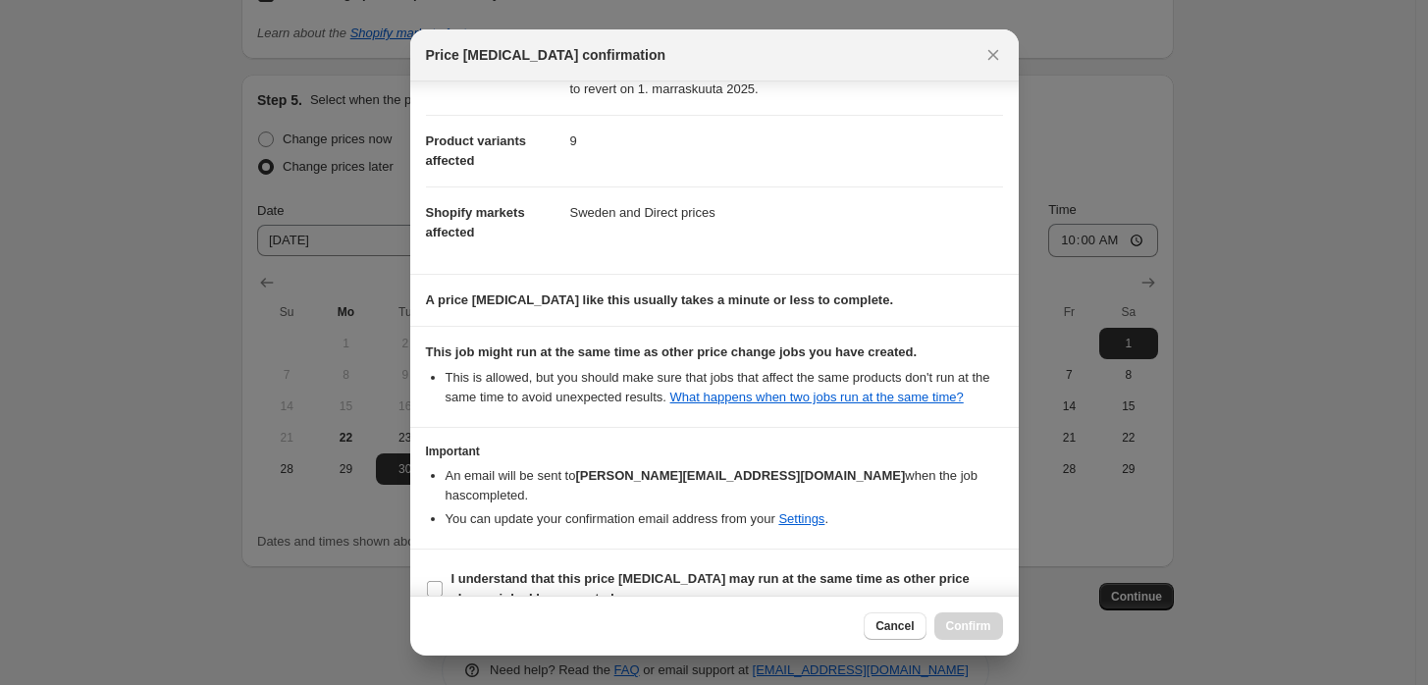
scroll to position [207, 0]
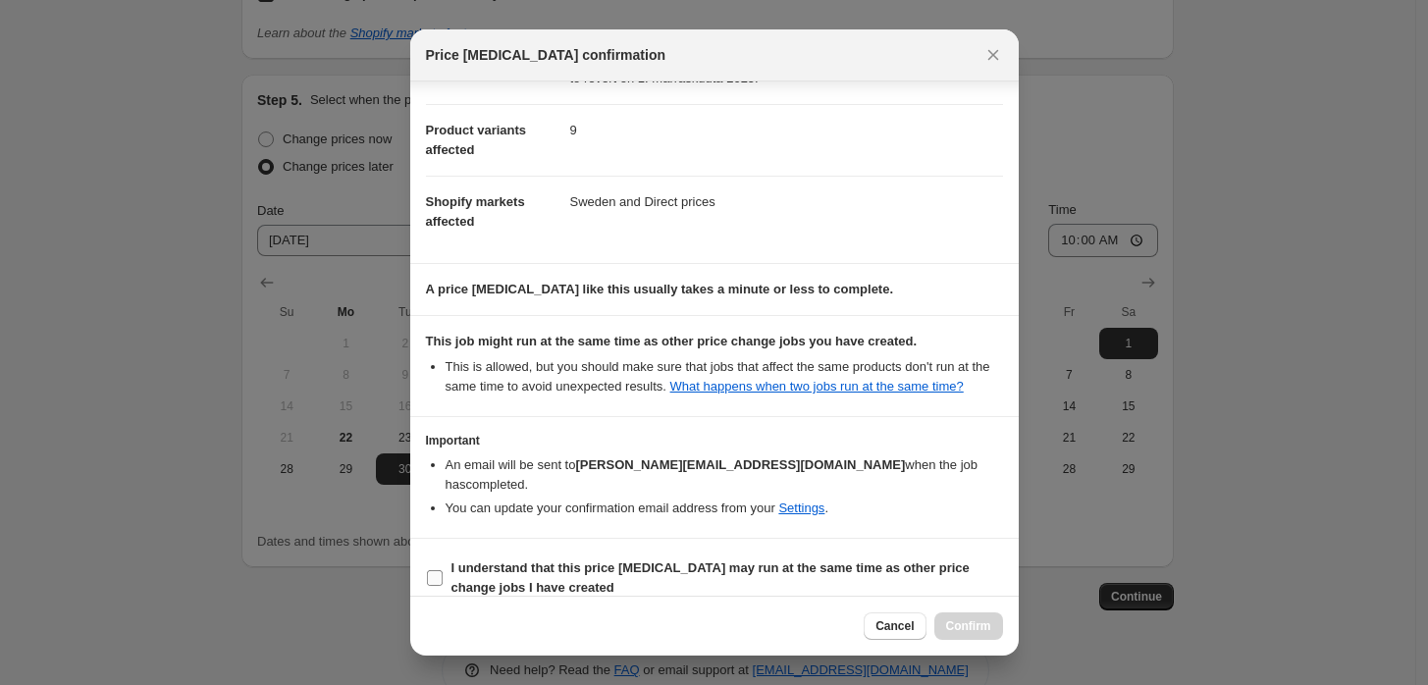
click at [793, 568] on span "I understand that this price [MEDICAL_DATA] may run at the same time as other p…" at bounding box center [728, 578] width 552 height 39
click at [443, 570] on input "I understand that this price [MEDICAL_DATA] may run at the same time as other p…" at bounding box center [435, 578] width 16 height 16
checkbox input "true"
click at [991, 637] on button "Confirm" at bounding box center [969, 626] width 69 height 27
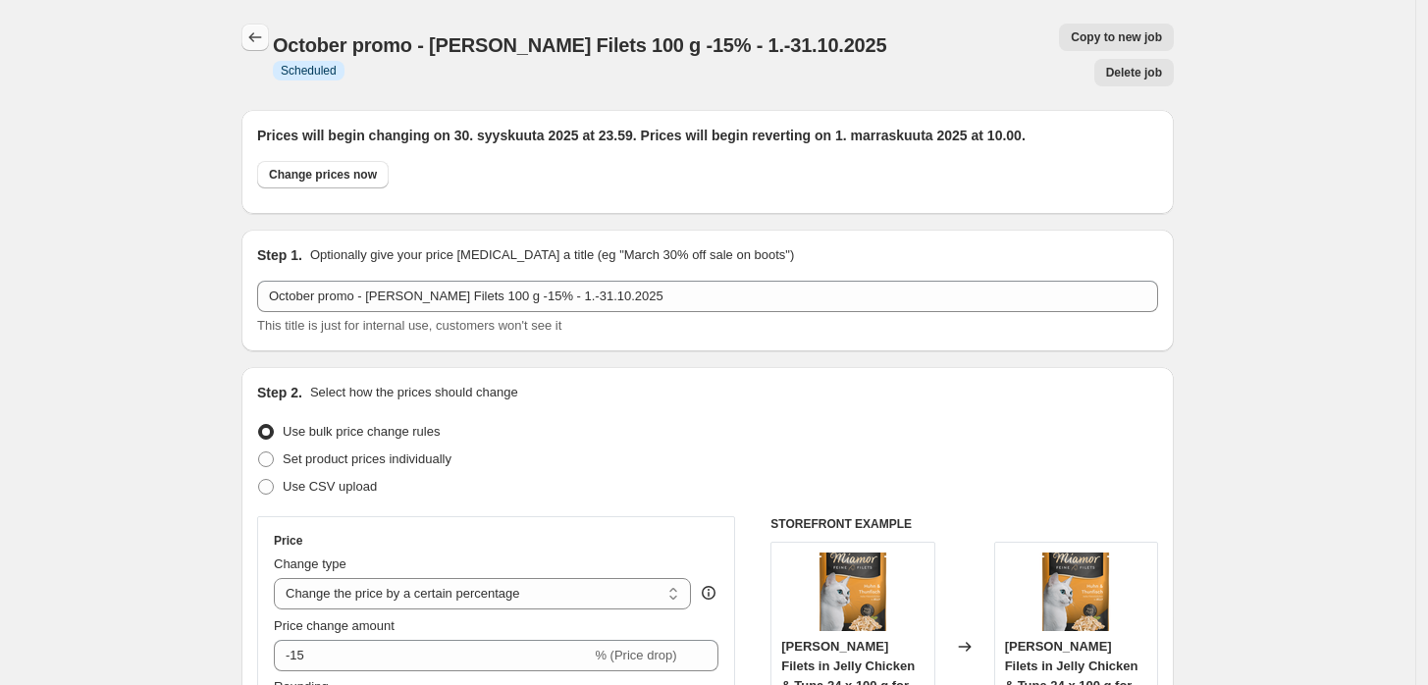
click at [263, 38] on icon "Price change jobs" at bounding box center [255, 37] width 20 height 20
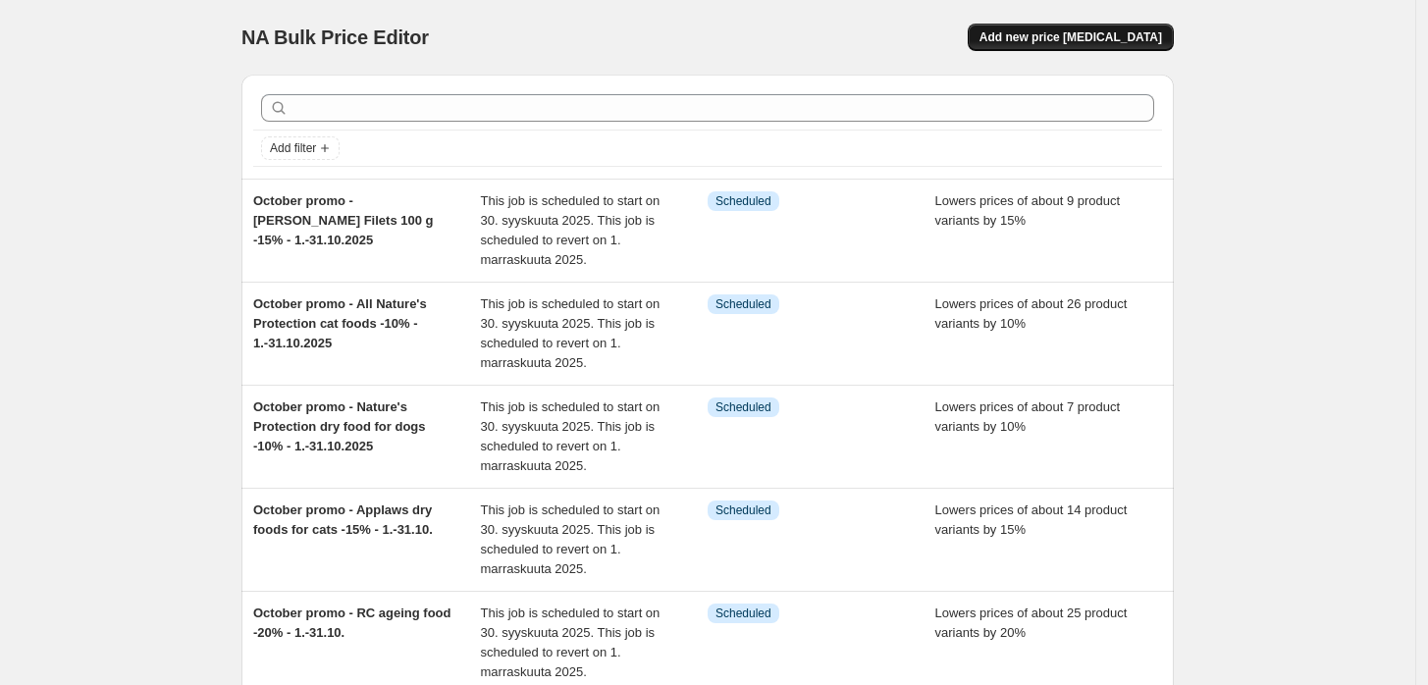
click at [1098, 43] on span "Add new price [MEDICAL_DATA]" at bounding box center [1071, 37] width 183 height 16
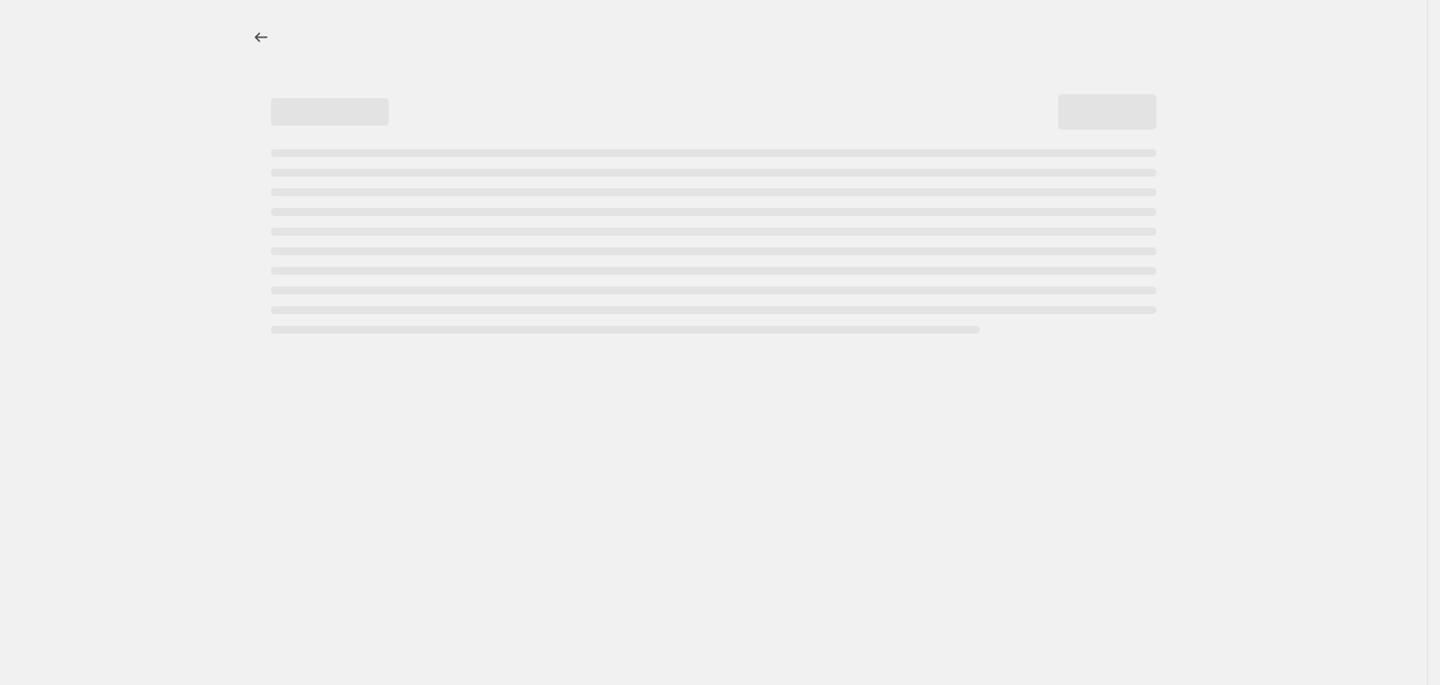
select select "percentage"
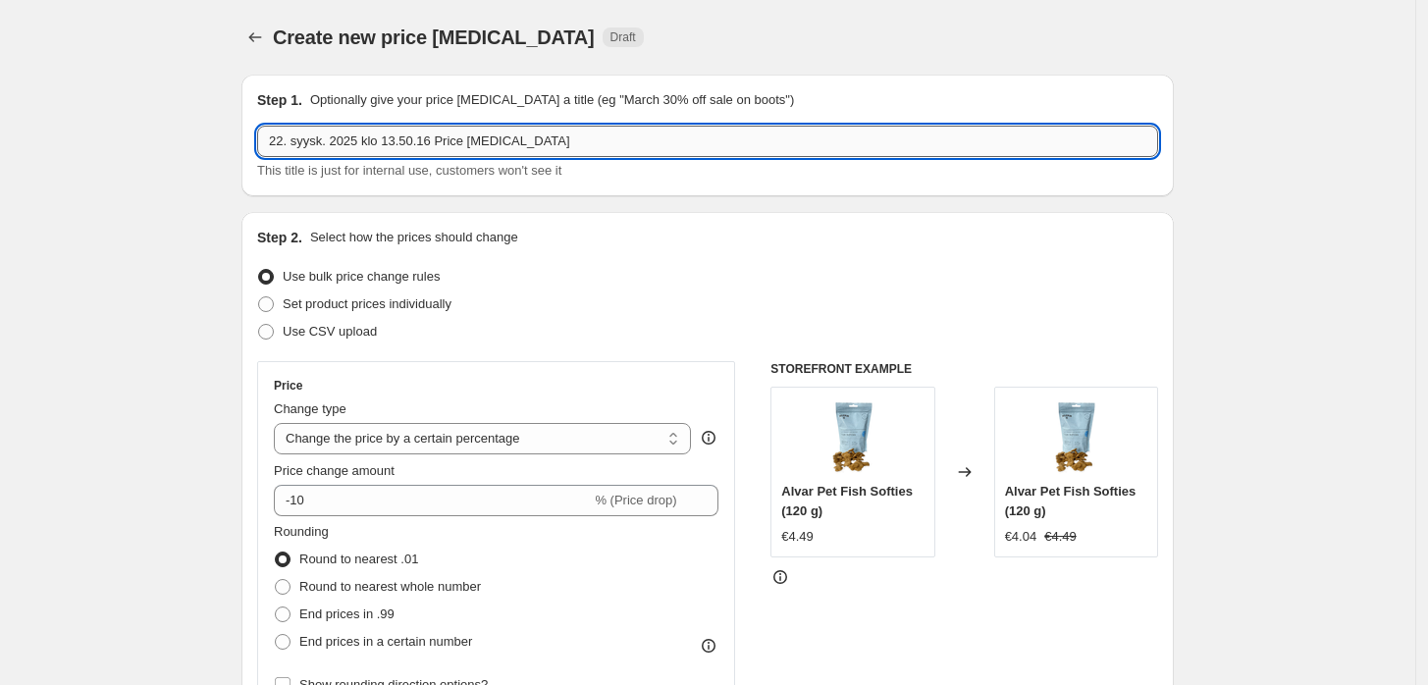
click at [583, 134] on input "22. syysk. 2025 klo 13.50.16 Price [MEDICAL_DATA]" at bounding box center [707, 141] width 901 height 31
paste input "October promo - Bozita dog dry food 12 kg 59€ - 1.-31.10.2025"
type input "October promo - Bozita dog dry food 12 kg 59€ - 1.-31.10.2025"
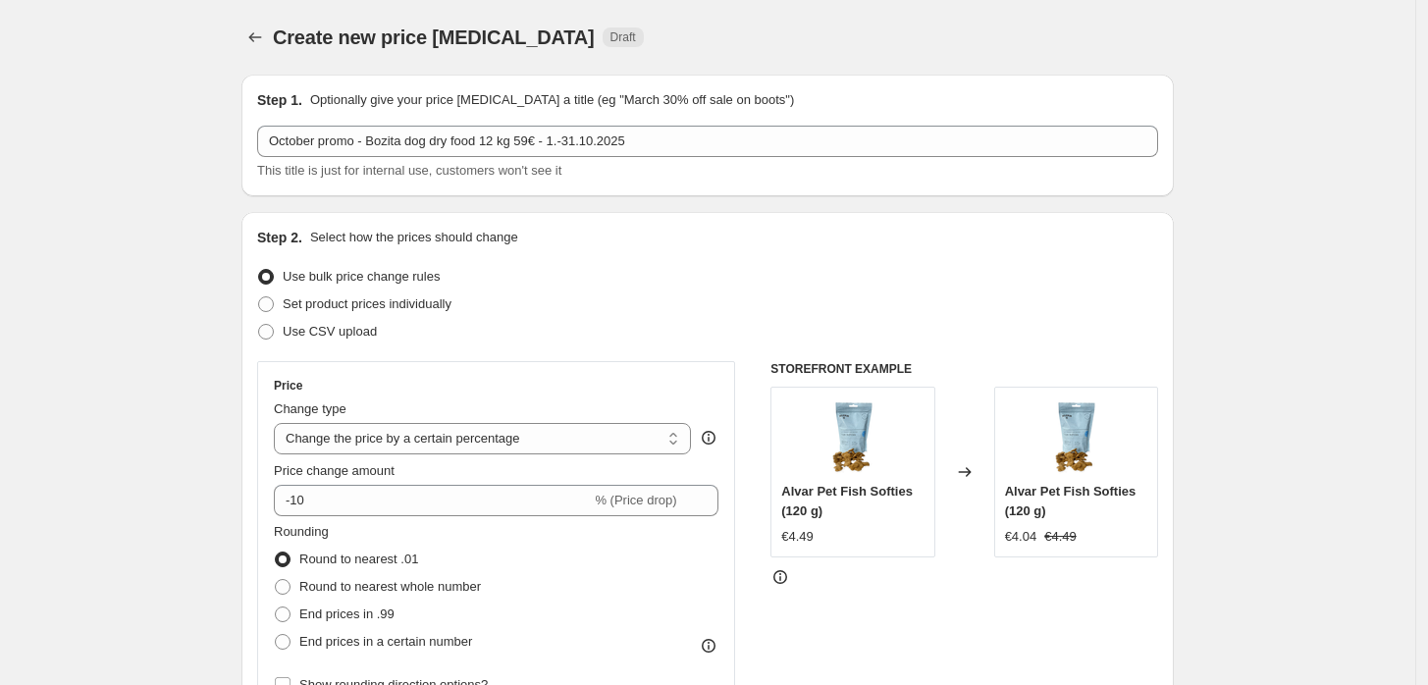
click at [591, 442] on select "Change the price to a certain amount Change the price by a certain amount Chang…" at bounding box center [482, 438] width 417 height 31
select select "by"
click at [279, 423] on select "Change the price to a certain amount Change the price by a certain amount Chang…" at bounding box center [482, 438] width 417 height 31
type input "-10.00"
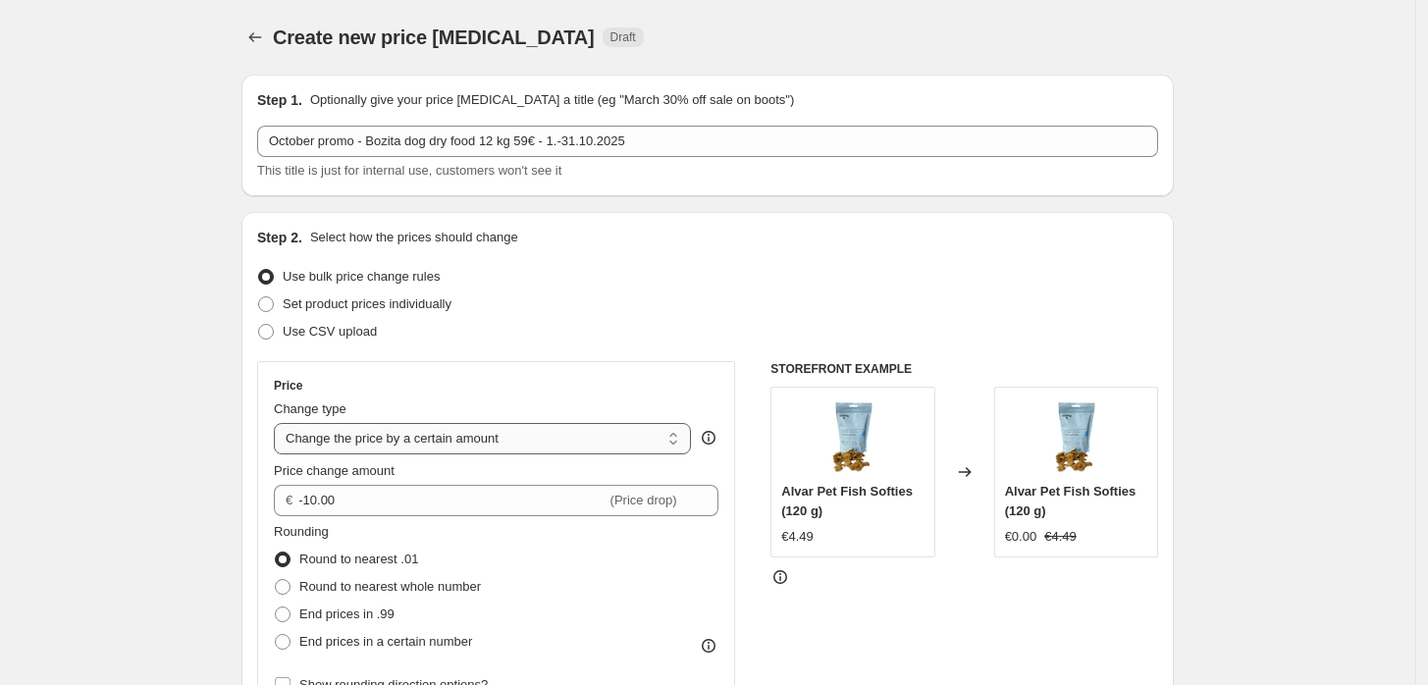
click at [573, 428] on select "Change the price to a certain amount Change the price by a certain amount Chang…" at bounding box center [482, 438] width 417 height 31
select select "to"
click at [279, 423] on select "Change the price to a certain amount Change the price by a certain amount Chang…" at bounding box center [482, 438] width 417 height 31
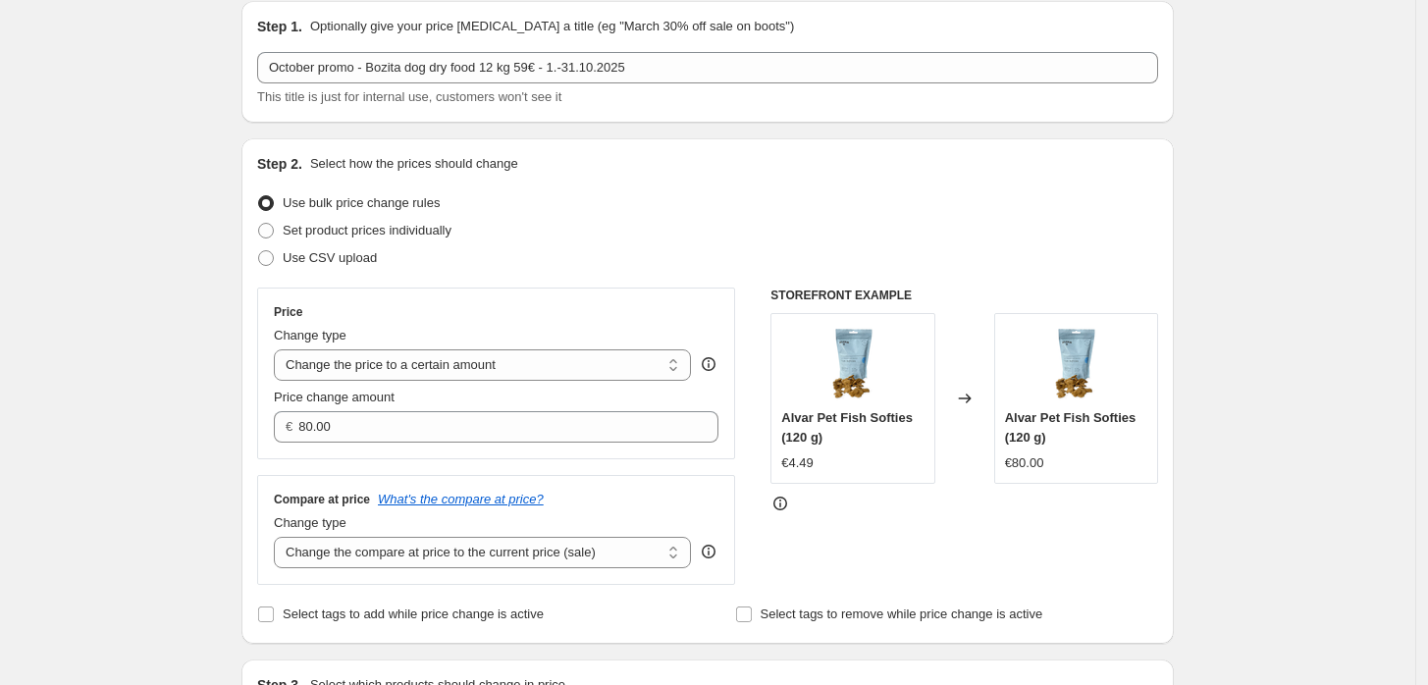
scroll to position [70, 0]
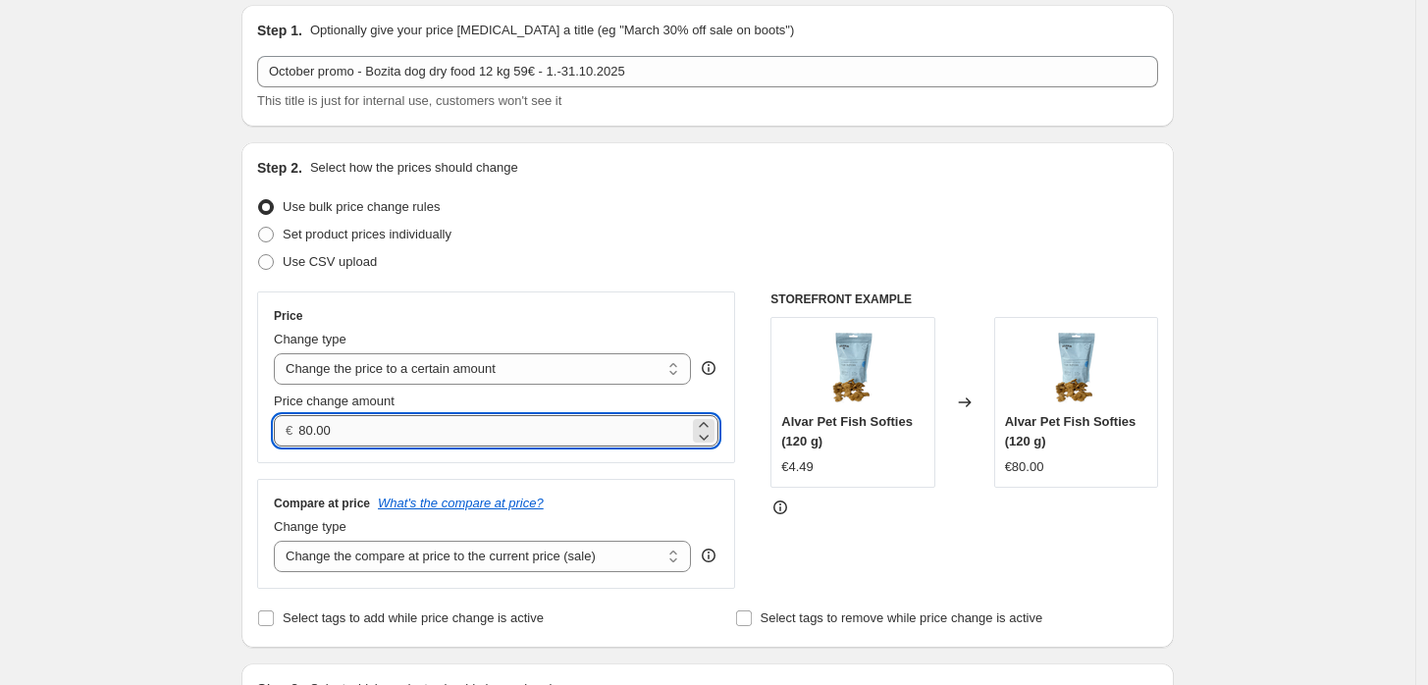
click at [663, 419] on input "80.00" at bounding box center [493, 430] width 390 height 31
type input "59.00"
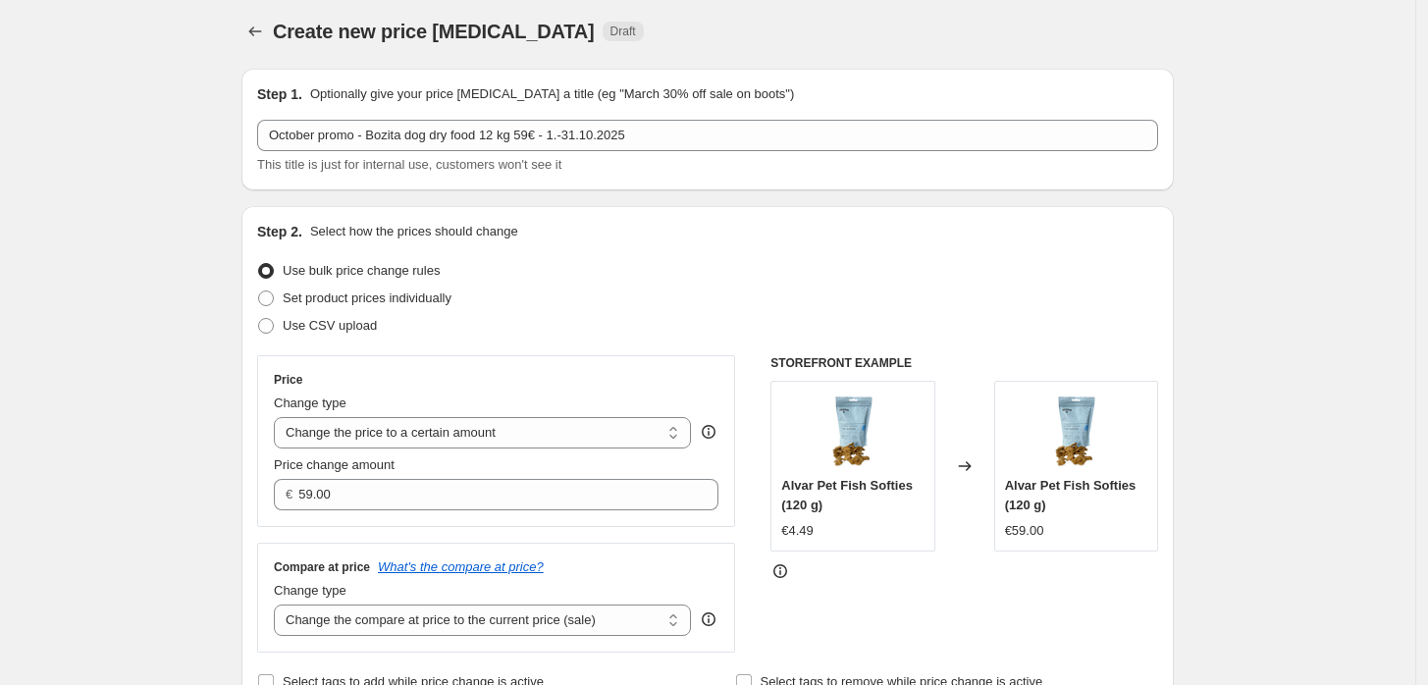
scroll to position [0, 0]
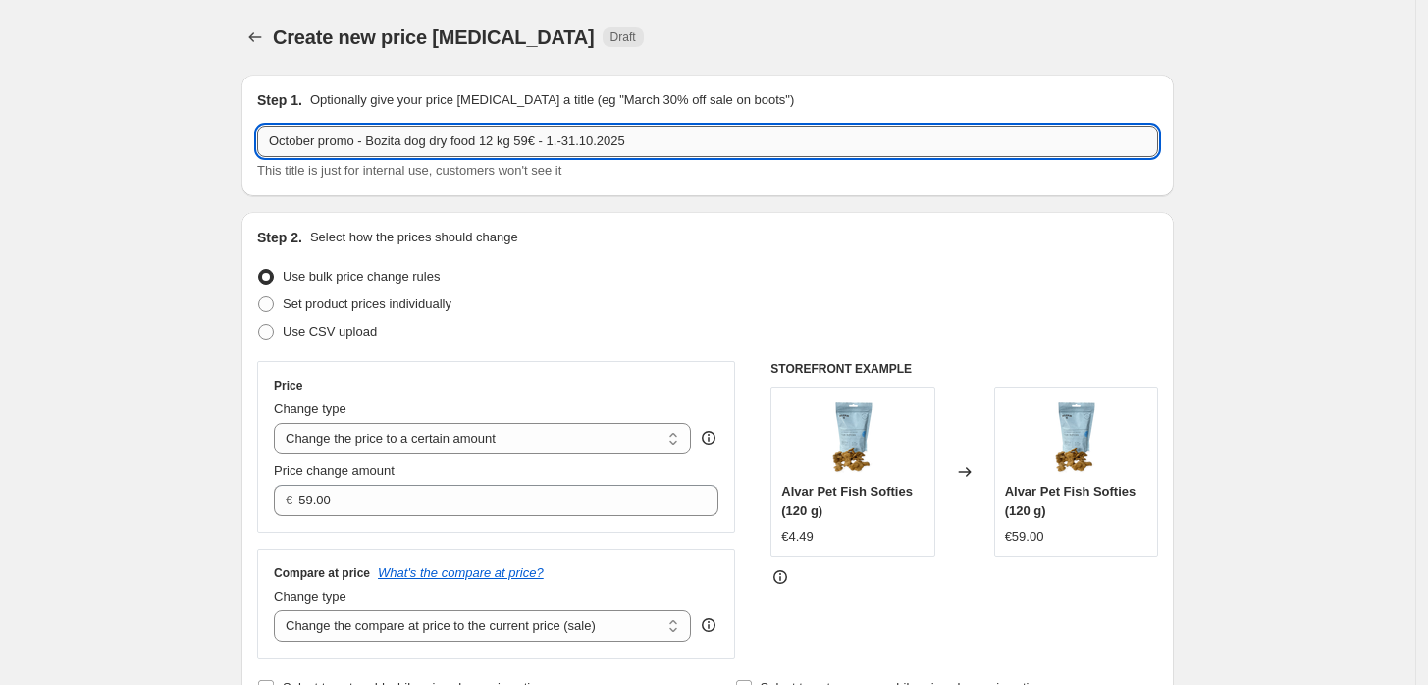
click at [538, 143] on input "October promo - Bozita dog dry food 12 kg 59€ - 1.-31.10.2025" at bounding box center [707, 141] width 901 height 31
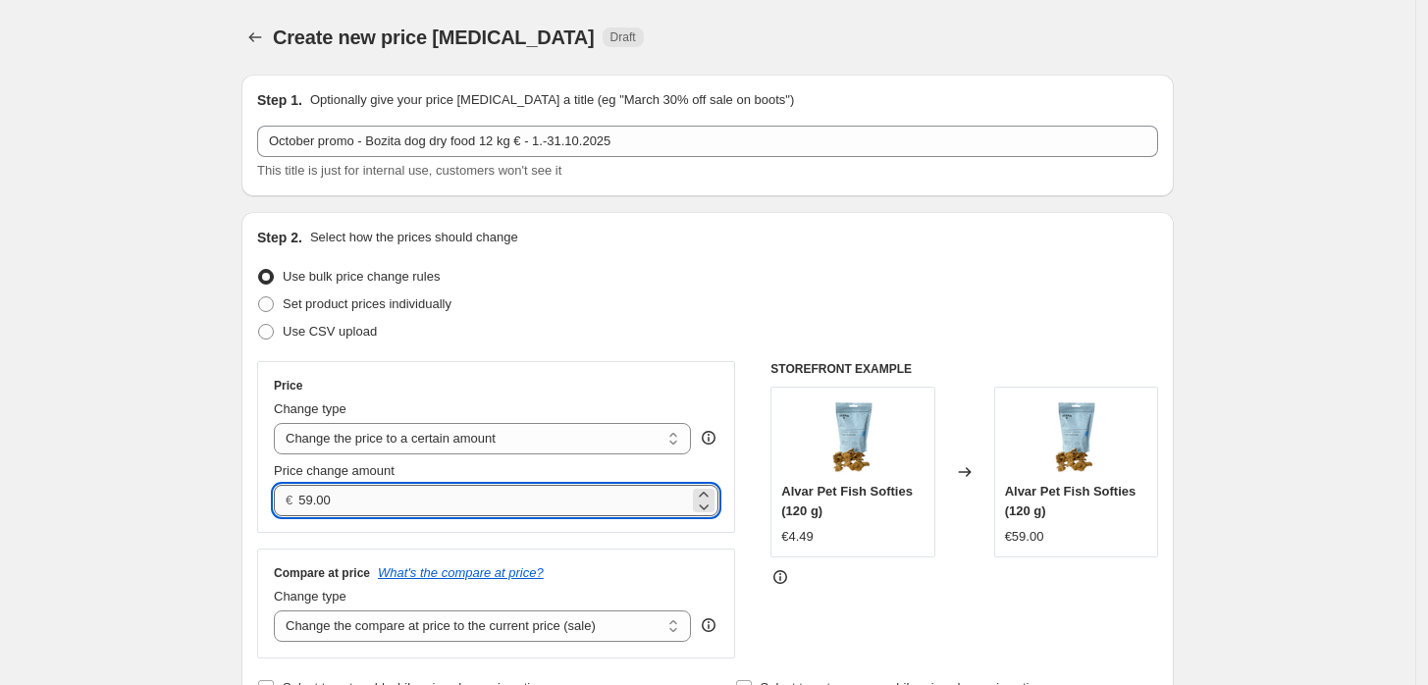
click at [414, 496] on input "59.00" at bounding box center [493, 500] width 390 height 31
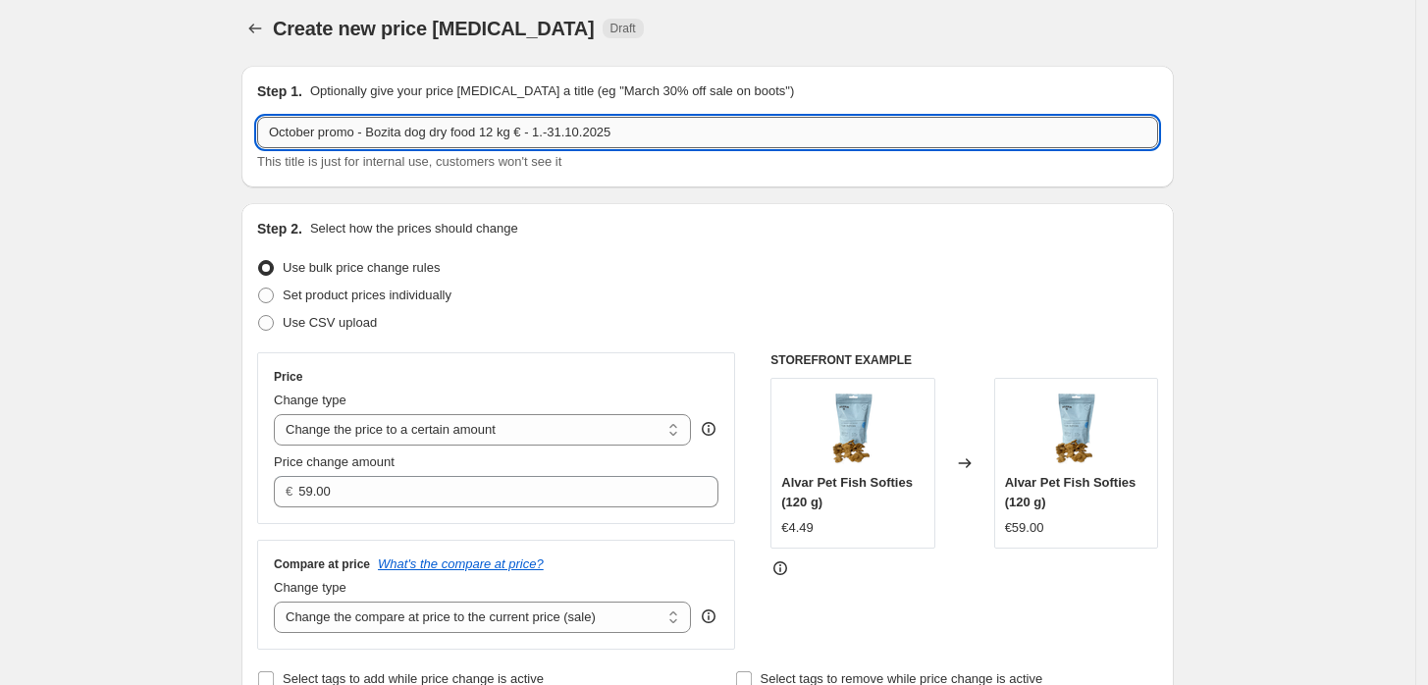
click at [528, 132] on input "October promo - Bozita dog dry food 12 kg € - 1.-31.10.2025" at bounding box center [707, 132] width 901 height 31
click at [543, 133] on input "October promo - Bozita dog dry food 12 kg 649SEK - 1.-31.10.2025" at bounding box center [707, 132] width 901 height 31
type input "October promo - Bozita dog dry food 12 kg 649 SEK - 1.-31.10.2025"
click at [696, 173] on div "Step 1. Optionally give your price [MEDICAL_DATA] a title (eg "March 30% off sa…" at bounding box center [707, 127] width 933 height 122
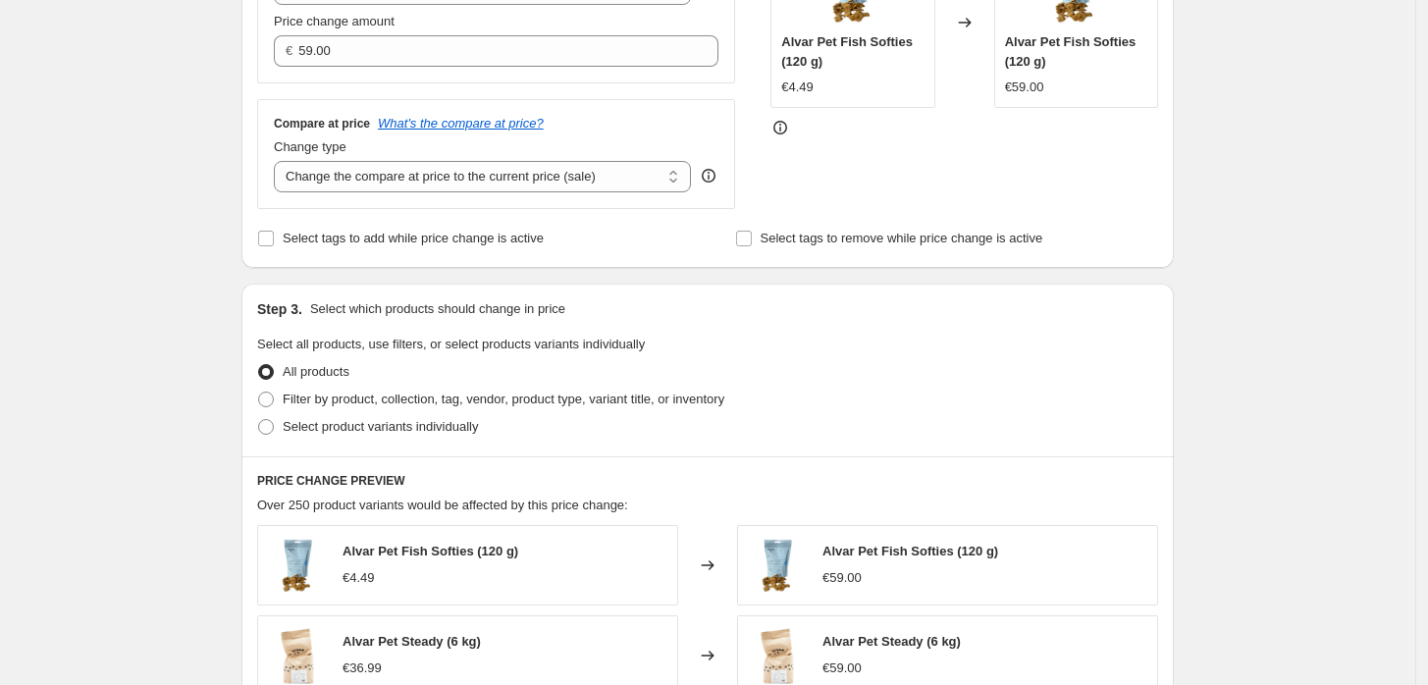
scroll to position [456, 0]
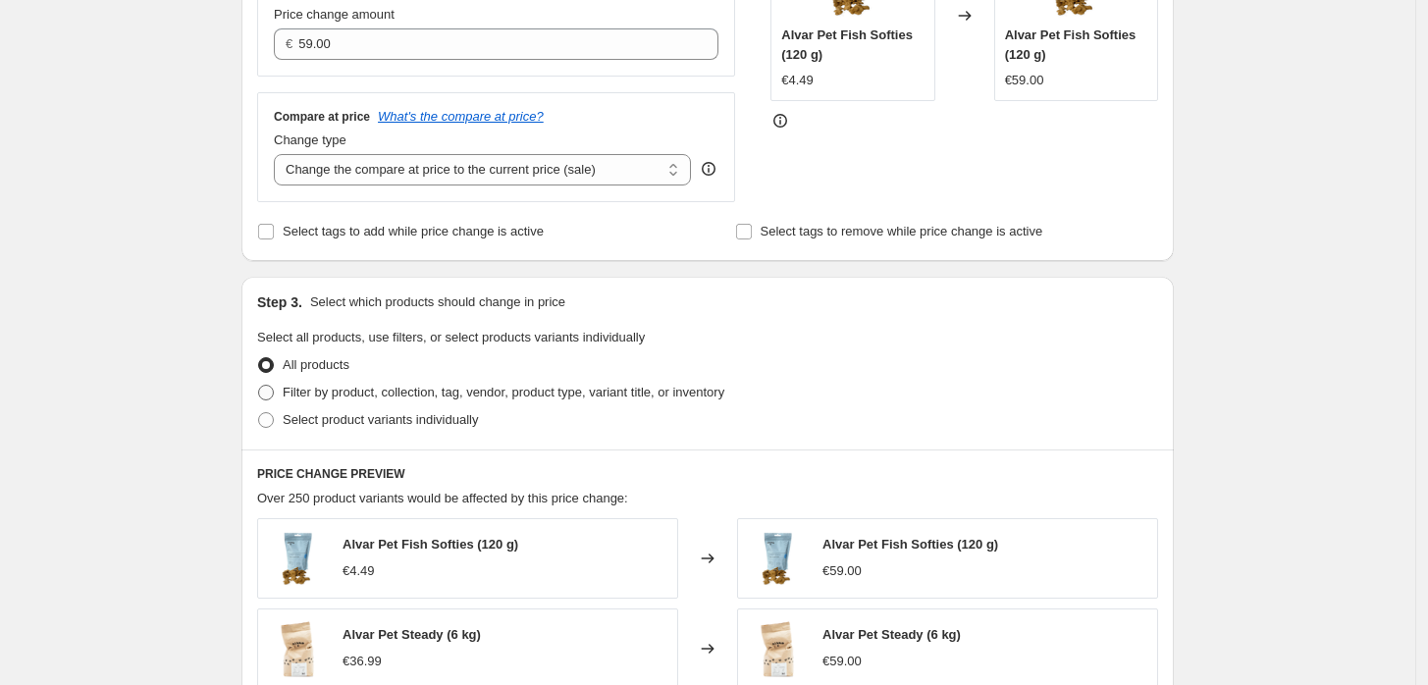
click at [687, 395] on span "Filter by product, collection, tag, vendor, product type, variant title, or inv…" at bounding box center [504, 392] width 442 height 15
click at [259, 386] on input "Filter by product, collection, tag, vendor, product type, variant title, or inv…" at bounding box center [258, 385] width 1 height 1
radio input "true"
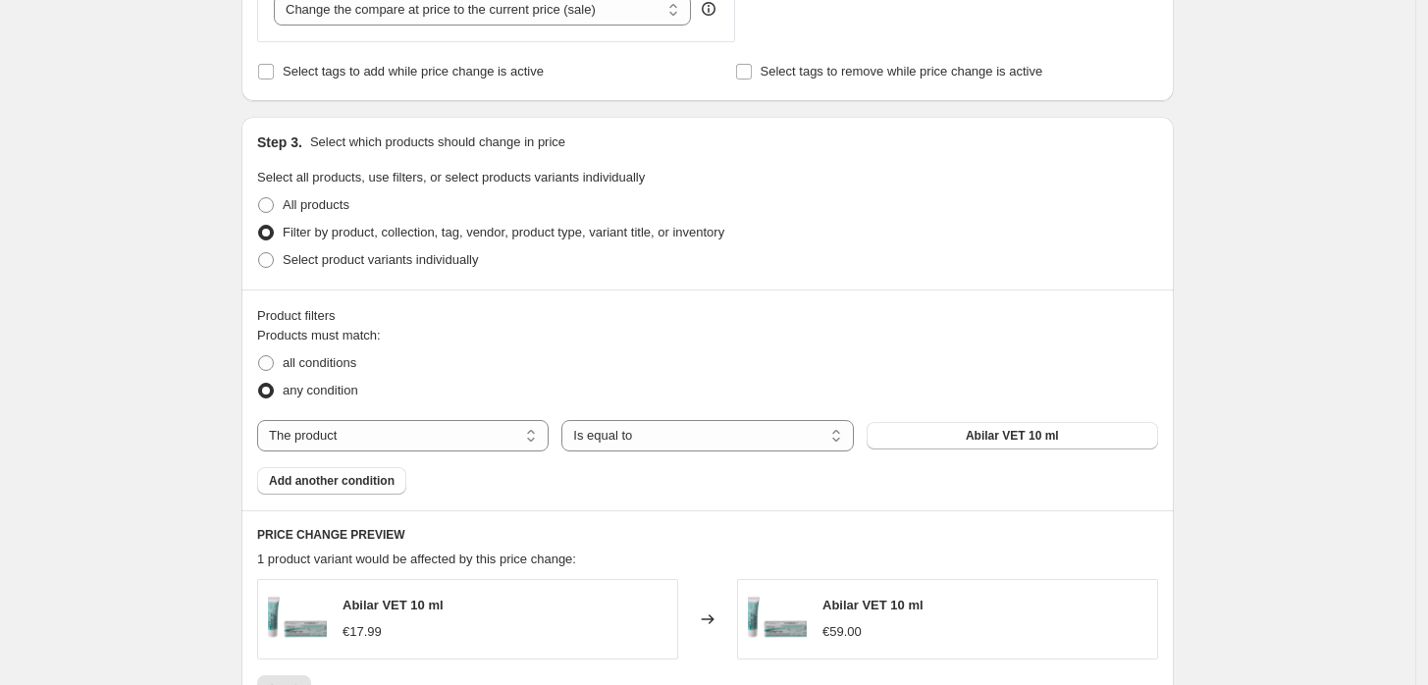
scroll to position [649, 0]
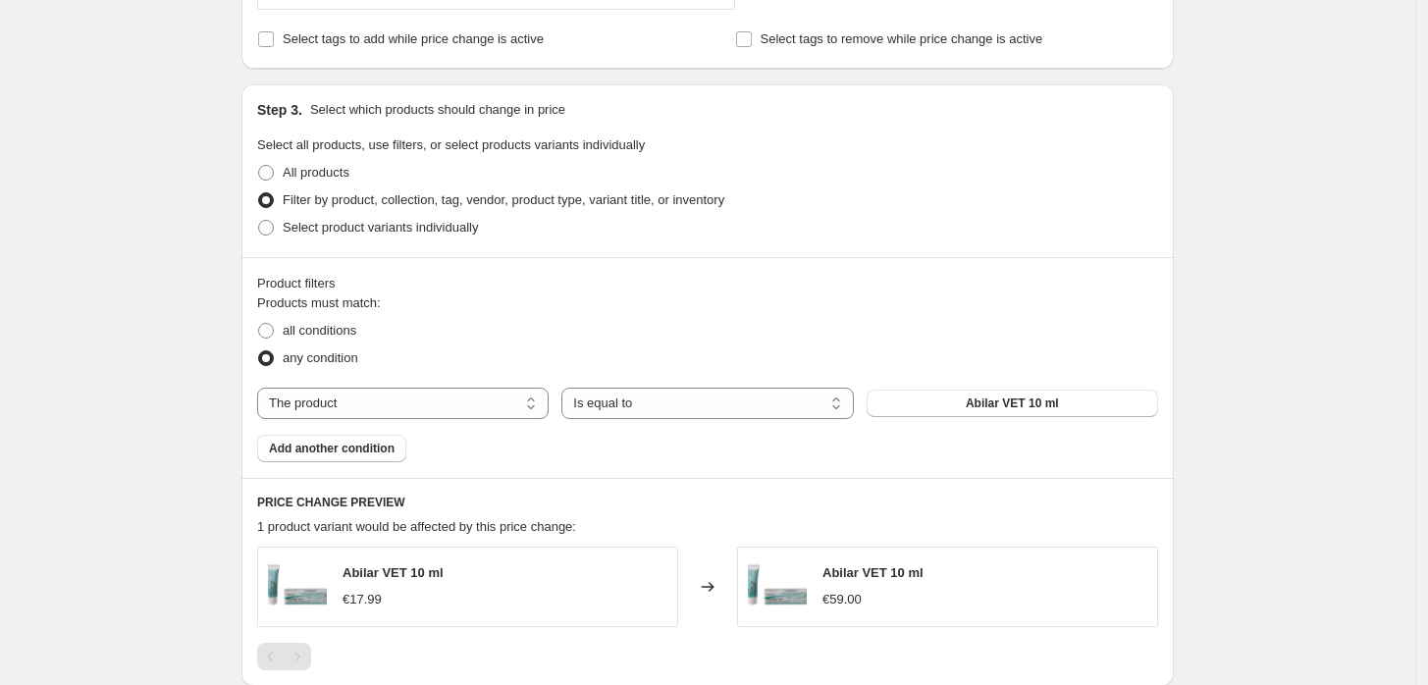
click at [479, 422] on div "Products must match: all conditions any condition The product The product's col…" at bounding box center [707, 378] width 901 height 169
click at [479, 402] on select "The product The product's collection The product's tag The product's vendor The…" at bounding box center [403, 403] width 292 height 31
select select "collection"
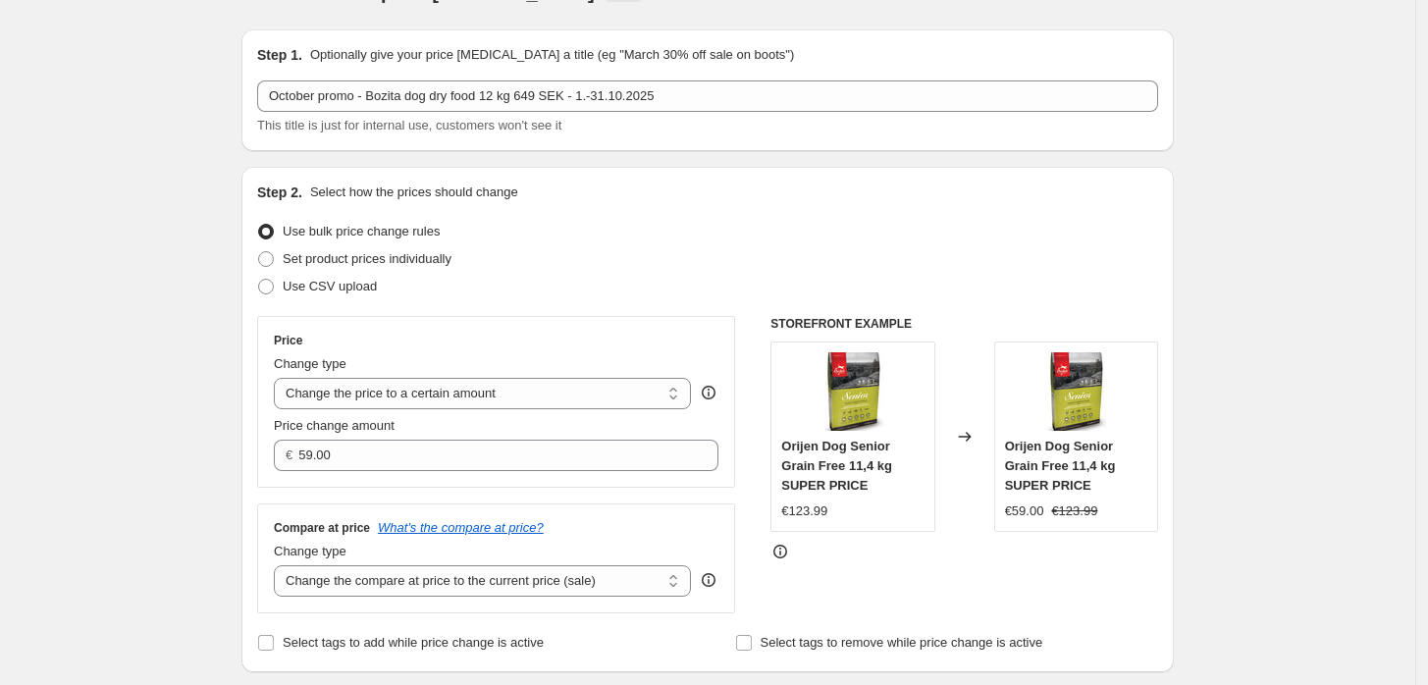
scroll to position [0, 0]
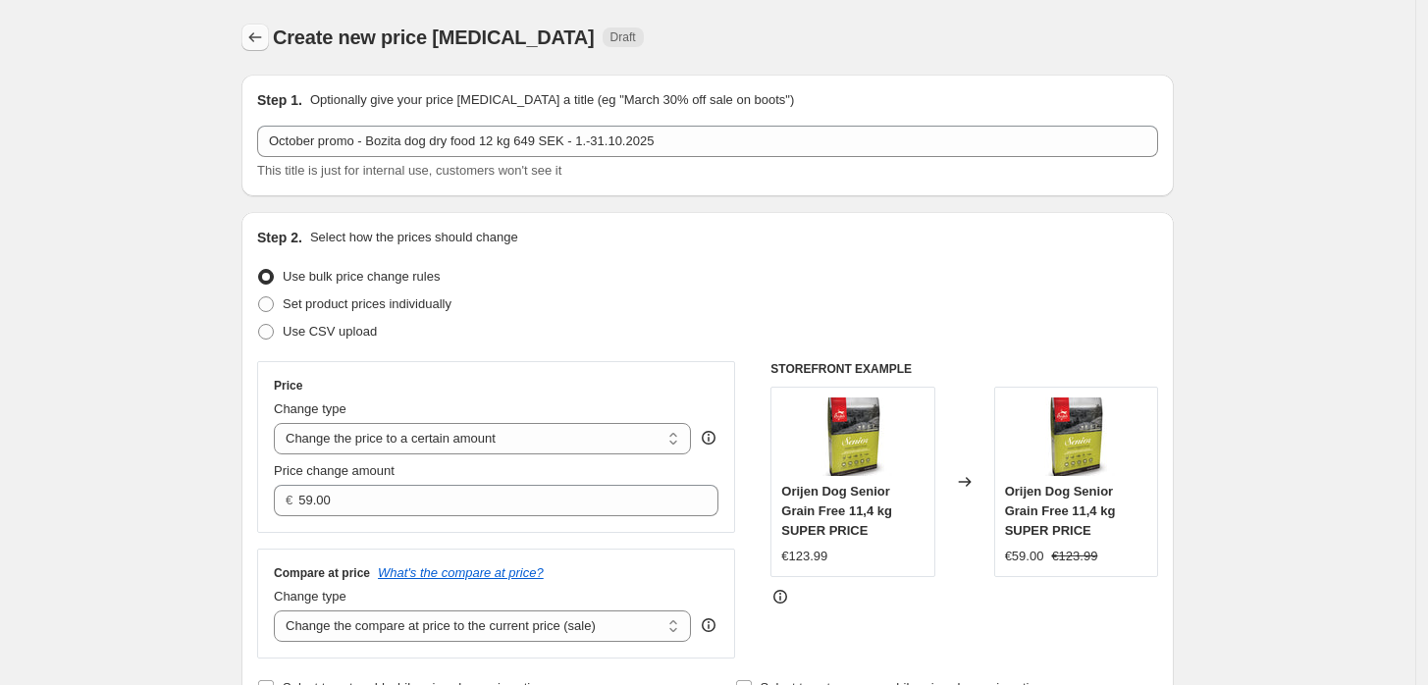
click at [265, 30] on icon "Price change jobs" at bounding box center [255, 37] width 20 height 20
